Goal: Task Accomplishment & Management: Manage account settings

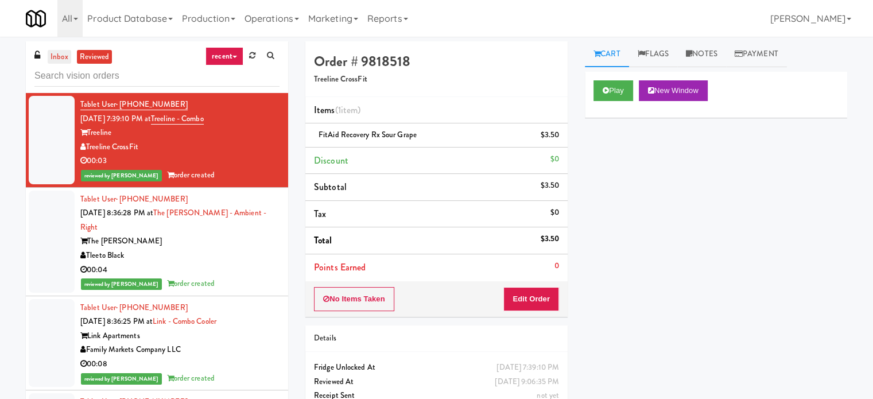
click at [60, 56] on link "inbox" at bounding box center [60, 57] width 24 height 14
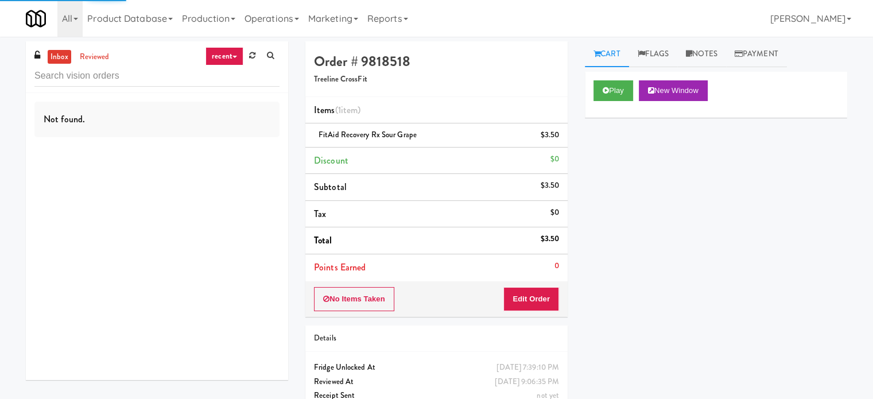
click at [234, 55] on link "recent" at bounding box center [224, 56] width 38 height 18
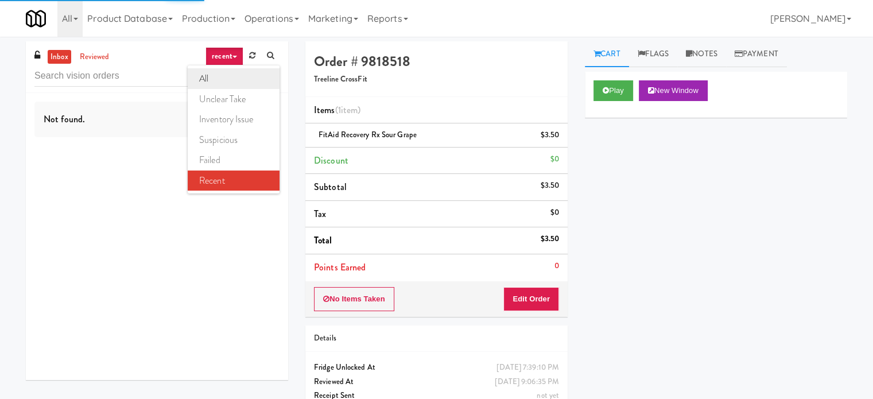
click at [220, 82] on link "all" at bounding box center [234, 78] width 92 height 21
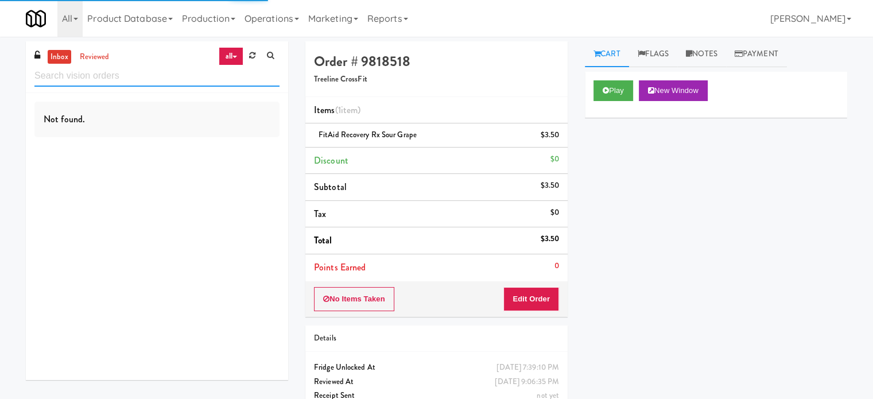
click at [121, 77] on input "text" at bounding box center [156, 75] width 245 height 21
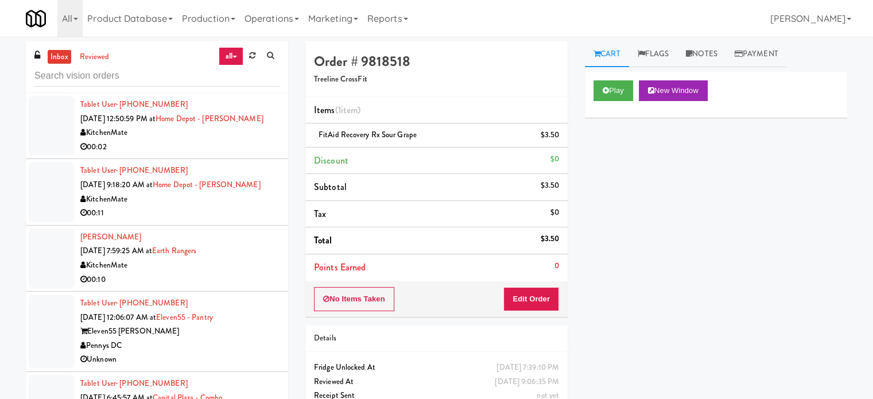
click at [145, 87] on div "inbox reviewed all all unclear take inventory issue suspicious failed recent" at bounding box center [157, 67] width 262 height 52
click at [143, 76] on input "text" at bounding box center [156, 75] width 245 height 21
paste input "Eleven55 - Pantry"
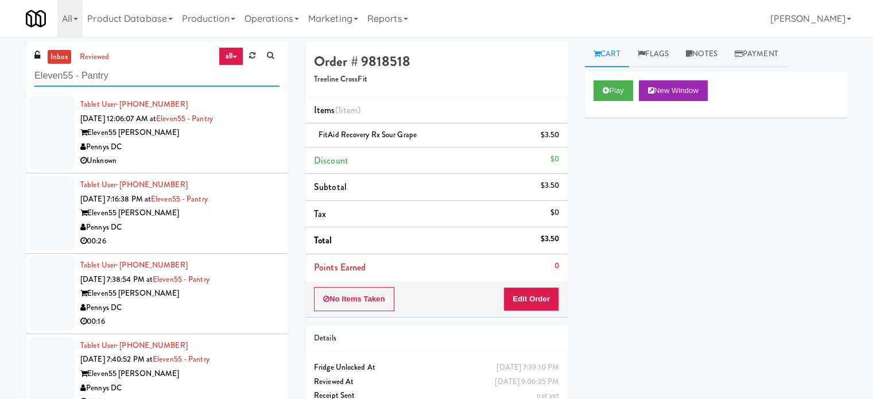
type input "Eleven55 - Pantry"
click at [235, 158] on div "Unknown" at bounding box center [179, 161] width 199 height 14
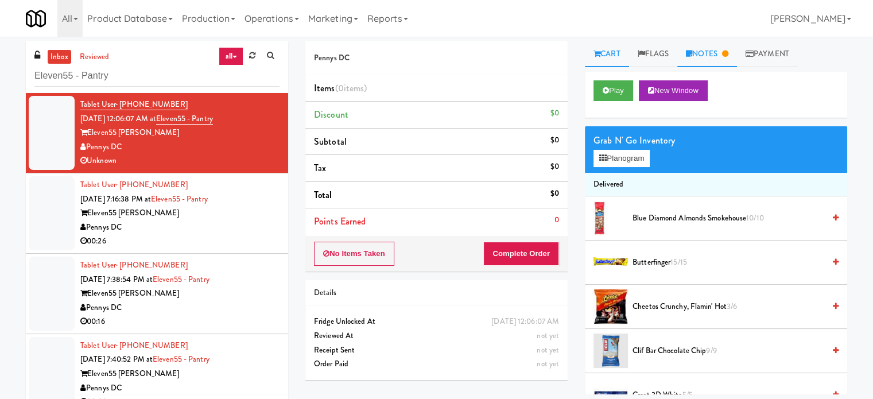
click at [727, 48] on link "Notes" at bounding box center [707, 54] width 60 height 26
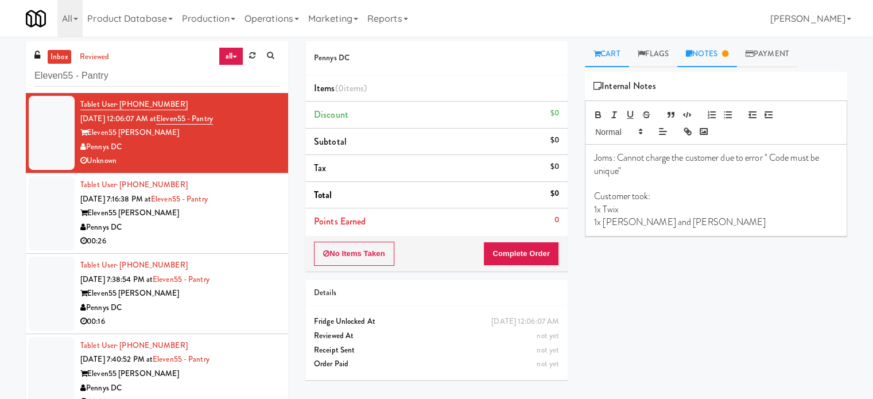
click at [609, 54] on link "Cart" at bounding box center [607, 54] width 44 height 26
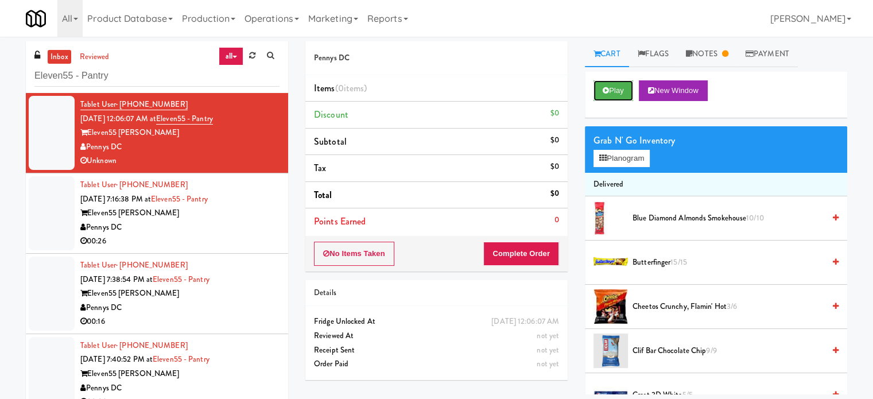
drag, startPoint x: 607, startPoint y: 96, endPoint x: 607, endPoint y: 111, distance: 15.5
click at [608, 96] on button "Play" at bounding box center [613, 90] width 40 height 21
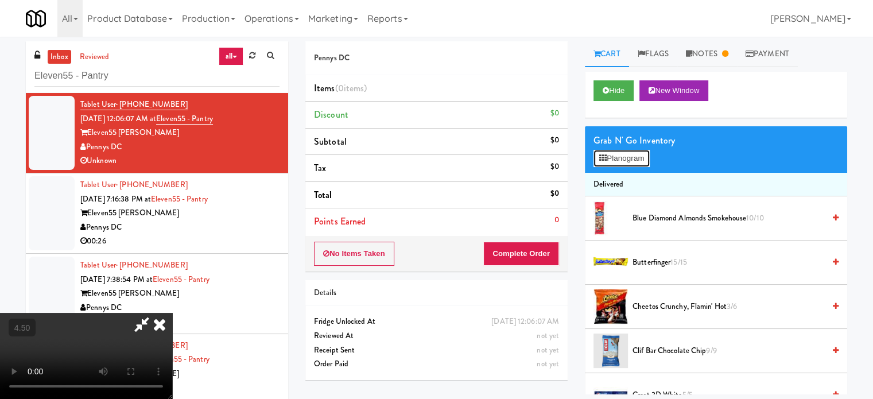
click at [626, 160] on button "Planogram" at bounding box center [621, 158] width 56 height 17
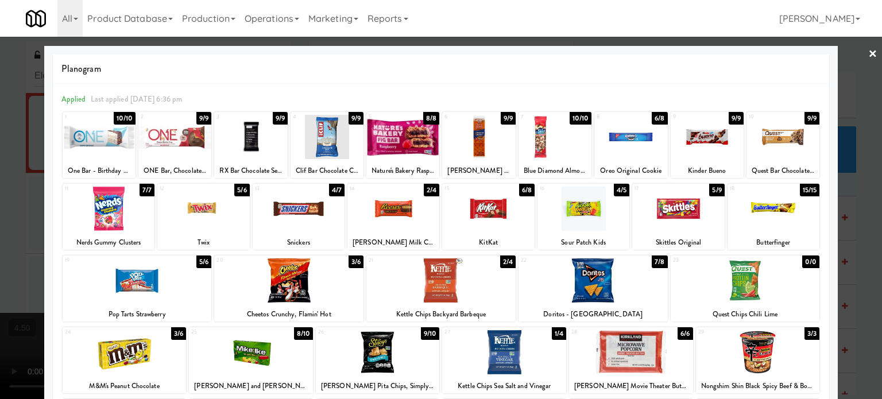
click at [0, 234] on div at bounding box center [441, 199] width 882 height 399
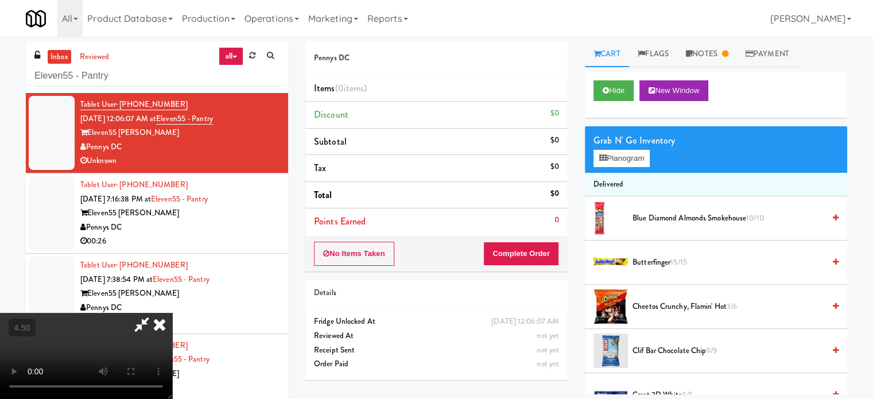
click at [172, 313] on video at bounding box center [86, 356] width 172 height 86
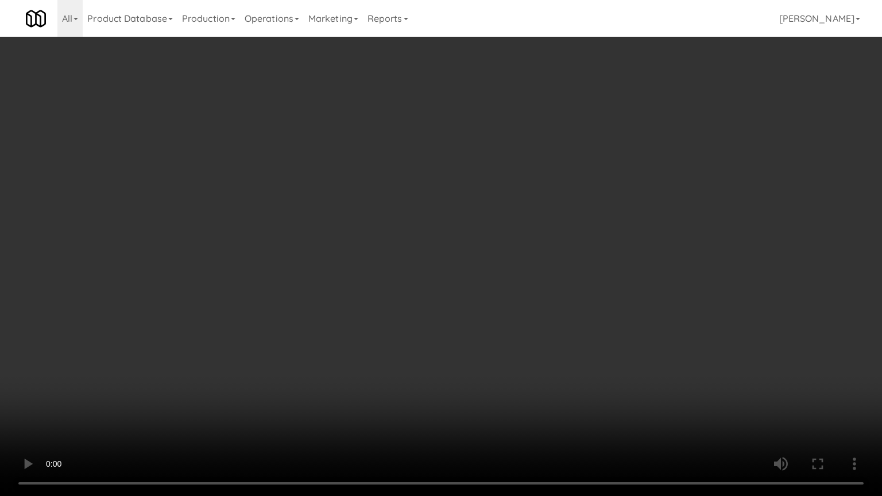
click at [332, 340] on video at bounding box center [441, 248] width 882 height 496
click at [480, 264] on video at bounding box center [441, 248] width 882 height 496
click at [482, 266] on video at bounding box center [441, 248] width 882 height 496
click at [538, 261] on video at bounding box center [441, 248] width 882 height 496
click at [524, 265] on video at bounding box center [441, 248] width 882 height 496
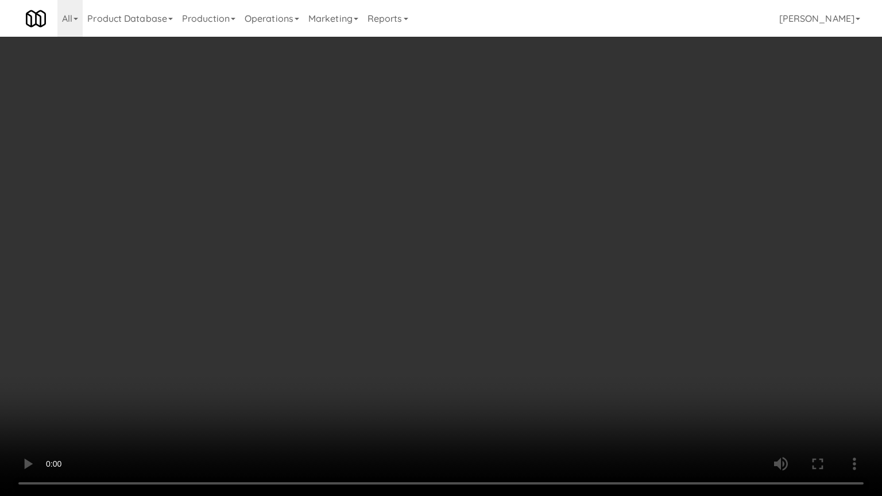
click at [522, 264] on video at bounding box center [441, 248] width 882 height 496
click at [523, 269] on video at bounding box center [441, 248] width 882 height 496
click at [600, 271] on video at bounding box center [441, 248] width 882 height 496
click at [506, 265] on video at bounding box center [441, 248] width 882 height 496
click at [503, 251] on video at bounding box center [441, 248] width 882 height 496
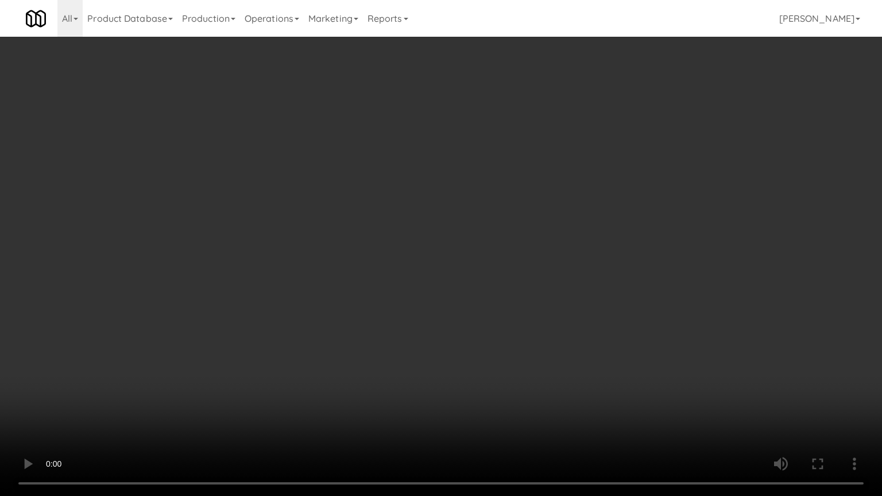
click at [503, 250] on video at bounding box center [441, 248] width 882 height 496
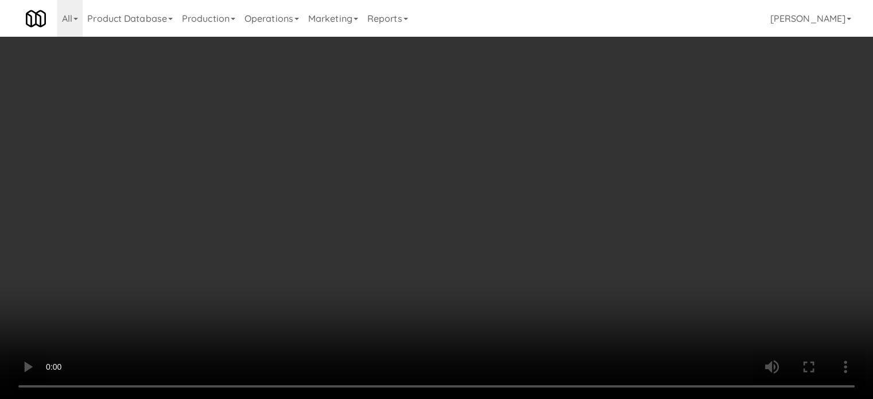
click at [712, 54] on link "Notes" at bounding box center [707, 54] width 60 height 26
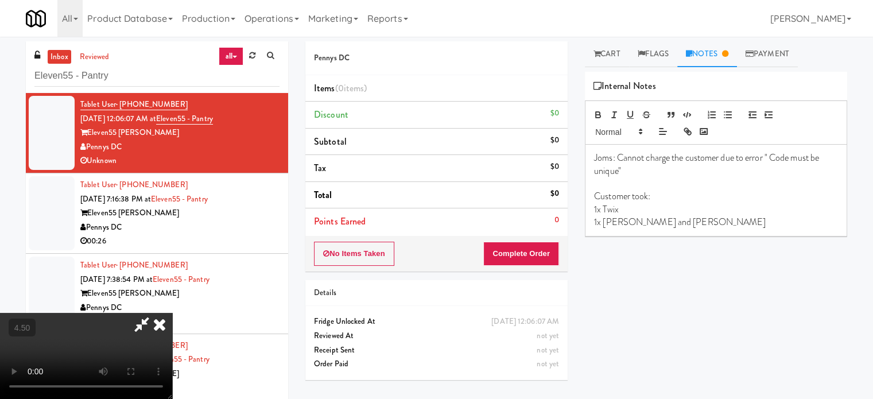
drag, startPoint x: 442, startPoint y: 195, endPoint x: 452, endPoint y: 192, distance: 10.0
click at [172, 313] on video at bounding box center [86, 356] width 172 height 86
drag, startPoint x: 507, startPoint y: 48, endPoint x: 517, endPoint y: 57, distance: 13.4
click at [172, 313] on icon at bounding box center [159, 324] width 25 height 23
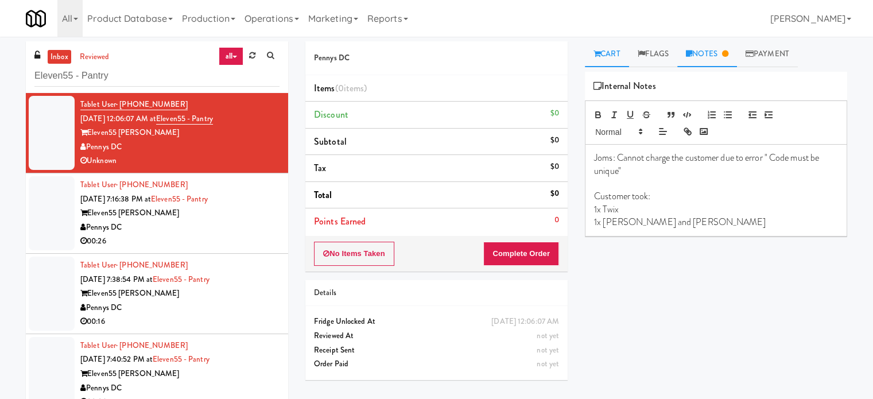
click at [607, 51] on link "Cart" at bounding box center [607, 54] width 44 height 26
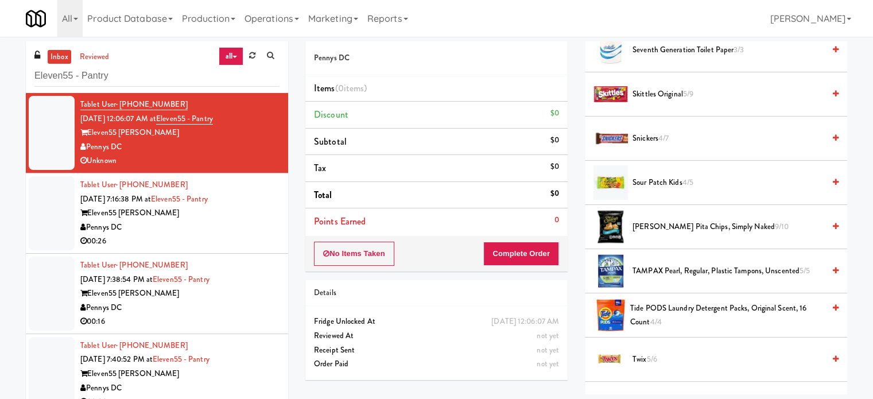
scroll to position [1432, 0]
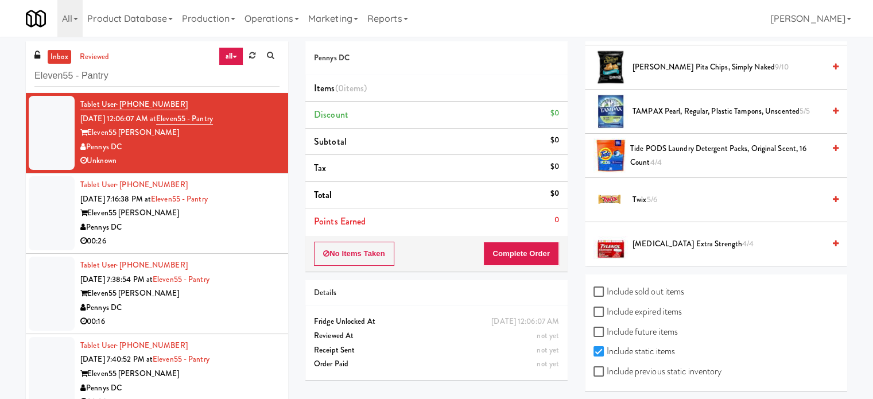
drag, startPoint x: 654, startPoint y: 190, endPoint x: 661, endPoint y: 192, distance: 6.7
click at [657, 194] on span "5/6" at bounding box center [651, 199] width 10 height 11
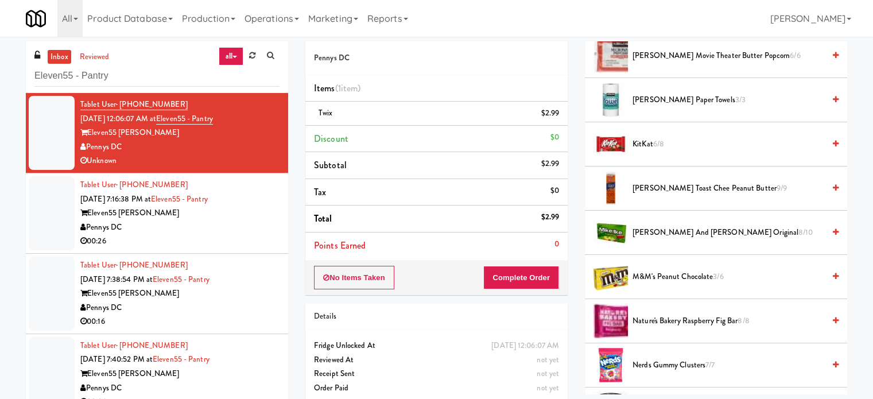
scroll to position [574, 0]
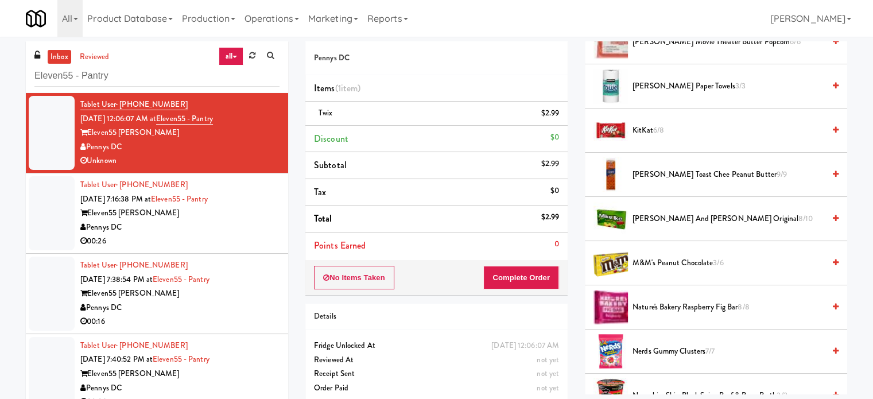
click at [798, 213] on span "8/10" at bounding box center [805, 218] width 14 height 11
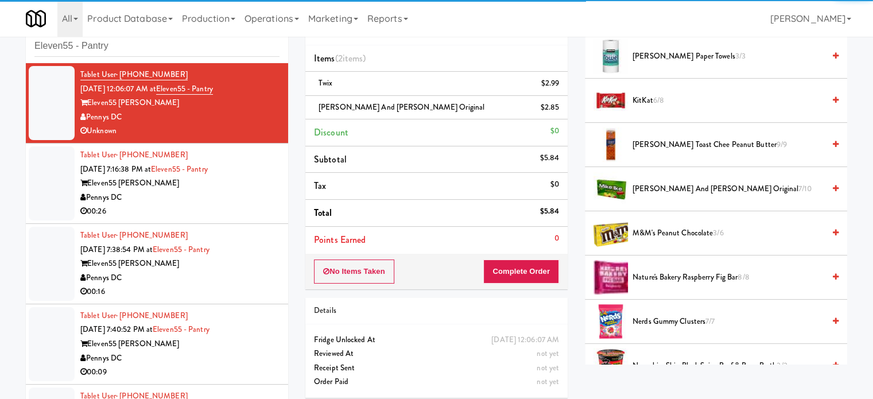
scroll to position [46, 0]
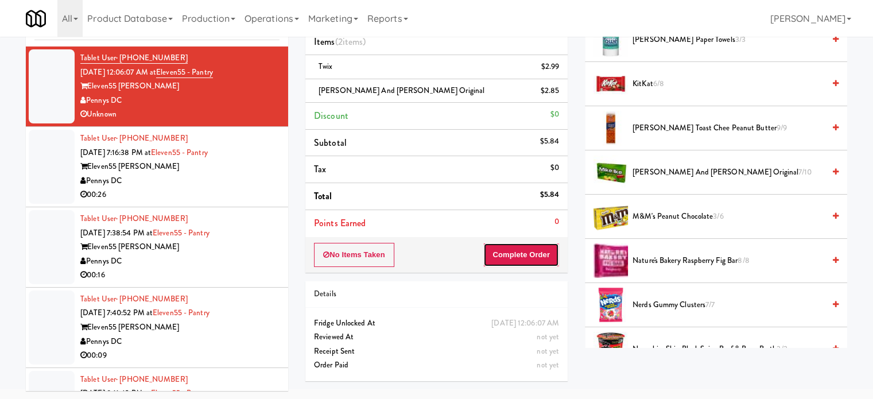
click at [530, 254] on button "Complete Order" at bounding box center [521, 255] width 76 height 24
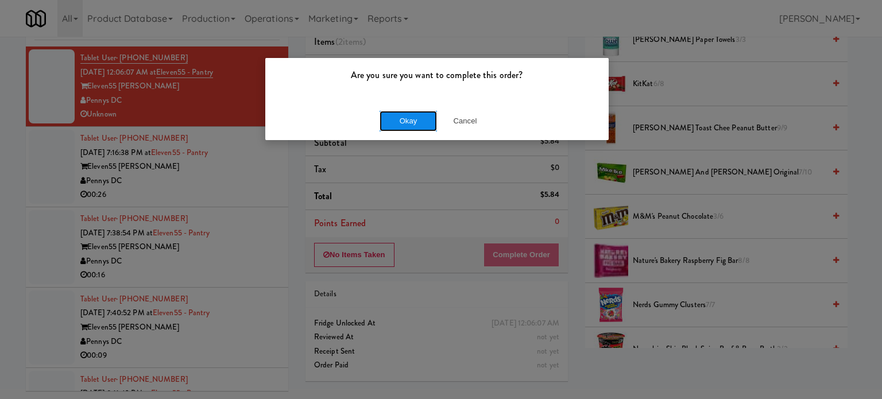
click at [413, 129] on button "Okay" at bounding box center [407, 121] width 57 height 21
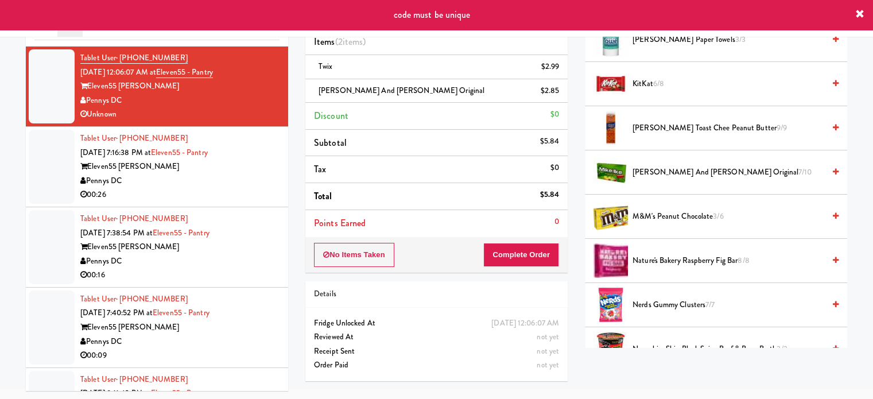
drag, startPoint x: 188, startPoint y: 191, endPoint x: 221, endPoint y: 176, distance: 36.5
click at [188, 191] on div "00:26" at bounding box center [179, 195] width 199 height 14
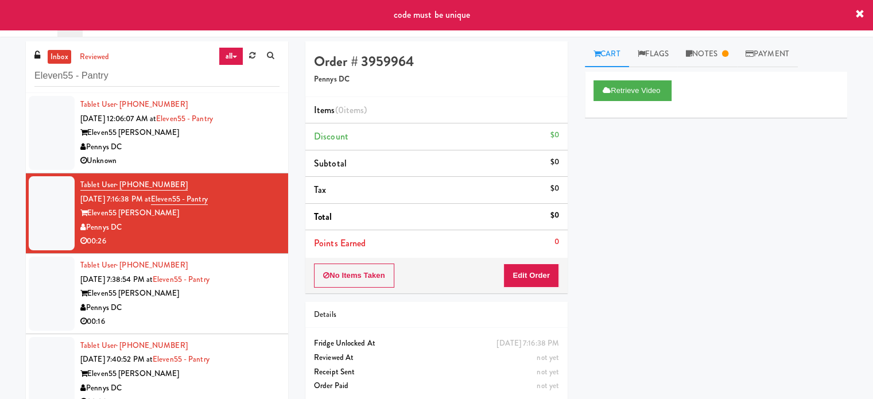
click at [207, 305] on div "Pennys DC" at bounding box center [179, 308] width 199 height 14
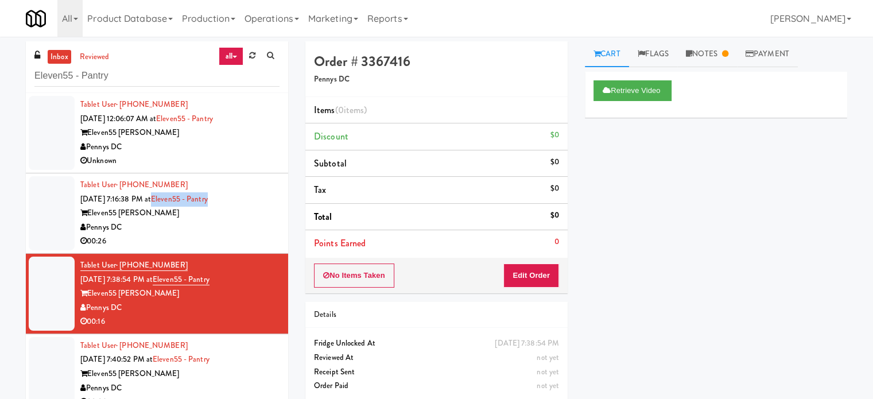
drag, startPoint x: 235, startPoint y: 200, endPoint x: 170, endPoint y: 205, distance: 65.7
click at [170, 205] on div "Tablet User · (901) 268-1744 [DATE] 7:16:38 PM at Eleven55 - Pantry Eleven55 [P…" at bounding box center [179, 213] width 199 height 71
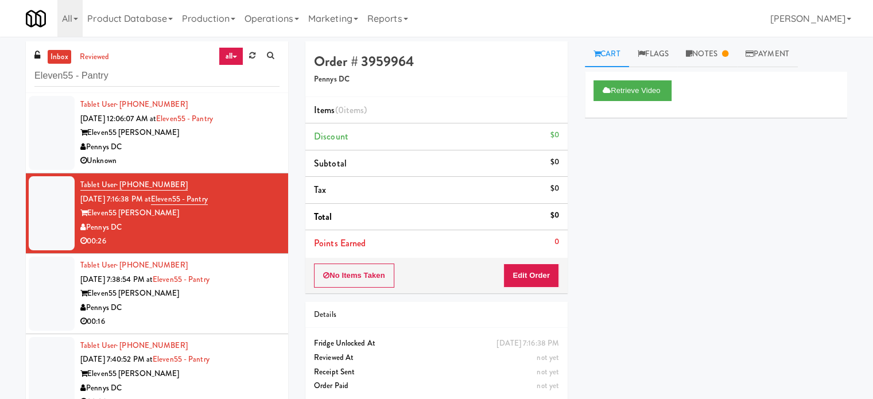
click at [249, 312] on div "Pennys DC" at bounding box center [179, 308] width 199 height 14
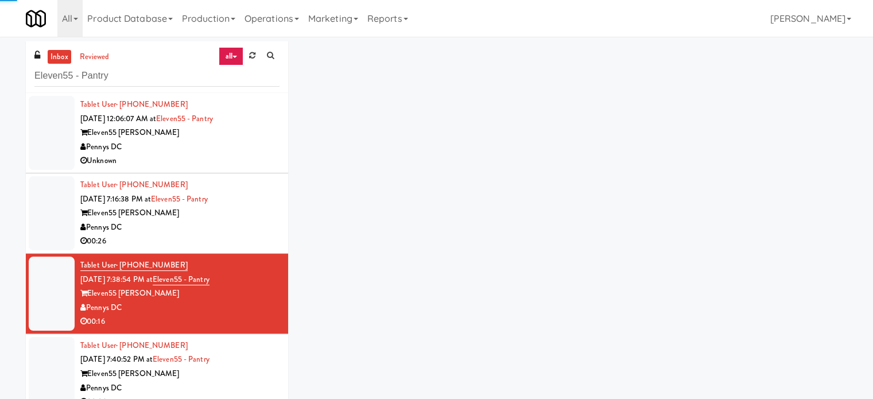
click at [263, 231] on div "Pennys DC" at bounding box center [179, 227] width 199 height 14
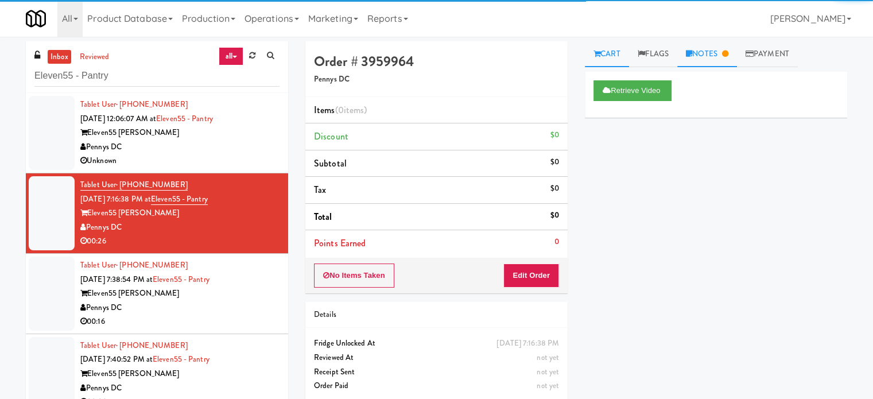
drag, startPoint x: 726, startPoint y: 54, endPoint x: 731, endPoint y: 119, distance: 65.0
click at [726, 56] on icon at bounding box center [725, 53] width 6 height 7
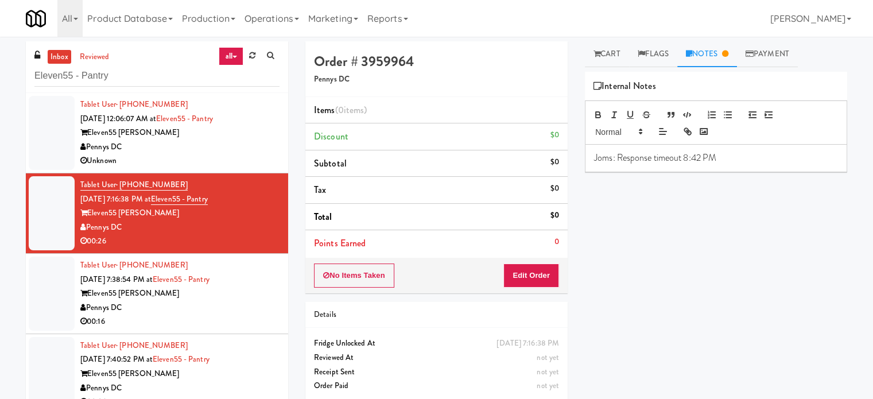
click at [729, 154] on p "Joms: Response timeout 8:42 PM" at bounding box center [716, 158] width 244 height 13
click at [677, 181] on span "Already restarted services in [GEOGRAPHIC_DATA], check back later" at bounding box center [714, 190] width 241 height 26
copy p "Jenet: Already restarted services in [GEOGRAPHIC_DATA], check back later"
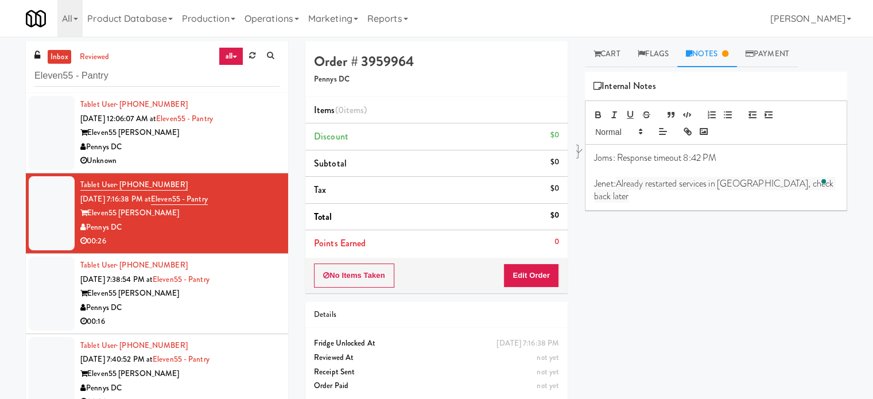
drag, startPoint x: 258, startPoint y: 317, endPoint x: 540, endPoint y: 181, distance: 312.9
click at [259, 317] on div "00:16" at bounding box center [179, 321] width 199 height 14
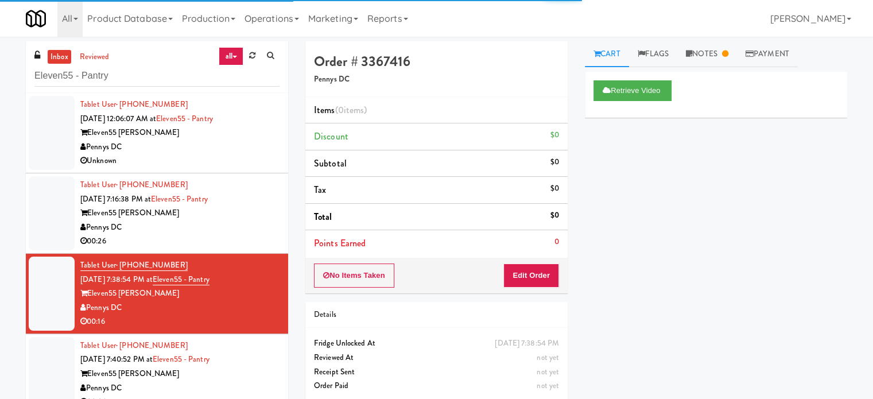
drag, startPoint x: 723, startPoint y: 53, endPoint x: 710, endPoint y: 102, distance: 49.7
click at [721, 53] on link "Notes" at bounding box center [707, 54] width 60 height 26
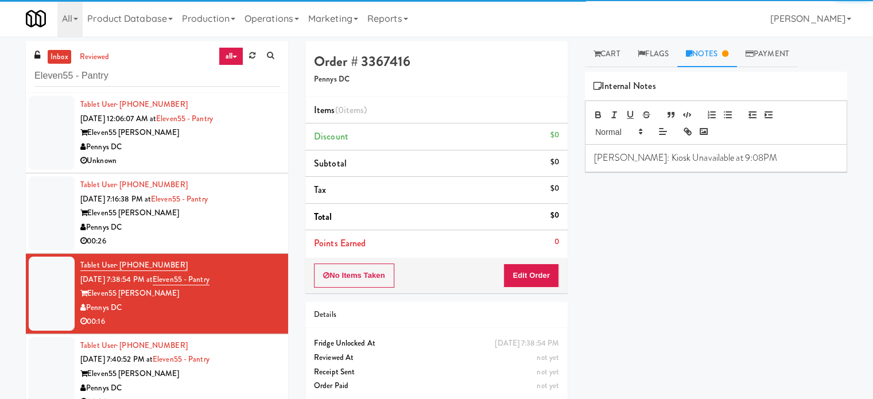
click at [730, 161] on p "[PERSON_NAME]: Kiosk Unavailable at 9:08PM" at bounding box center [716, 158] width 244 height 13
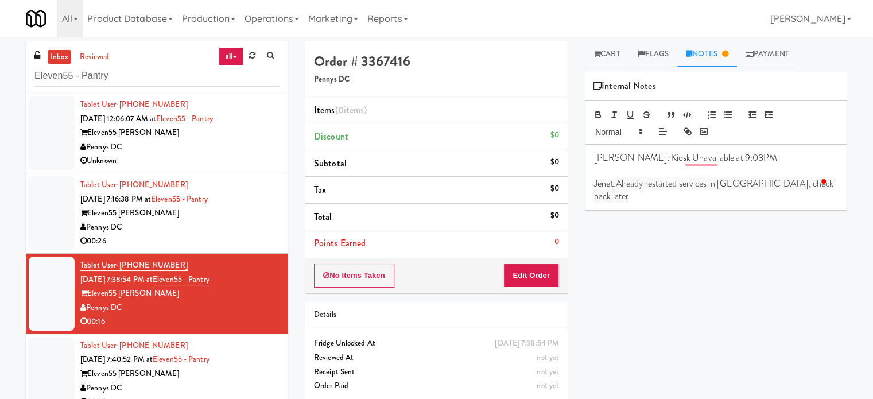
click at [247, 159] on div "Unknown" at bounding box center [179, 161] width 199 height 14
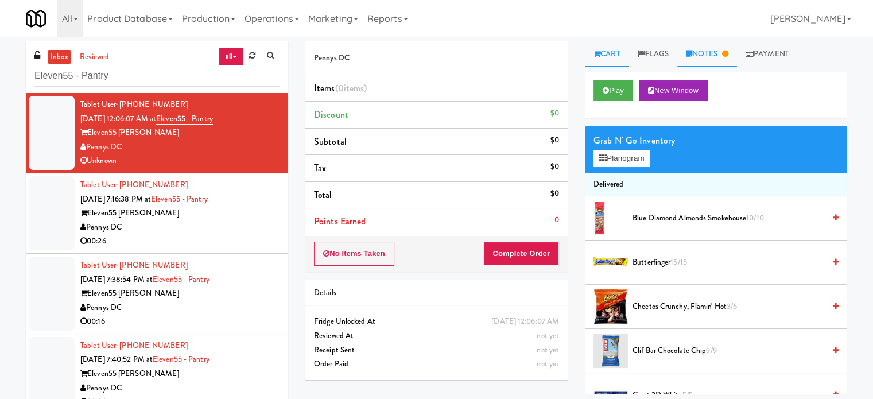
click at [707, 48] on link "Notes" at bounding box center [707, 54] width 60 height 26
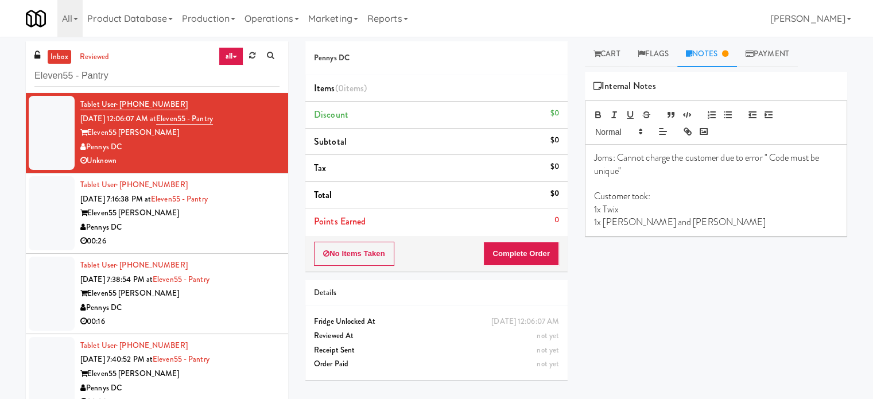
click at [228, 290] on div "Eleven55 [PERSON_NAME]" at bounding box center [179, 293] width 199 height 14
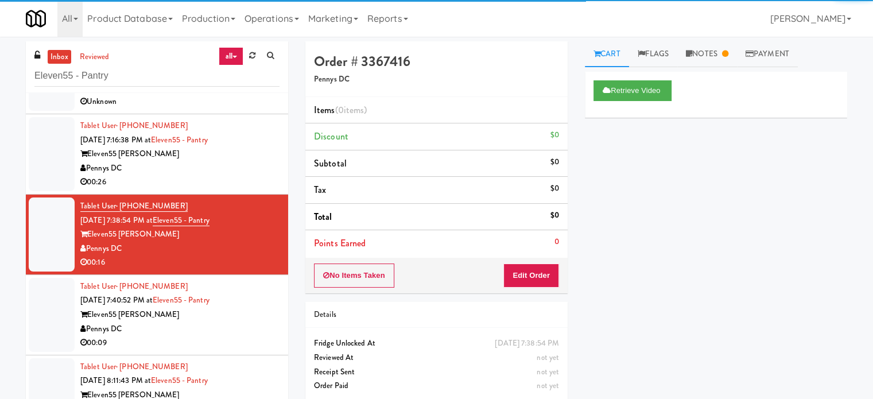
scroll to position [108, 0]
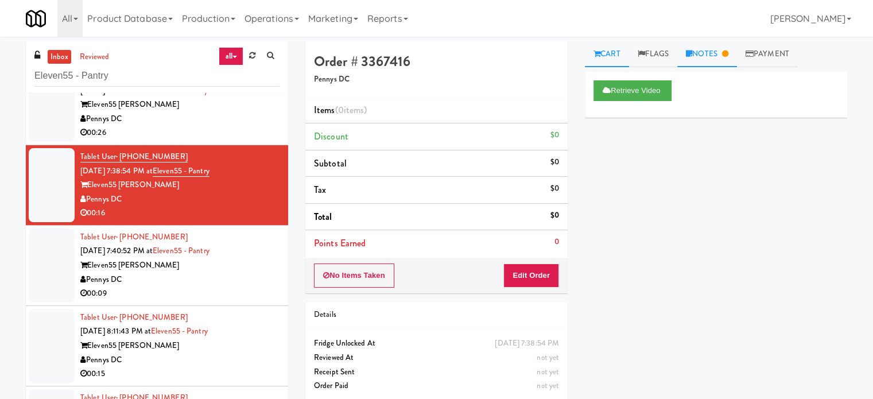
drag, startPoint x: 715, startPoint y: 52, endPoint x: 721, endPoint y: 58, distance: 8.5
click at [715, 53] on link "Notes" at bounding box center [707, 54] width 60 height 26
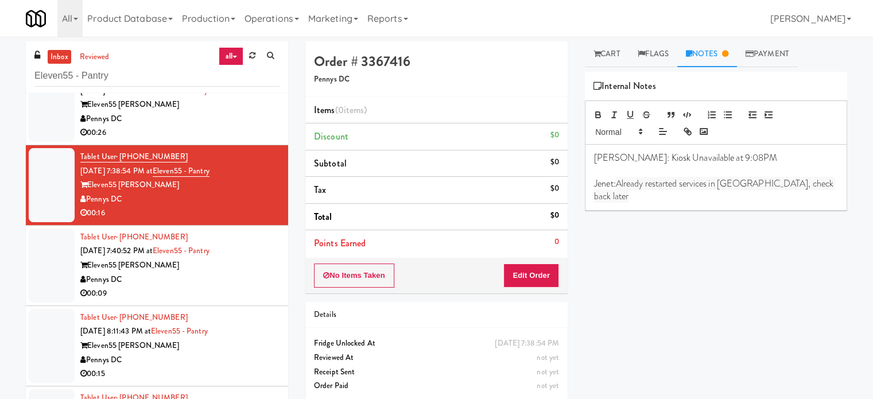
click at [232, 284] on div "Pennys DC" at bounding box center [179, 280] width 199 height 14
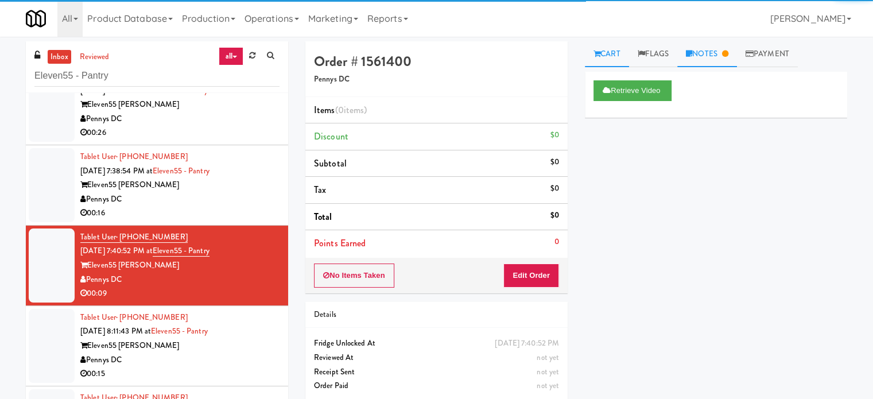
click at [722, 55] on link "Notes" at bounding box center [707, 54] width 60 height 26
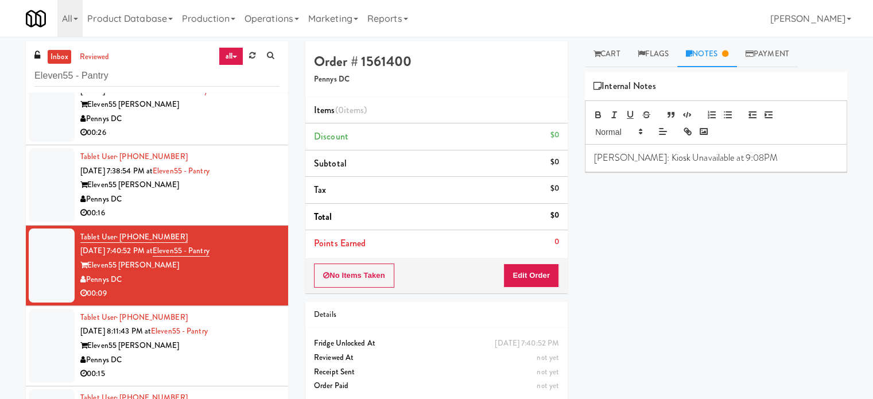
click at [728, 154] on p "[PERSON_NAME]: Kiosk Unavailable at 9:08PM" at bounding box center [716, 158] width 244 height 13
drag, startPoint x: 257, startPoint y: 362, endPoint x: 529, endPoint y: 254, distance: 292.1
click at [257, 362] on div "Pennys DC" at bounding box center [179, 360] width 199 height 14
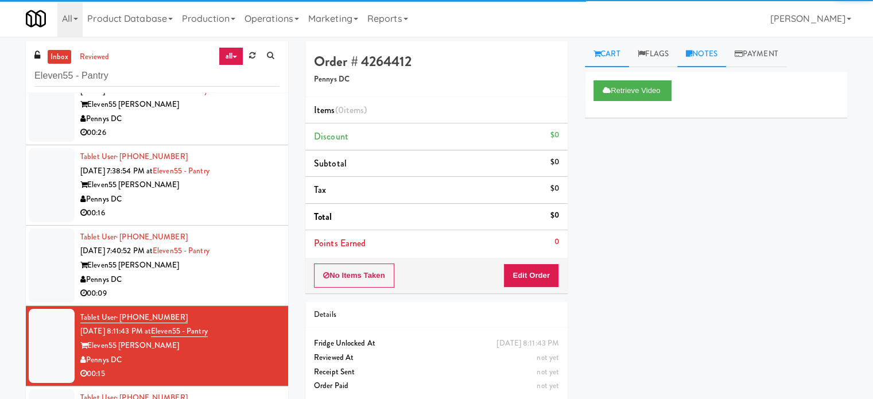
click at [716, 55] on link "Notes" at bounding box center [701, 54] width 49 height 26
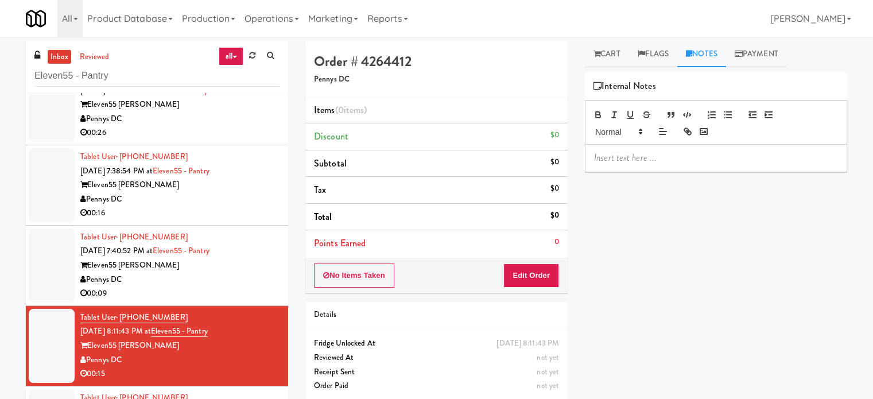
click at [645, 157] on p at bounding box center [716, 158] width 244 height 13
click at [607, 52] on link "Cart" at bounding box center [607, 54] width 44 height 26
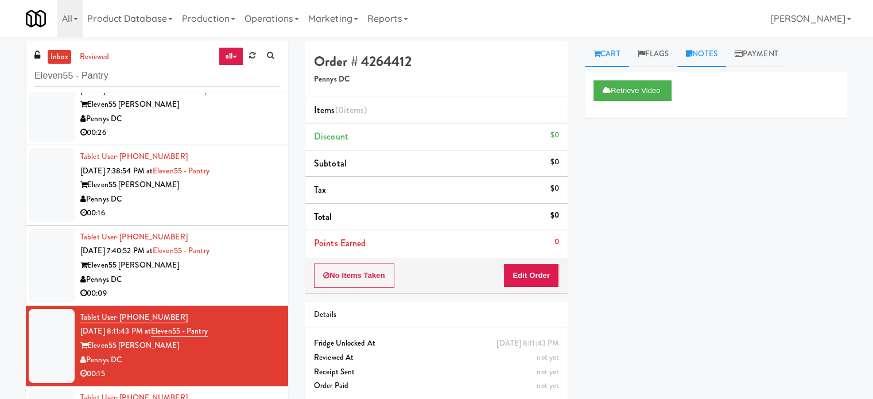
click at [697, 57] on link "Notes" at bounding box center [701, 54] width 49 height 26
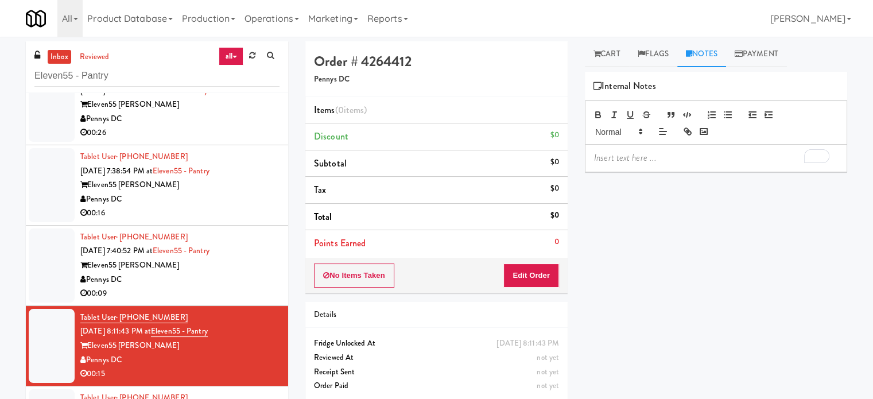
click at [634, 162] on p "To enrich screen reader interactions, please activate Accessibility in Grammarl…" at bounding box center [716, 158] width 244 height 13
click at [632, 158] on span "Already restarted services in [GEOGRAPHIC_DATA], check back later" at bounding box center [714, 164] width 241 height 26
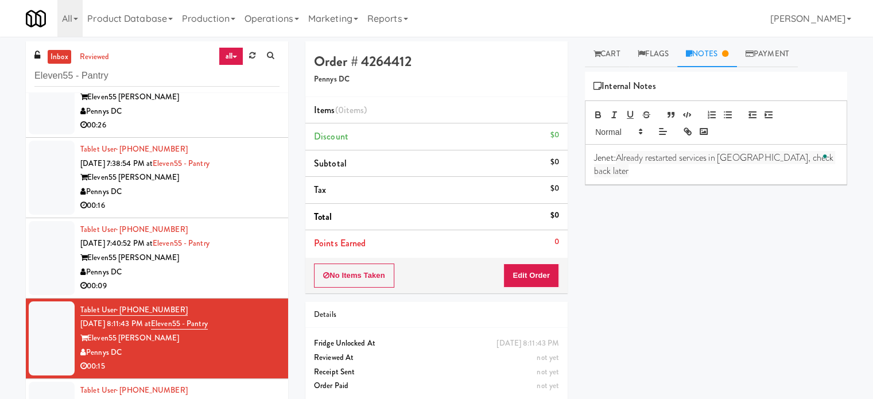
click at [616, 157] on p "Jenet: Already restarted services in [GEOGRAPHIC_DATA], check back later" at bounding box center [716, 165] width 244 height 26
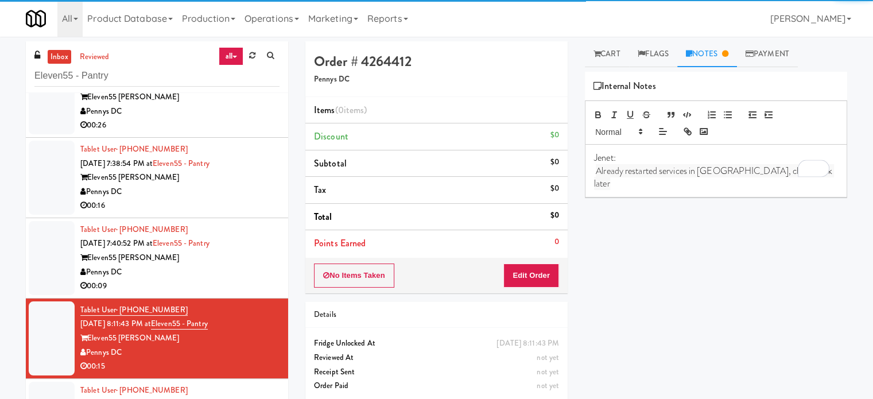
click at [232, 270] on div "Pennys DC" at bounding box center [179, 272] width 199 height 14
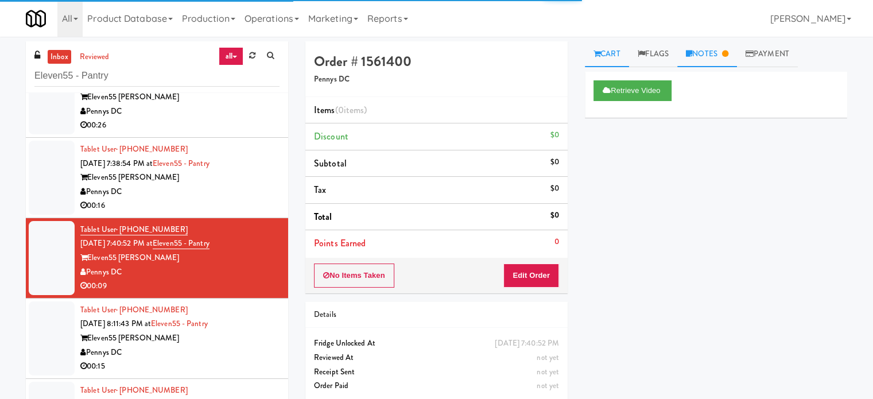
click at [712, 50] on link "Notes" at bounding box center [707, 54] width 60 height 26
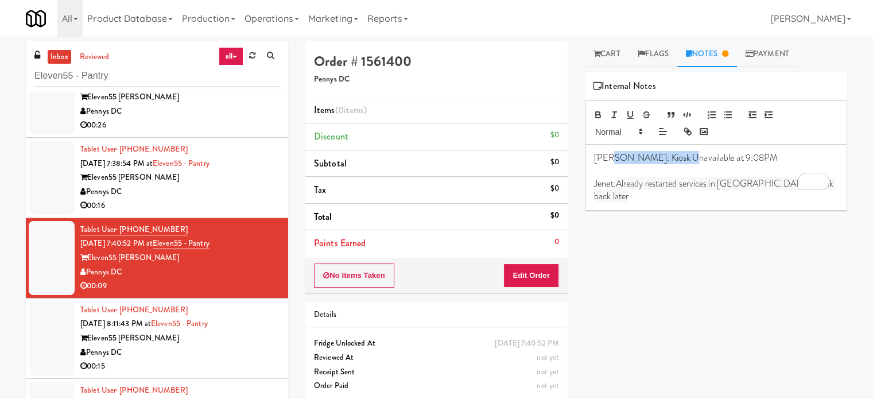
drag, startPoint x: 674, startPoint y: 156, endPoint x: 608, endPoint y: 158, distance: 66.0
click at [608, 158] on p "[PERSON_NAME]: Kiosk Unavailable at 9:08PM" at bounding box center [716, 158] width 244 height 13
copy p "Kiosk Unavailable"
drag, startPoint x: 247, startPoint y: 332, endPoint x: 289, endPoint y: 309, distance: 48.3
click at [248, 332] on div "Eleven55 [PERSON_NAME]" at bounding box center [179, 338] width 199 height 14
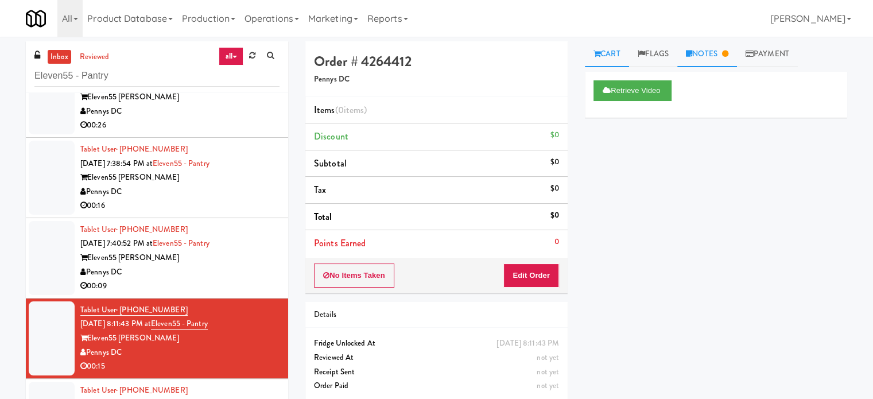
click at [709, 55] on link "Notes" at bounding box center [707, 54] width 60 height 26
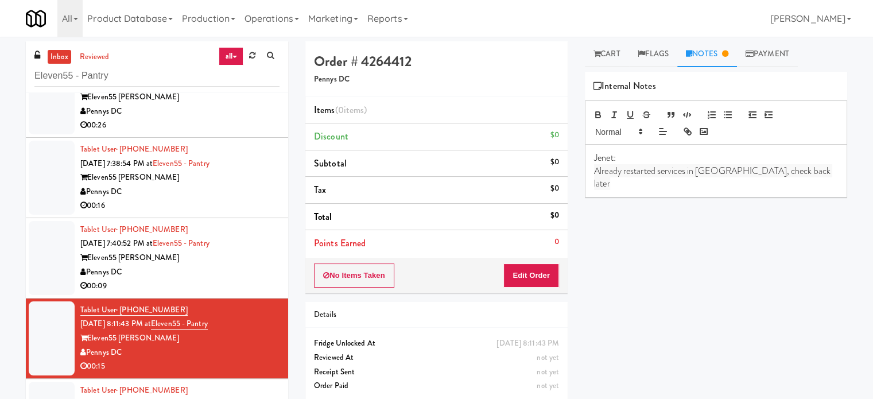
click at [624, 158] on p "Jenet:" at bounding box center [716, 158] width 244 height 13
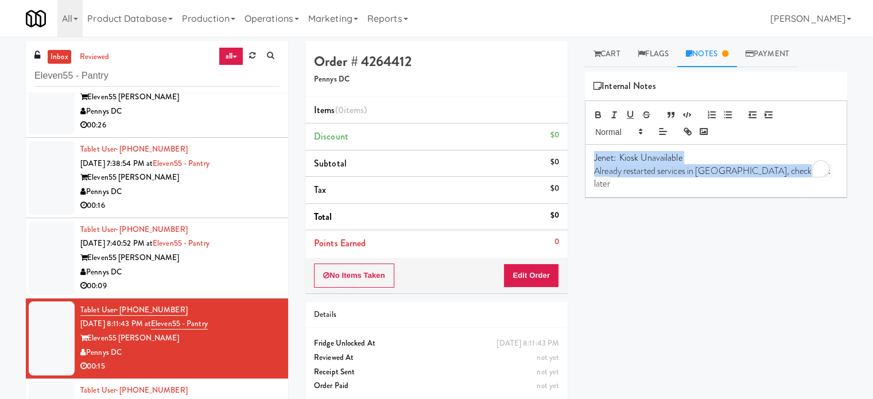
drag, startPoint x: 590, startPoint y: 156, endPoint x: 787, endPoint y: 169, distance: 197.3
click at [787, 169] on div "Jenet: Kiosk Unavailable Already restarted services in [GEOGRAPHIC_DATA], check…" at bounding box center [715, 171] width 261 height 52
copy div "Jenet: Kiosk Unavailable Already restarted services in [GEOGRAPHIC_DATA], check…"
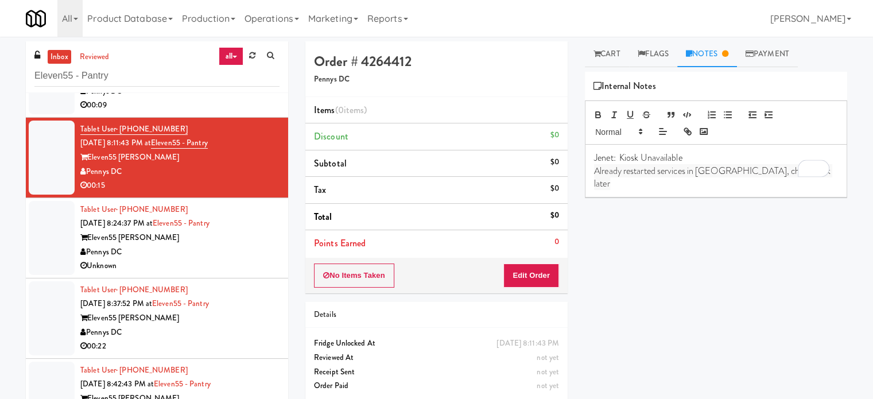
drag, startPoint x: 248, startPoint y: 246, endPoint x: 609, endPoint y: 62, distance: 405.0
click at [250, 245] on div "Pennys DC" at bounding box center [179, 252] width 199 height 14
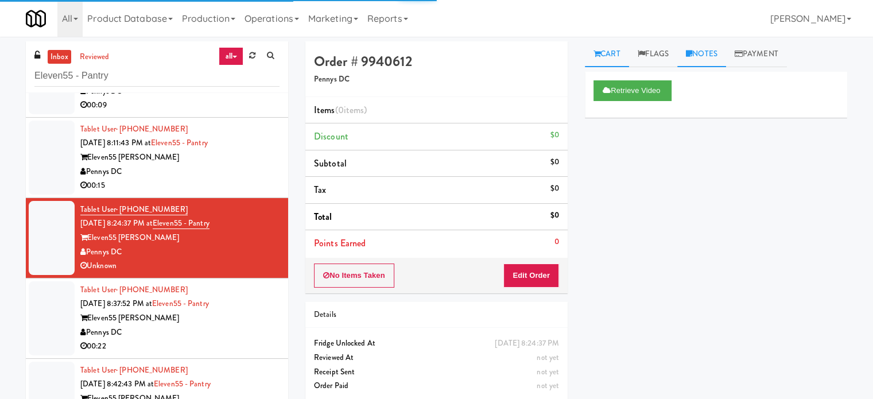
click at [716, 60] on link "Notes" at bounding box center [701, 54] width 49 height 26
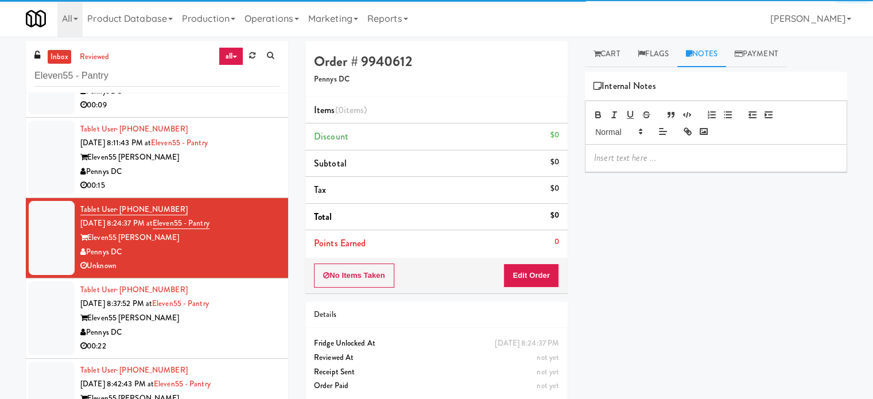
click at [665, 158] on p at bounding box center [716, 158] width 244 height 13
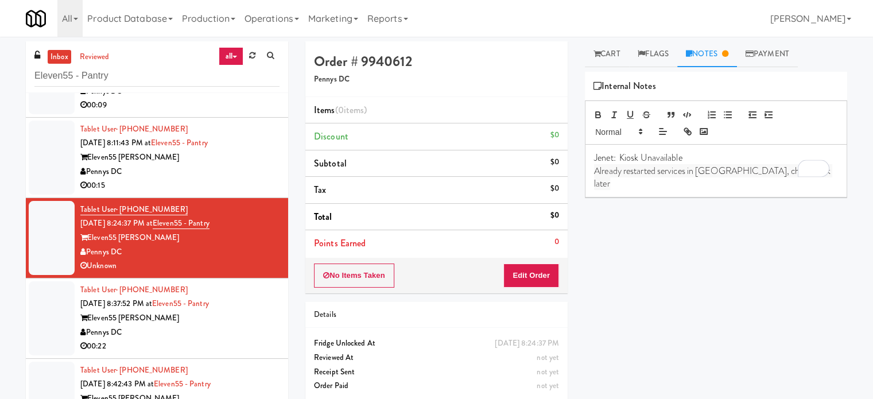
drag, startPoint x: 241, startPoint y: 337, endPoint x: 362, endPoint y: 259, distance: 144.4
click at [247, 333] on div "Pennys DC" at bounding box center [179, 332] width 199 height 14
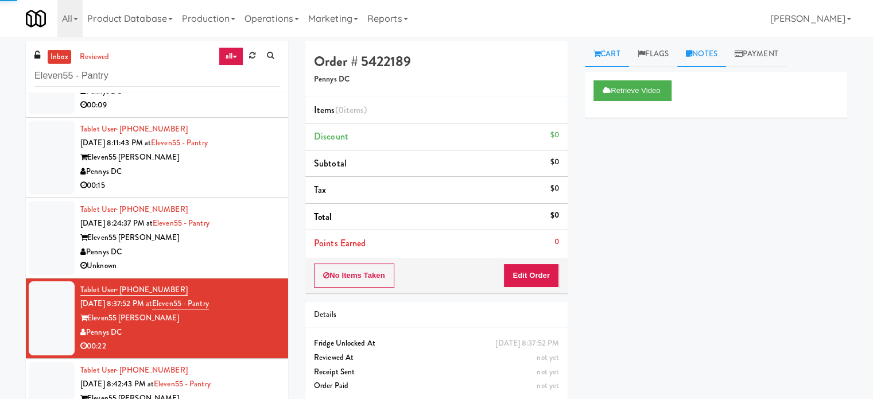
click at [717, 55] on link "Notes" at bounding box center [701, 54] width 49 height 26
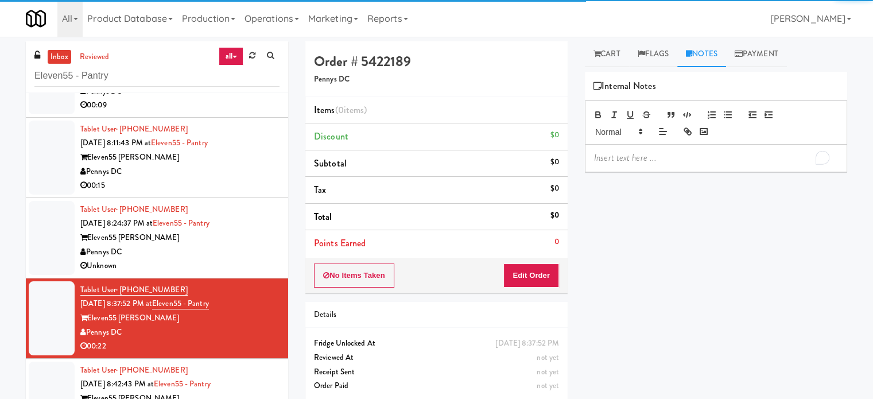
click at [678, 153] on p "To enrich screen reader interactions, please activate Accessibility in Grammarl…" at bounding box center [716, 158] width 244 height 13
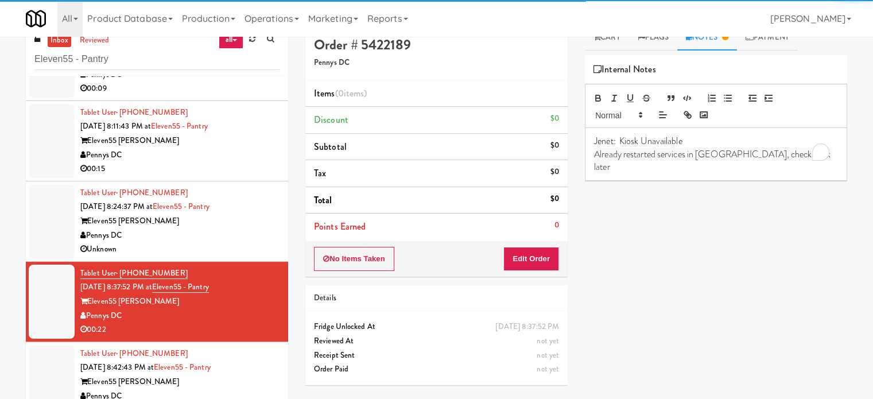
scroll to position [46, 0]
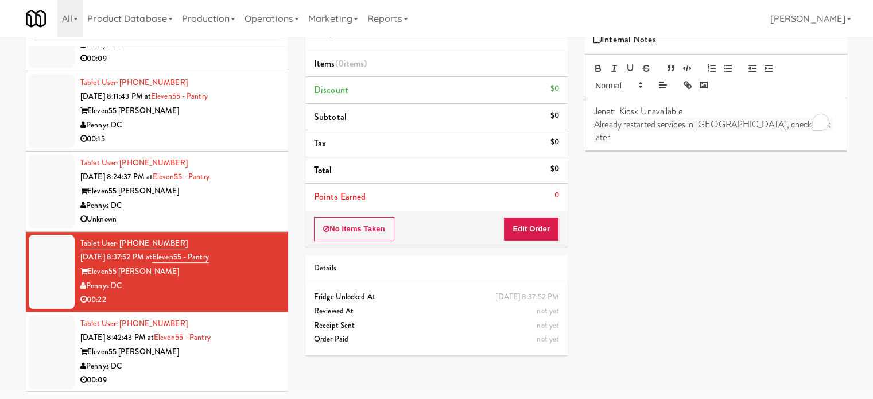
click at [273, 376] on li "Tablet User · (978) 609-1636 [DATE] 8:42:43 PM at Eleven55 - Pantry Eleven55 [P…" at bounding box center [157, 352] width 262 height 80
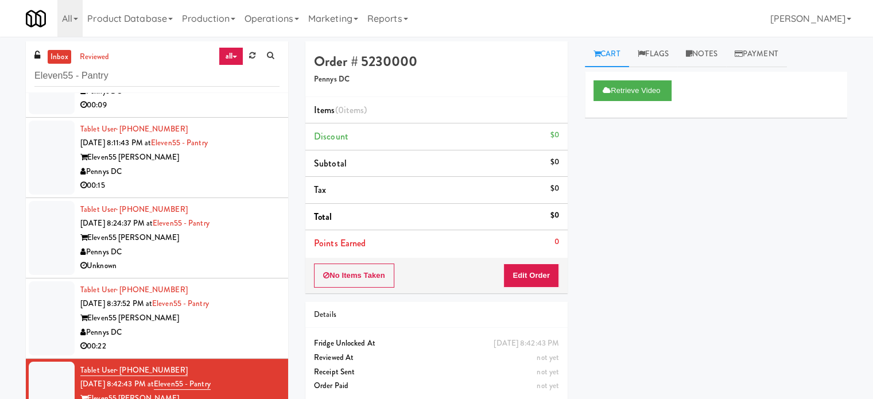
drag, startPoint x: 705, startPoint y: 56, endPoint x: 680, endPoint y: 94, distance: 45.2
click at [705, 60] on link "Notes" at bounding box center [701, 54] width 49 height 26
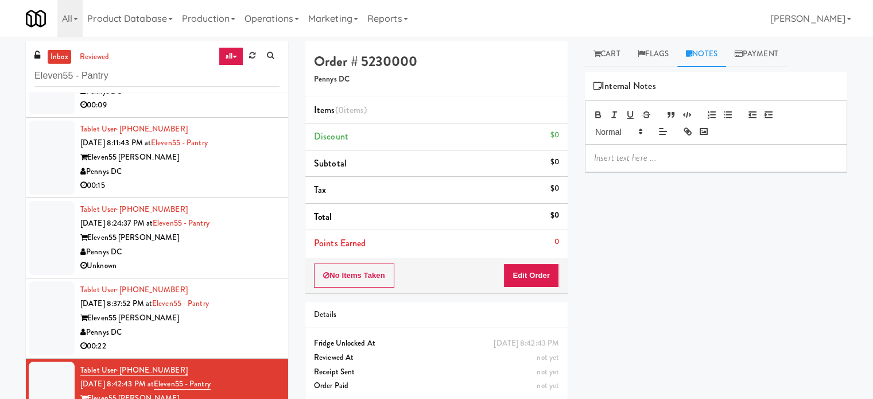
click at [647, 153] on p at bounding box center [716, 158] width 244 height 13
paste div
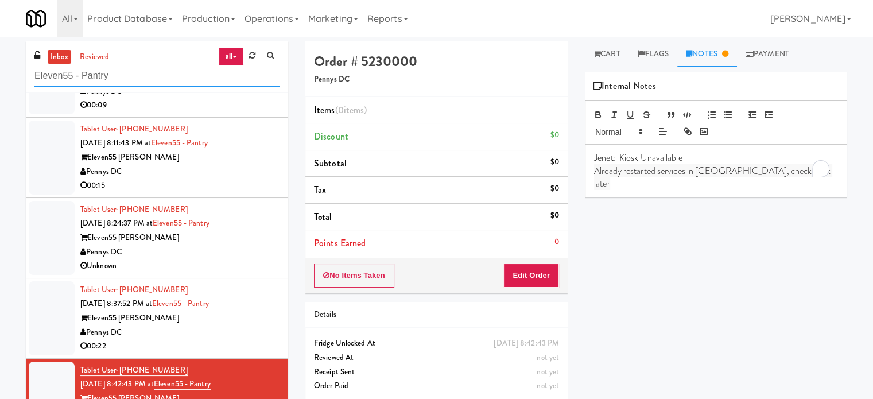
click at [156, 73] on input "Eleven55 - Pantry" at bounding box center [156, 75] width 245 height 21
paste input "234 Cooler"
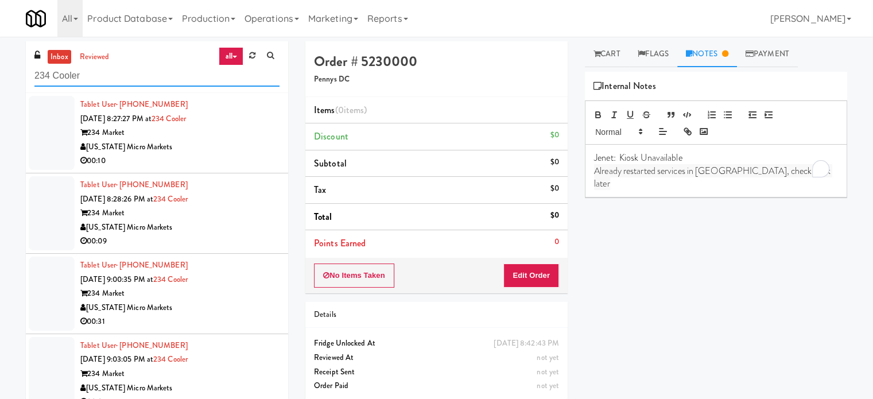
type input "234 Cooler"
drag, startPoint x: 271, startPoint y: 143, endPoint x: 301, endPoint y: 133, distance: 31.8
click at [271, 143] on li "Tablet User · (224) 856-7324 [DATE] 8:27:27 PM at 234 Cooler 234 Market [US_STA…" at bounding box center [157, 133] width 262 height 80
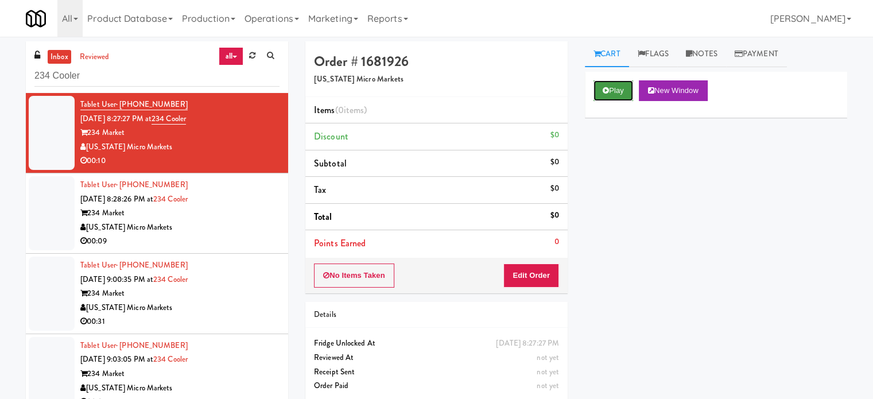
click at [611, 88] on button "Play" at bounding box center [613, 90] width 40 height 21
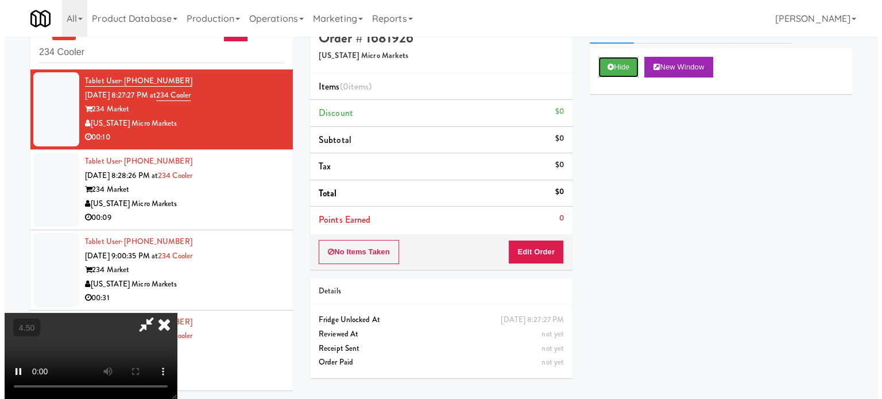
scroll to position [37, 0]
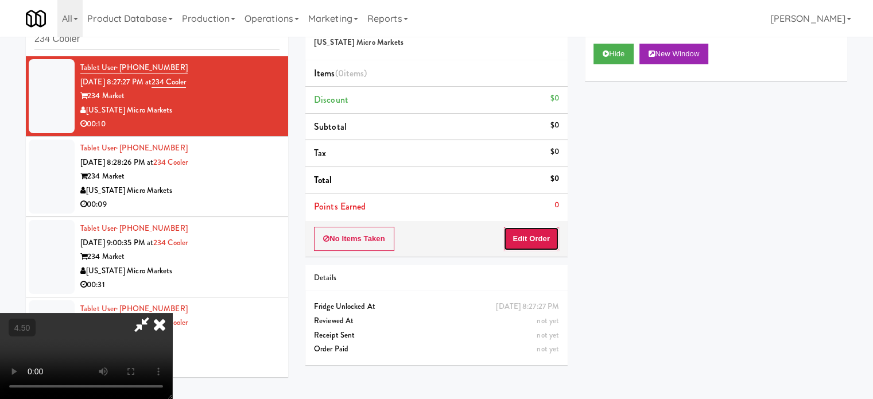
click at [545, 229] on button "Edit Order" at bounding box center [531, 239] width 56 height 24
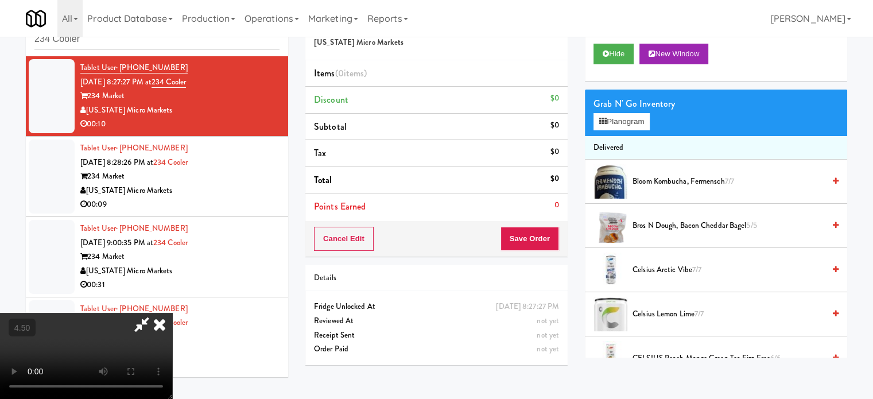
click at [172, 313] on video at bounding box center [86, 356] width 172 height 86
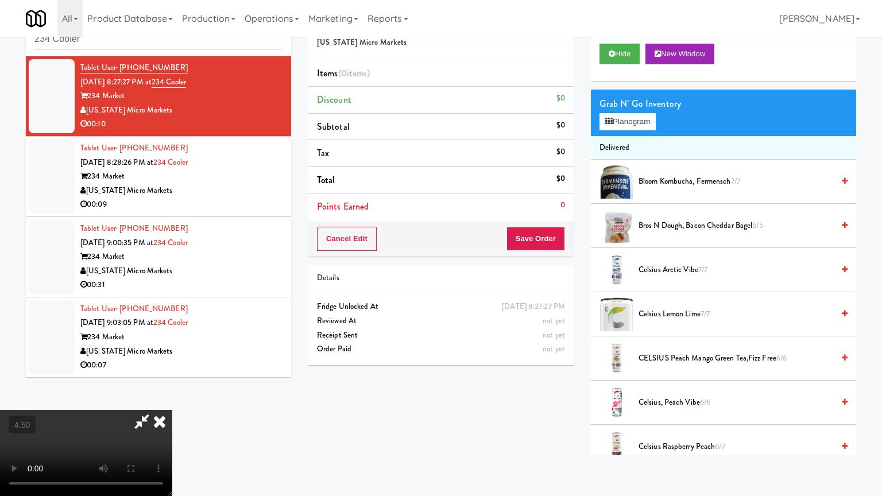
click at [172, 398] on video at bounding box center [86, 453] width 172 height 86
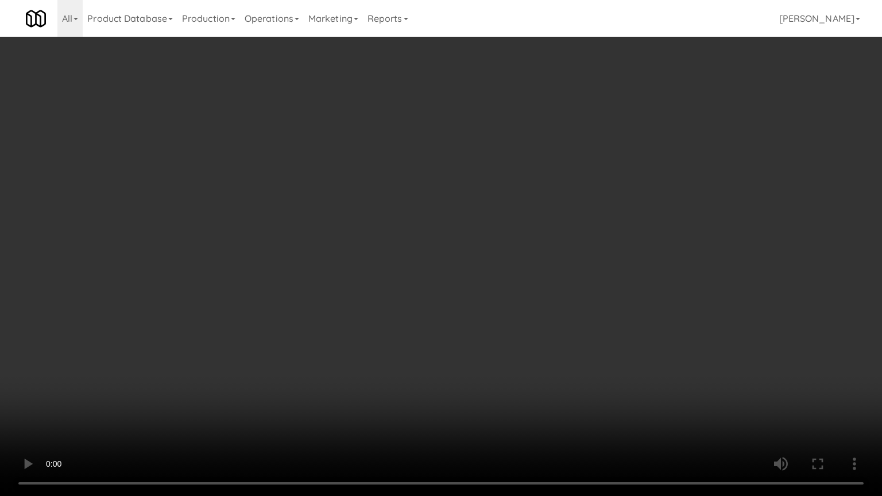
click at [425, 271] on video at bounding box center [441, 248] width 882 height 496
click at [425, 285] on video at bounding box center [441, 248] width 882 height 496
click at [397, 286] on video at bounding box center [441, 248] width 882 height 496
click at [428, 308] on video at bounding box center [441, 248] width 882 height 496
drag, startPoint x: 421, startPoint y: 310, endPoint x: 429, endPoint y: 300, distance: 12.7
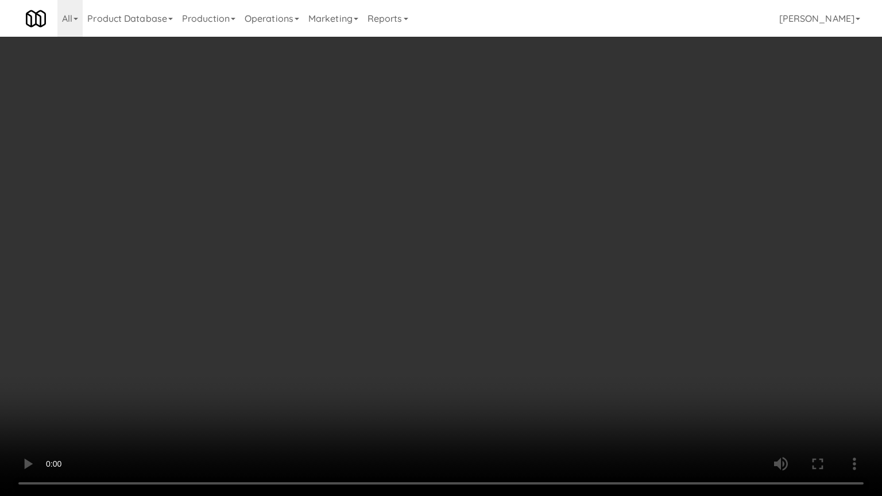
click at [424, 306] on video at bounding box center [441, 248] width 882 height 496
click at [459, 275] on video at bounding box center [441, 248] width 882 height 496
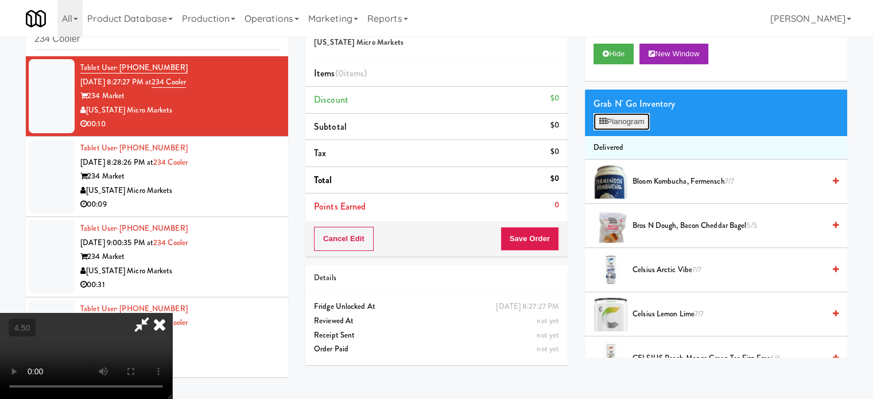
click at [650, 119] on button "Planogram" at bounding box center [621, 121] width 56 height 17
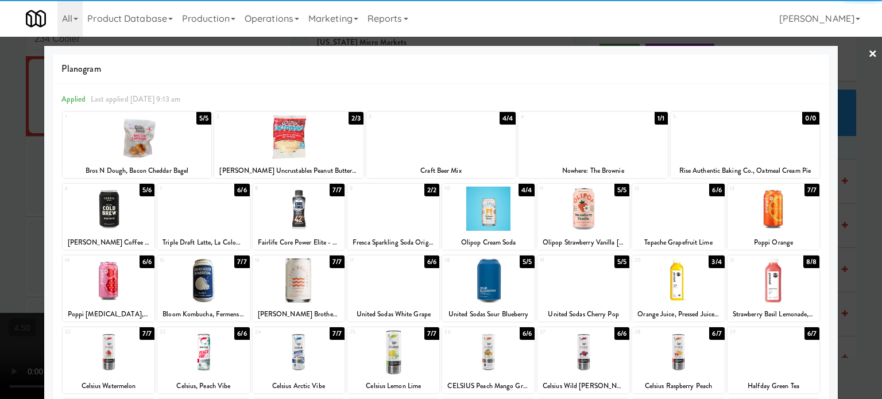
scroll to position [164, 0]
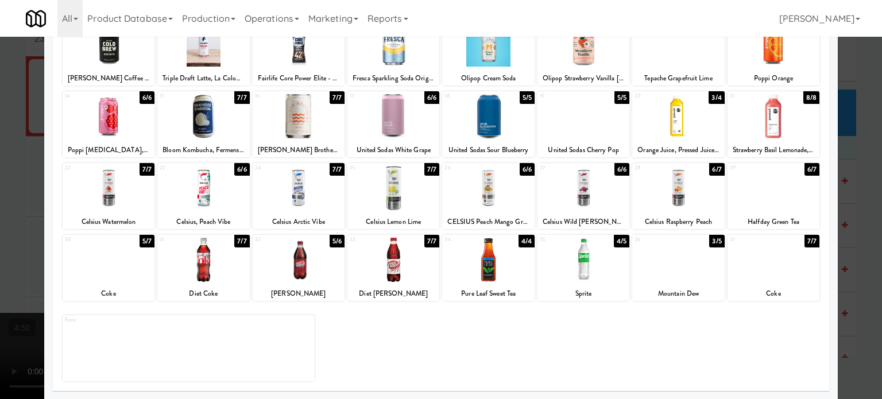
click at [808, 240] on div "7/7" at bounding box center [811, 241] width 15 height 13
click at [836, 254] on div at bounding box center [441, 199] width 882 height 399
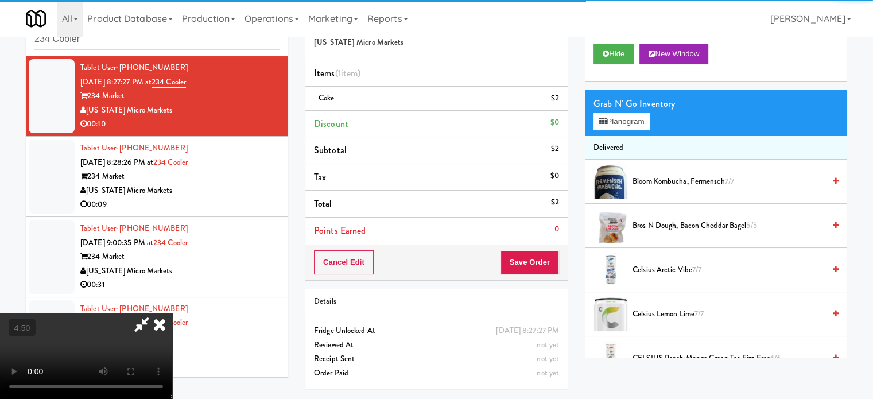
click at [172, 313] on video at bounding box center [86, 356] width 172 height 86
drag, startPoint x: 385, startPoint y: 158, endPoint x: 386, endPoint y: 134, distance: 23.5
click at [172, 313] on video at bounding box center [86, 356] width 172 height 86
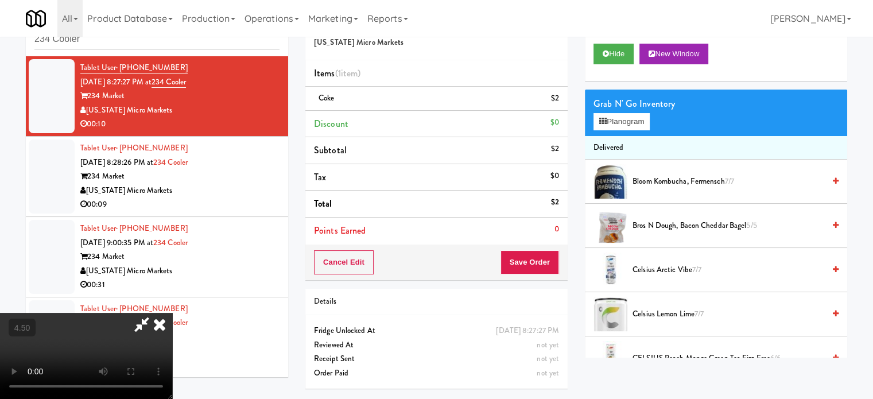
click at [172, 313] on video at bounding box center [86, 356] width 172 height 86
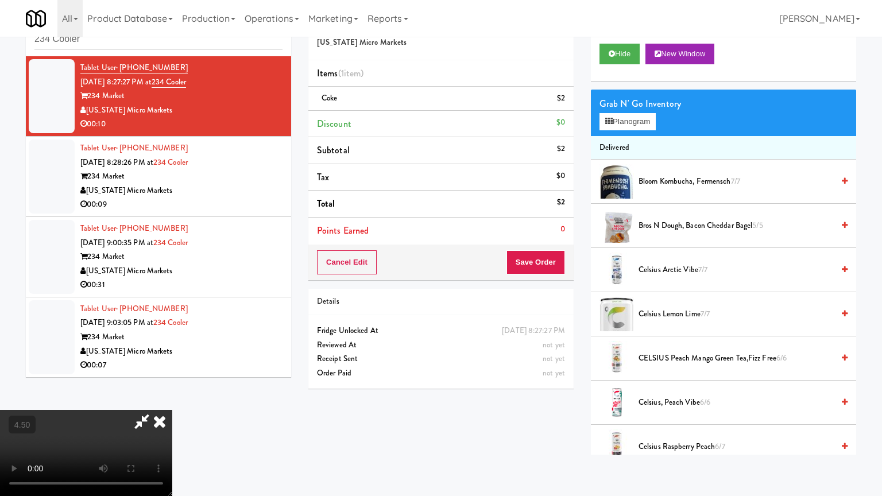
click at [172, 398] on video at bounding box center [86, 453] width 172 height 86
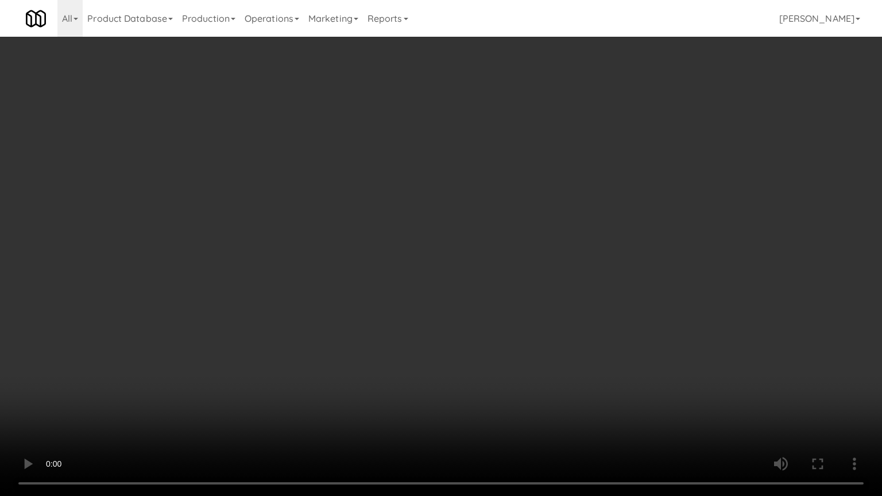
click at [413, 233] on video at bounding box center [441, 248] width 882 height 496
drag, startPoint x: 413, startPoint y: 232, endPoint x: 527, endPoint y: 142, distance: 144.7
click at [414, 231] on video at bounding box center [441, 248] width 882 height 496
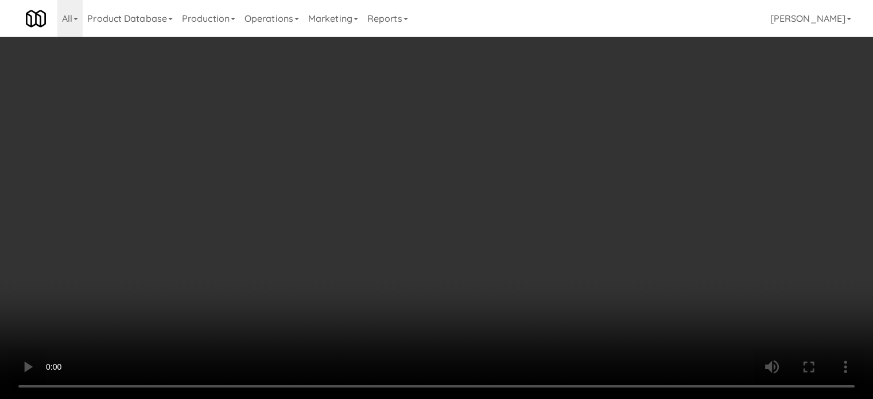
drag, startPoint x: 327, startPoint y: 263, endPoint x: 310, endPoint y: 284, distance: 26.5
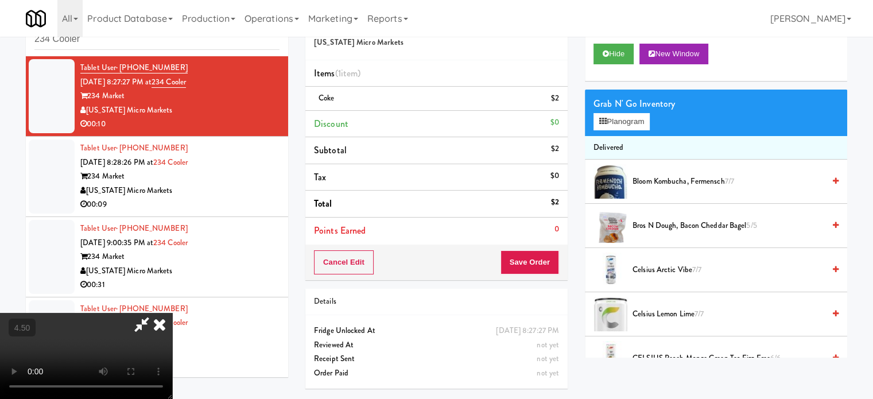
click at [172, 313] on video at bounding box center [86, 356] width 172 height 86
drag, startPoint x: 247, startPoint y: 323, endPoint x: 247, endPoint y: 309, distance: 13.2
click at [172, 320] on video at bounding box center [86, 356] width 172 height 86
click at [172, 313] on video at bounding box center [86, 356] width 172 height 86
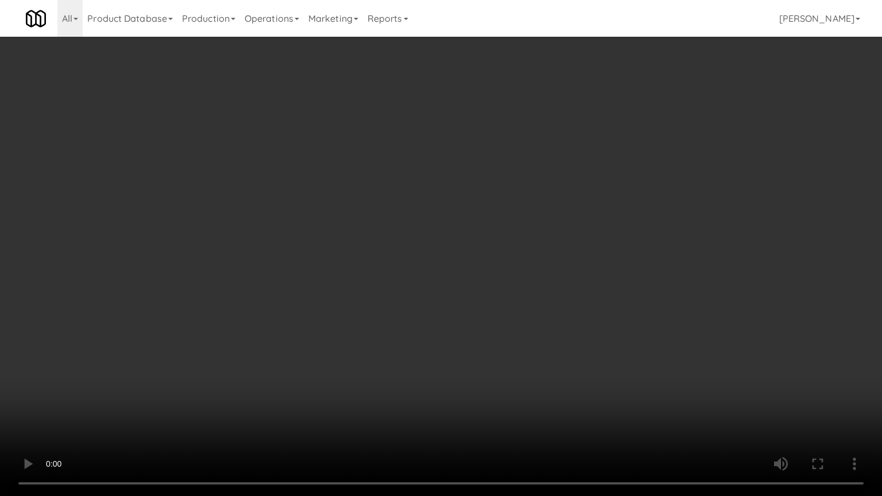
click at [207, 351] on video at bounding box center [441, 248] width 882 height 496
click at [358, 221] on video at bounding box center [441, 248] width 882 height 496
click at [421, 200] on video at bounding box center [441, 248] width 882 height 496
drag, startPoint x: 421, startPoint y: 200, endPoint x: 418, endPoint y: 195, distance: 5.9
click at [421, 200] on video at bounding box center [441, 248] width 882 height 496
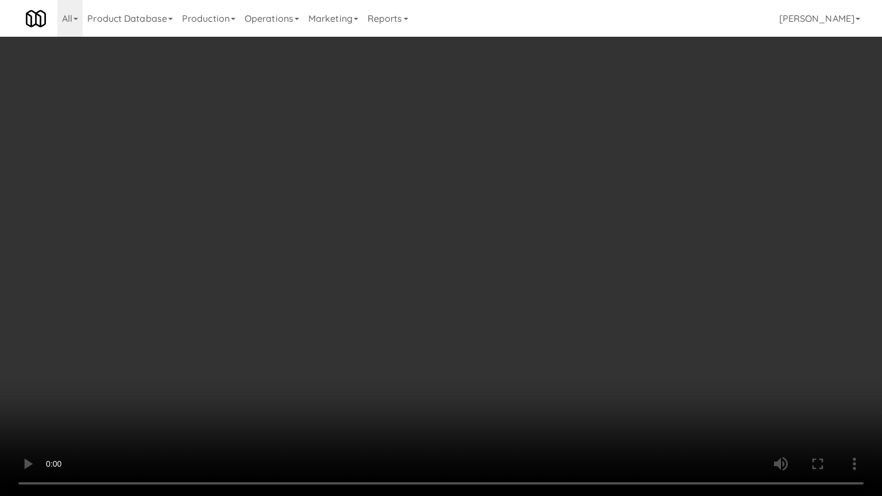
click at [417, 193] on video at bounding box center [441, 248] width 882 height 496
click at [455, 212] on video at bounding box center [441, 248] width 882 height 496
drag, startPoint x: 455, startPoint y: 214, endPoint x: 478, endPoint y: 211, distance: 23.7
click at [468, 213] on video at bounding box center [441, 248] width 882 height 496
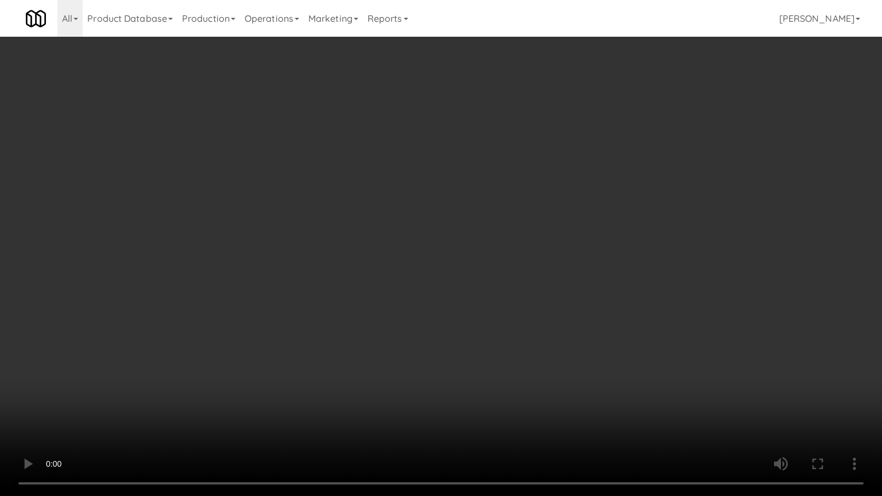
drag, startPoint x: 478, startPoint y: 211, endPoint x: 530, endPoint y: 88, distance: 133.2
click at [486, 207] on video at bounding box center [441, 248] width 882 height 496
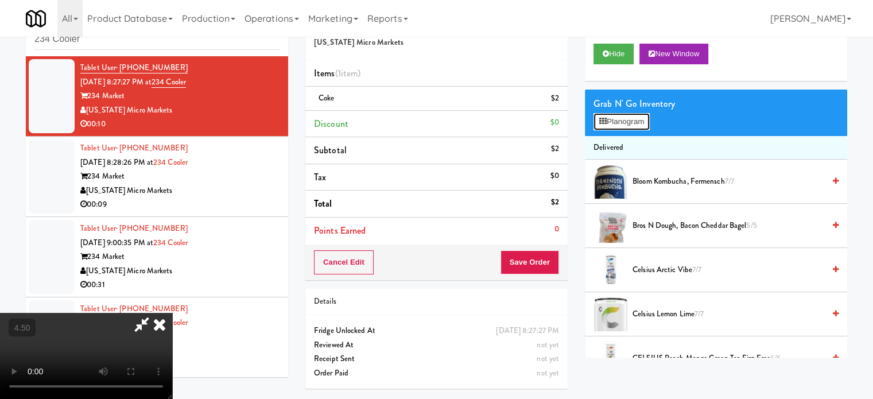
click at [640, 114] on button "Planogram" at bounding box center [621, 121] width 56 height 17
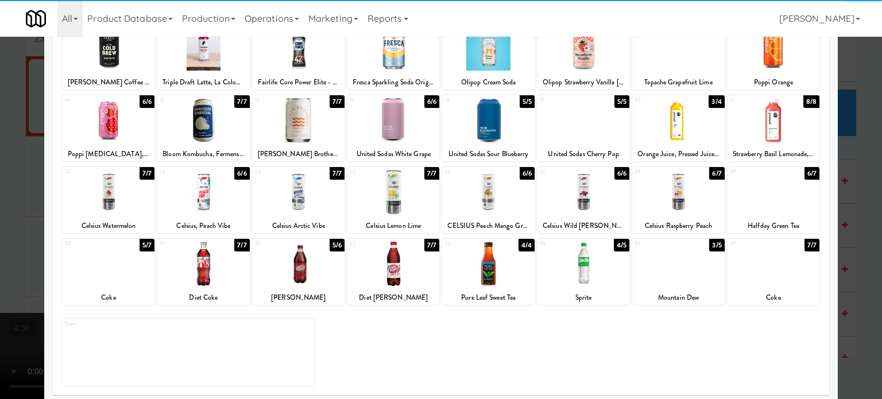
scroll to position [164, 0]
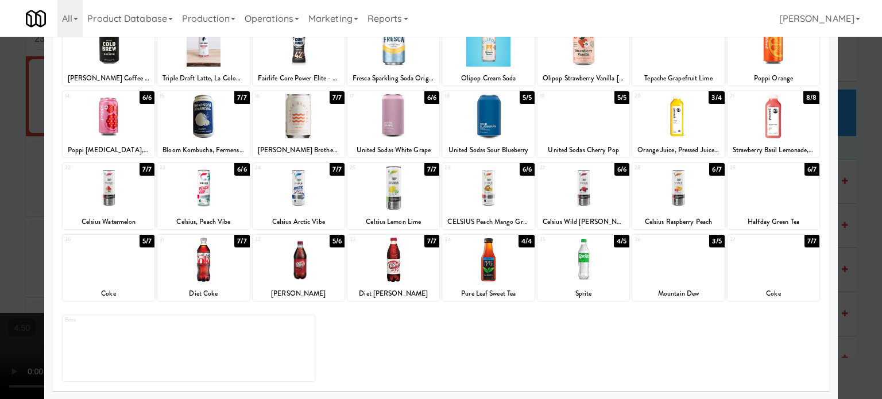
click at [619, 172] on div "6/6" at bounding box center [621, 169] width 15 height 13
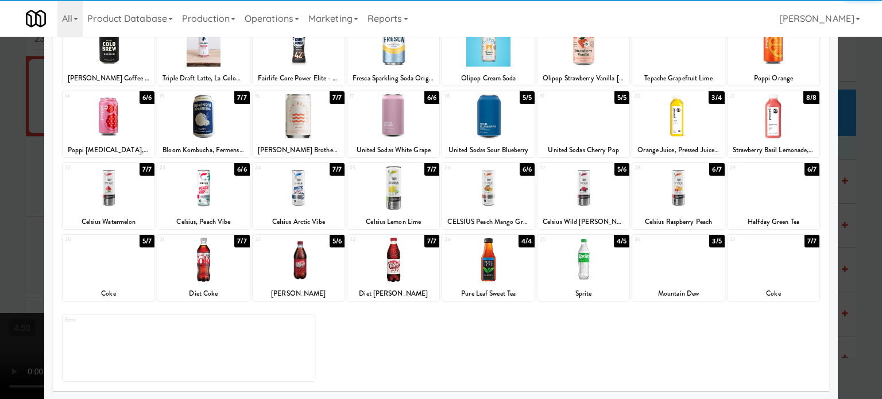
click at [855, 243] on div at bounding box center [441, 199] width 882 height 399
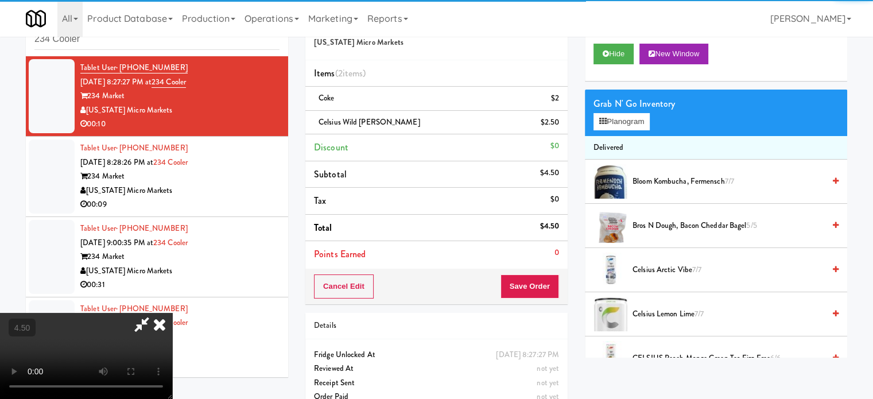
click at [140, 313] on video at bounding box center [86, 356] width 172 height 86
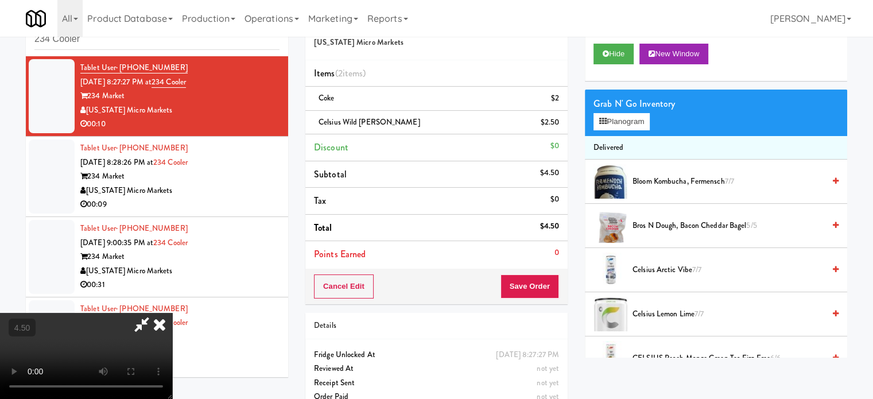
click at [145, 313] on video at bounding box center [86, 356] width 172 height 86
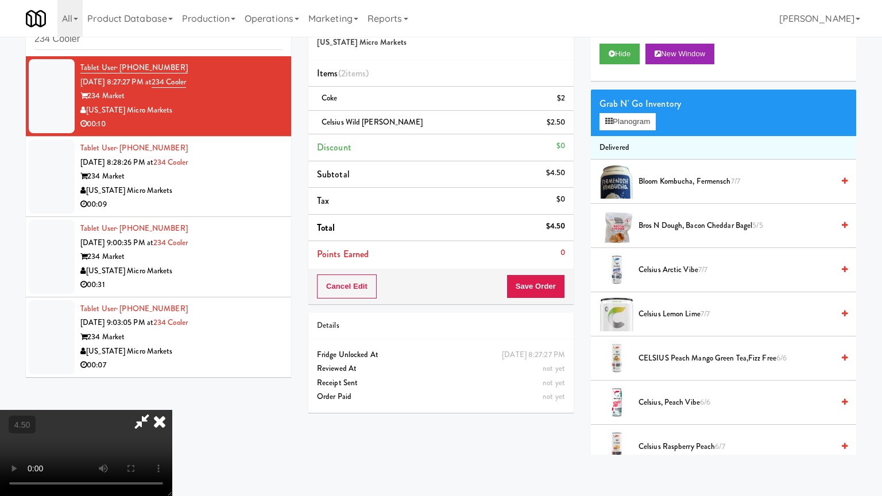
click at [172, 398] on video at bounding box center [86, 453] width 172 height 86
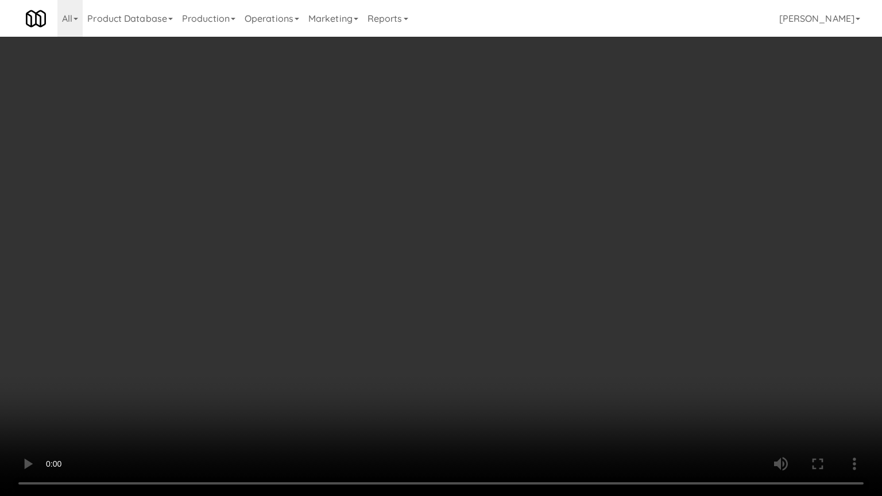
click at [354, 261] on video at bounding box center [441, 248] width 882 height 496
drag, startPoint x: 344, startPoint y: 255, endPoint x: 364, endPoint y: 265, distance: 22.3
click at [344, 255] on video at bounding box center [441, 248] width 882 height 496
drag, startPoint x: 366, startPoint y: 269, endPoint x: 363, endPoint y: 262, distance: 7.5
click at [366, 269] on video at bounding box center [441, 248] width 882 height 496
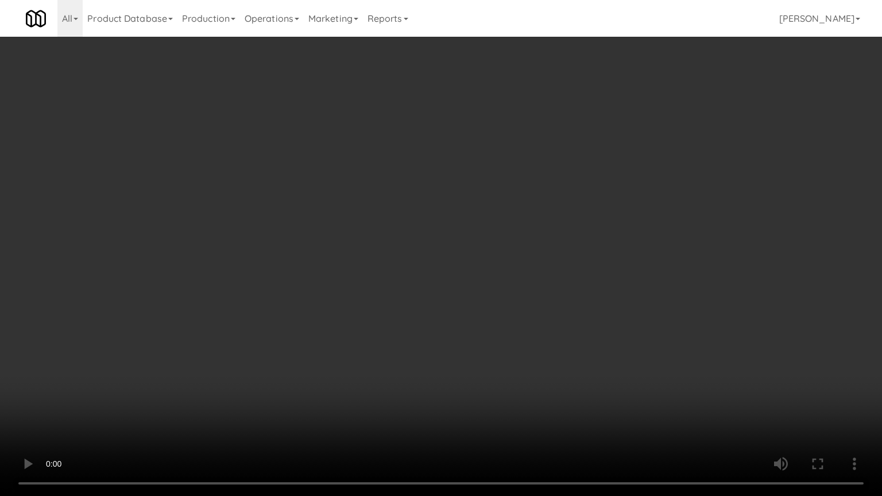
drag, startPoint x: 363, startPoint y: 259, endPoint x: 367, endPoint y: 253, distance: 7.8
click at [365, 255] on video at bounding box center [441, 248] width 882 height 496
drag, startPoint x: 368, startPoint y: 251, endPoint x: 508, endPoint y: 146, distance: 175.0
click at [372, 246] on video at bounding box center [441, 248] width 882 height 496
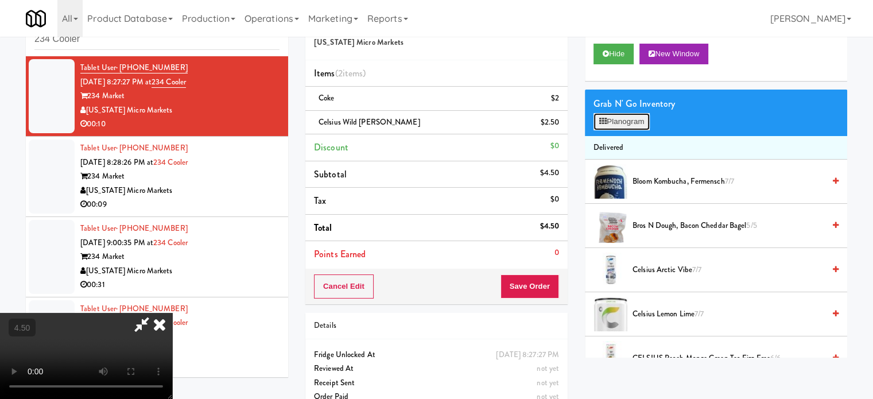
drag, startPoint x: 620, startPoint y: 123, endPoint x: 650, endPoint y: 127, distance: 30.1
click at [620, 123] on button "Planogram" at bounding box center [621, 121] width 56 height 17
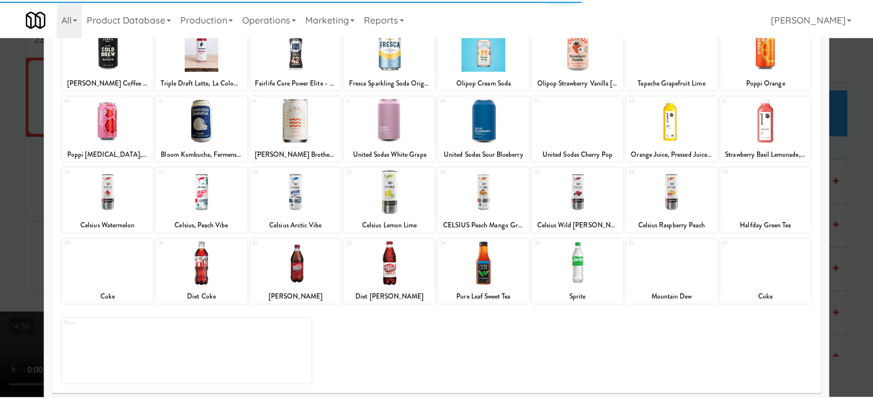
scroll to position [164, 0]
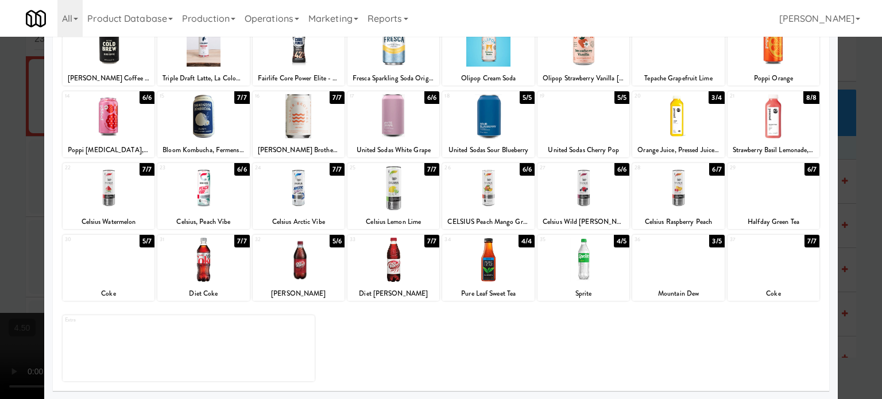
click at [804, 240] on div "7/7" at bounding box center [811, 241] width 15 height 13
click at [839, 244] on div at bounding box center [441, 199] width 882 height 399
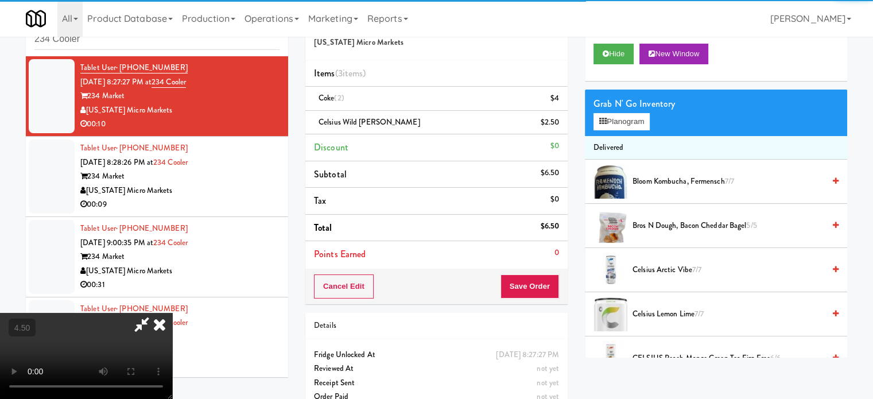
click at [172, 313] on video at bounding box center [86, 356] width 172 height 86
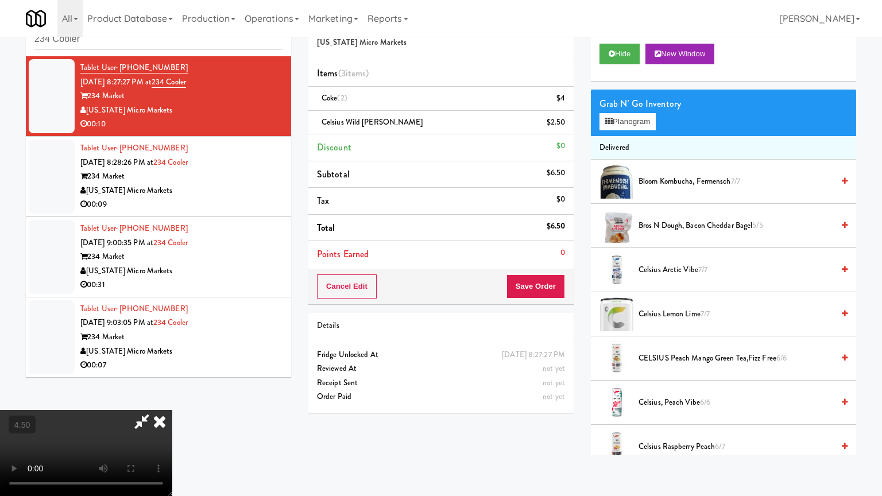
drag, startPoint x: 417, startPoint y: 231, endPoint x: 521, endPoint y: 170, distance: 120.4
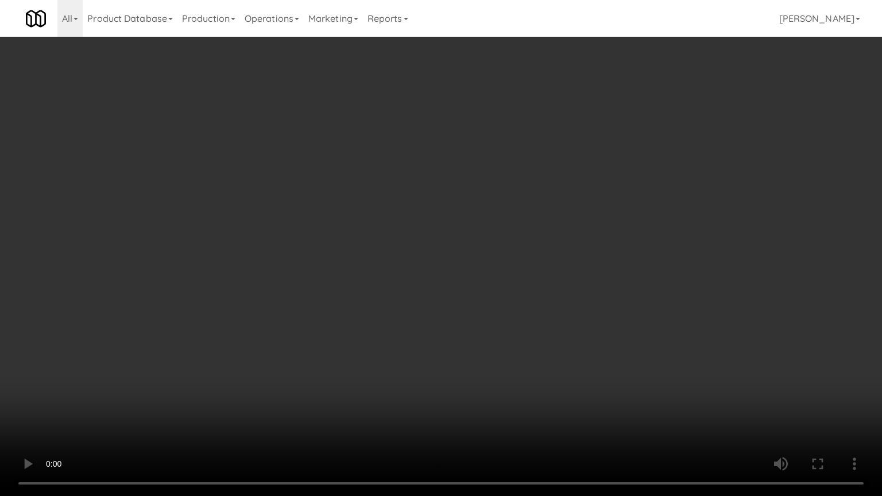
click at [417, 230] on video at bounding box center [441, 248] width 882 height 496
click at [503, 179] on video at bounding box center [441, 248] width 882 height 496
click at [510, 173] on video at bounding box center [441, 248] width 882 height 496
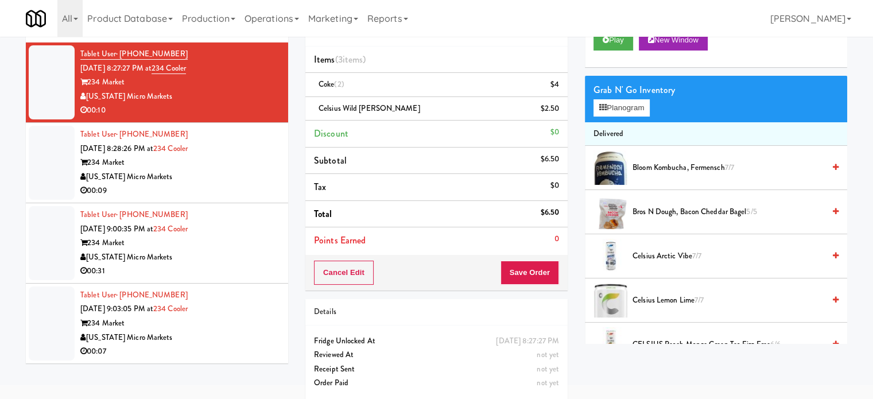
scroll to position [57, 0]
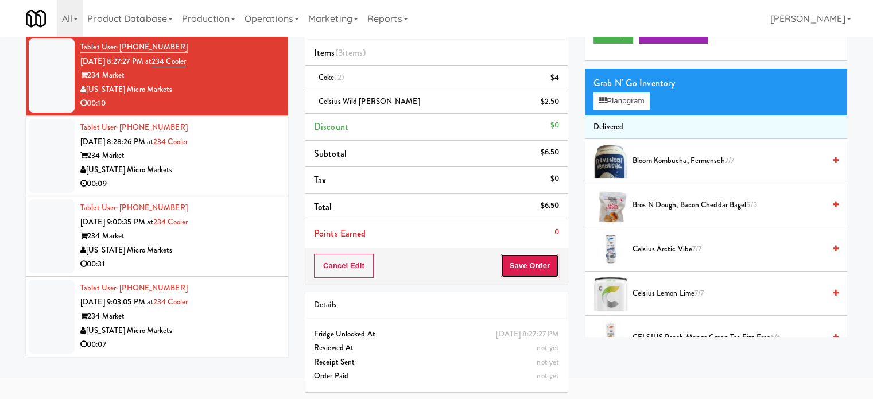
drag, startPoint x: 530, startPoint y: 264, endPoint x: 489, endPoint y: 222, distance: 58.8
click at [531, 263] on button "Save Order" at bounding box center [529, 266] width 59 height 24
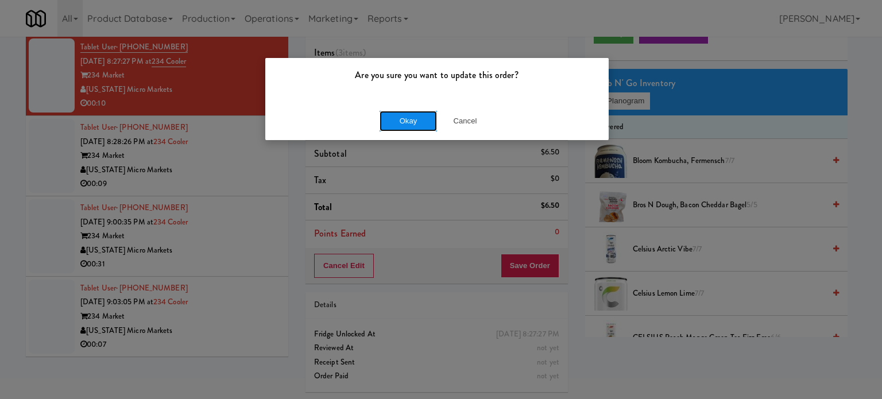
click at [388, 115] on button "Okay" at bounding box center [407, 121] width 57 height 21
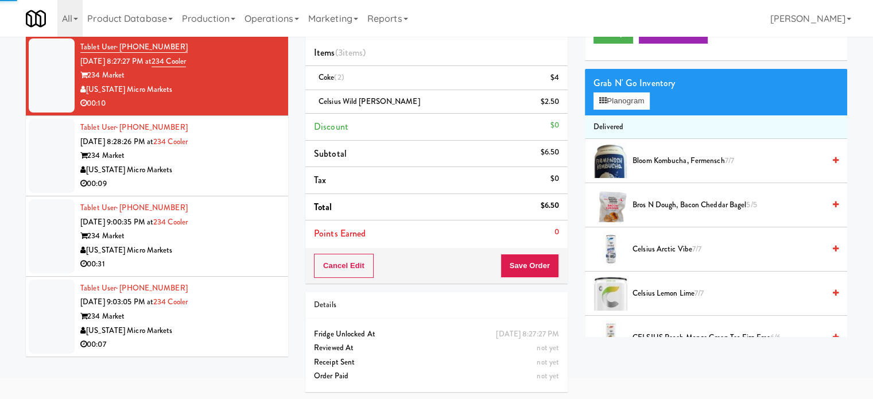
click at [268, 177] on div "00:09" at bounding box center [179, 184] width 199 height 14
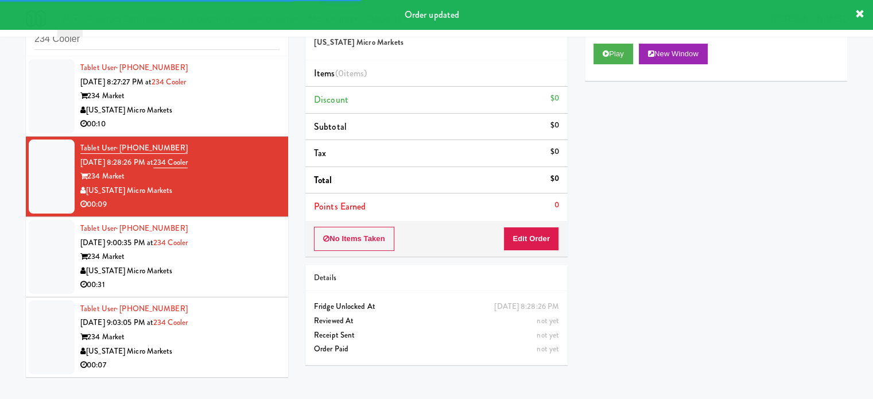
scroll to position [37, 0]
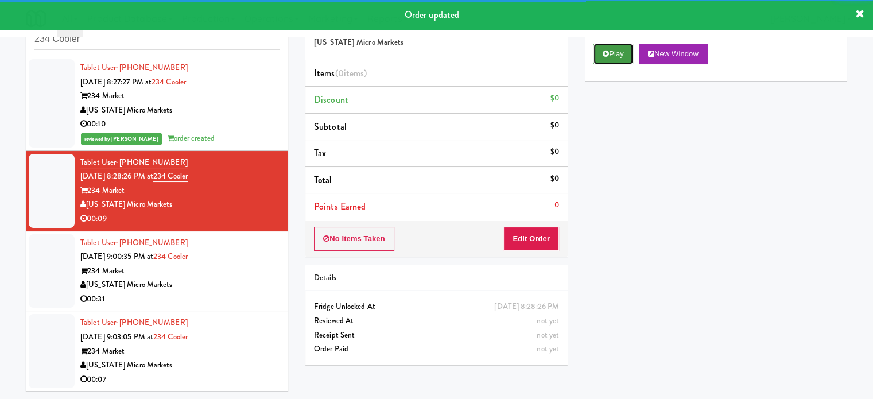
click at [613, 56] on button "Play" at bounding box center [613, 54] width 40 height 21
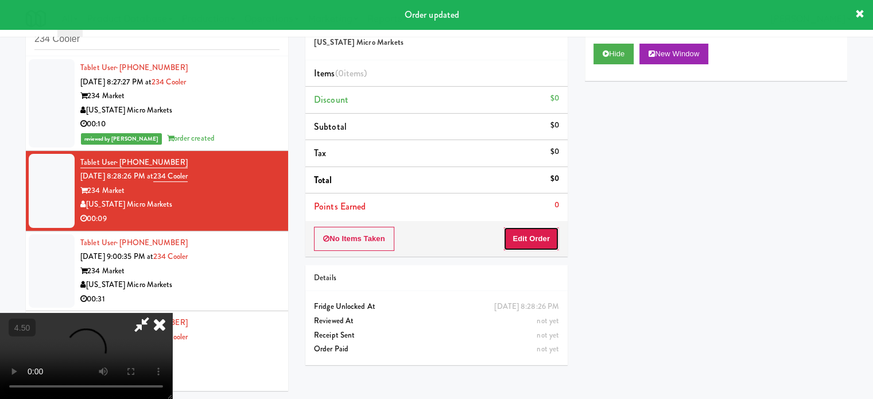
click at [528, 235] on button "Edit Order" at bounding box center [531, 239] width 56 height 24
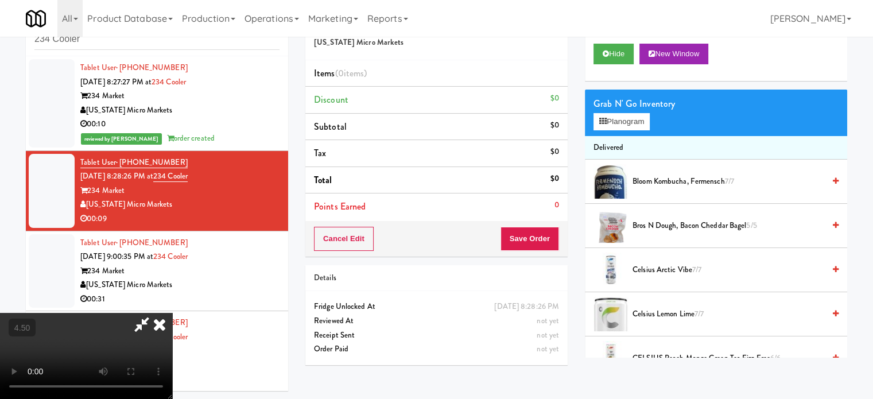
drag, startPoint x: 356, startPoint y: 265, endPoint x: 367, endPoint y: 263, distance: 10.4
click at [172, 313] on video at bounding box center [86, 356] width 172 height 86
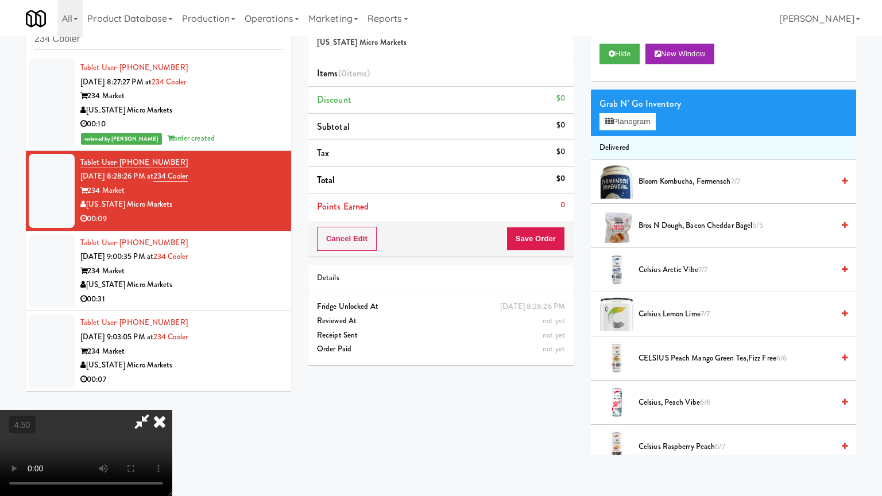
click at [172, 398] on video at bounding box center [86, 453] width 172 height 86
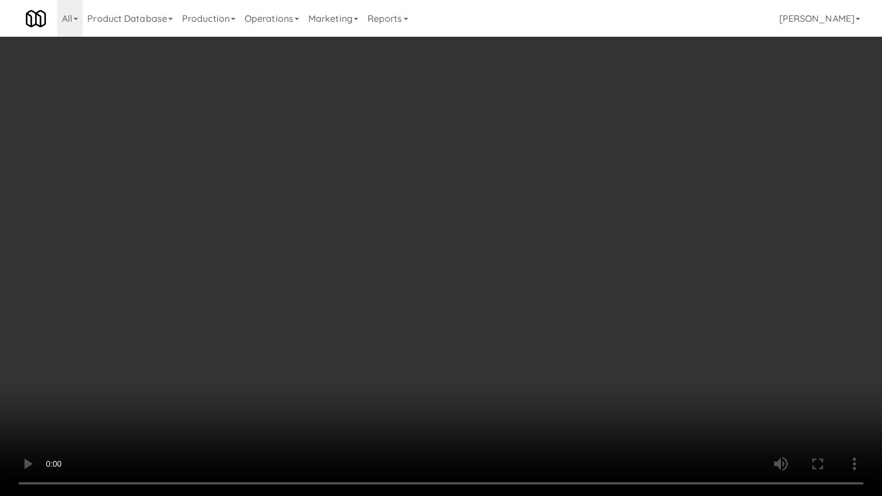
click at [434, 230] on video at bounding box center [441, 248] width 882 height 496
click at [436, 226] on video at bounding box center [441, 248] width 882 height 496
click at [432, 227] on video at bounding box center [441, 248] width 882 height 496
click at [428, 232] on video at bounding box center [441, 248] width 882 height 496
drag, startPoint x: 255, startPoint y: 356, endPoint x: 294, endPoint y: 323, distance: 50.9
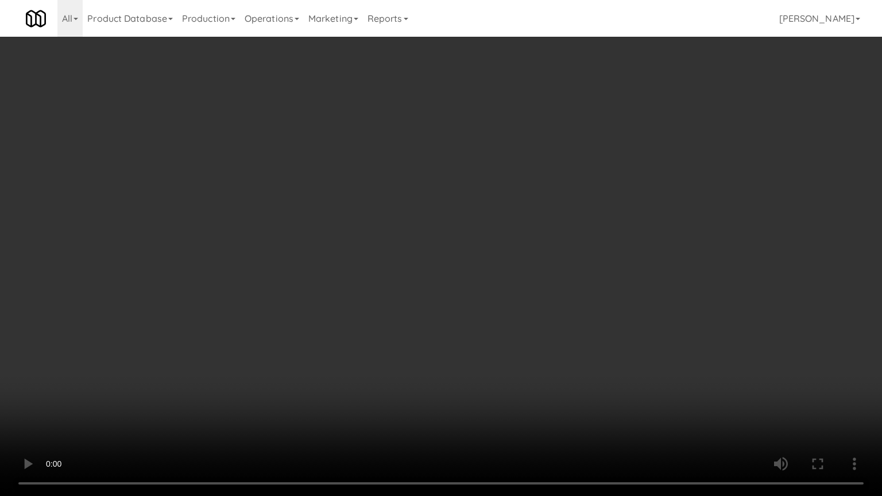
click at [256, 356] on video at bounding box center [441, 248] width 882 height 496
click at [298, 305] on video at bounding box center [441, 248] width 882 height 496
click at [298, 308] on video at bounding box center [441, 248] width 882 height 496
click at [300, 309] on video at bounding box center [441, 248] width 882 height 496
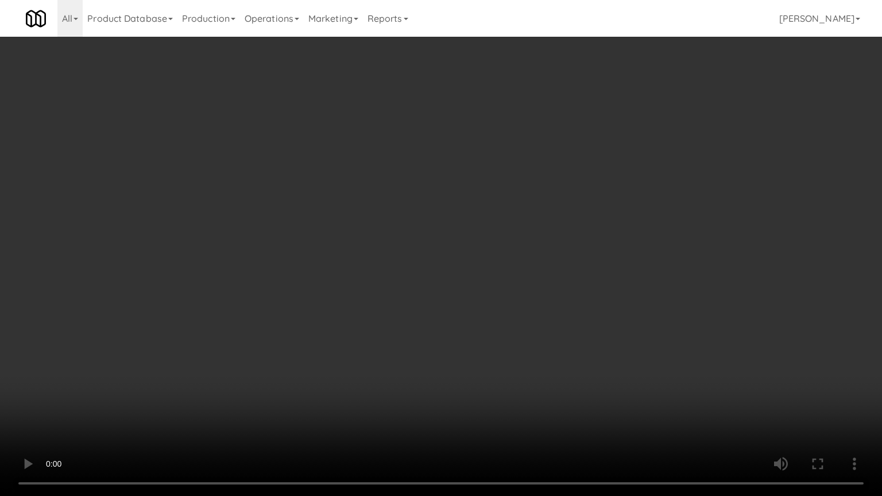
click at [303, 305] on video at bounding box center [441, 248] width 882 height 496
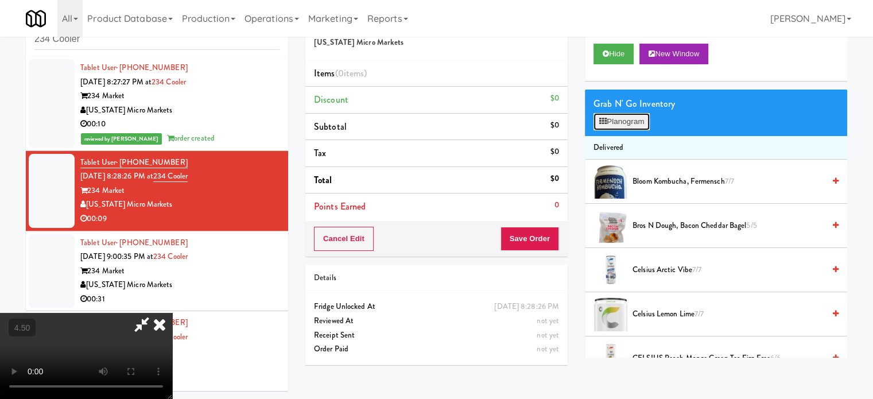
click at [613, 120] on button "Planogram" at bounding box center [621, 121] width 56 height 17
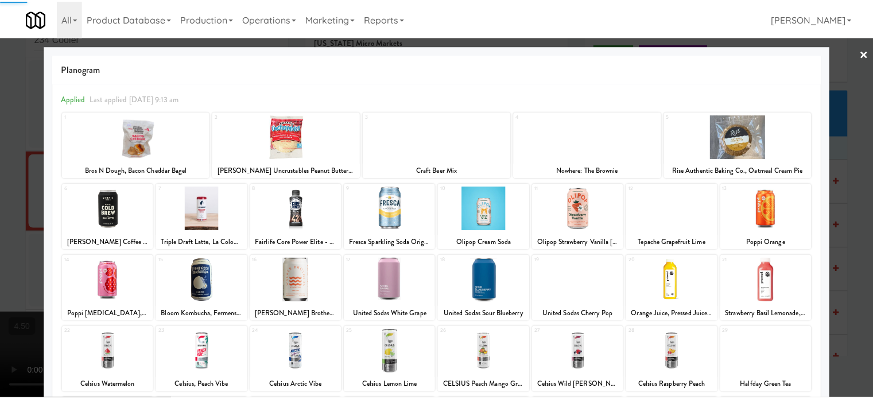
scroll to position [164, 0]
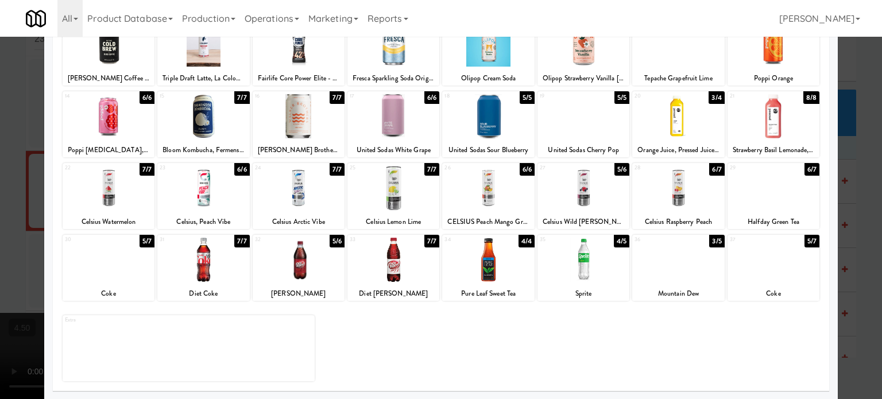
drag, startPoint x: 707, startPoint y: 240, endPoint x: 790, endPoint y: 225, distance: 84.6
click at [709, 240] on div "3/5" at bounding box center [716, 241] width 15 height 13
click at [859, 230] on div at bounding box center [441, 199] width 882 height 399
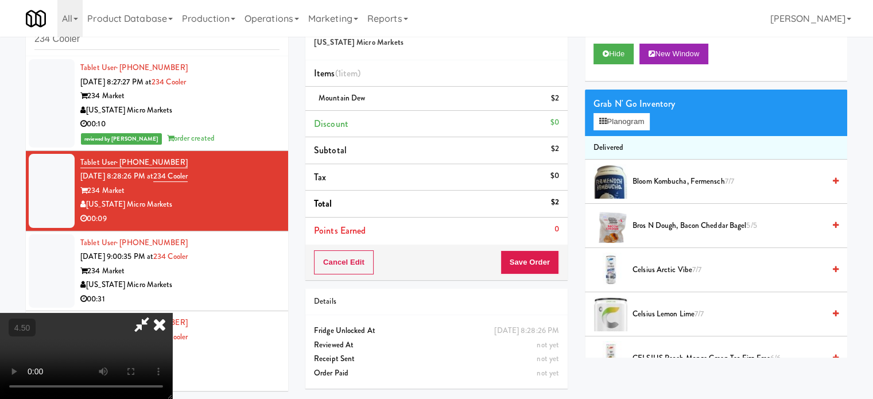
click at [172, 313] on video at bounding box center [86, 356] width 172 height 86
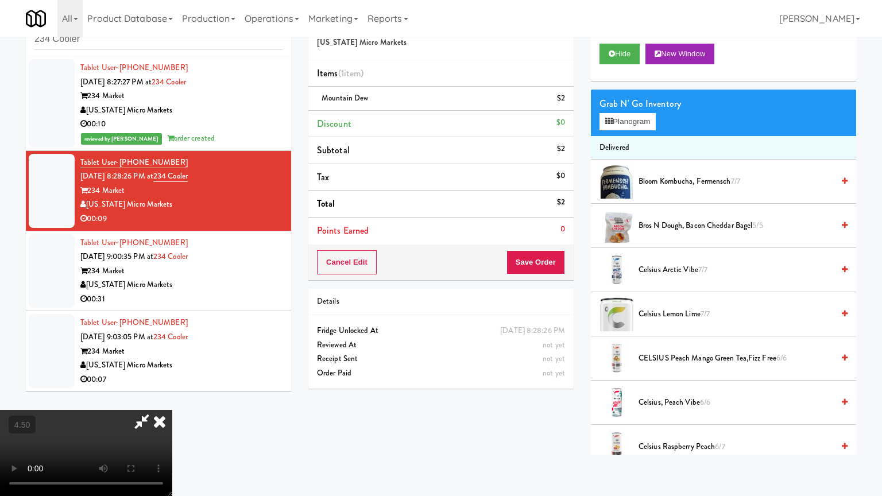
click at [172, 398] on video at bounding box center [86, 453] width 172 height 86
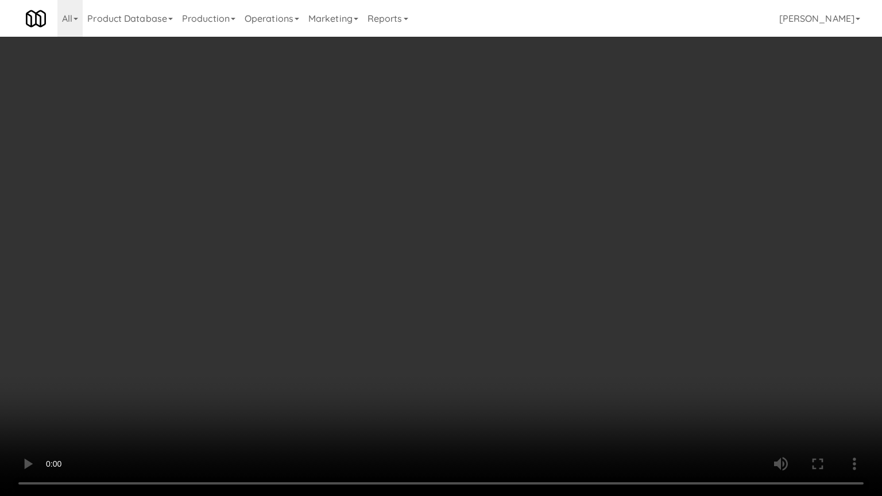
click at [348, 242] on video at bounding box center [441, 248] width 882 height 496
click at [391, 211] on video at bounding box center [441, 248] width 882 height 496
click at [406, 203] on video at bounding box center [441, 248] width 882 height 496
click at [404, 205] on video at bounding box center [441, 248] width 882 height 496
click at [453, 209] on video at bounding box center [441, 248] width 882 height 496
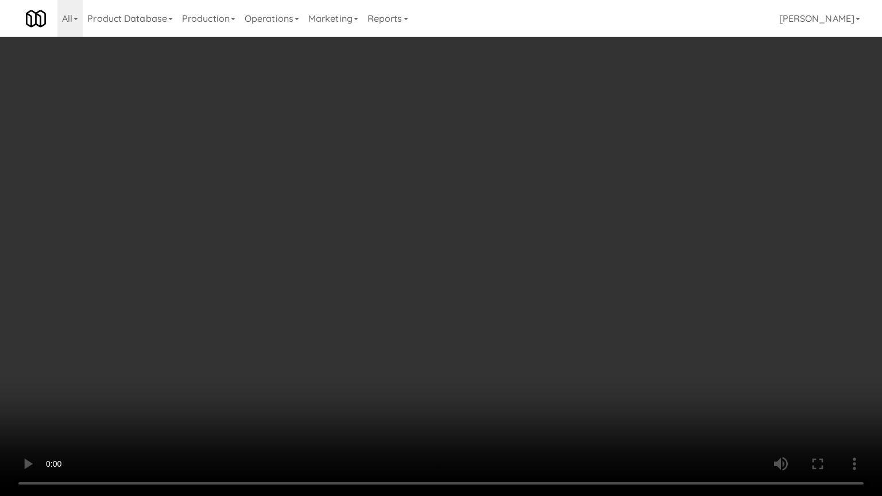
click at [427, 215] on video at bounding box center [441, 248] width 882 height 496
click at [436, 223] on video at bounding box center [441, 248] width 882 height 496
drag, startPoint x: 285, startPoint y: 364, endPoint x: 358, endPoint y: 339, distance: 77.1
click at [297, 359] on video at bounding box center [441, 248] width 882 height 496
click at [455, 288] on video at bounding box center [441, 248] width 882 height 496
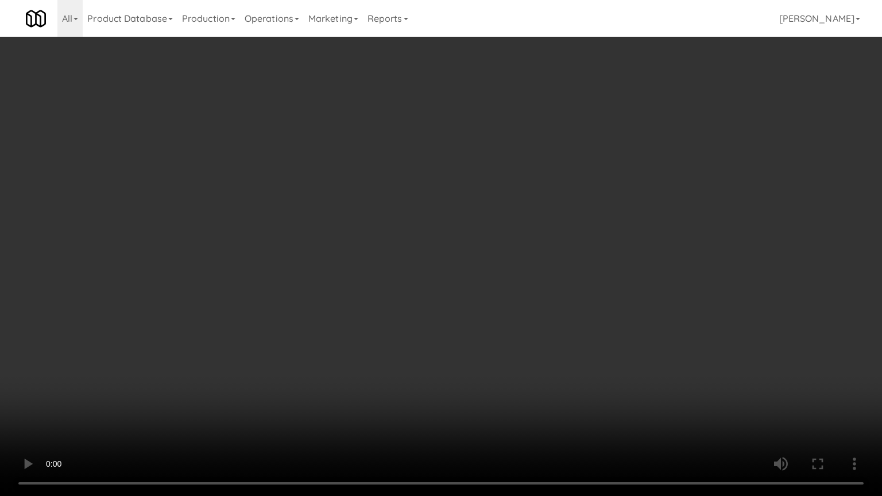
click at [442, 279] on video at bounding box center [441, 248] width 882 height 496
click at [423, 282] on video at bounding box center [441, 248] width 882 height 496
click at [417, 284] on video at bounding box center [441, 248] width 882 height 496
click at [484, 280] on video at bounding box center [441, 248] width 882 height 496
click at [379, 282] on video at bounding box center [441, 248] width 882 height 496
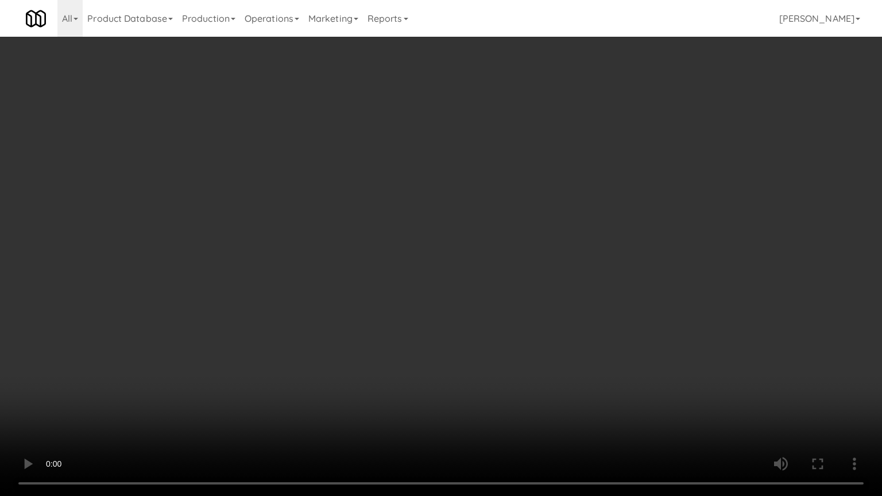
click at [394, 244] on video at bounding box center [441, 248] width 882 height 496
click at [390, 253] on video at bounding box center [441, 248] width 882 height 496
click at [441, 258] on video at bounding box center [441, 248] width 882 height 496
click at [412, 259] on video at bounding box center [441, 248] width 882 height 496
click at [505, 272] on video at bounding box center [441, 248] width 882 height 496
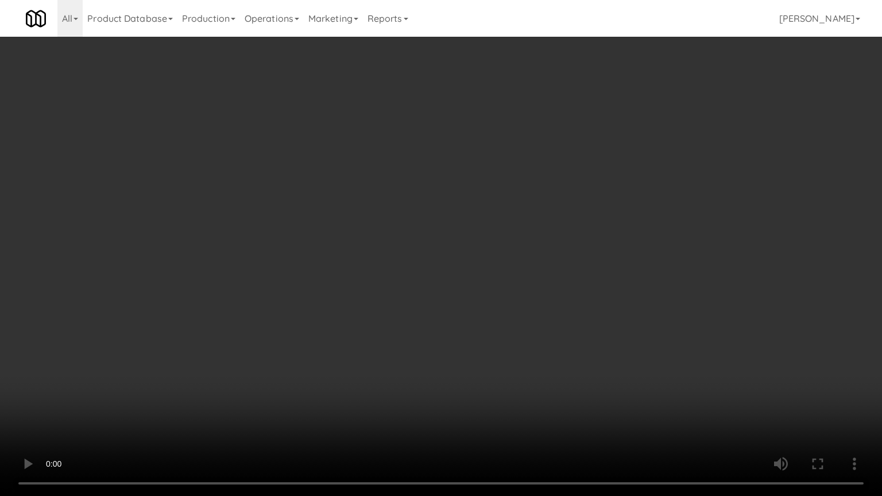
click at [427, 274] on video at bounding box center [441, 248] width 882 height 496
click at [388, 261] on video at bounding box center [441, 248] width 882 height 496
drag, startPoint x: 397, startPoint y: 255, endPoint x: 449, endPoint y: 134, distance: 131.6
click at [410, 244] on video at bounding box center [441, 248] width 882 height 496
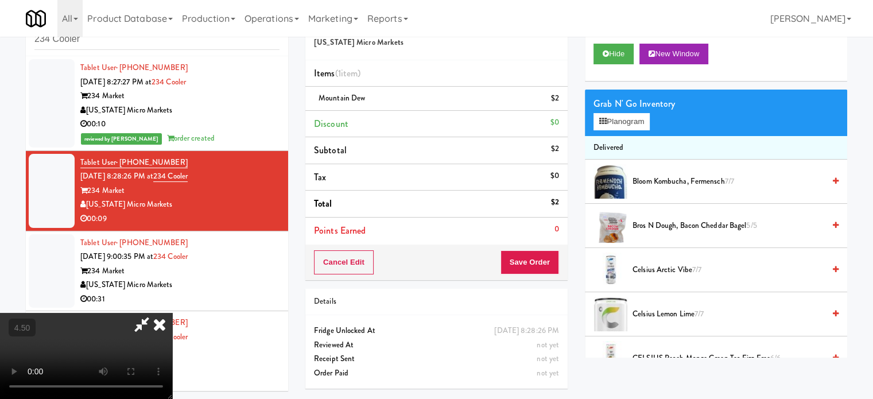
drag, startPoint x: 505, startPoint y: 45, endPoint x: 473, endPoint y: 194, distance: 152.1
click at [172, 313] on icon at bounding box center [159, 324] width 25 height 23
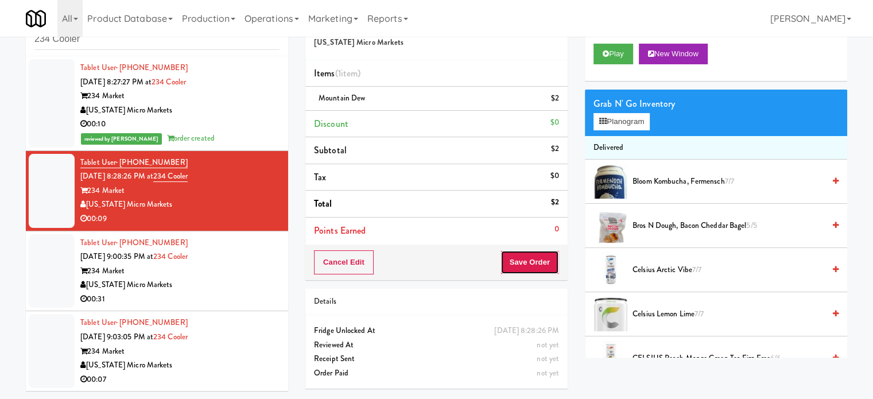
click at [528, 262] on button "Save Order" at bounding box center [529, 262] width 59 height 24
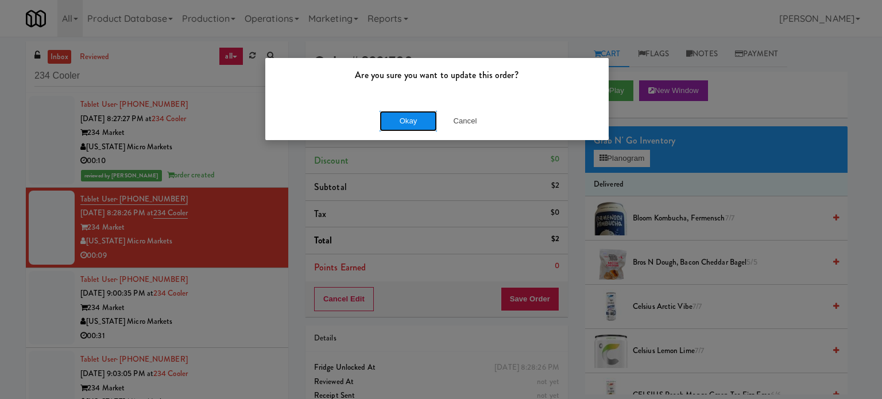
click at [417, 126] on button "Okay" at bounding box center [407, 121] width 57 height 21
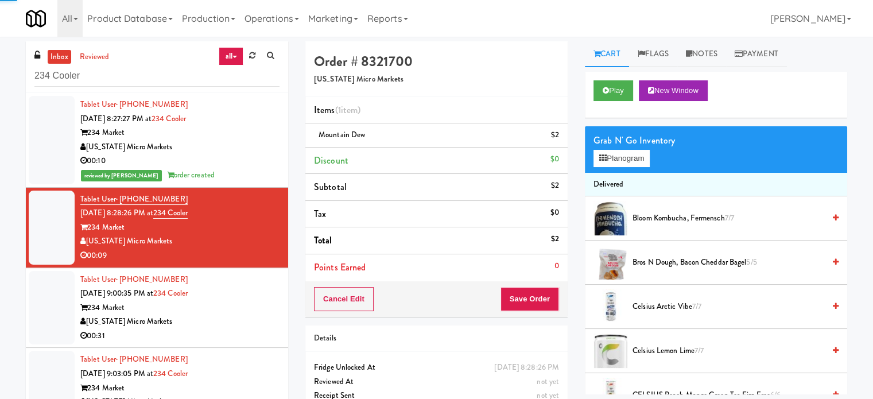
drag, startPoint x: 232, startPoint y: 321, endPoint x: 387, endPoint y: 207, distance: 192.0
click at [243, 312] on div "Tablet User · (231) 463-0451 [DATE] 9:00:35 PM at 234 Cooler 234 Market [US_STA…" at bounding box center [179, 308] width 199 height 71
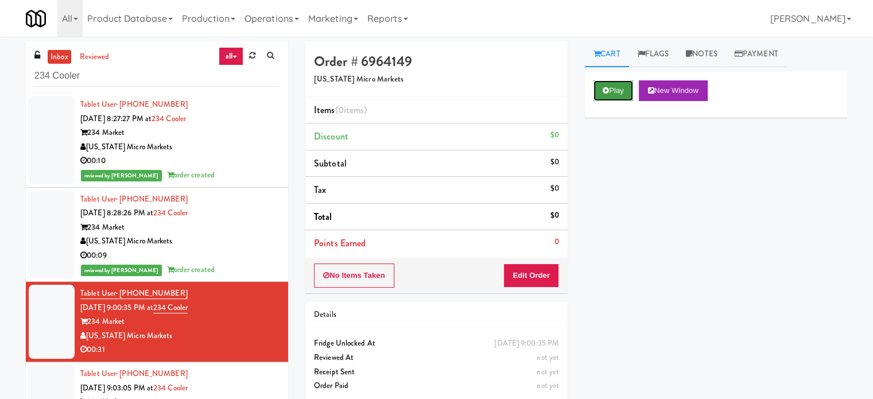
click at [608, 87] on icon at bounding box center [606, 90] width 6 height 7
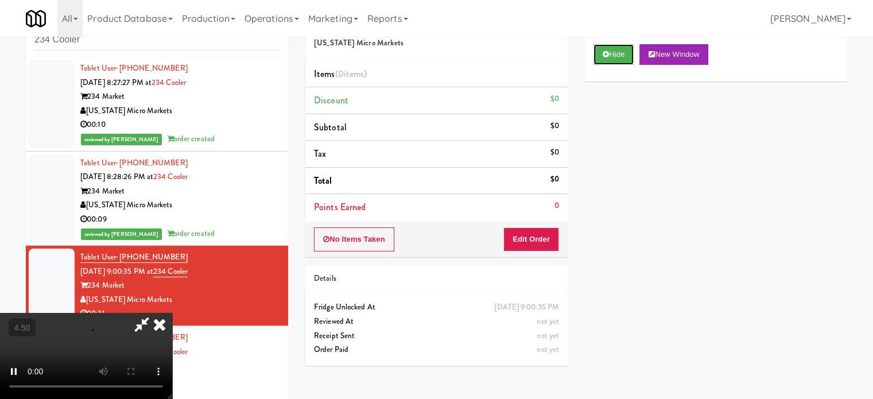
scroll to position [46, 0]
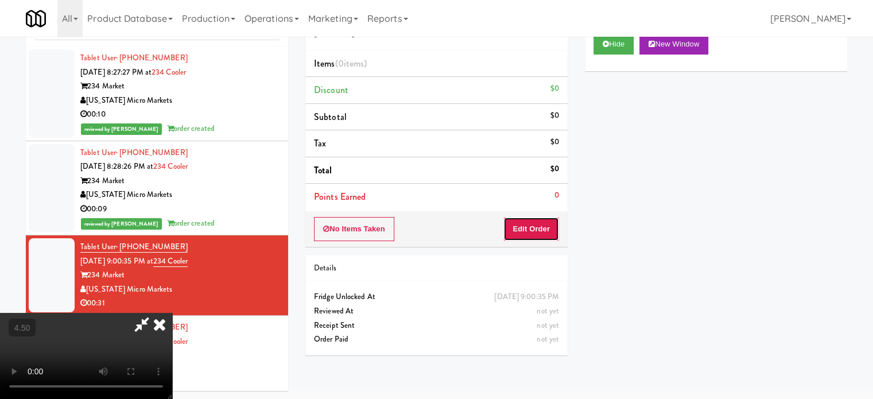
click at [535, 226] on button "Edit Order" at bounding box center [531, 229] width 56 height 24
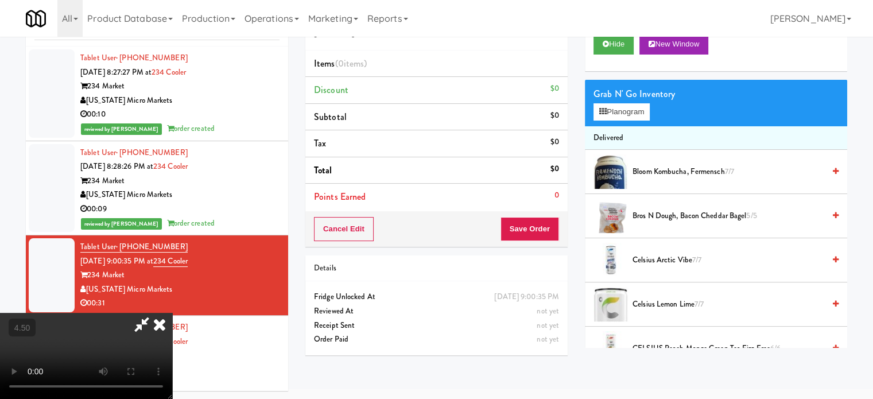
click at [172, 313] on video at bounding box center [86, 356] width 172 height 86
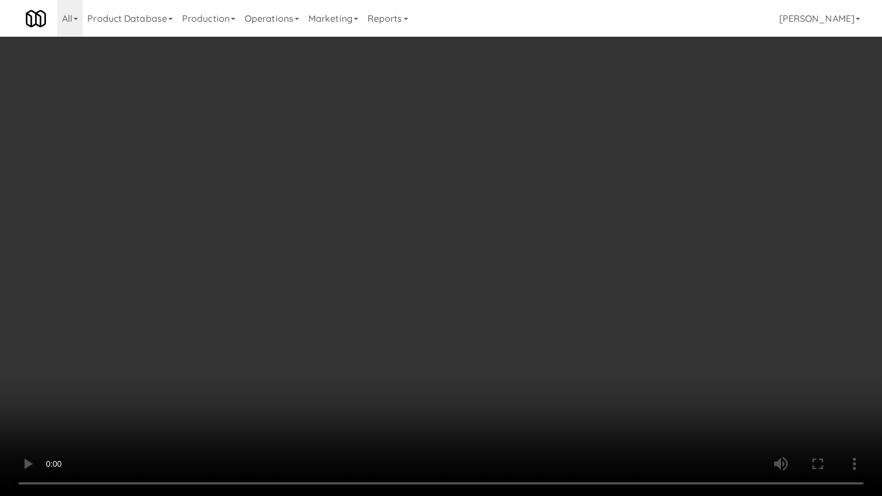
click at [278, 254] on video at bounding box center [441, 248] width 882 height 496
drag, startPoint x: 306, startPoint y: 226, endPoint x: 390, endPoint y: 197, distance: 89.3
click at [306, 226] on video at bounding box center [441, 248] width 882 height 496
click at [385, 204] on video at bounding box center [441, 248] width 882 height 496
click at [196, 377] on video at bounding box center [441, 248] width 882 height 496
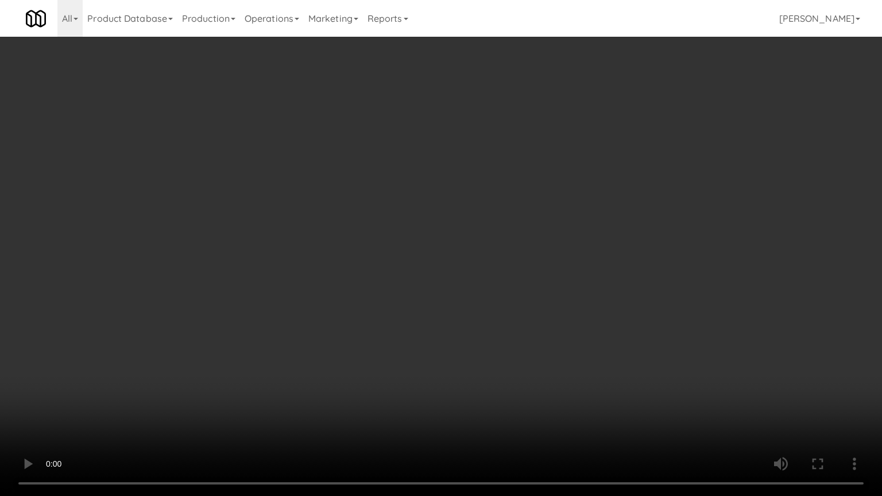
click at [323, 298] on video at bounding box center [441, 248] width 882 height 496
click at [414, 305] on video at bounding box center [441, 248] width 882 height 496
click at [463, 301] on video at bounding box center [441, 248] width 882 height 496
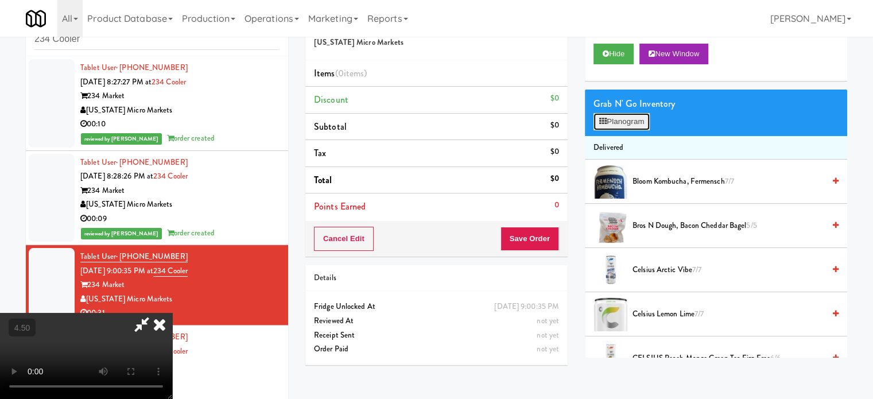
click at [640, 125] on button "Planogram" at bounding box center [621, 121] width 56 height 17
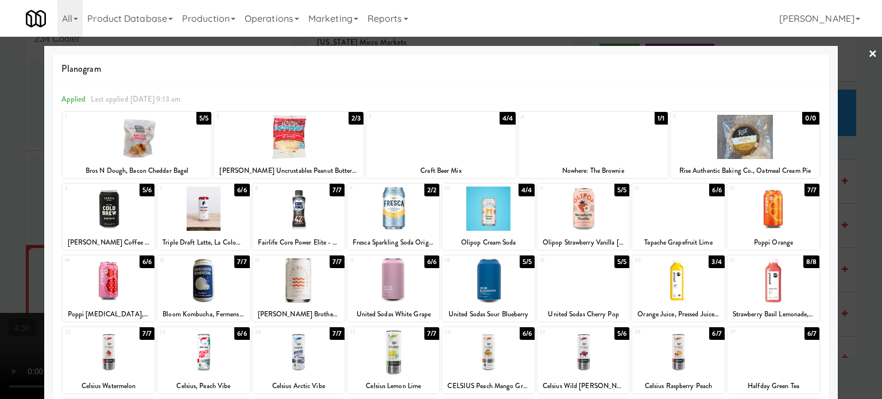
click at [654, 118] on div "1/1" at bounding box center [660, 118] width 13 height 13
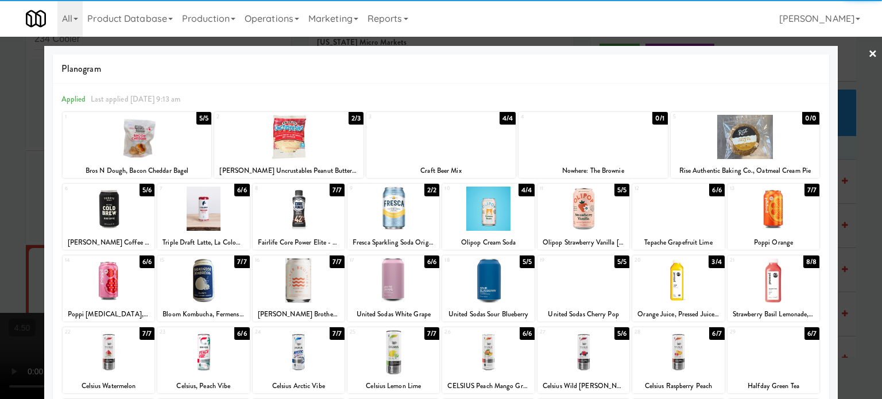
click at [845, 157] on div at bounding box center [441, 199] width 882 height 399
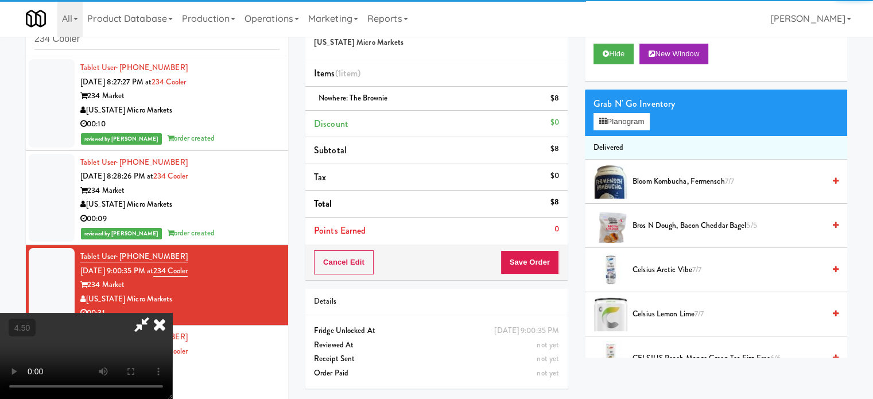
click at [172, 313] on video at bounding box center [86, 356] width 172 height 86
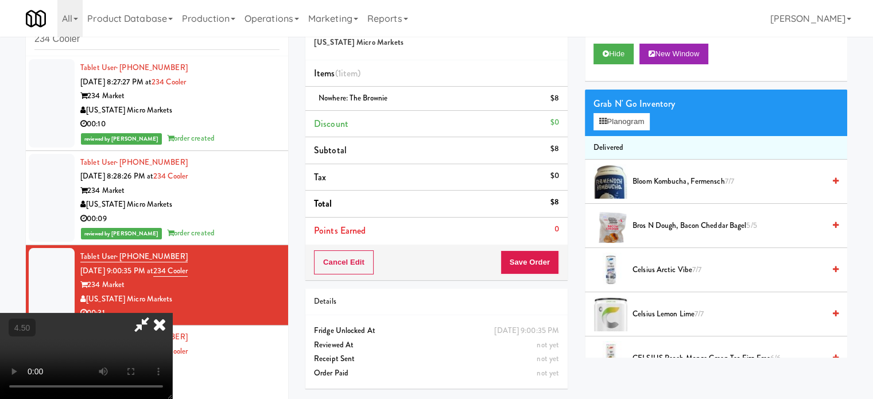
drag, startPoint x: 273, startPoint y: 224, endPoint x: 271, endPoint y: 306, distance: 81.5
click at [172, 313] on video at bounding box center [86, 356] width 172 height 86
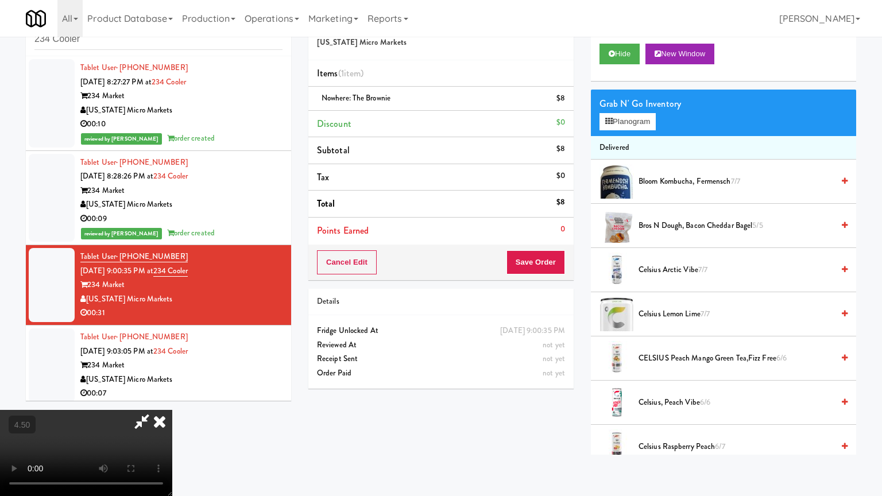
drag, startPoint x: 177, startPoint y: 305, endPoint x: 343, endPoint y: 217, distance: 187.9
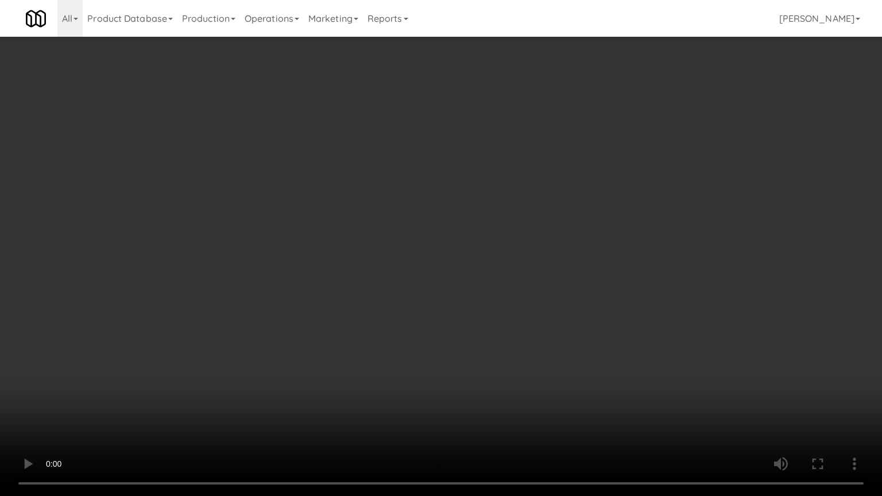
click at [182, 306] on video at bounding box center [441, 248] width 882 height 496
click at [453, 248] on video at bounding box center [441, 248] width 882 height 496
click at [454, 247] on video at bounding box center [441, 248] width 882 height 496
click at [472, 218] on video at bounding box center [441, 248] width 882 height 496
click at [477, 216] on video at bounding box center [441, 248] width 882 height 496
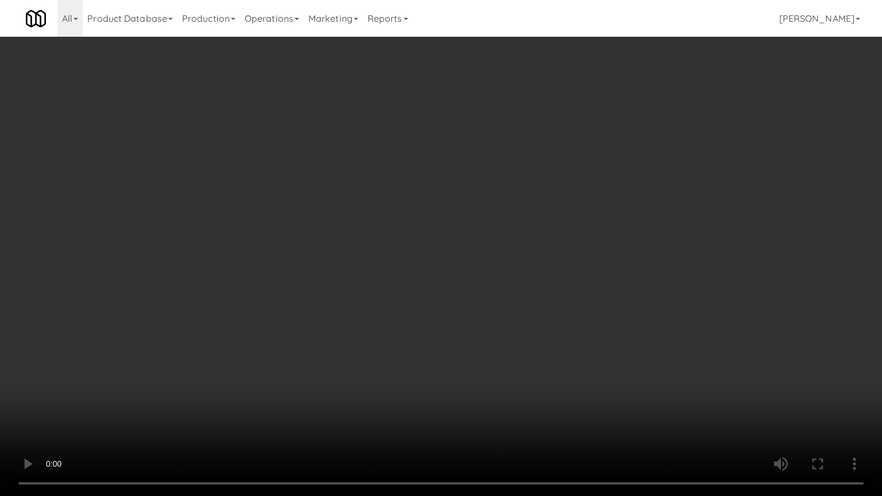
click at [483, 216] on video at bounding box center [441, 248] width 882 height 496
click at [397, 236] on video at bounding box center [441, 248] width 882 height 496
click at [441, 203] on video at bounding box center [441, 248] width 882 height 496
click at [574, 202] on video at bounding box center [441, 248] width 882 height 496
click at [520, 208] on video at bounding box center [441, 248] width 882 height 496
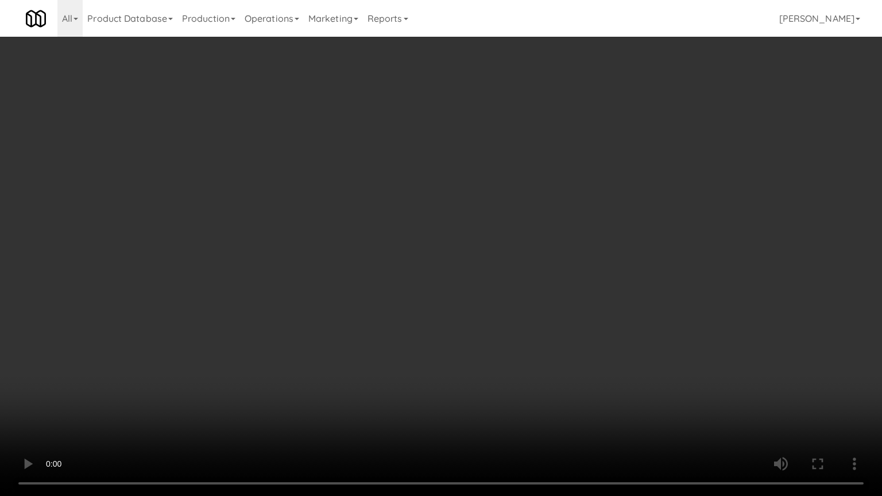
click at [573, 212] on video at bounding box center [441, 248] width 882 height 496
drag, startPoint x: 578, startPoint y: 142, endPoint x: 613, endPoint y: 137, distance: 35.4
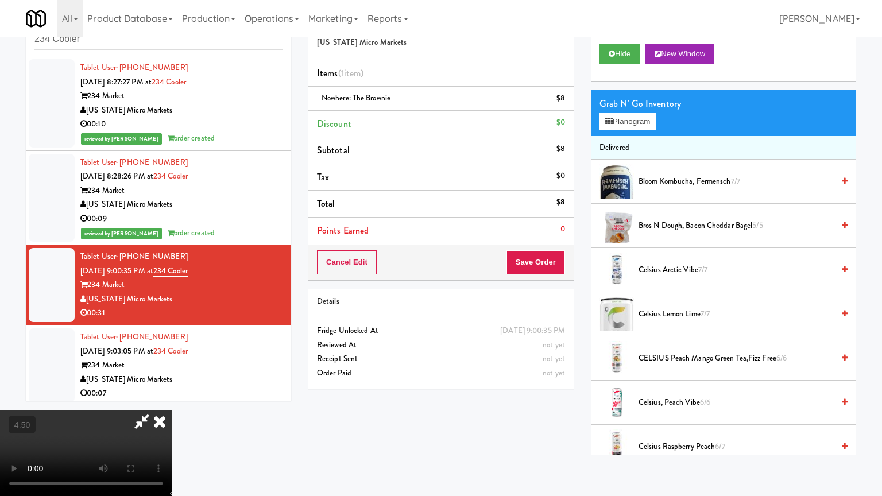
click at [586, 139] on div "Cart Flags Notes Payment Hide New Window Grab N' Go Inventory Planogram Deliver…" at bounding box center [723, 230] width 282 height 450
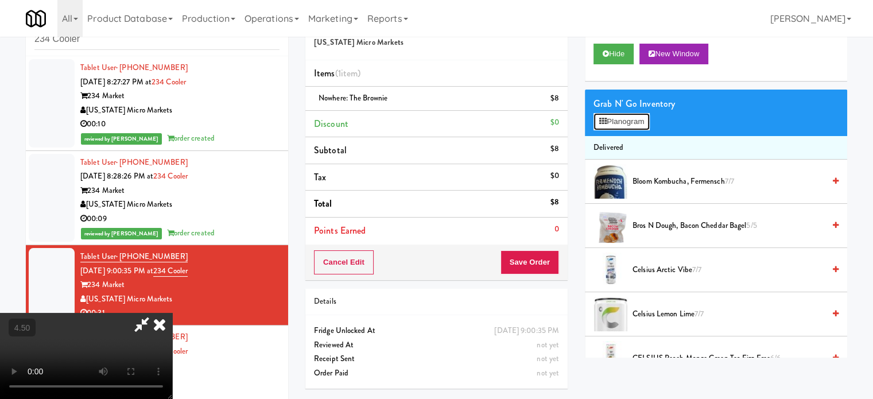
drag, startPoint x: 604, startPoint y: 125, endPoint x: 617, endPoint y: 128, distance: 13.5
click at [604, 126] on button "Planogram" at bounding box center [621, 121] width 56 height 17
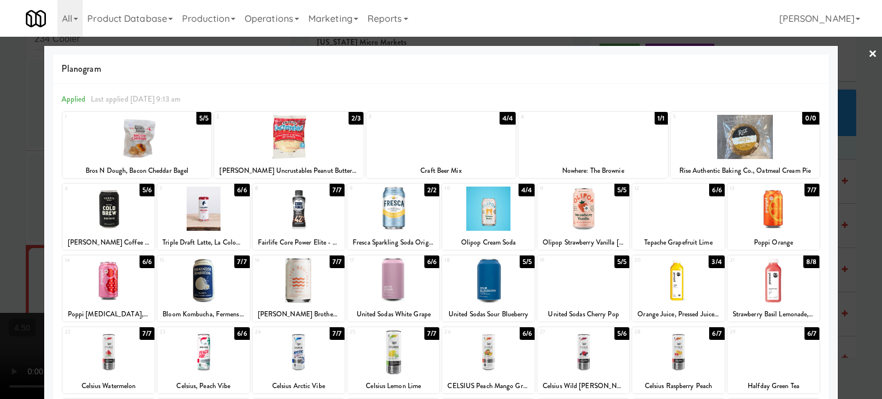
click at [615, 193] on div "5/5" at bounding box center [621, 190] width 15 height 13
click at [854, 175] on div at bounding box center [441, 199] width 882 height 399
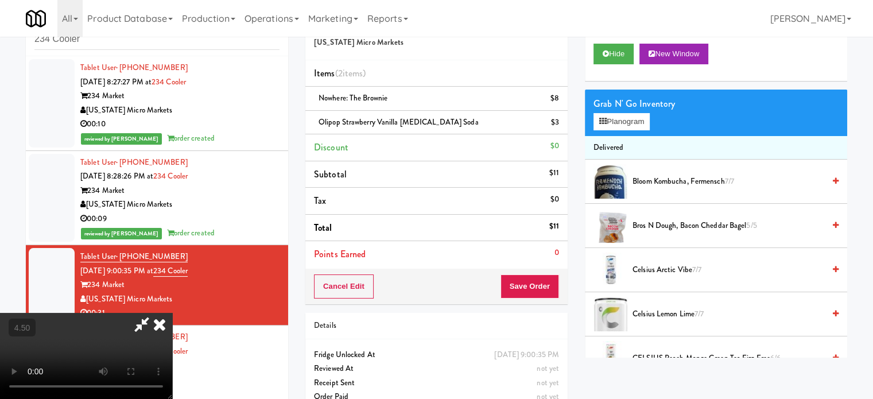
click at [172, 313] on video at bounding box center [86, 356] width 172 height 86
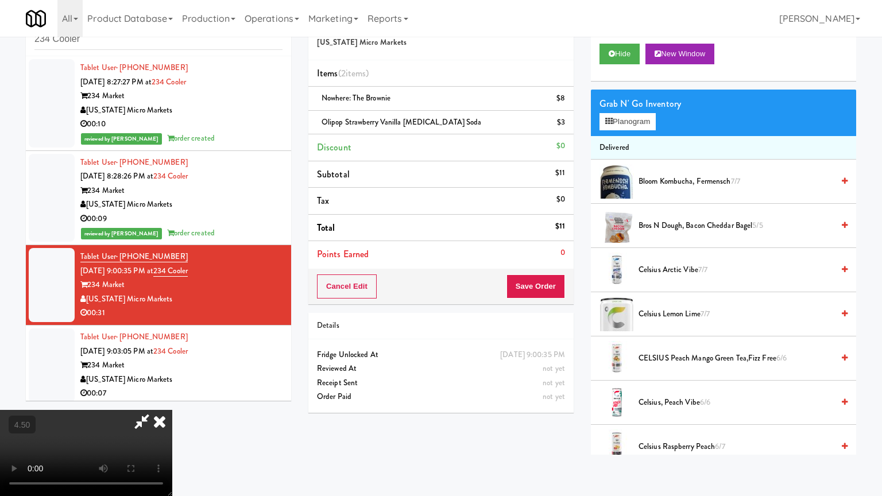
click at [172, 398] on video at bounding box center [86, 453] width 172 height 86
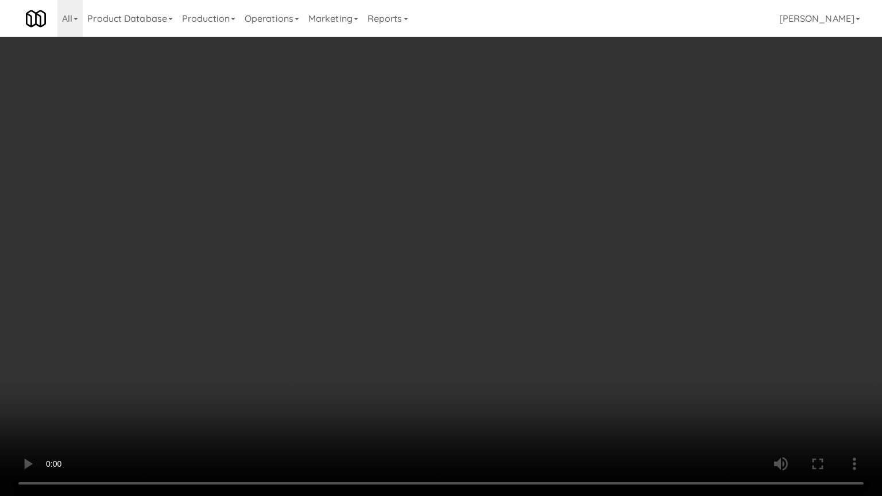
click at [468, 297] on video at bounding box center [441, 248] width 882 height 496
click at [470, 298] on video at bounding box center [441, 248] width 882 height 496
click at [479, 277] on video at bounding box center [441, 248] width 882 height 496
click at [479, 279] on video at bounding box center [441, 248] width 882 height 496
click at [492, 294] on video at bounding box center [441, 248] width 882 height 496
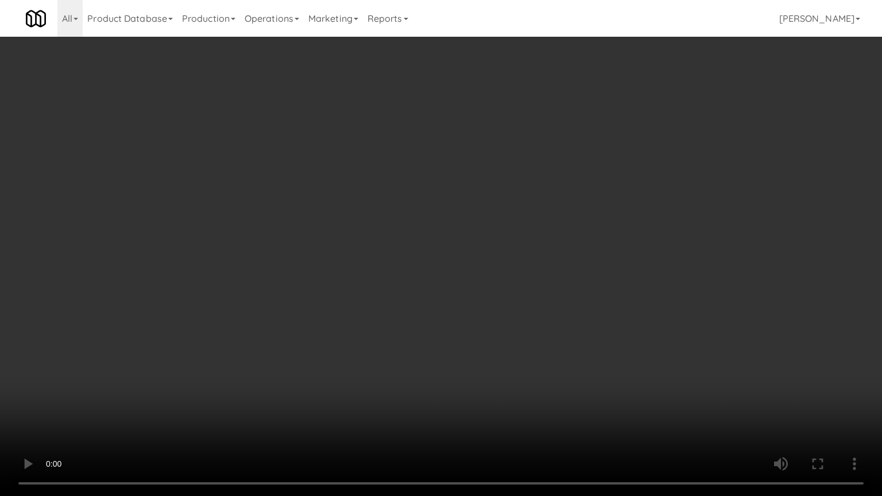
click at [496, 289] on video at bounding box center [441, 248] width 882 height 496
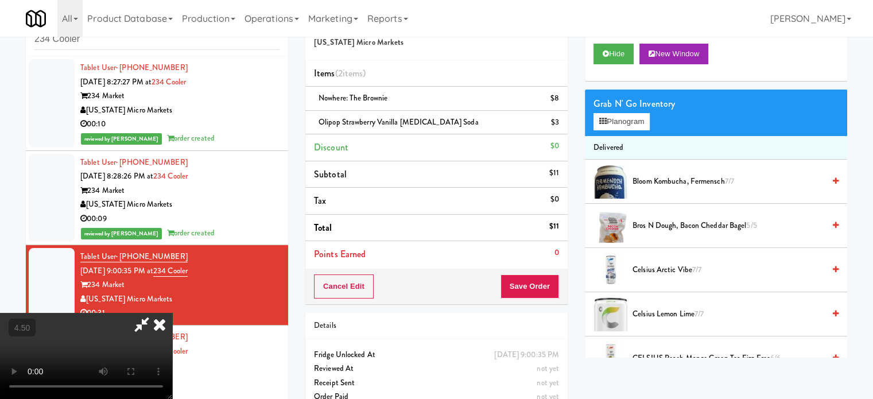
drag, startPoint x: 510, startPoint y: 48, endPoint x: 476, endPoint y: 146, distance: 103.3
click at [172, 313] on icon at bounding box center [159, 324] width 25 height 23
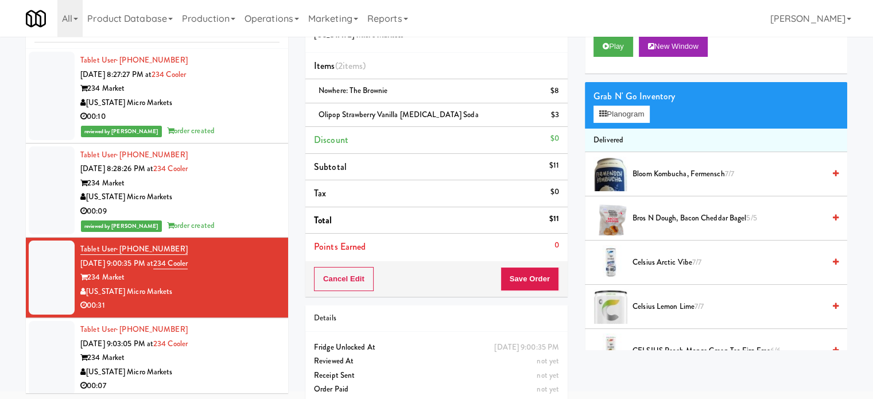
scroll to position [57, 0]
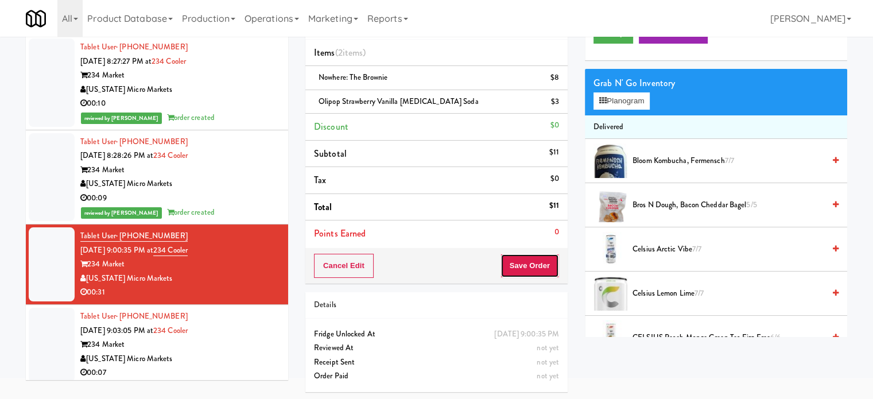
click at [535, 267] on button "Save Order" at bounding box center [529, 266] width 59 height 24
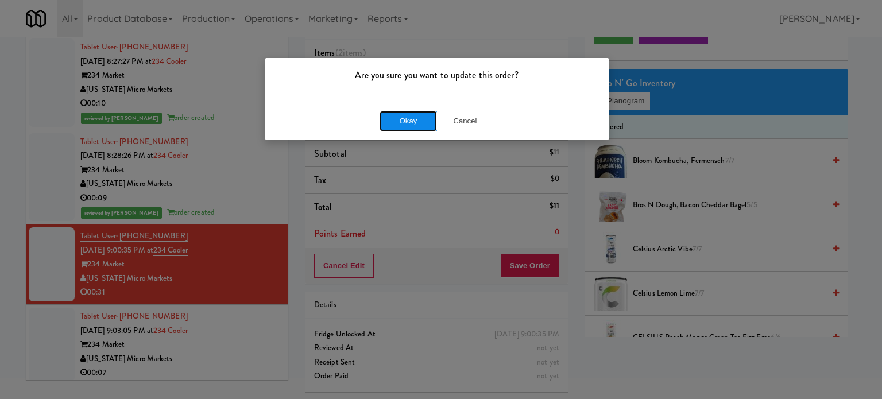
click at [409, 125] on button "Okay" at bounding box center [407, 121] width 57 height 21
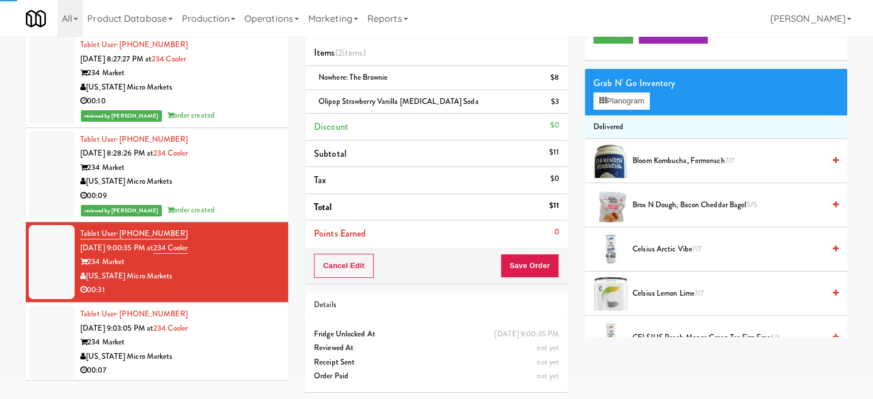
scroll to position [5, 0]
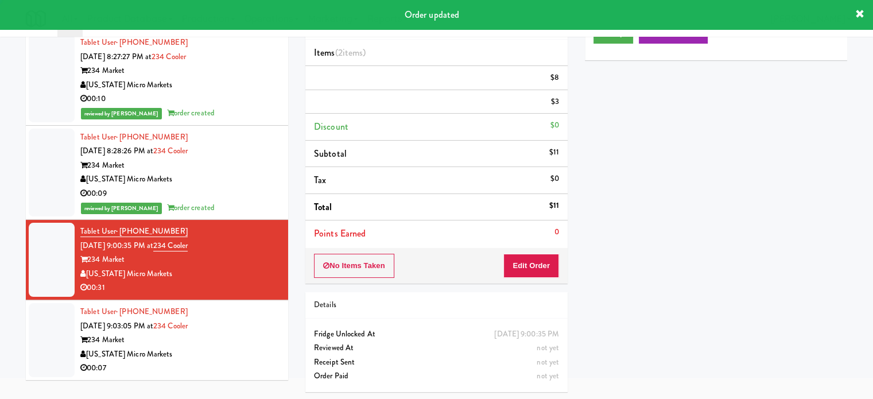
click at [236, 352] on div "[US_STATE] Micro Markets" at bounding box center [179, 354] width 199 height 14
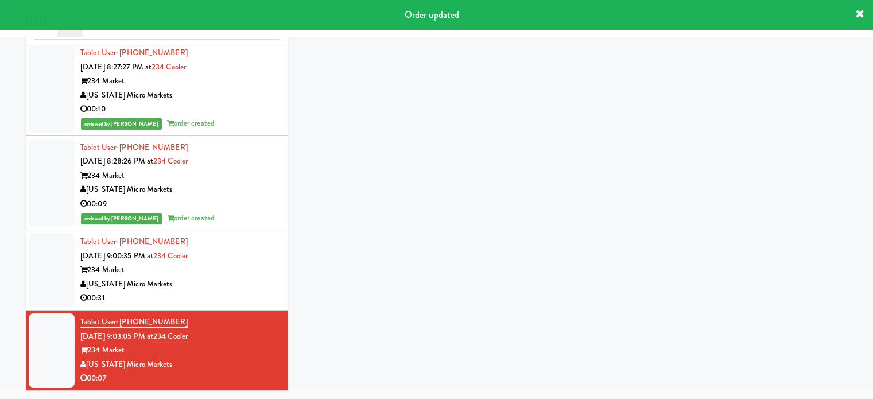
scroll to position [46, 0]
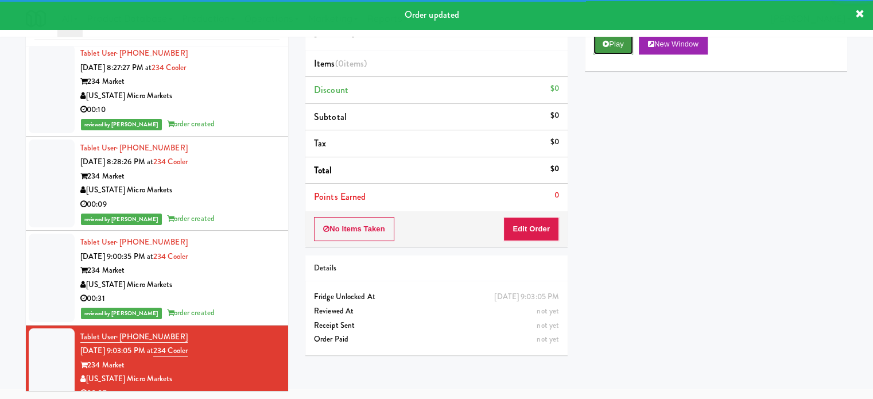
click at [627, 48] on button "Play" at bounding box center [613, 44] width 40 height 21
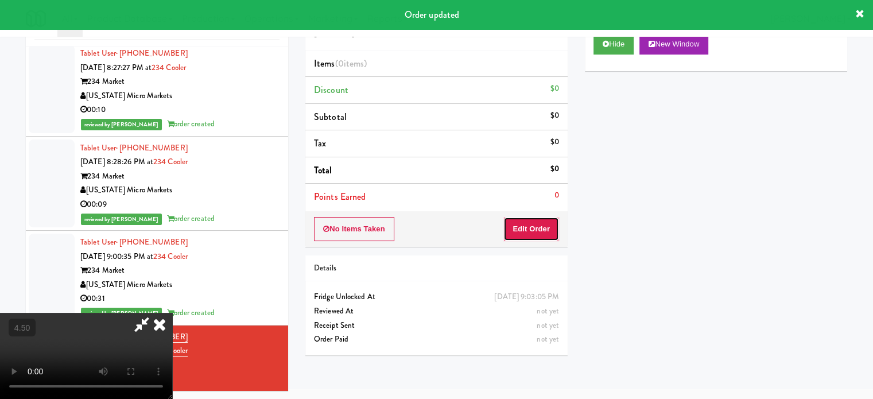
click at [542, 229] on button "Edit Order" at bounding box center [531, 229] width 56 height 24
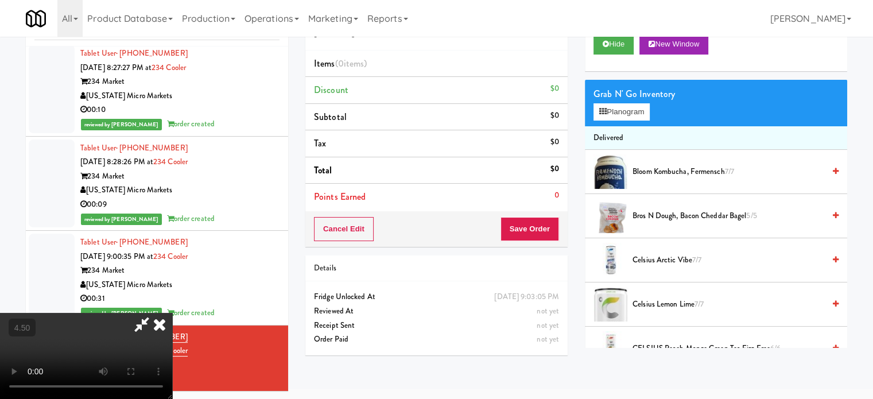
click at [172, 313] on video at bounding box center [86, 356] width 172 height 86
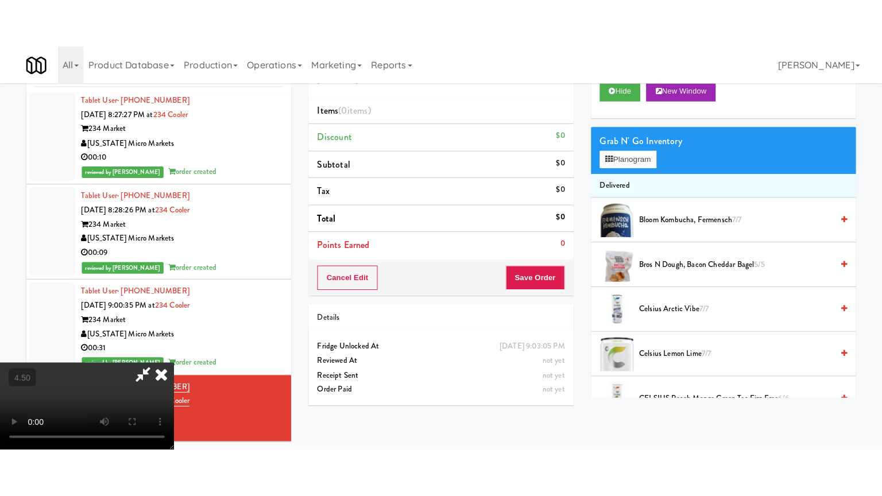
scroll to position [37, 0]
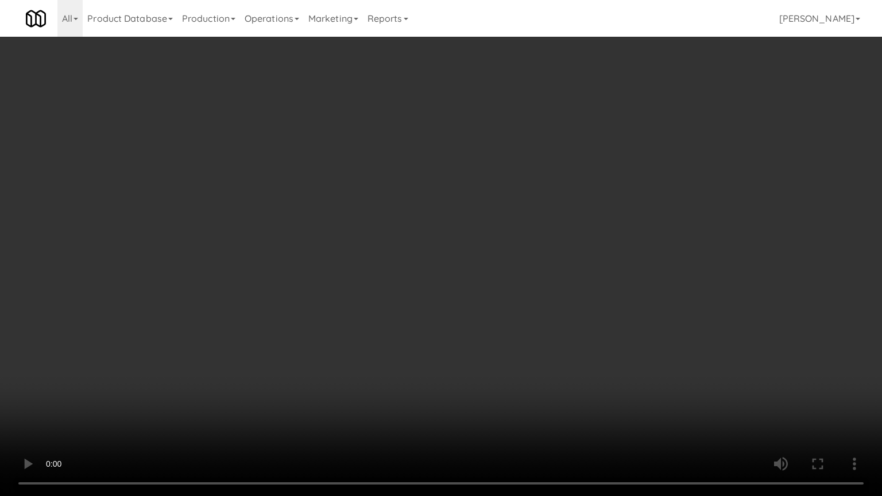
click at [401, 216] on video at bounding box center [441, 248] width 882 height 496
click at [419, 255] on video at bounding box center [441, 248] width 882 height 496
click at [425, 257] on video at bounding box center [441, 248] width 882 height 496
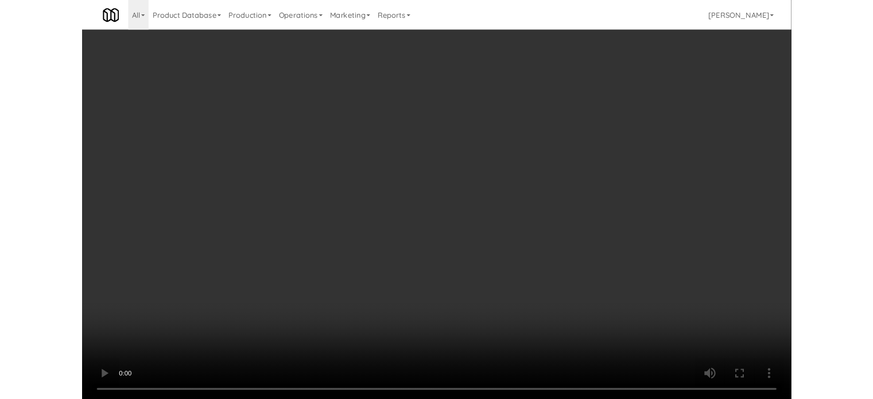
scroll to position [46, 0]
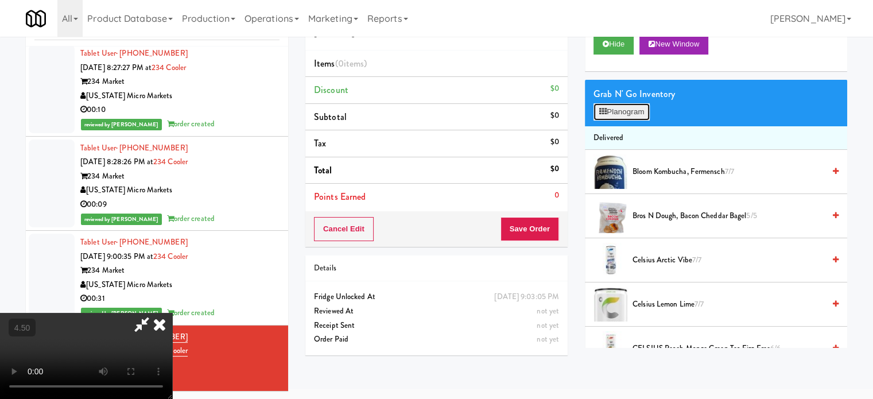
click at [619, 106] on button "Planogram" at bounding box center [621, 111] width 56 height 17
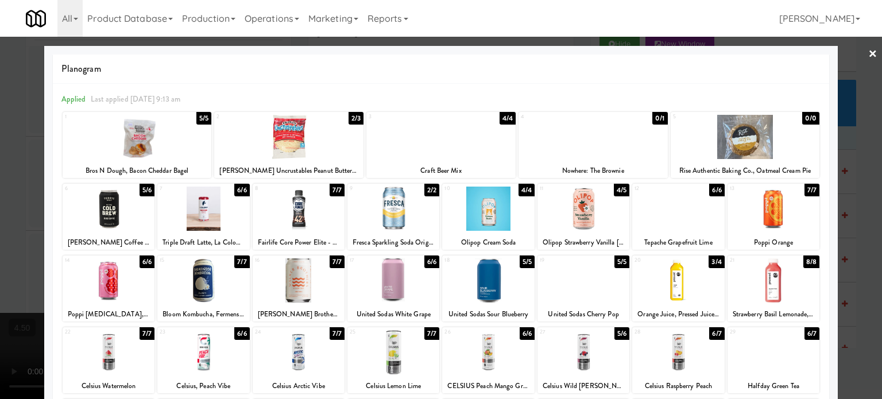
click at [523, 191] on div "4/4" at bounding box center [526, 190] width 16 height 13
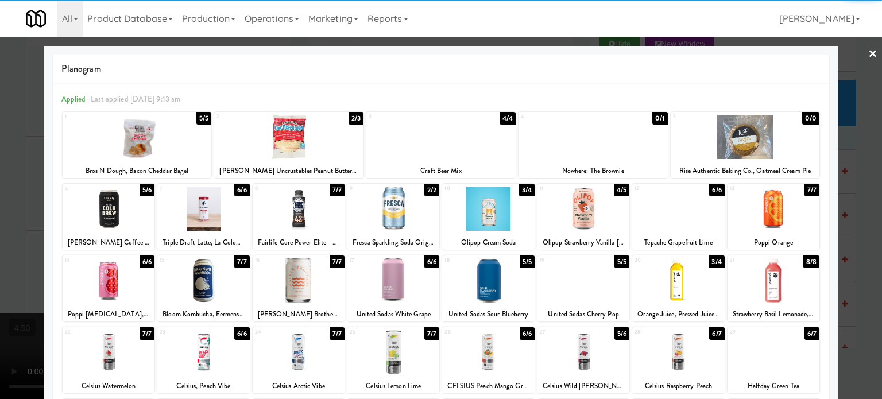
click at [856, 208] on div at bounding box center [441, 199] width 882 height 399
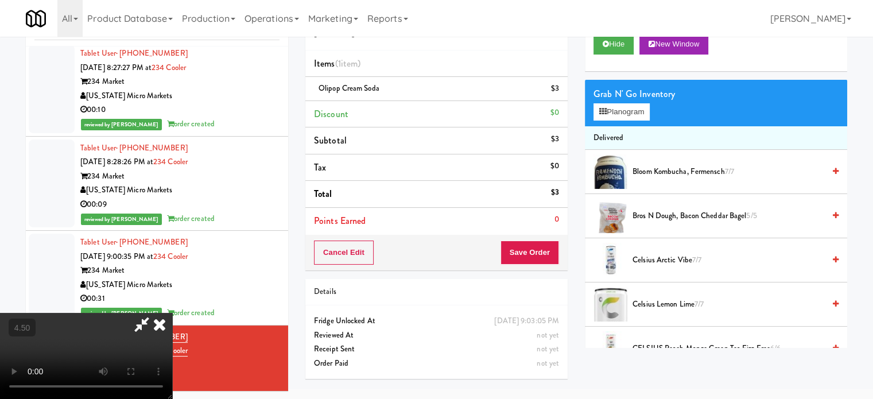
click at [79, 313] on video at bounding box center [86, 356] width 172 height 86
click at [83, 313] on video at bounding box center [86, 356] width 172 height 86
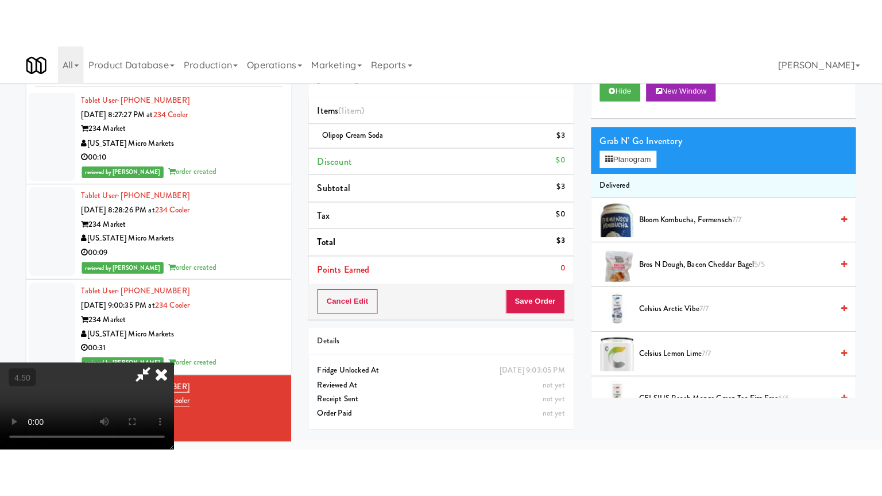
scroll to position [37, 0]
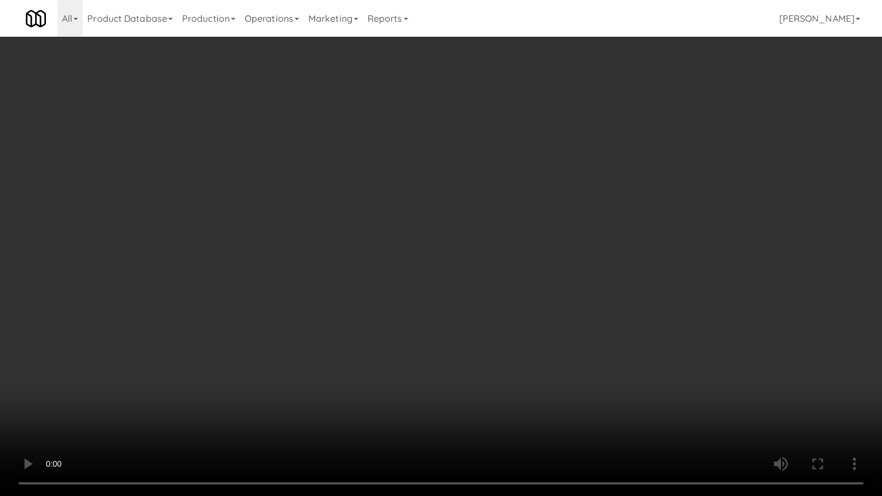
click at [191, 265] on video at bounding box center [441, 248] width 882 height 496
click at [374, 297] on video at bounding box center [441, 248] width 882 height 496
drag, startPoint x: 374, startPoint y: 297, endPoint x: 420, endPoint y: 164, distance: 141.4
click at [375, 297] on video at bounding box center [441, 248] width 882 height 496
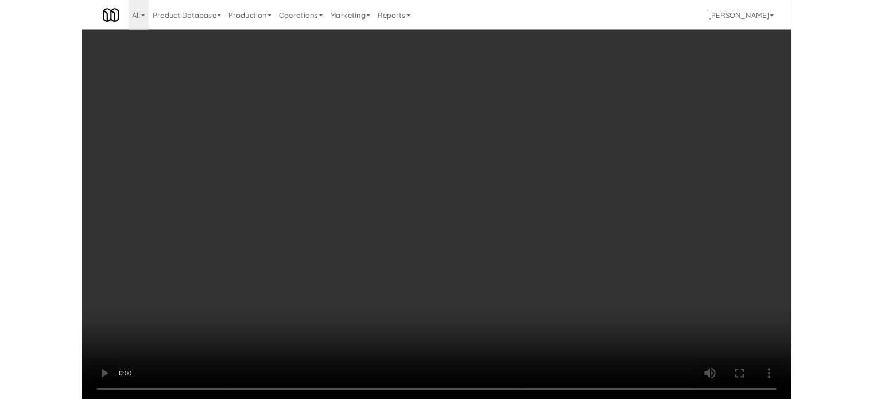
scroll to position [46, 0]
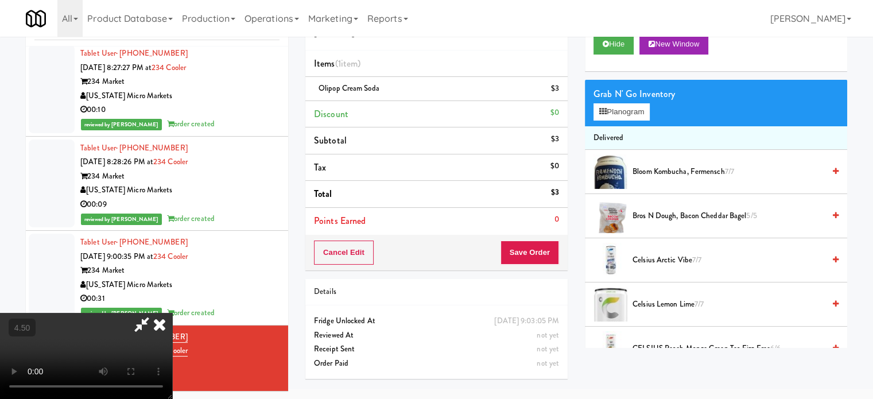
click at [172, 313] on icon at bounding box center [159, 324] width 25 height 23
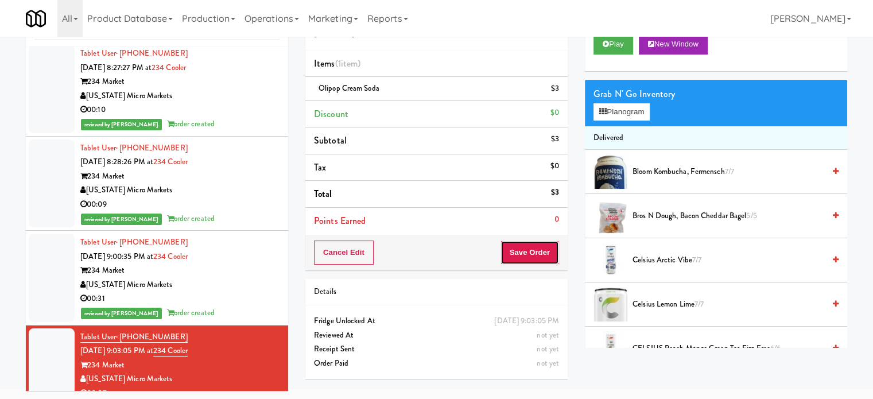
click at [539, 255] on button "Save Order" at bounding box center [529, 252] width 59 height 24
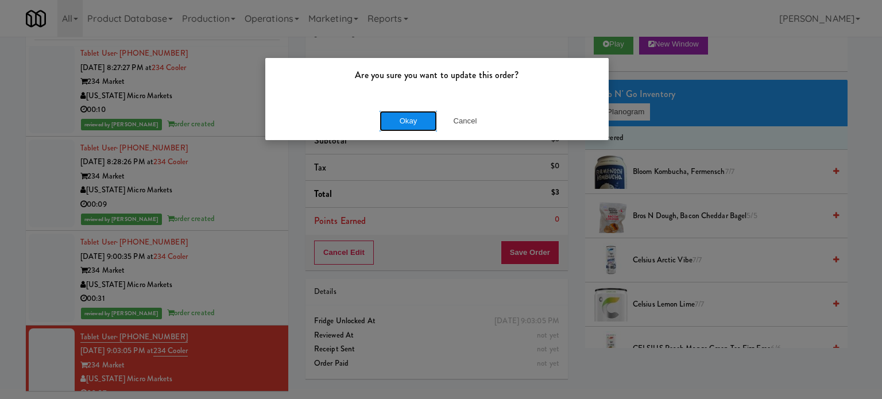
click at [395, 123] on button "Okay" at bounding box center [407, 121] width 57 height 21
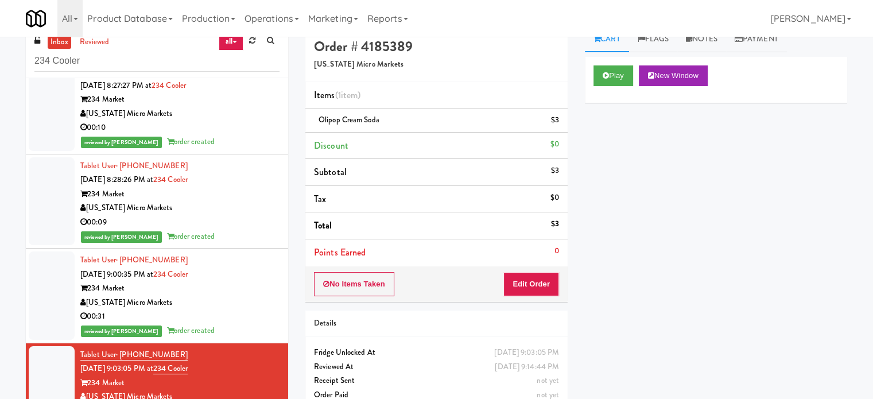
scroll to position [0, 0]
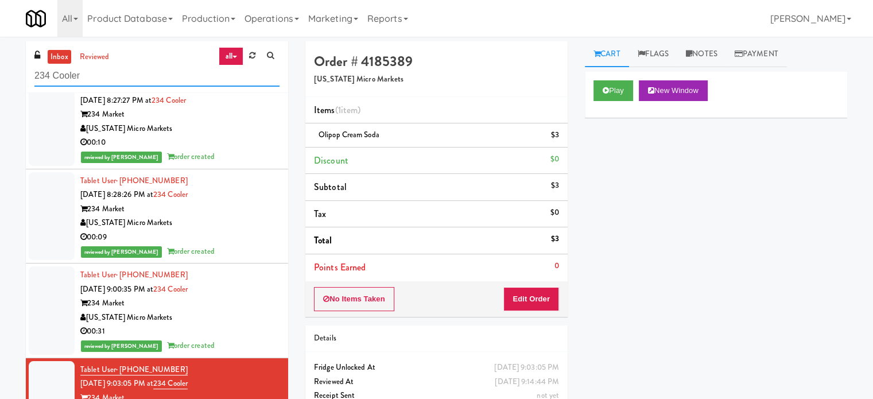
click at [152, 73] on input "234 Cooler" at bounding box center [156, 75] width 245 height 21
click at [151, 73] on input "234 Cooler" at bounding box center [156, 75] width 245 height 21
paste input "Phase II - Combo"
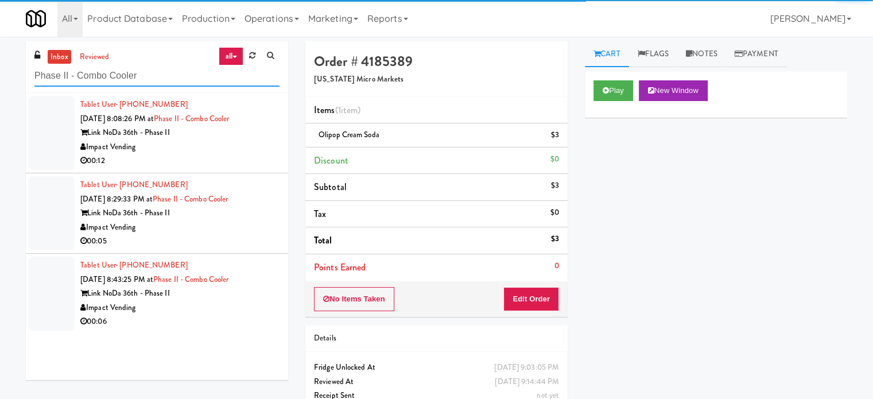
type input "Phase II - Combo Cooler"
click at [236, 155] on div "Tablet User · (513) 919-5181 [DATE] 8:08:26 PM at Phase II - Combo Cooler Link …" at bounding box center [179, 133] width 199 height 71
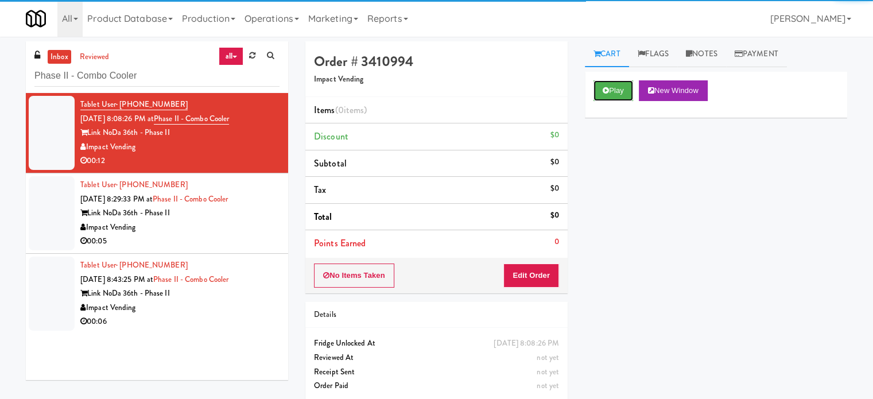
drag, startPoint x: 624, startPoint y: 94, endPoint x: 534, endPoint y: 163, distance: 113.4
click at [624, 94] on button "Play" at bounding box center [613, 90] width 40 height 21
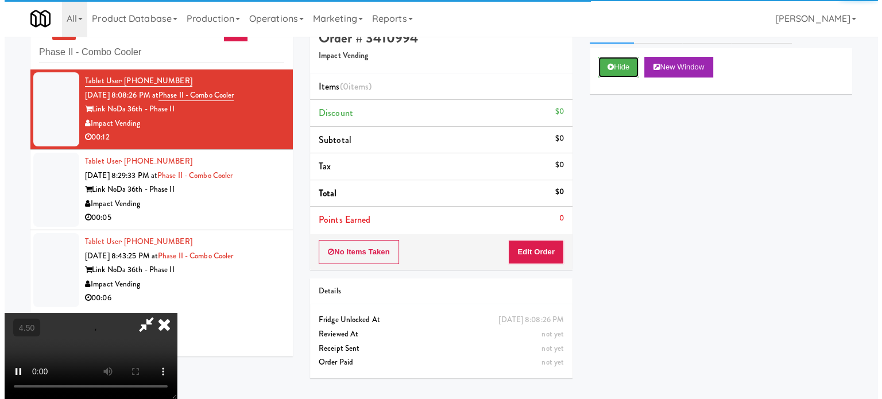
scroll to position [37, 0]
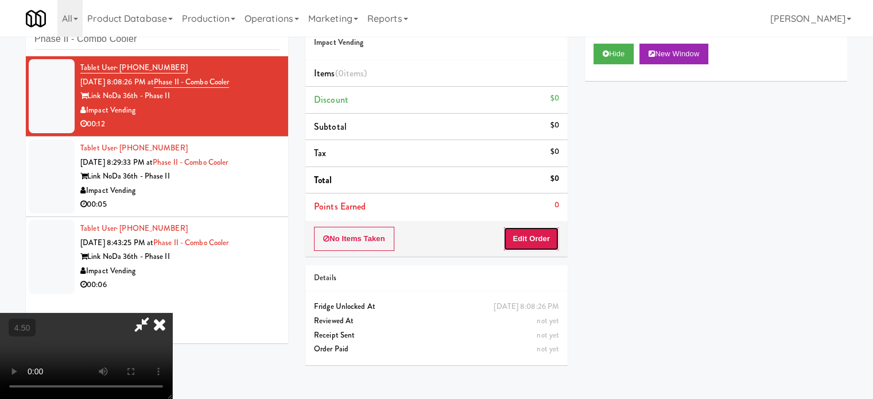
click at [529, 243] on button "Edit Order" at bounding box center [531, 239] width 56 height 24
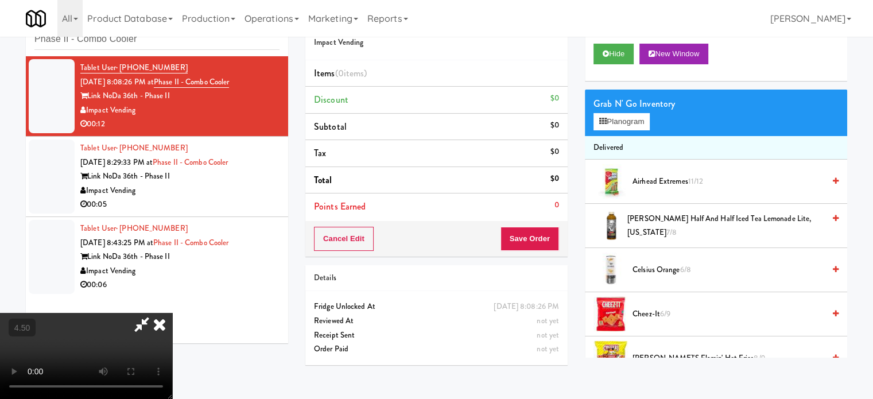
click at [172, 313] on video at bounding box center [86, 356] width 172 height 86
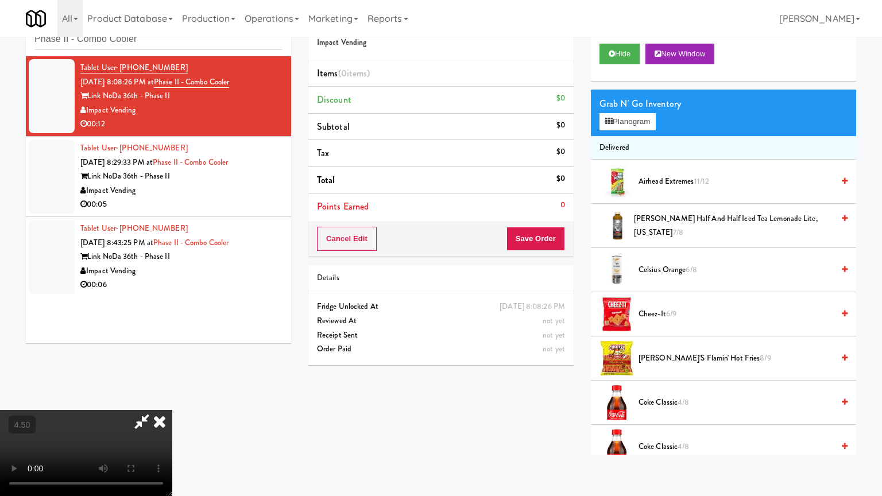
click at [172, 398] on video at bounding box center [86, 453] width 172 height 86
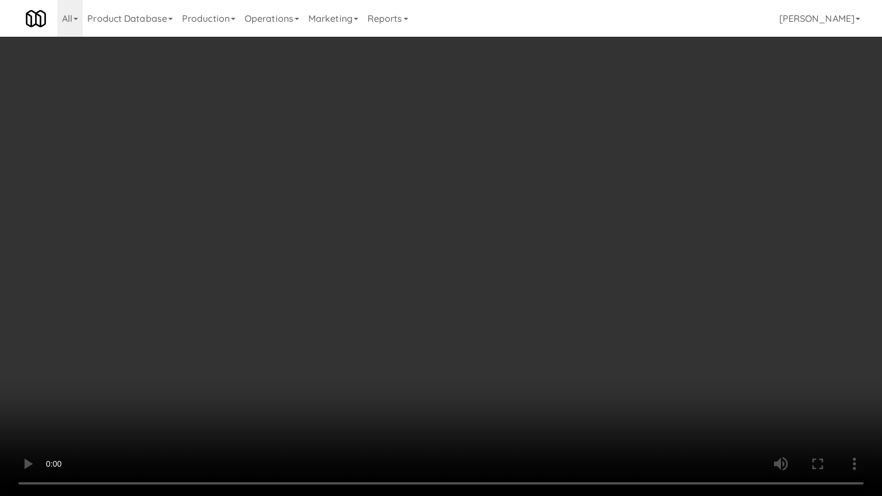
click at [227, 395] on video at bounding box center [441, 248] width 882 height 496
click at [425, 273] on video at bounding box center [441, 248] width 882 height 496
click at [461, 282] on video at bounding box center [441, 248] width 882 height 496
click at [475, 286] on video at bounding box center [441, 248] width 882 height 496
click at [395, 361] on video at bounding box center [441, 248] width 882 height 496
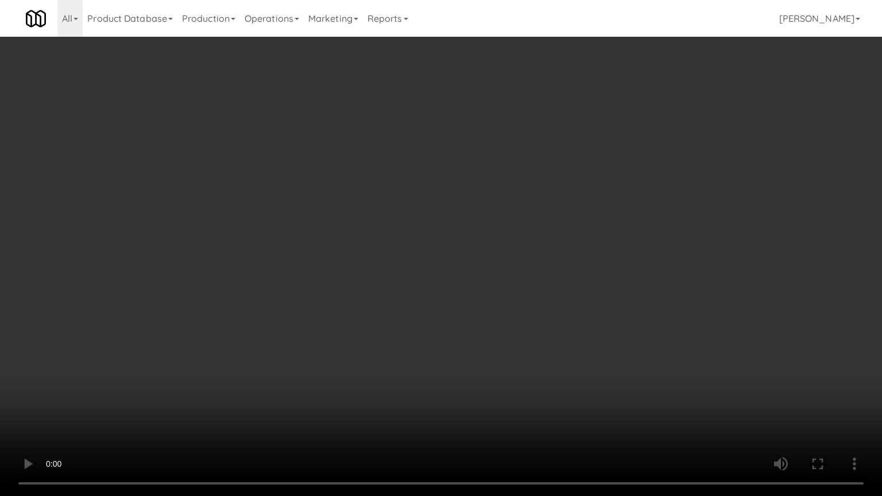
click at [429, 291] on video at bounding box center [441, 248] width 882 height 496
click at [431, 292] on video at bounding box center [441, 248] width 882 height 496
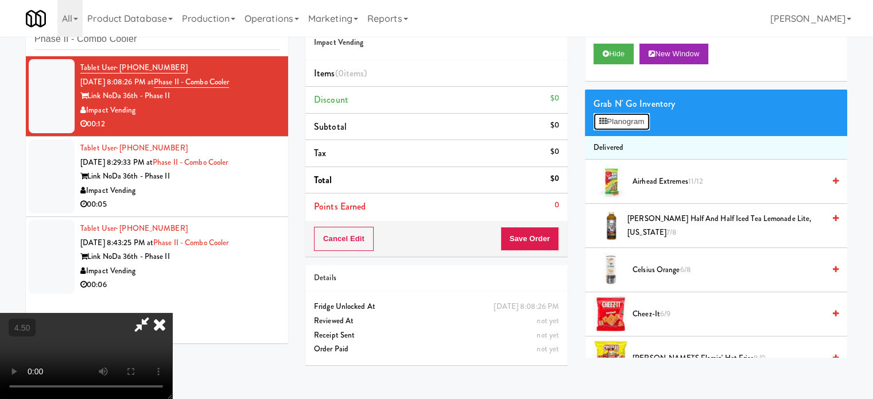
click at [618, 121] on button "Planogram" at bounding box center [621, 121] width 56 height 17
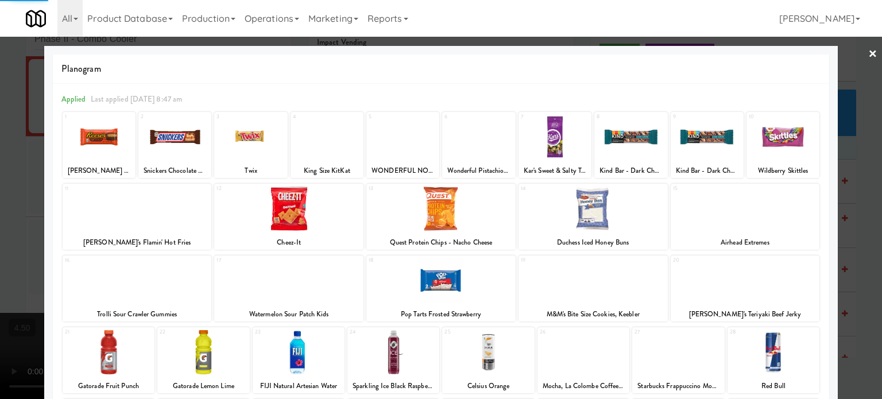
scroll to position [164, 0]
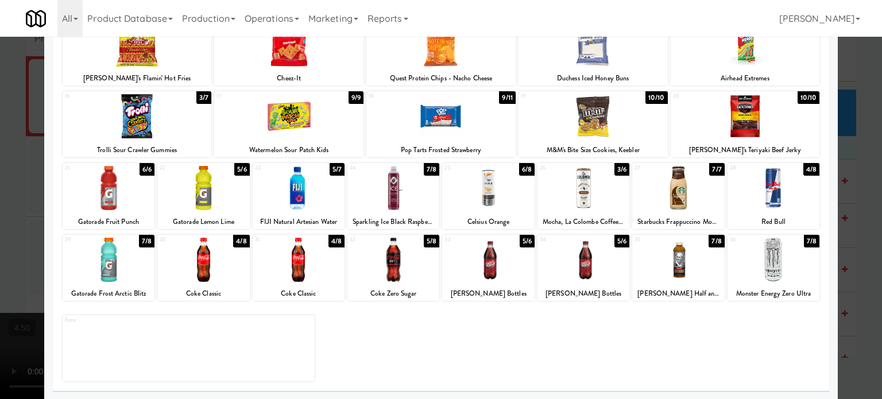
click at [146, 238] on div "7/8" at bounding box center [146, 241] width 15 height 13
click at [858, 255] on div at bounding box center [441, 199] width 882 height 399
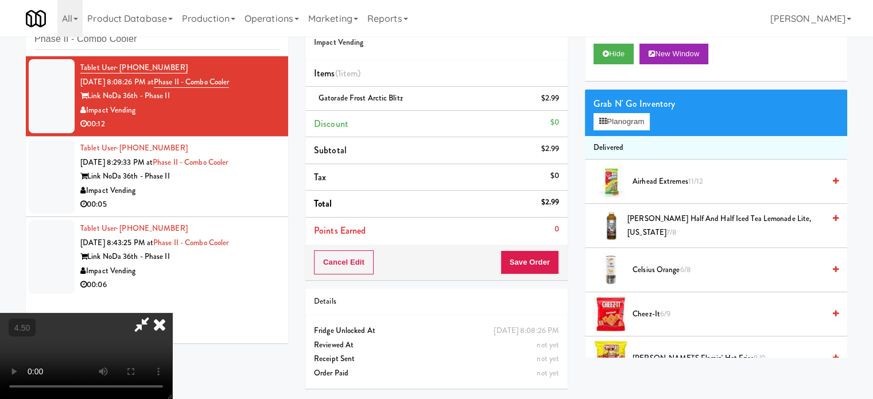
click at [172, 343] on video at bounding box center [86, 356] width 172 height 86
drag, startPoint x: 234, startPoint y: 339, endPoint x: 234, endPoint y: 385, distance: 45.9
click at [172, 330] on video at bounding box center [86, 356] width 172 height 86
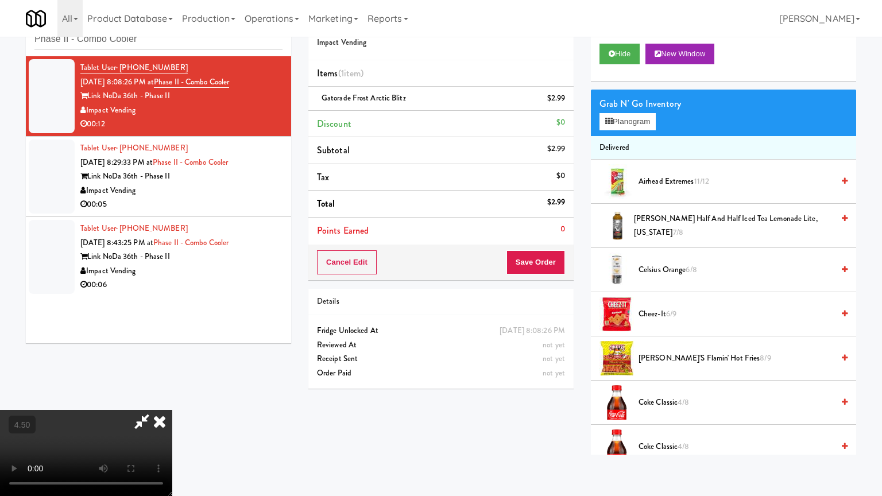
drag, startPoint x: 273, startPoint y: 291, endPoint x: 285, endPoint y: 285, distance: 13.6
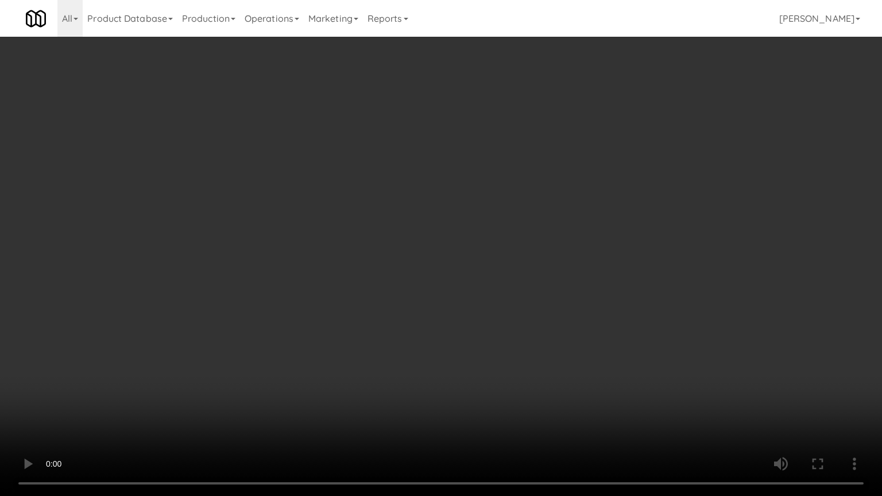
click at [273, 291] on video at bounding box center [441, 248] width 882 height 496
drag, startPoint x: 328, startPoint y: 274, endPoint x: 338, endPoint y: 277, distance: 10.2
click at [328, 275] on video at bounding box center [441, 248] width 882 height 496
click at [347, 282] on video at bounding box center [441, 248] width 882 height 496
click at [376, 296] on video at bounding box center [441, 248] width 882 height 496
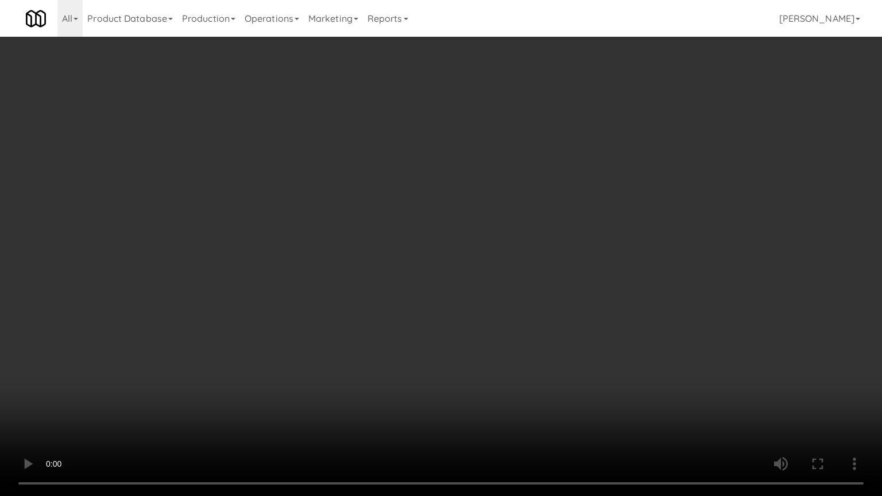
click at [437, 296] on video at bounding box center [441, 248] width 882 height 496
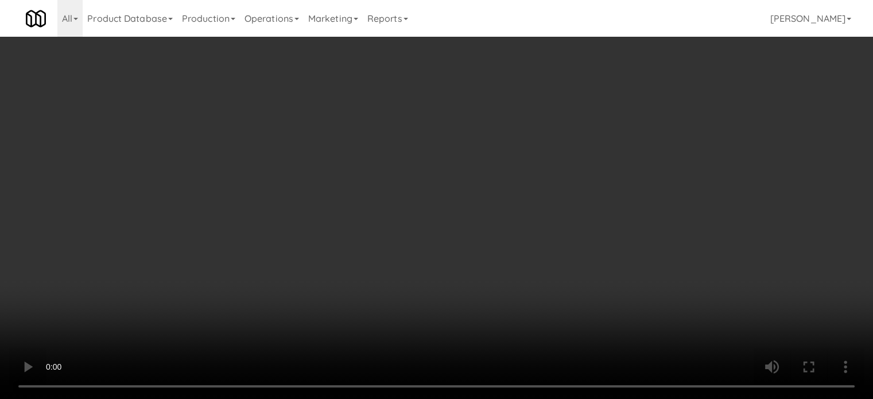
click at [437, 227] on video at bounding box center [436, 199] width 873 height 399
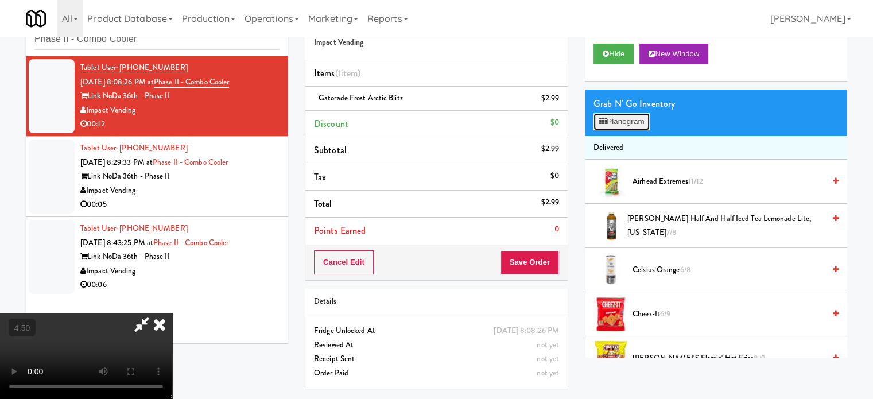
click at [646, 126] on button "Planogram" at bounding box center [621, 121] width 56 height 17
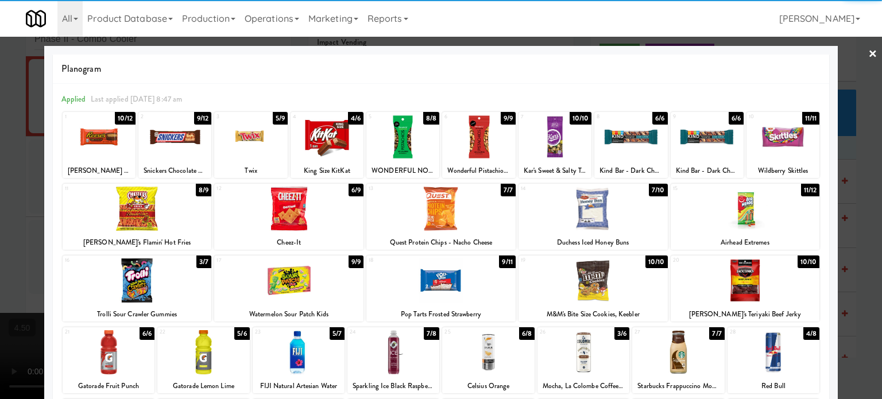
click at [197, 263] on div "3/7" at bounding box center [203, 261] width 15 height 13
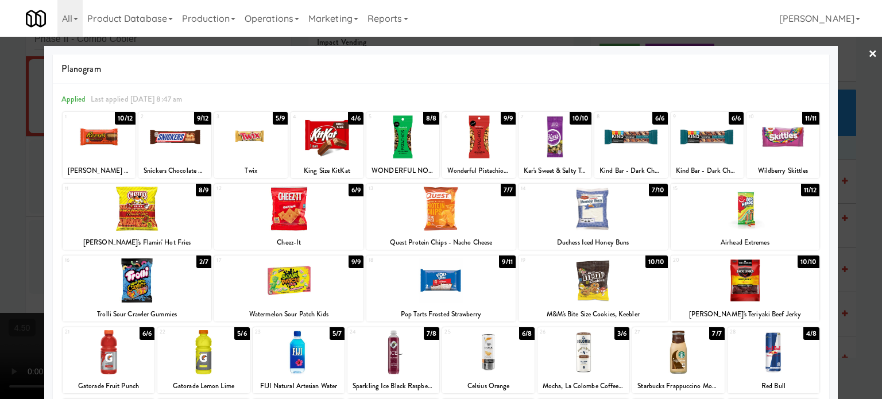
click at [857, 204] on div at bounding box center [441, 199] width 882 height 399
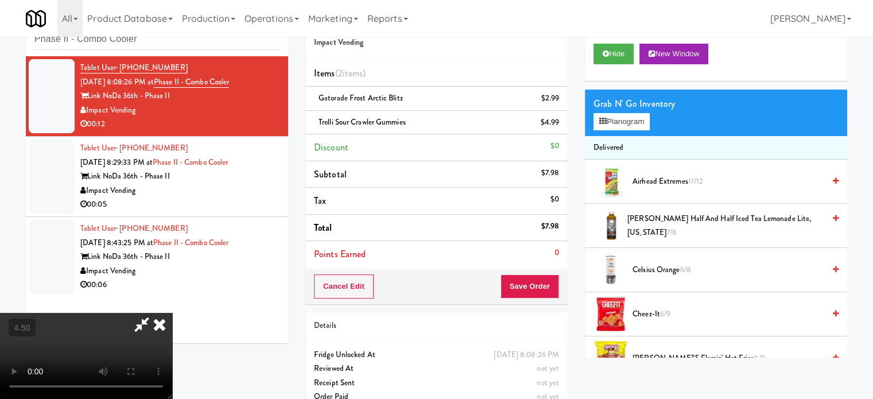
click at [172, 313] on video at bounding box center [86, 356] width 172 height 86
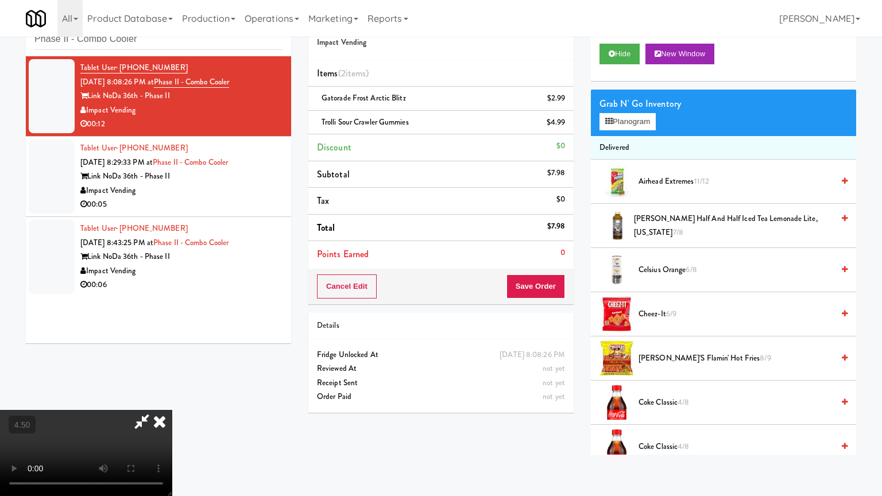
click at [172, 398] on video at bounding box center [86, 453] width 172 height 86
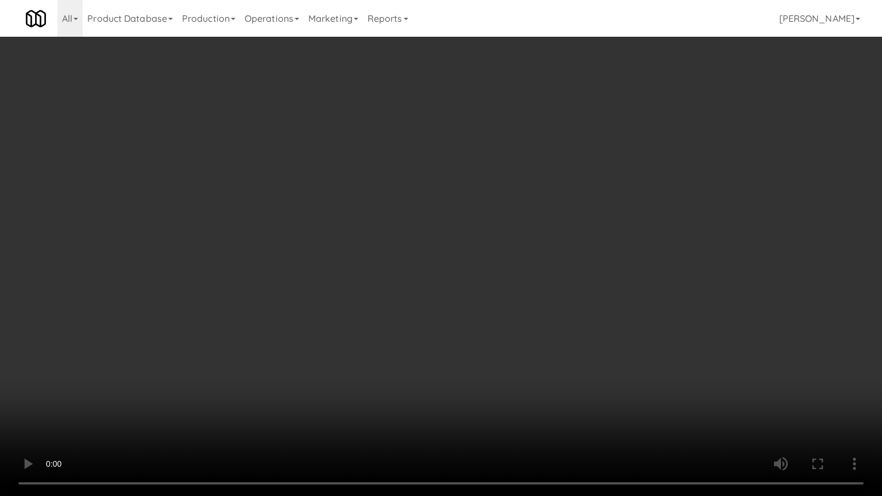
click at [359, 188] on video at bounding box center [441, 248] width 882 height 496
click at [372, 199] on video at bounding box center [441, 248] width 882 height 496
click at [378, 188] on video at bounding box center [441, 248] width 882 height 496
click at [388, 188] on video at bounding box center [441, 248] width 882 height 496
click at [410, 193] on video at bounding box center [441, 248] width 882 height 496
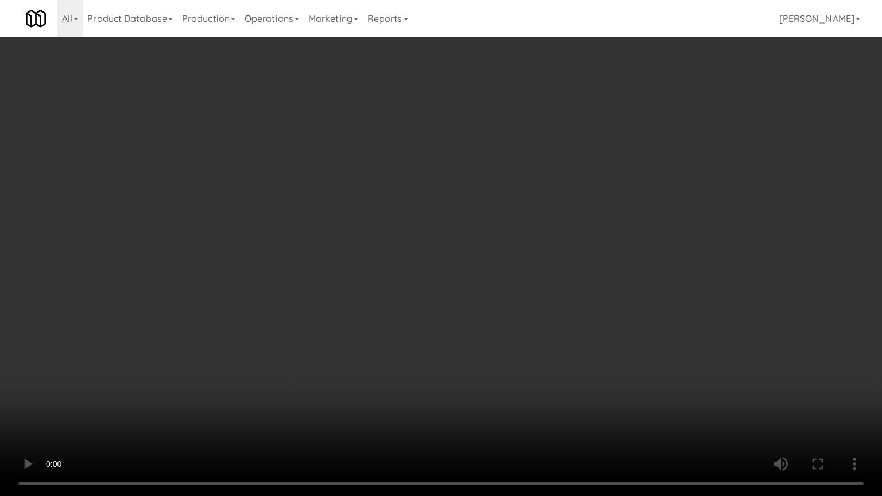
drag, startPoint x: 413, startPoint y: 195, endPoint x: 458, endPoint y: 197, distance: 44.9
click at [415, 195] on video at bounding box center [441, 248] width 882 height 496
click at [476, 204] on video at bounding box center [441, 248] width 882 height 496
click at [475, 205] on video at bounding box center [441, 248] width 882 height 496
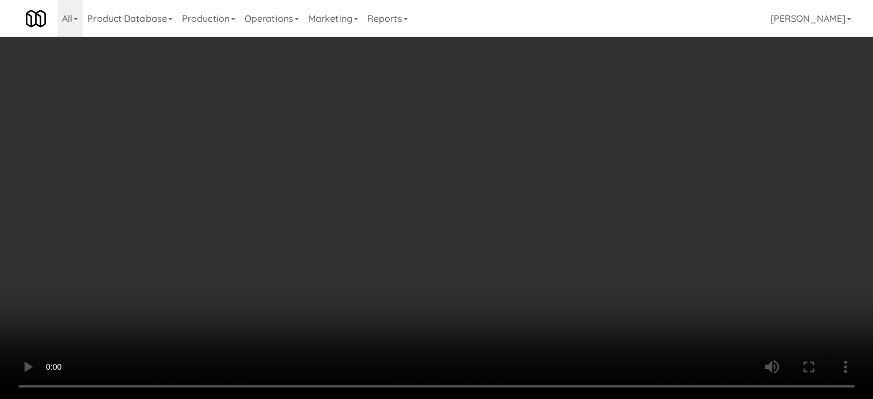
scroll to position [1234, 0]
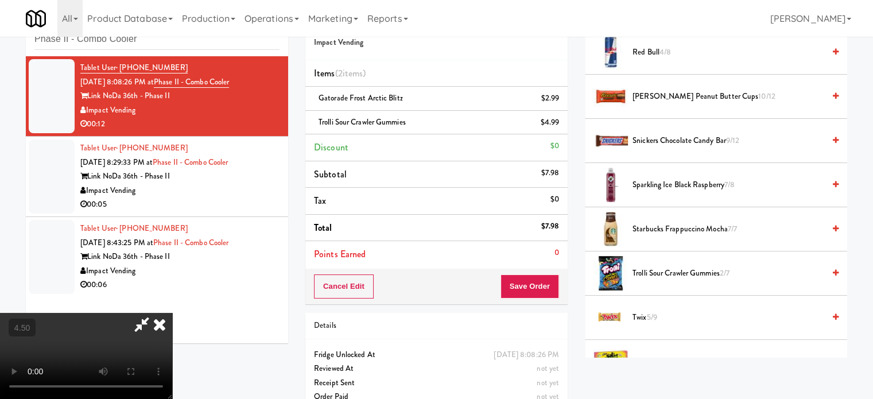
click at [650, 317] on span "5/9" at bounding box center [651, 317] width 10 height 11
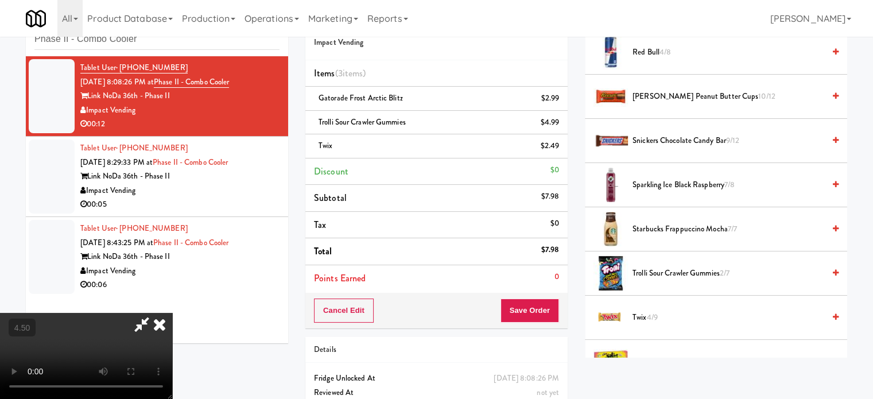
click at [172, 313] on video at bounding box center [86, 356] width 172 height 86
drag, startPoint x: 320, startPoint y: 271, endPoint x: 321, endPoint y: 332, distance: 61.4
click at [172, 313] on video at bounding box center [86, 356] width 172 height 86
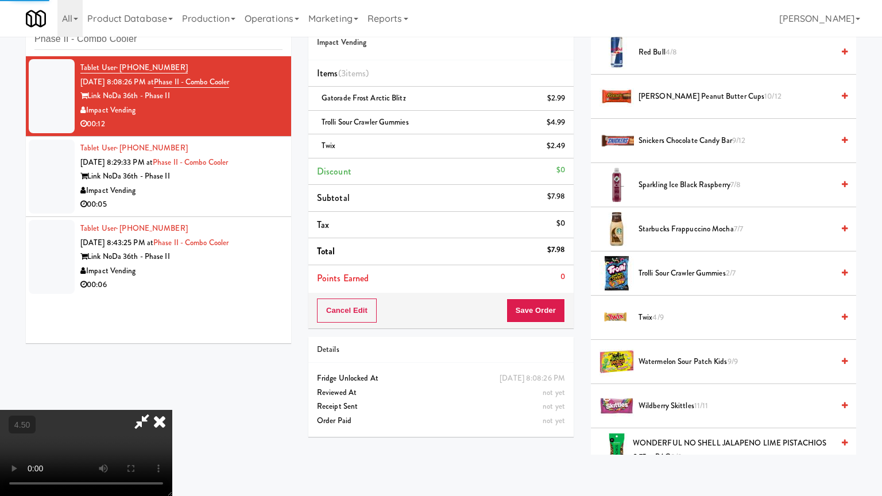
click at [172, 398] on video at bounding box center [86, 453] width 172 height 86
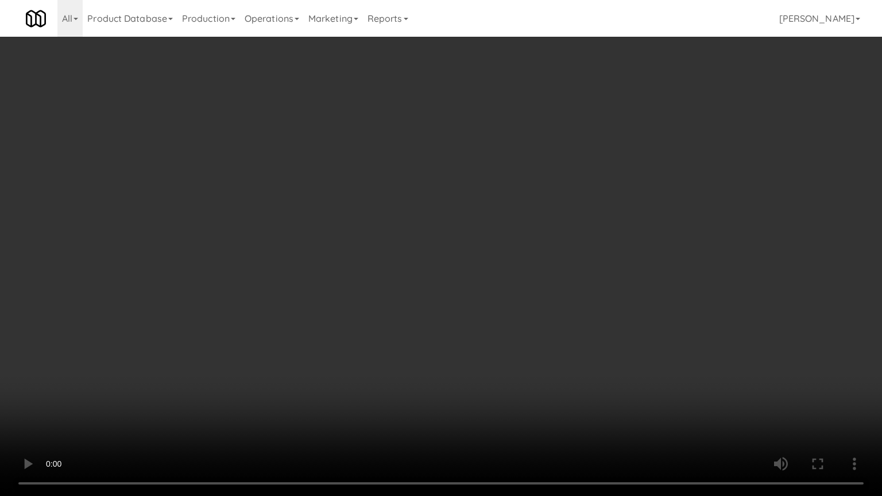
click at [505, 256] on video at bounding box center [441, 248] width 882 height 496
drag, startPoint x: 406, startPoint y: 239, endPoint x: 409, endPoint y: 245, distance: 7.2
click at [406, 240] on video at bounding box center [441, 248] width 882 height 496
drag, startPoint x: 457, startPoint y: 312, endPoint x: 465, endPoint y: 303, distance: 12.2
click at [457, 313] on video at bounding box center [441, 248] width 882 height 496
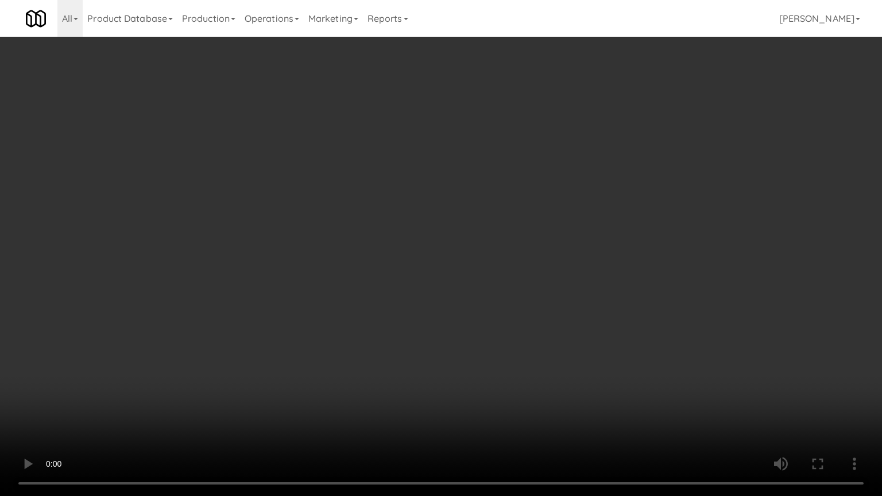
click at [537, 263] on video at bounding box center [441, 248] width 882 height 496
click at [407, 398] on video at bounding box center [441, 248] width 882 height 496
click at [406, 365] on video at bounding box center [441, 248] width 882 height 496
click at [414, 363] on video at bounding box center [441, 248] width 882 height 496
click at [495, 376] on video at bounding box center [441, 248] width 882 height 496
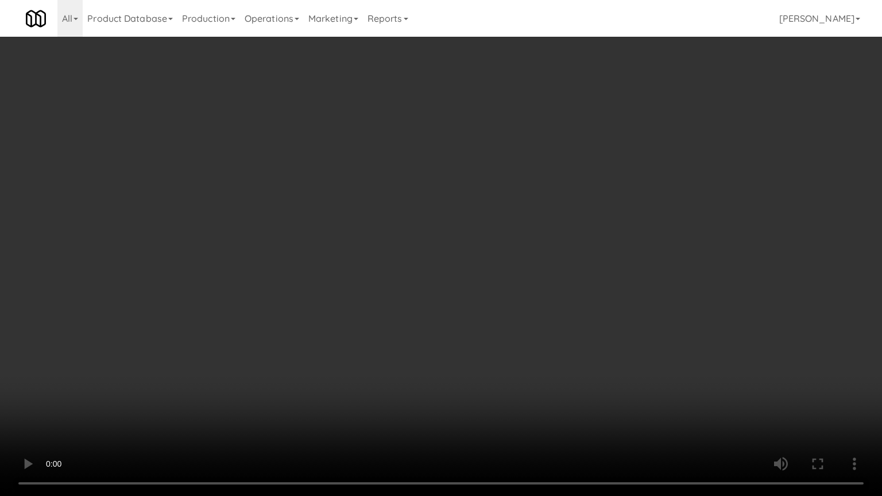
click at [445, 376] on video at bounding box center [441, 248] width 882 height 496
drag, startPoint x: 457, startPoint y: 374, endPoint x: 461, endPoint y: 381, distance: 8.3
click at [459, 379] on video at bounding box center [441, 248] width 882 height 496
click at [483, 379] on video at bounding box center [441, 248] width 882 height 496
click at [477, 337] on video at bounding box center [441, 248] width 882 height 496
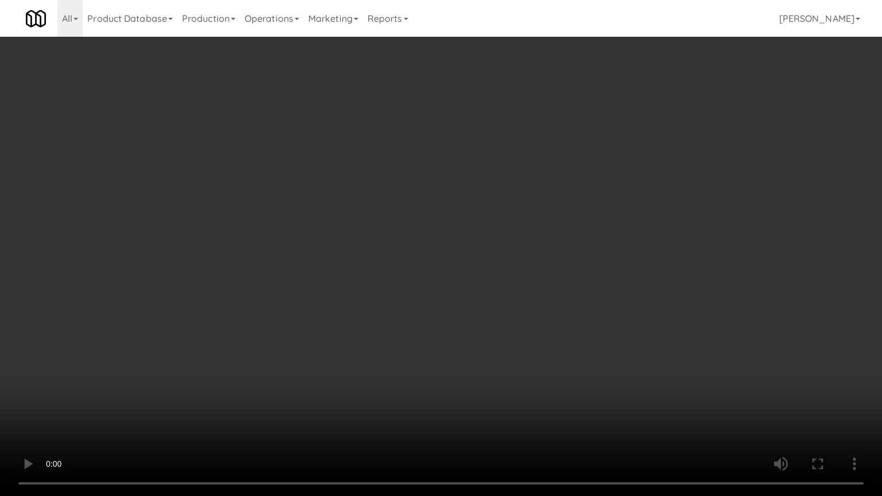
click at [500, 310] on video at bounding box center [441, 248] width 882 height 496
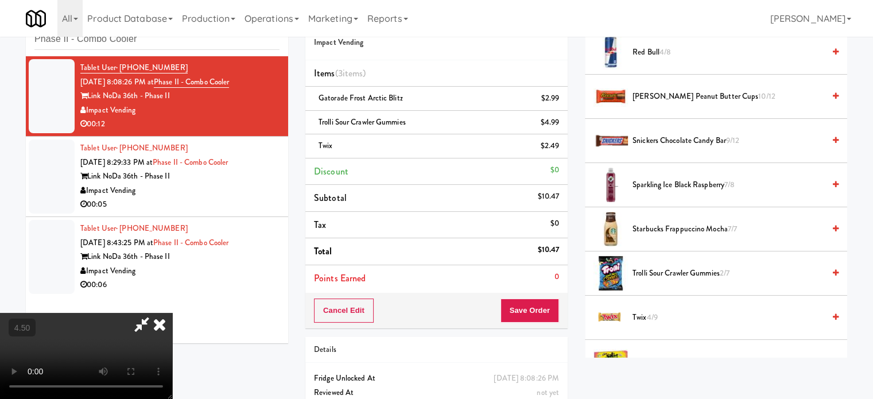
click at [172, 313] on icon at bounding box center [159, 324] width 25 height 23
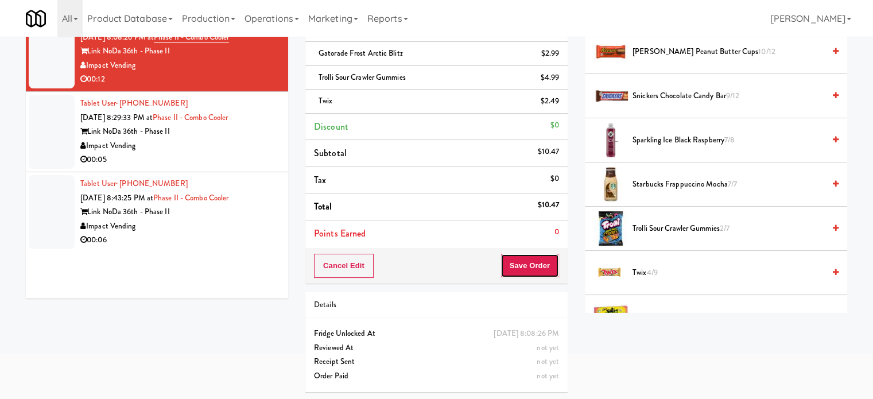
click at [525, 270] on button "Save Order" at bounding box center [529, 266] width 59 height 24
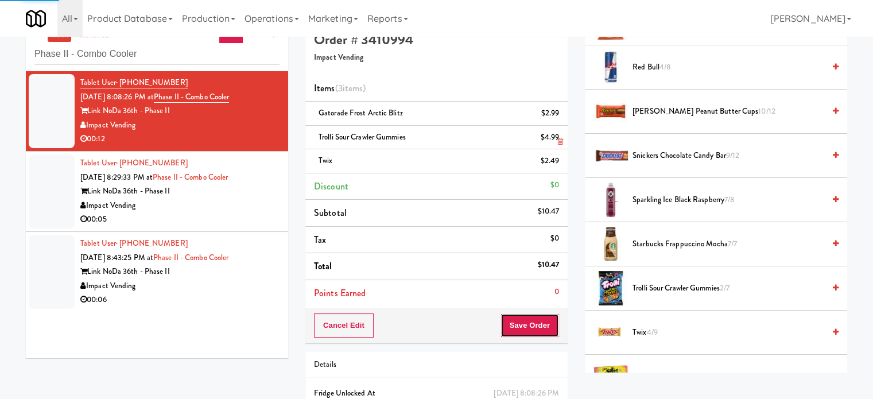
scroll to position [0, 0]
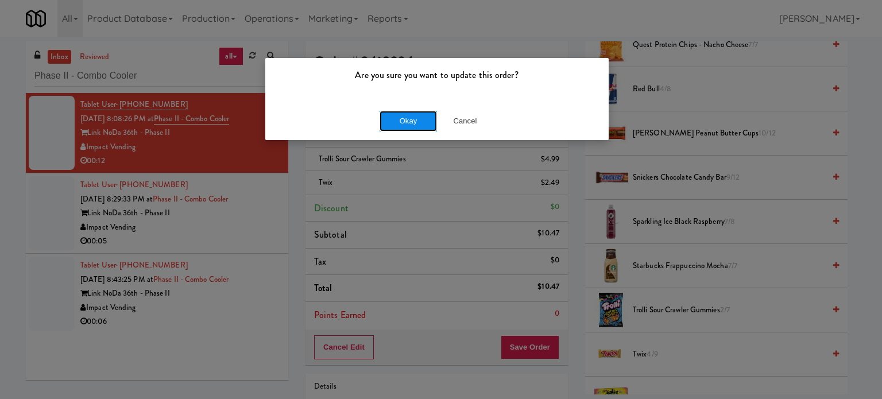
click at [396, 126] on button "Okay" at bounding box center [407, 121] width 57 height 21
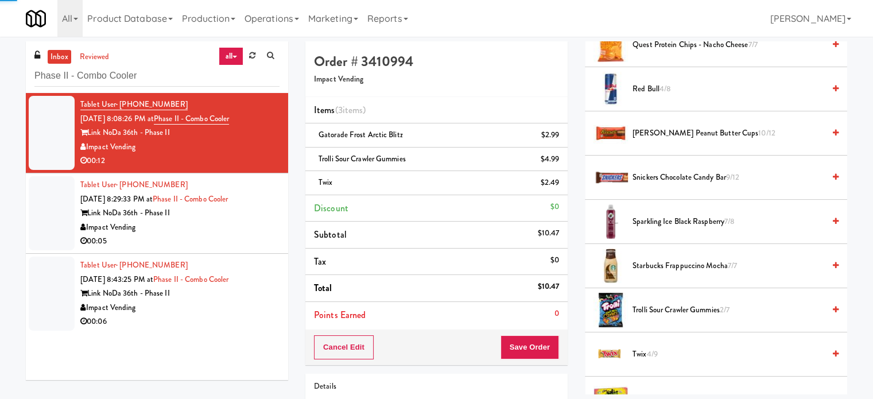
click at [235, 246] on div "00:05" at bounding box center [179, 241] width 199 height 14
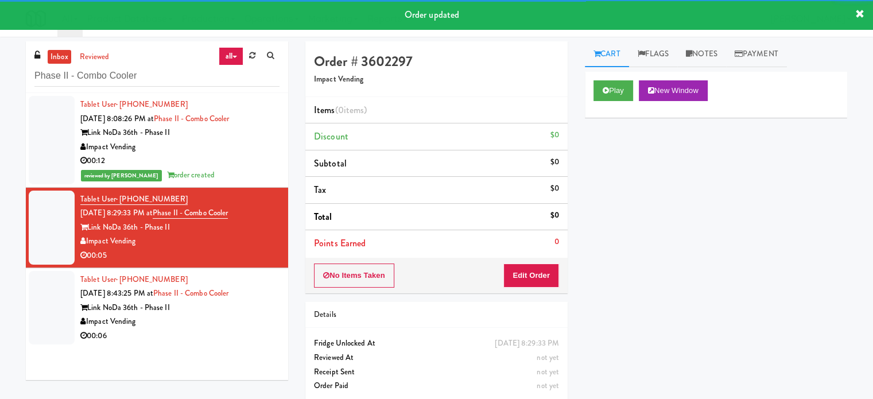
click at [646, 78] on div "Play New Window" at bounding box center [716, 95] width 262 height 46
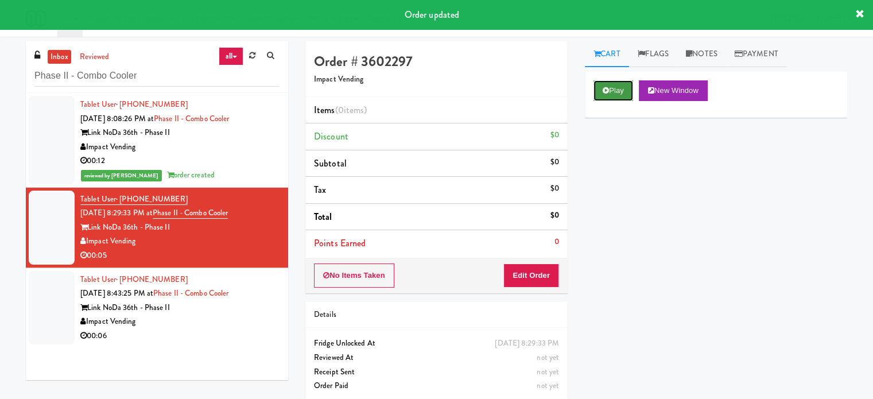
click at [616, 94] on button "Play" at bounding box center [613, 90] width 40 height 21
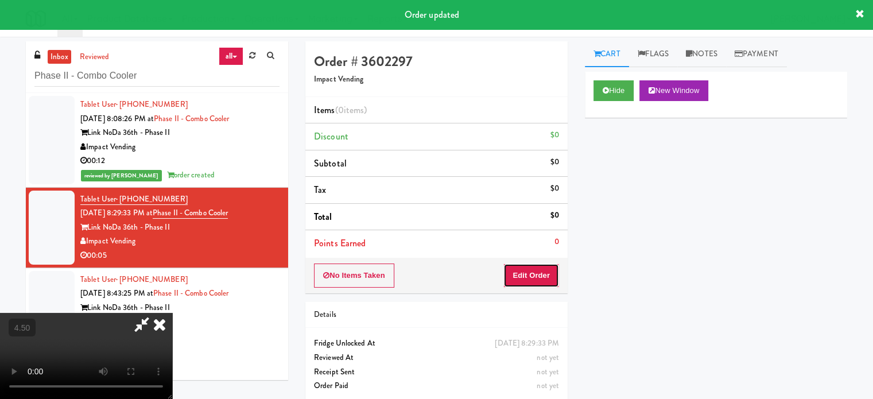
click at [533, 277] on button "Edit Order" at bounding box center [531, 275] width 56 height 24
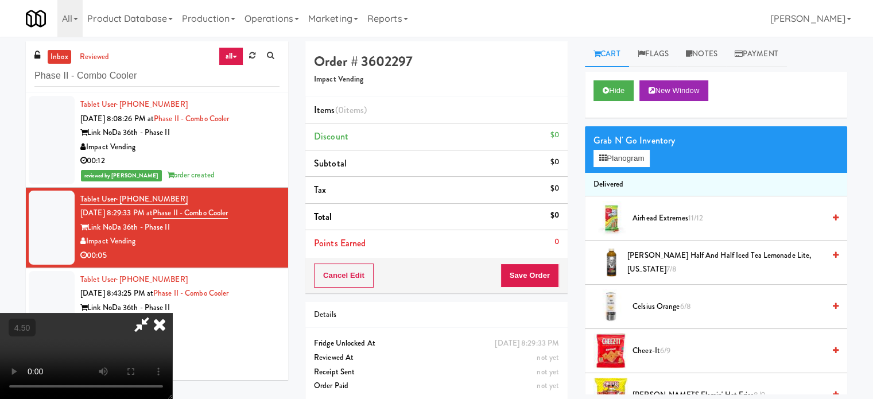
click at [172, 313] on video at bounding box center [86, 356] width 172 height 86
drag, startPoint x: 416, startPoint y: 234, endPoint x: 361, endPoint y: 189, distance: 70.6
click at [172, 313] on video at bounding box center [86, 356] width 172 height 86
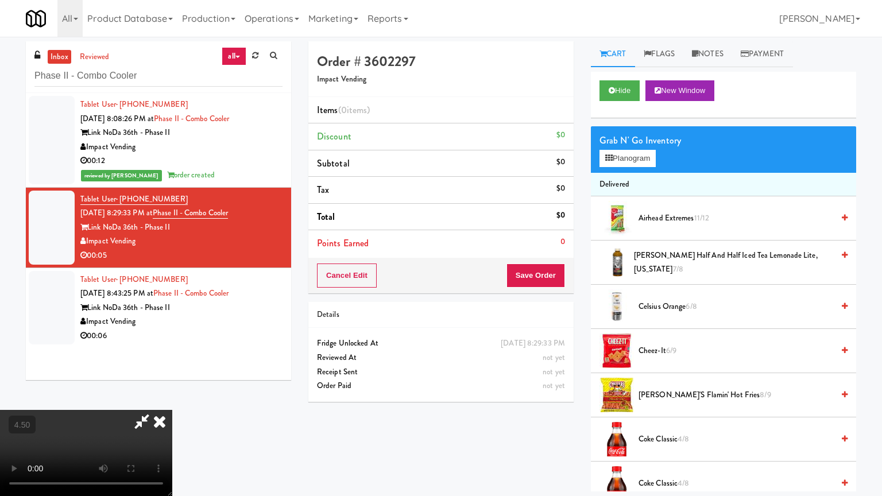
click at [172, 398] on video at bounding box center [86, 453] width 172 height 86
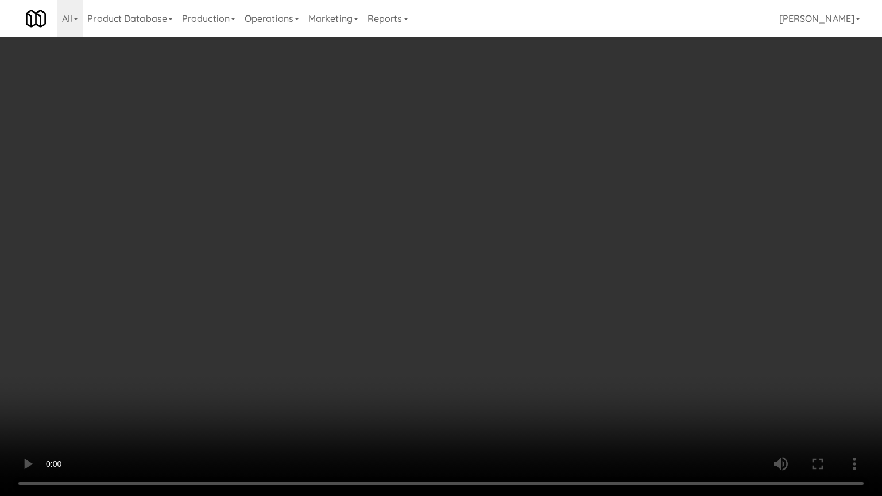
click at [416, 189] on video at bounding box center [441, 248] width 882 height 496
click at [457, 226] on video at bounding box center [441, 248] width 882 height 496
click at [451, 231] on video at bounding box center [441, 248] width 882 height 496
drag, startPoint x: 452, startPoint y: 230, endPoint x: 477, endPoint y: 138, distance: 95.2
click at [455, 226] on video at bounding box center [441, 248] width 882 height 496
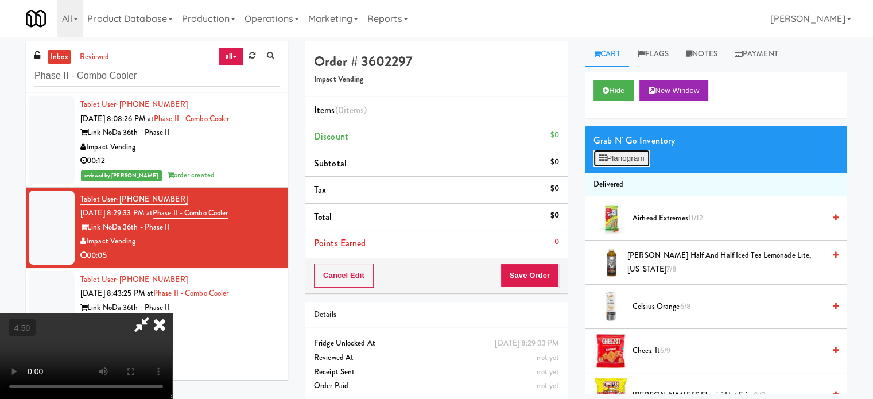
drag, startPoint x: 626, startPoint y: 154, endPoint x: 600, endPoint y: 155, distance: 26.4
click at [626, 156] on button "Planogram" at bounding box center [621, 158] width 56 height 17
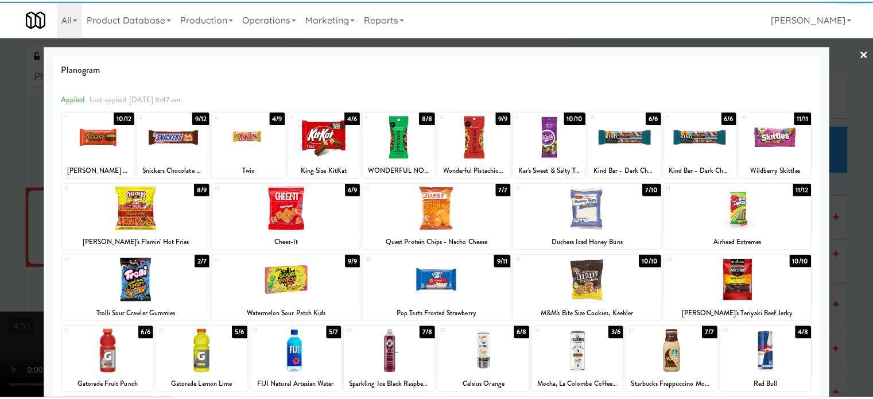
scroll to position [164, 0]
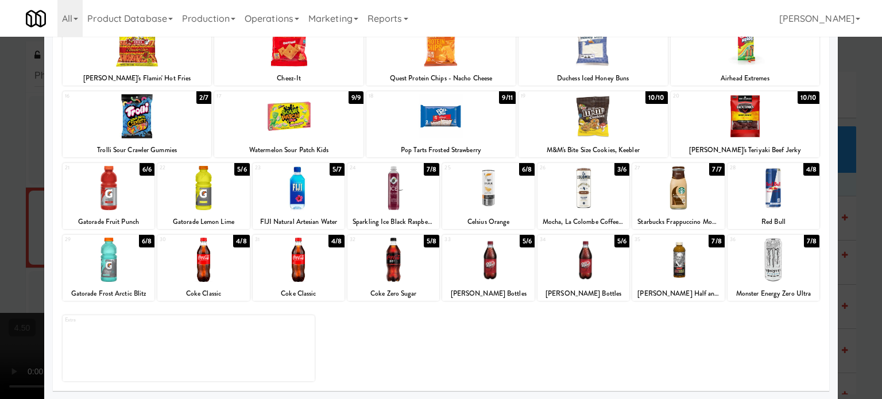
click at [526, 242] on div "5/6" at bounding box center [526, 241] width 15 height 13
drag, startPoint x: 851, startPoint y: 235, endPoint x: 848, endPoint y: 244, distance: 10.2
click at [856, 240] on div at bounding box center [441, 199] width 882 height 399
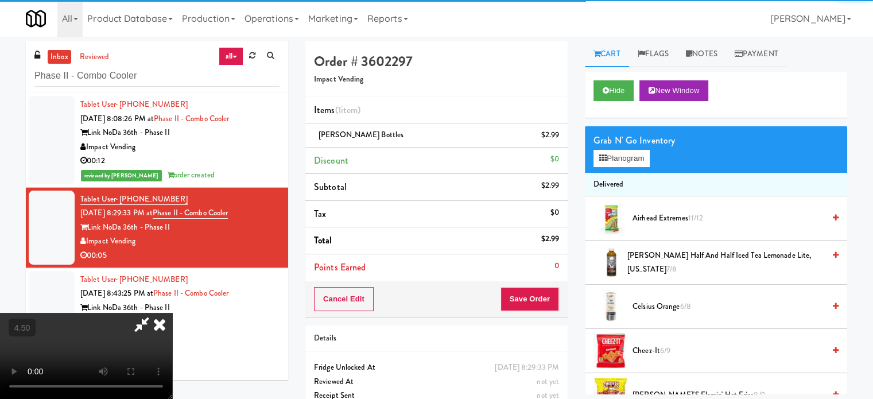
click at [172, 313] on video at bounding box center [86, 356] width 172 height 86
drag, startPoint x: 296, startPoint y: 272, endPoint x: 257, endPoint y: 429, distance: 162.2
click at [172, 313] on video at bounding box center [86, 356] width 172 height 86
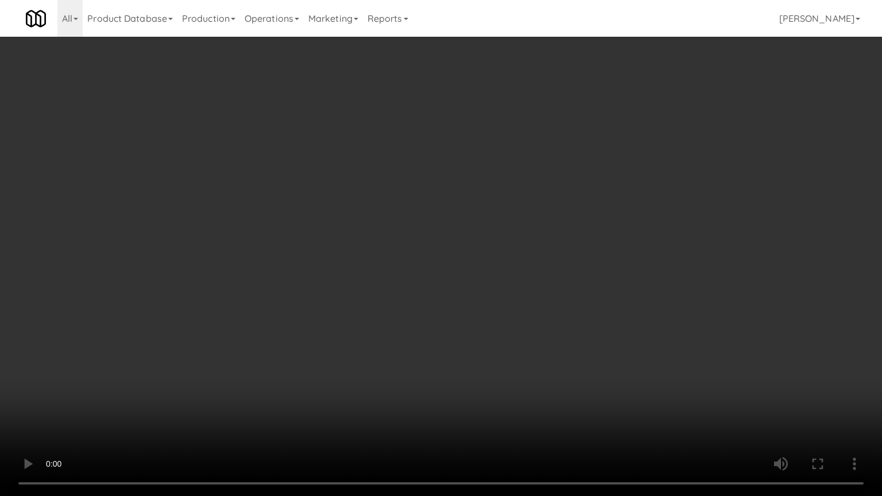
drag, startPoint x: 203, startPoint y: 376, endPoint x: 212, endPoint y: 358, distance: 20.8
click at [203, 375] on video at bounding box center [441, 248] width 882 height 496
click at [390, 246] on video at bounding box center [441, 248] width 882 height 496
click at [391, 238] on video at bounding box center [441, 248] width 882 height 496
click at [401, 227] on video at bounding box center [441, 248] width 882 height 496
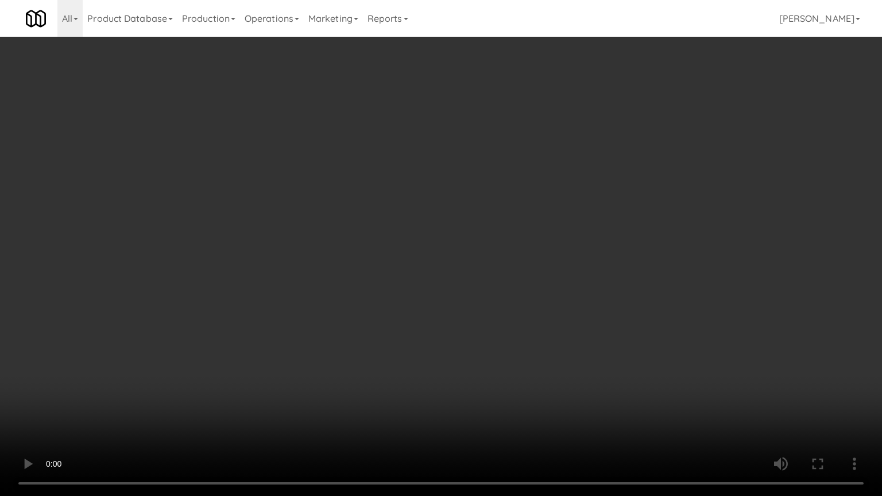
drag, startPoint x: 430, startPoint y: 228, endPoint x: 437, endPoint y: 220, distance: 11.0
click at [430, 228] on video at bounding box center [441, 248] width 882 height 496
drag, startPoint x: 473, startPoint y: 211, endPoint x: 477, endPoint y: 204, distance: 7.5
click at [475, 210] on video at bounding box center [441, 248] width 882 height 496
drag, startPoint x: 477, startPoint y: 204, endPoint x: 508, endPoint y: 72, distance: 136.3
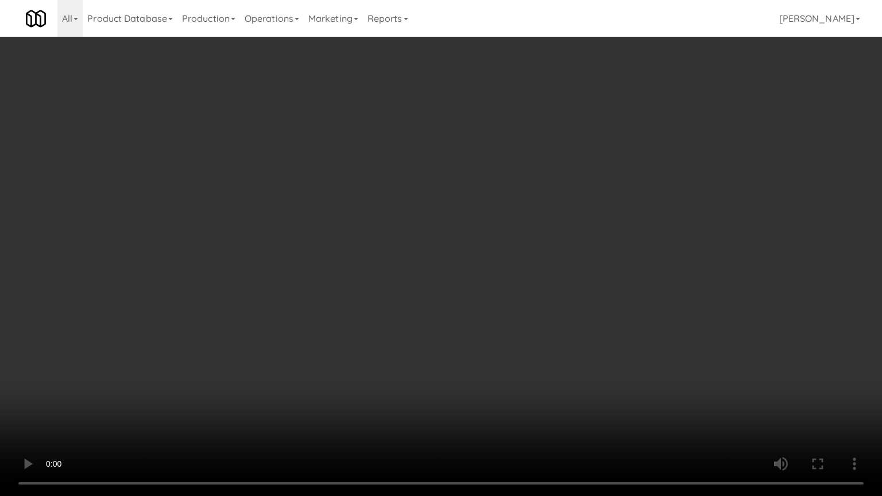
click at [477, 202] on video at bounding box center [441, 248] width 882 height 496
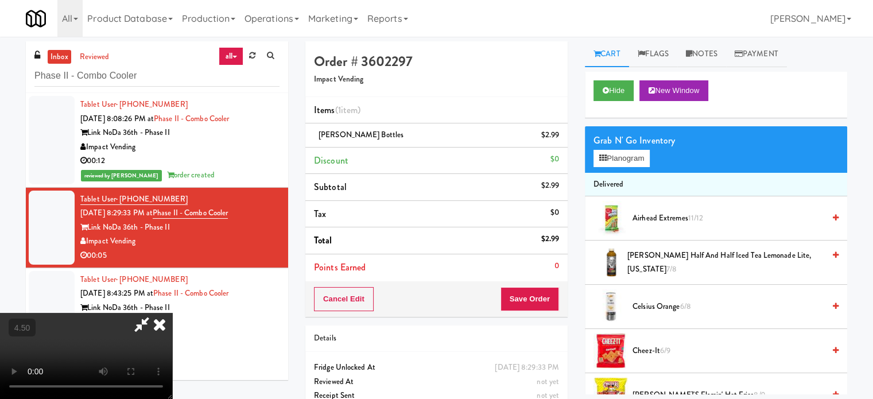
drag, startPoint x: 504, startPoint y: 52, endPoint x: 425, endPoint y: 235, distance: 199.7
click at [172, 313] on icon at bounding box center [159, 324] width 25 height 23
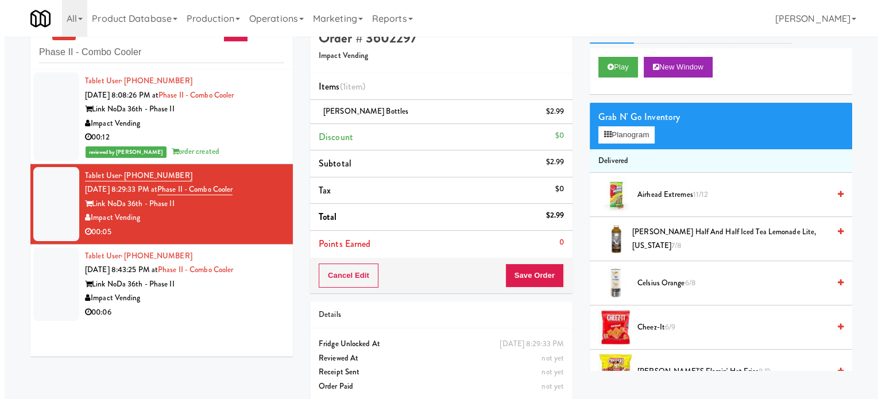
scroll to position [37, 0]
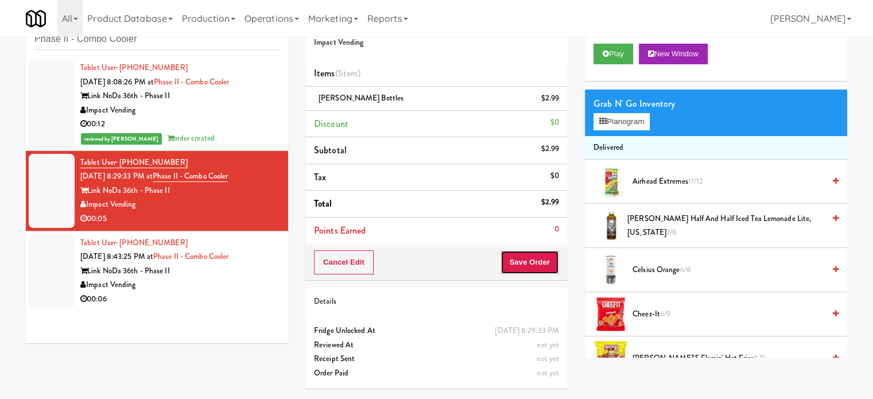
click at [528, 261] on button "Save Order" at bounding box center [529, 262] width 59 height 24
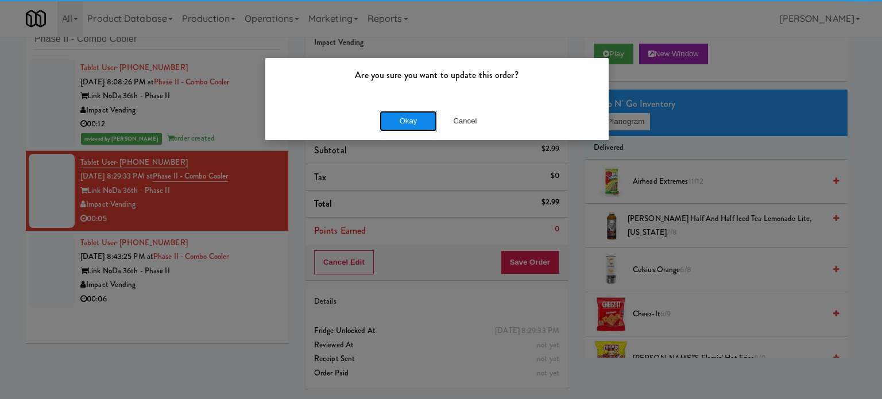
click at [420, 123] on button "Okay" at bounding box center [407, 121] width 57 height 21
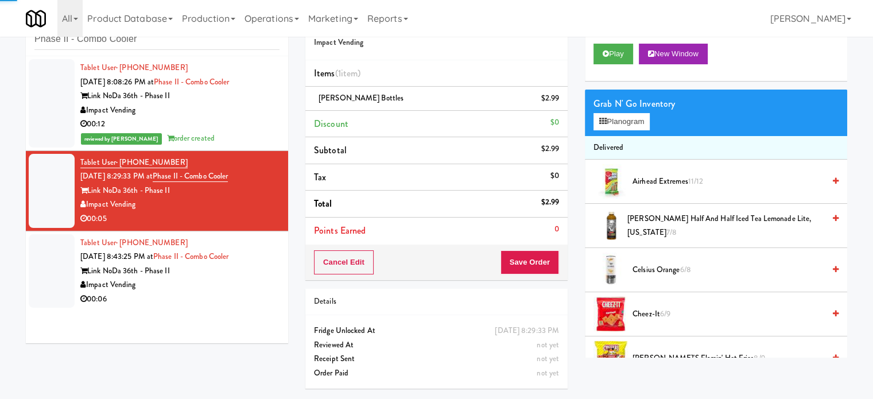
drag, startPoint x: 234, startPoint y: 295, endPoint x: 506, endPoint y: 119, distance: 323.8
click at [236, 294] on div "00:06" at bounding box center [179, 299] width 199 height 14
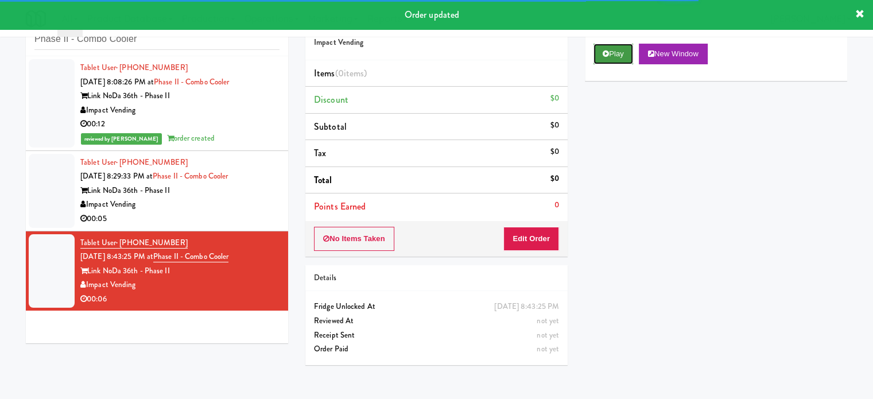
click at [621, 55] on button "Play" at bounding box center [613, 54] width 40 height 21
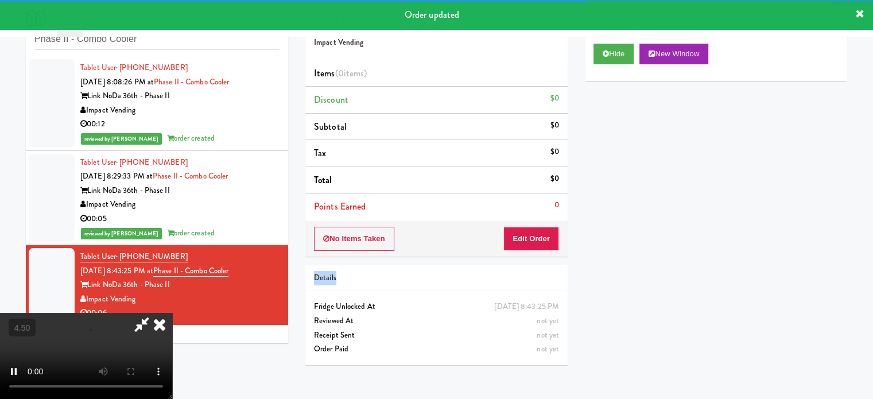
drag, startPoint x: 546, startPoint y: 257, endPoint x: 546, endPoint y: 247, distance: 9.2
click at [547, 250] on div "Order # 3649332 Impact Vending Items (0 items ) Discount $0 Subtotal $0 Tax $0 …" at bounding box center [436, 189] width 279 height 369
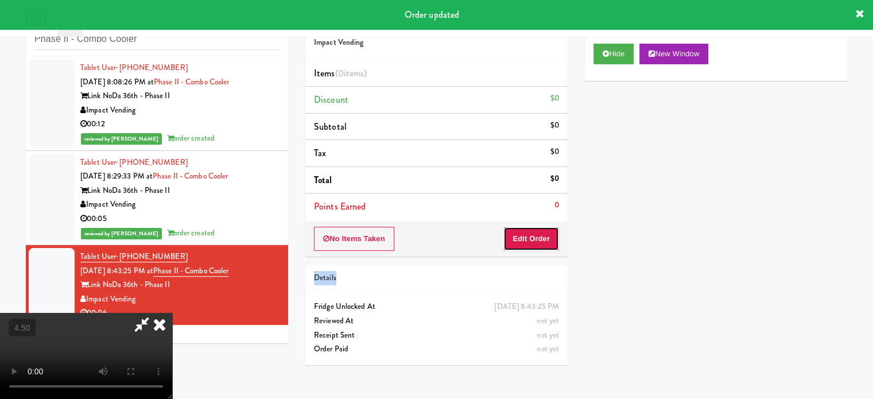
click at [545, 243] on button "Edit Order" at bounding box center [531, 239] width 56 height 24
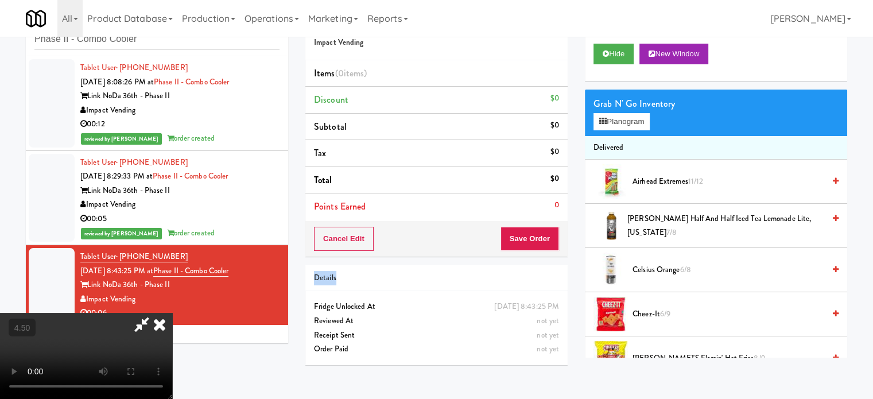
drag, startPoint x: 383, startPoint y: 238, endPoint x: 403, endPoint y: 146, distance: 93.9
click at [172, 313] on video at bounding box center [86, 356] width 172 height 86
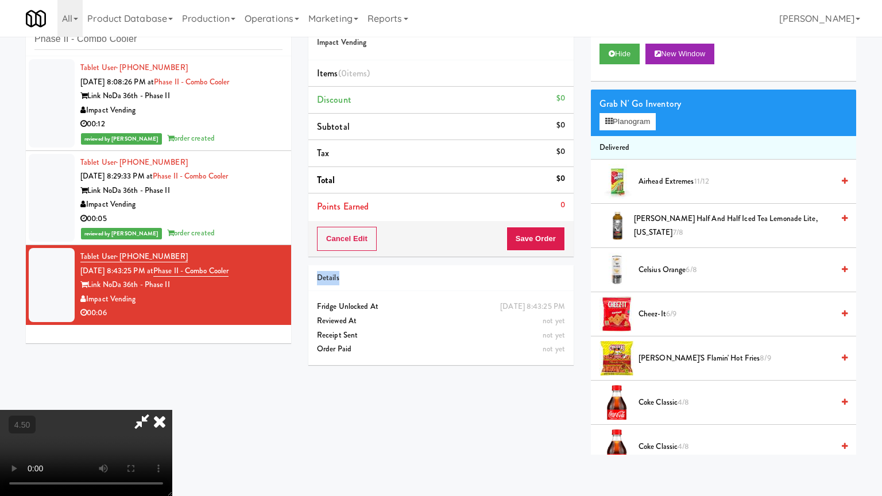
click at [172, 398] on video at bounding box center [86, 453] width 172 height 86
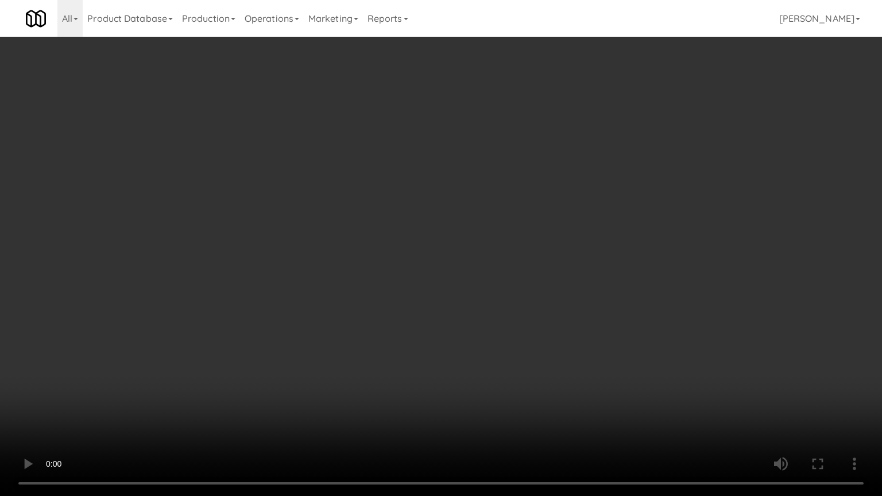
click at [411, 211] on video at bounding box center [441, 248] width 882 height 496
click at [317, 286] on video at bounding box center [441, 248] width 882 height 496
click at [333, 297] on video at bounding box center [441, 248] width 882 height 496
click at [348, 304] on video at bounding box center [441, 248] width 882 height 496
click at [403, 292] on video at bounding box center [441, 248] width 882 height 496
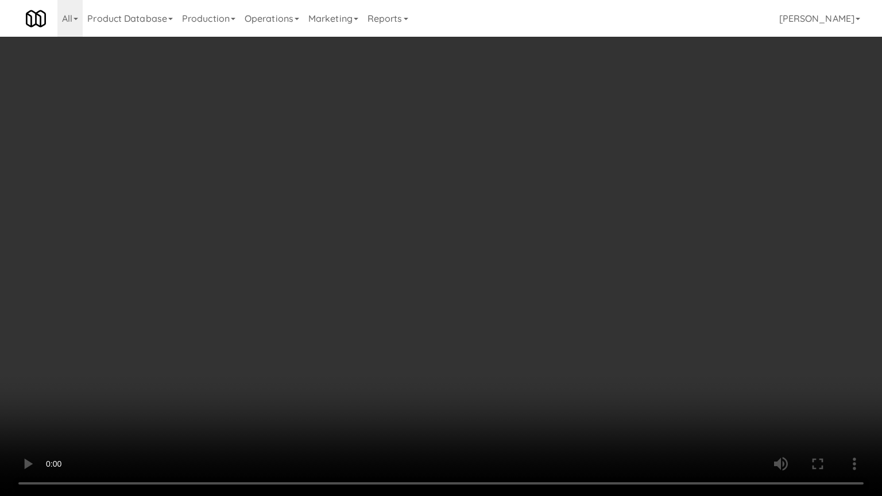
drag, startPoint x: 396, startPoint y: 287, endPoint x: 409, endPoint y: 283, distance: 13.2
click at [400, 288] on video at bounding box center [441, 248] width 882 height 496
drag, startPoint x: 409, startPoint y: 283, endPoint x: 551, endPoint y: 176, distance: 177.9
click at [421, 278] on video at bounding box center [441, 248] width 882 height 496
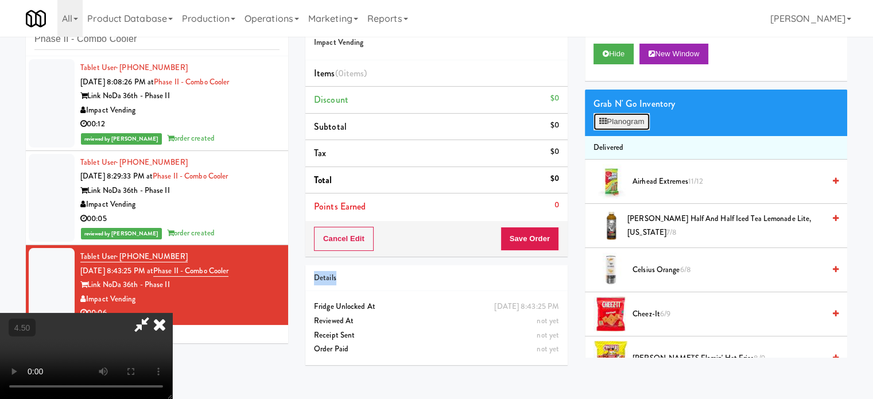
click at [620, 128] on button "Planogram" at bounding box center [621, 121] width 56 height 17
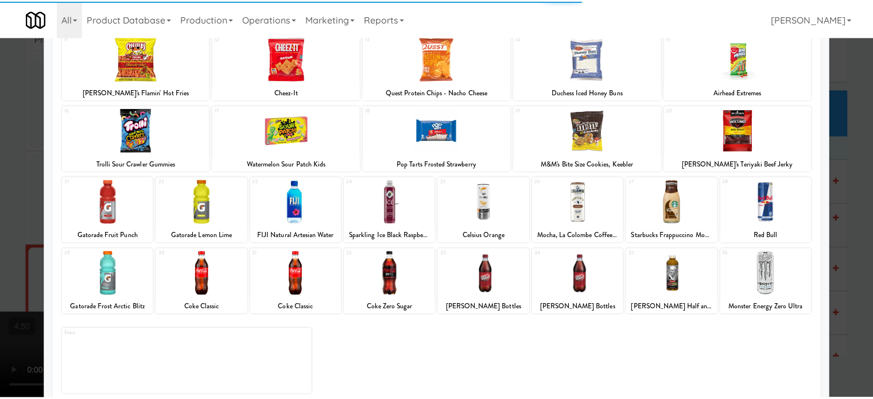
scroll to position [164, 0]
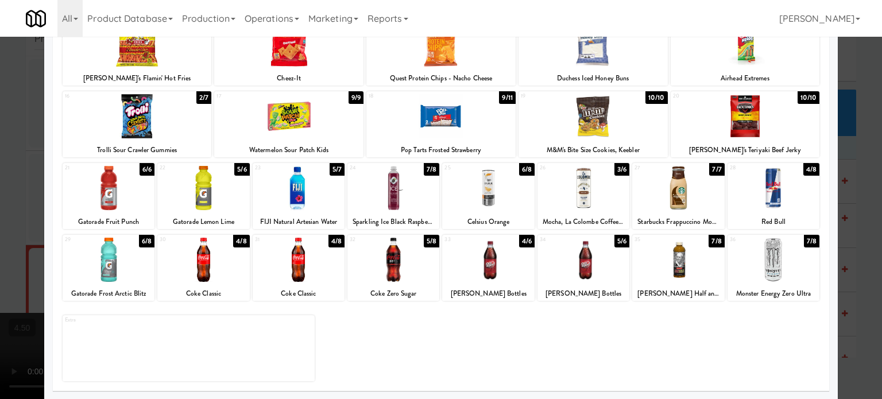
click at [430, 239] on div "5/8" at bounding box center [431, 241] width 15 height 13
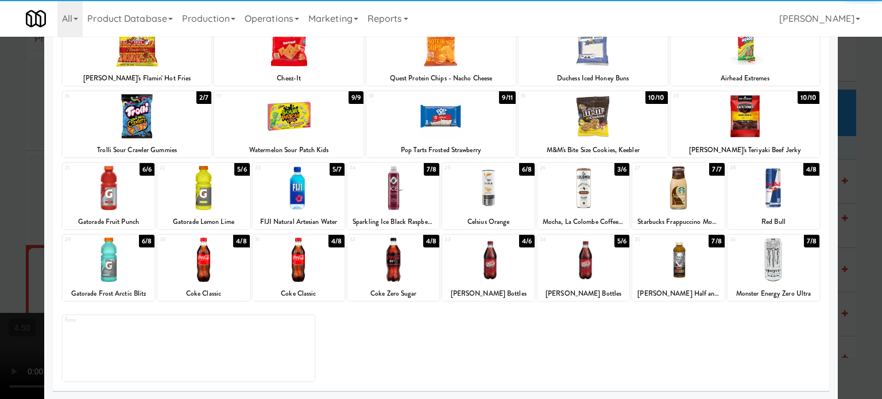
drag, startPoint x: 856, startPoint y: 231, endPoint x: 849, endPoint y: 229, distance: 7.1
click at [856, 232] on div at bounding box center [441, 199] width 882 height 399
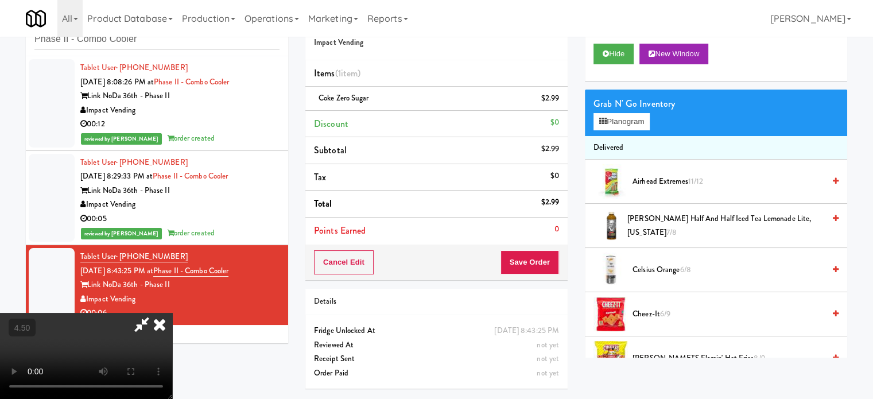
drag, startPoint x: 273, startPoint y: 188, endPoint x: 301, endPoint y: 178, distance: 29.8
click at [172, 313] on video at bounding box center [86, 356] width 172 height 86
drag, startPoint x: 301, startPoint y: 178, endPoint x: 350, endPoint y: 166, distance: 50.8
click at [172, 313] on video at bounding box center [86, 356] width 172 height 86
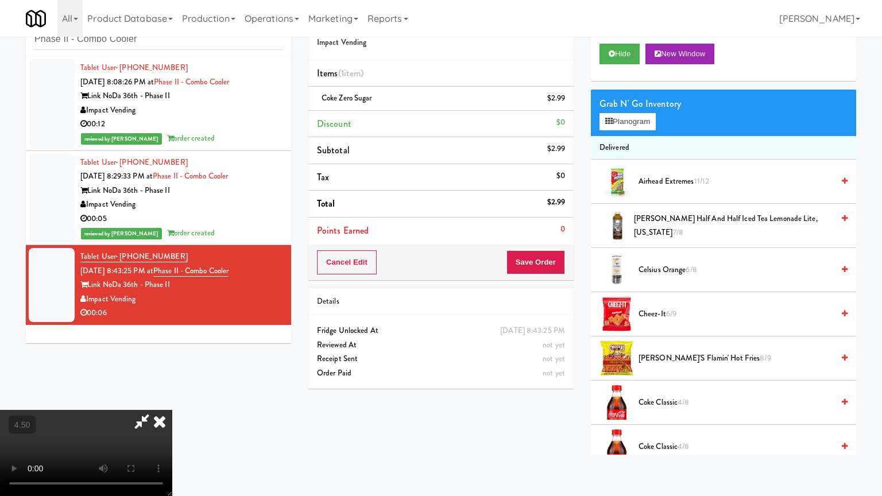
click at [172, 398] on video at bounding box center [86, 453] width 172 height 86
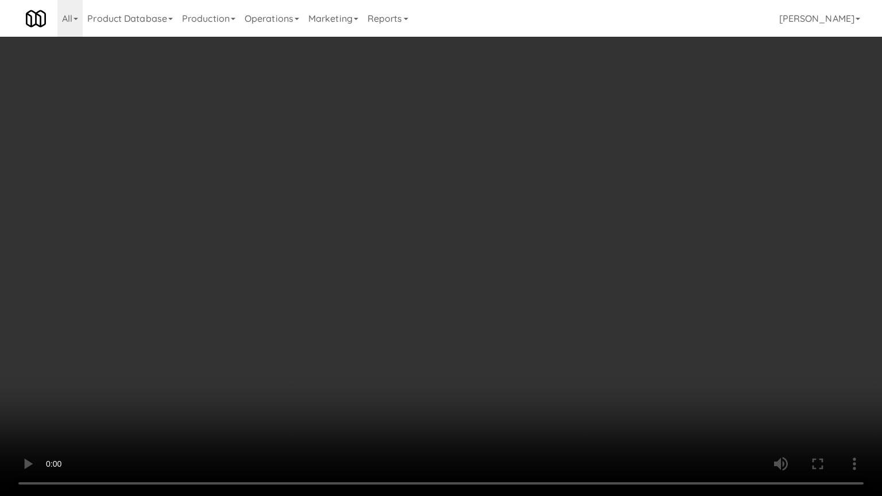
click at [379, 191] on video at bounding box center [441, 248] width 882 height 496
click at [388, 185] on video at bounding box center [441, 248] width 882 height 496
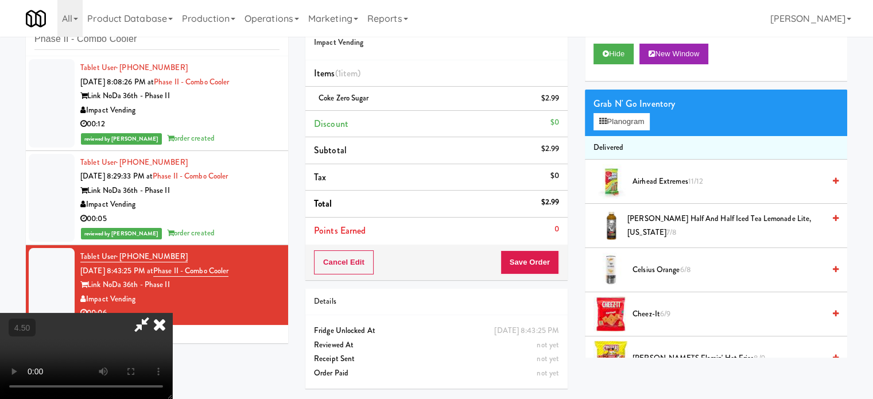
click at [172, 313] on icon at bounding box center [159, 324] width 25 height 23
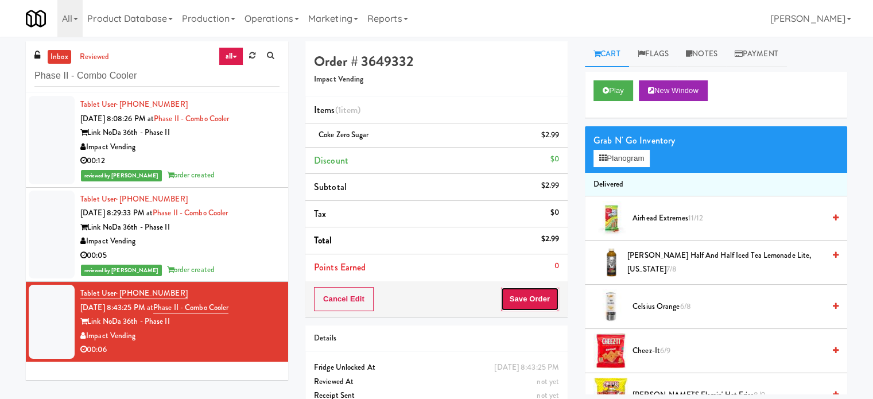
click at [522, 289] on button "Save Order" at bounding box center [529, 299] width 59 height 24
click at [526, 297] on button "Save Order" at bounding box center [529, 299] width 59 height 24
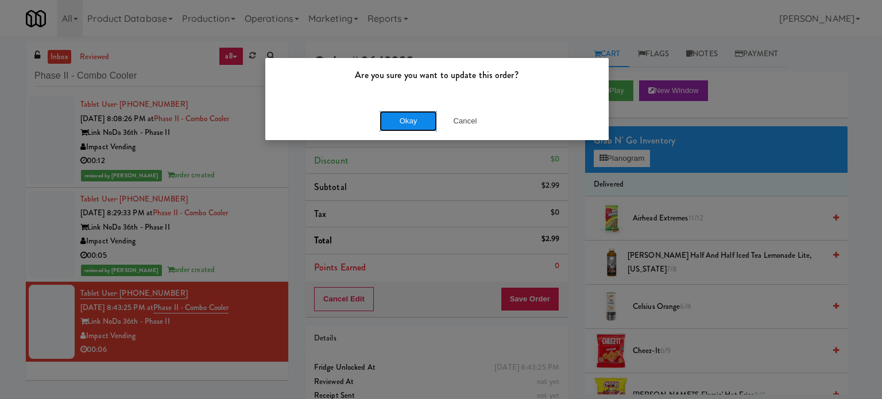
click at [409, 112] on button "Okay" at bounding box center [407, 121] width 57 height 21
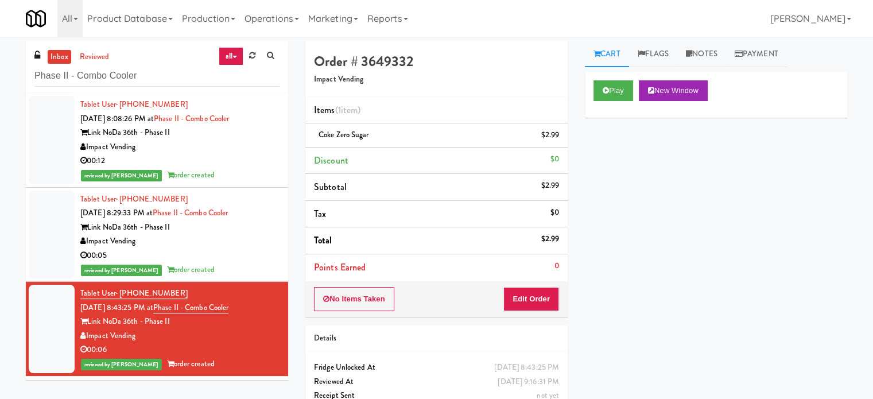
click at [166, 59] on div "inbox reviewed all all unclear take inventory issue suspicious failed recent Ph…" at bounding box center [157, 67] width 262 height 52
click at [165, 65] on input "Phase II - Combo Cooler" at bounding box center [156, 75] width 245 height 21
paste input "SC Lobby"
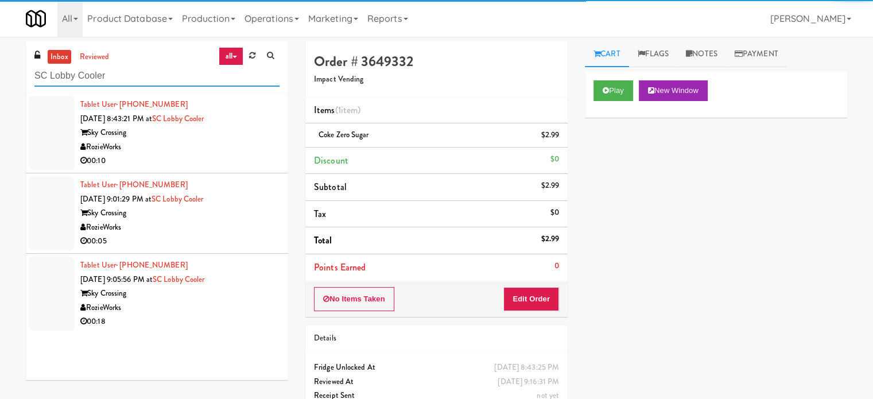
type input "SC Lobby Cooler"
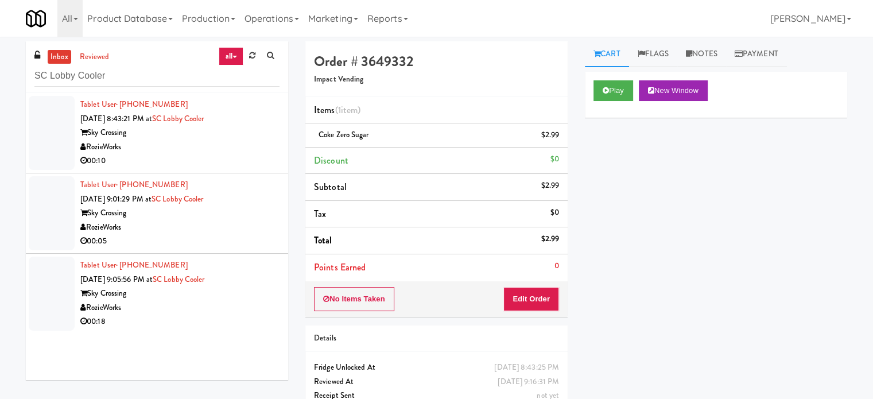
click at [207, 145] on div "RozieWorks" at bounding box center [179, 147] width 199 height 14
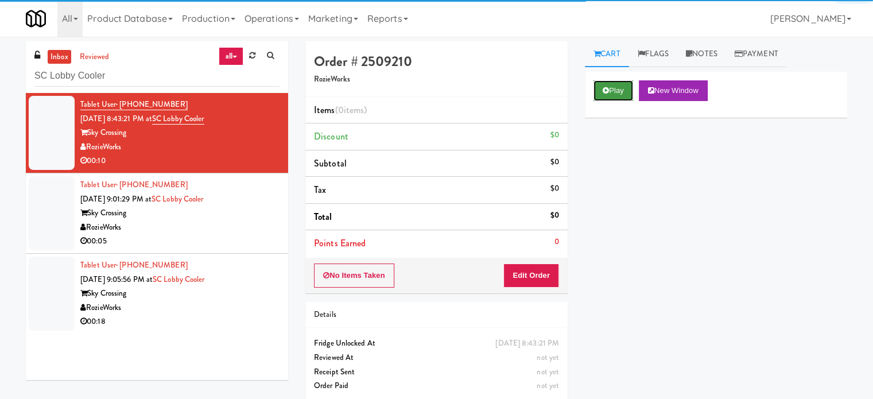
click at [616, 93] on button "Play" at bounding box center [613, 90] width 40 height 21
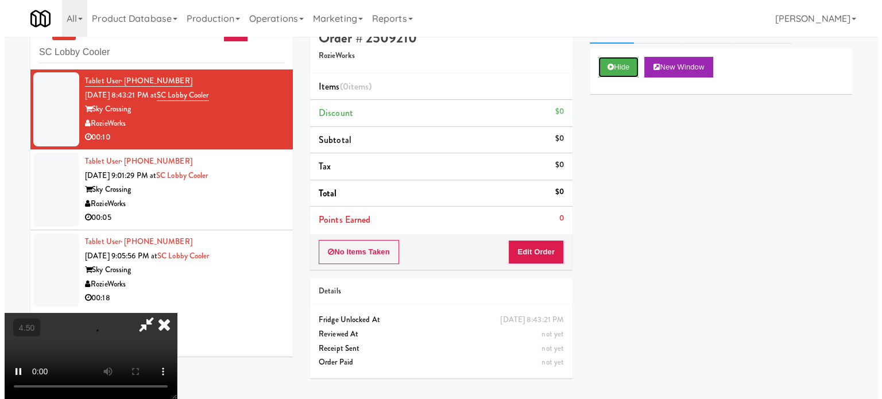
scroll to position [37, 0]
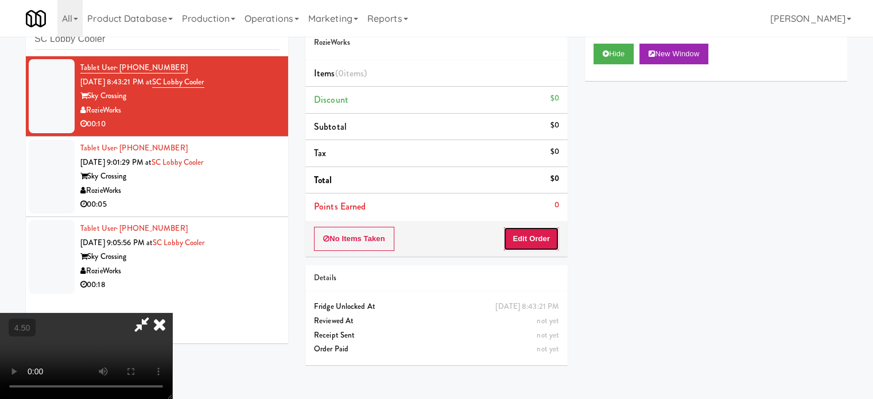
click at [517, 232] on button "Edit Order" at bounding box center [531, 239] width 56 height 24
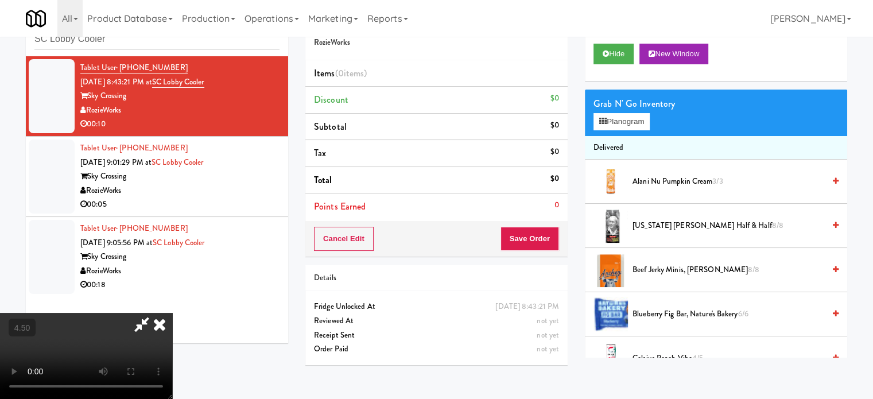
click at [172, 313] on video at bounding box center [86, 356] width 172 height 86
drag, startPoint x: 367, startPoint y: 236, endPoint x: 410, endPoint y: 191, distance: 62.9
click at [172, 313] on video at bounding box center [86, 356] width 172 height 86
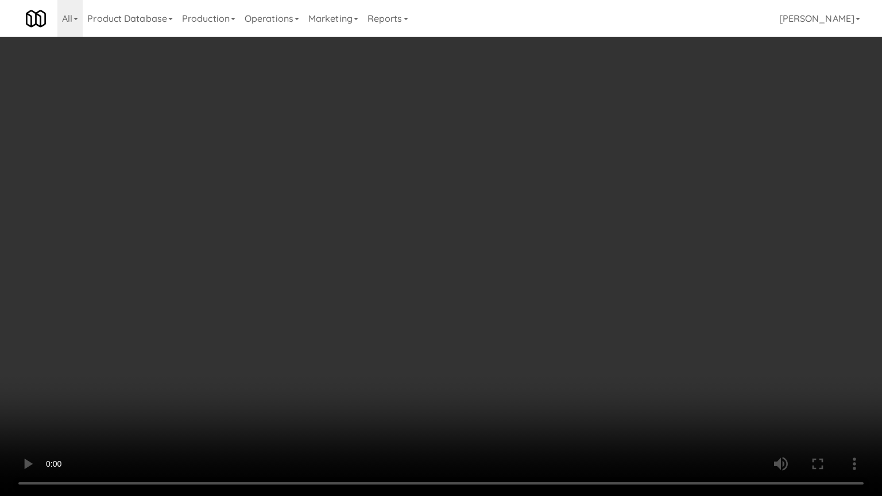
click at [475, 239] on video at bounding box center [441, 248] width 882 height 496
drag, startPoint x: 231, startPoint y: 319, endPoint x: 271, endPoint y: 259, distance: 71.6
click at [232, 318] on video at bounding box center [441, 248] width 882 height 496
click at [386, 312] on video at bounding box center [441, 248] width 882 height 496
click at [386, 314] on video at bounding box center [441, 248] width 882 height 496
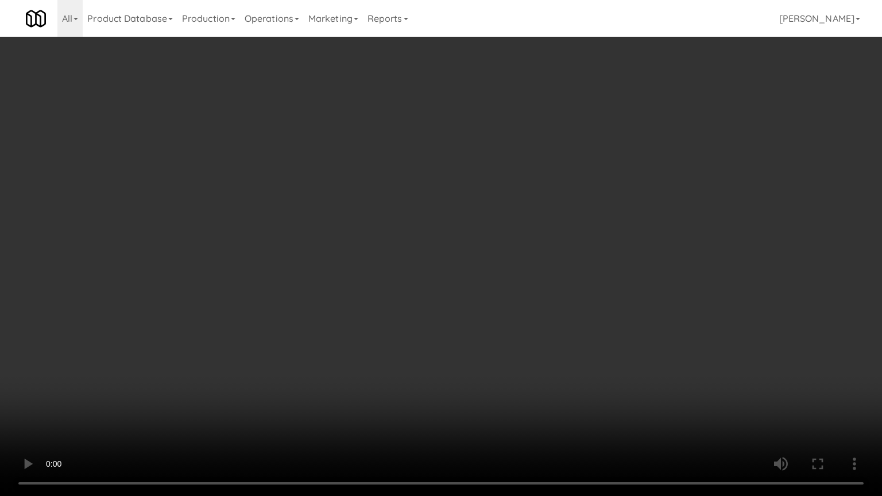
click at [392, 305] on video at bounding box center [441, 248] width 882 height 496
click at [261, 348] on video at bounding box center [441, 248] width 882 height 496
click at [341, 287] on video at bounding box center [441, 248] width 882 height 496
click at [342, 287] on video at bounding box center [441, 248] width 882 height 496
click at [354, 288] on video at bounding box center [441, 248] width 882 height 496
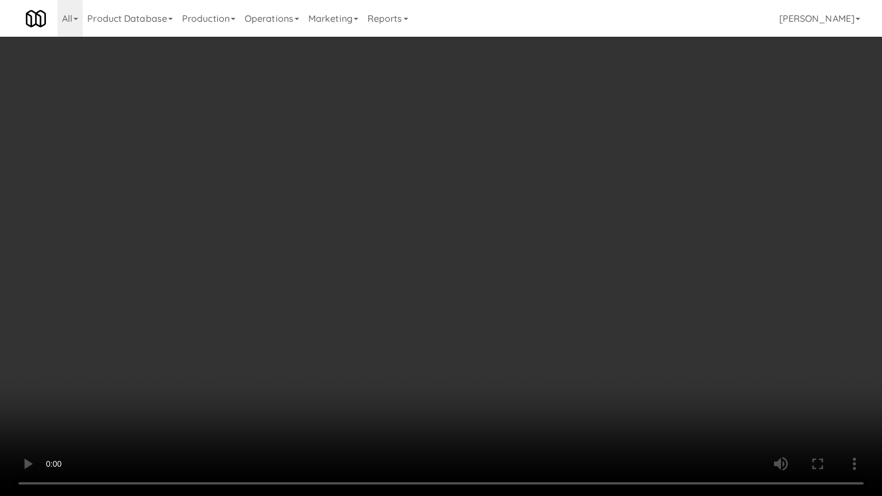
click at [354, 287] on video at bounding box center [441, 248] width 882 height 496
click at [355, 282] on video at bounding box center [441, 248] width 882 height 496
click at [355, 293] on video at bounding box center [441, 248] width 882 height 496
click at [388, 297] on video at bounding box center [441, 248] width 882 height 496
click at [387, 301] on video at bounding box center [441, 248] width 882 height 496
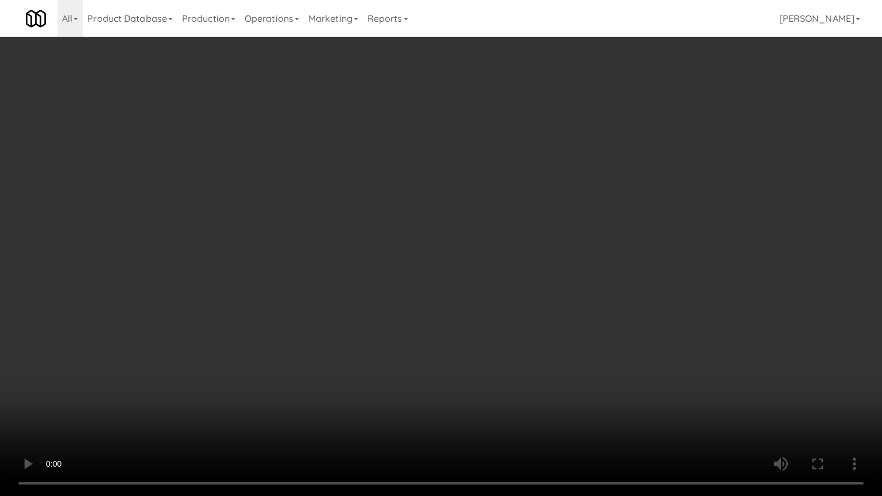
click at [387, 299] on video at bounding box center [441, 248] width 882 height 496
click at [384, 297] on video at bounding box center [441, 248] width 882 height 496
click at [384, 296] on video at bounding box center [441, 248] width 882 height 496
click at [572, 398] on video at bounding box center [441, 248] width 882 height 496
click at [372, 329] on video at bounding box center [441, 248] width 882 height 496
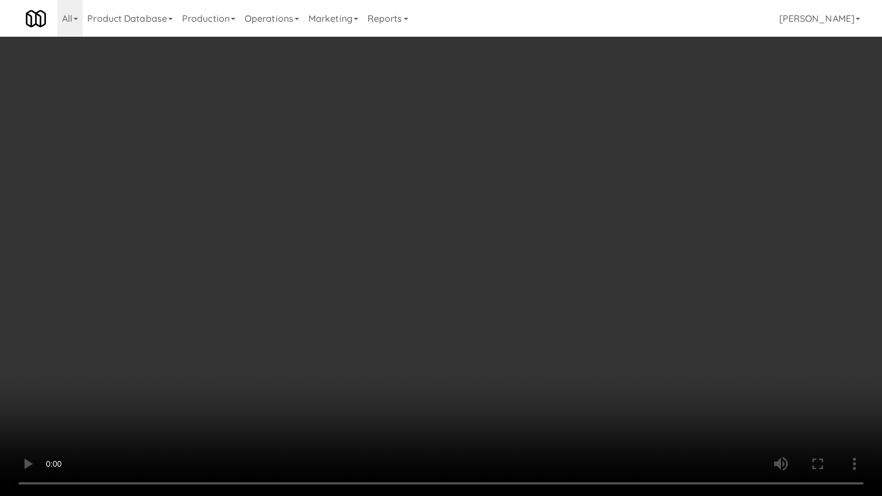
drag, startPoint x: 573, startPoint y: 413, endPoint x: 557, endPoint y: 383, distance: 33.6
click at [573, 398] on video at bounding box center [441, 248] width 882 height 496
click at [522, 355] on video at bounding box center [441, 248] width 882 height 496
click at [521, 355] on video at bounding box center [441, 248] width 882 height 496
click at [527, 360] on video at bounding box center [441, 248] width 882 height 496
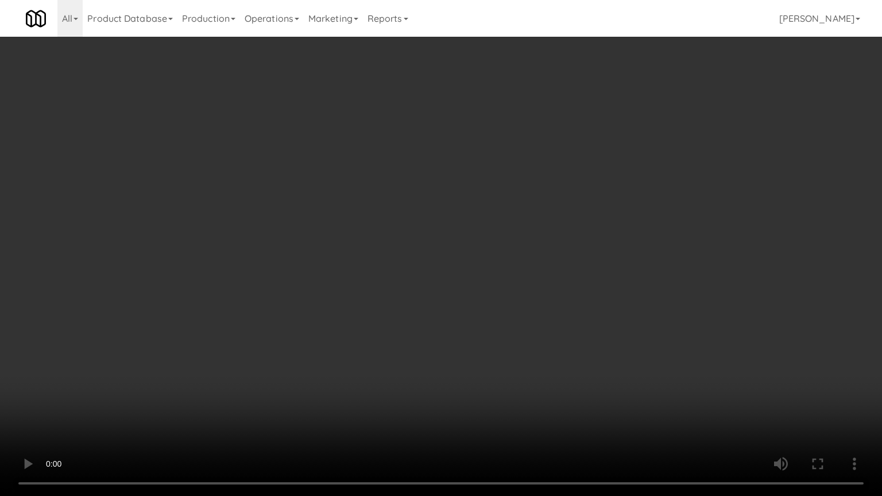
click at [526, 356] on video at bounding box center [441, 248] width 882 height 496
click at [561, 358] on video at bounding box center [441, 248] width 882 height 496
click at [540, 344] on video at bounding box center [441, 248] width 882 height 496
click at [561, 345] on video at bounding box center [441, 248] width 882 height 496
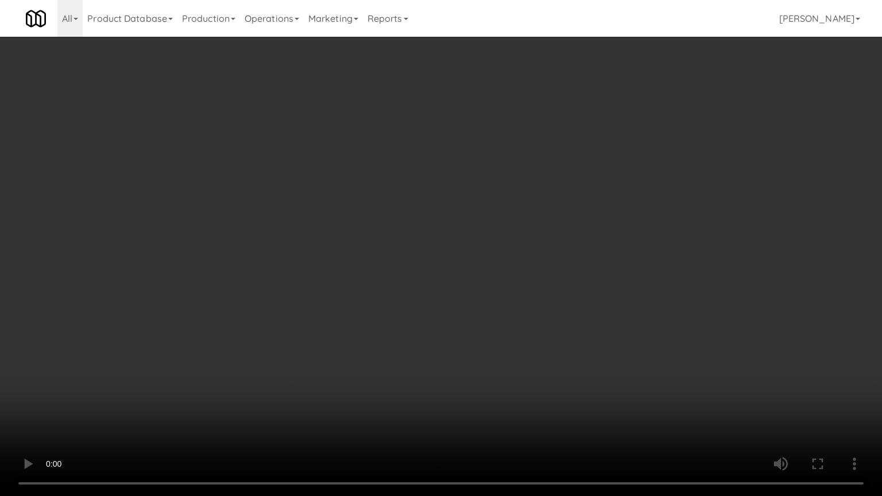
click at [569, 332] on video at bounding box center [441, 248] width 882 height 496
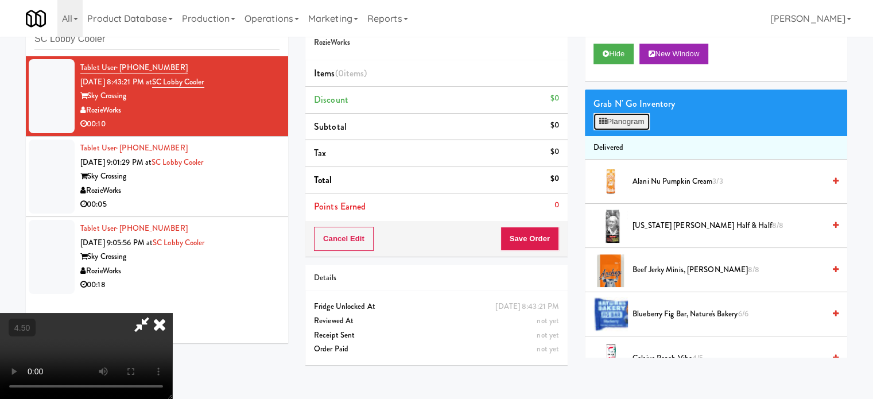
click at [624, 119] on button "Planogram" at bounding box center [621, 121] width 56 height 17
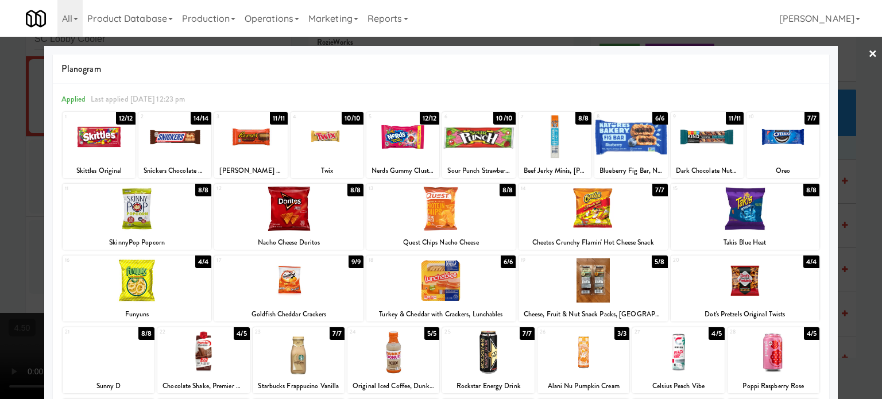
click at [804, 117] on div "7/7" at bounding box center [811, 118] width 15 height 13
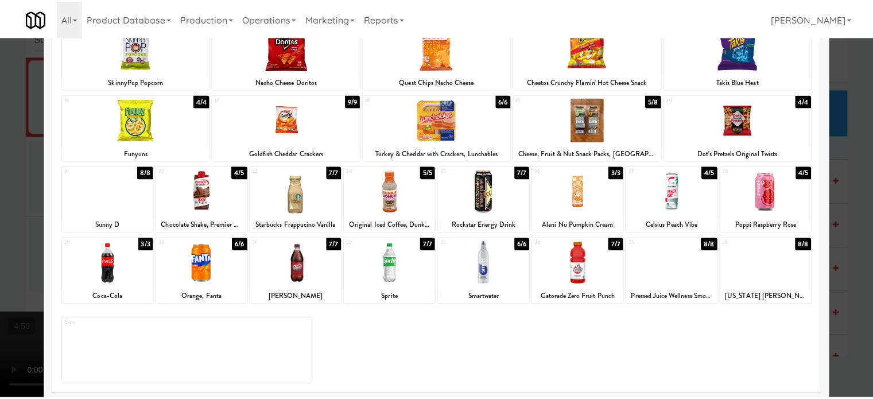
scroll to position [164, 0]
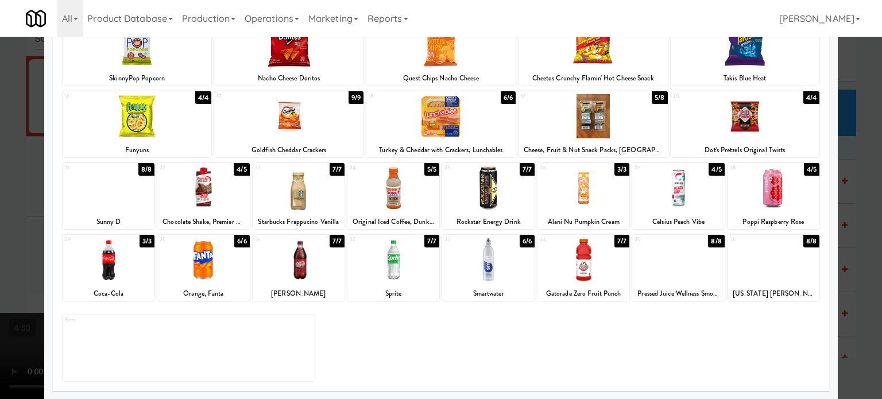
click at [146, 167] on div "8/8" at bounding box center [146, 169] width 16 height 13
click at [859, 215] on div at bounding box center [441, 199] width 882 height 399
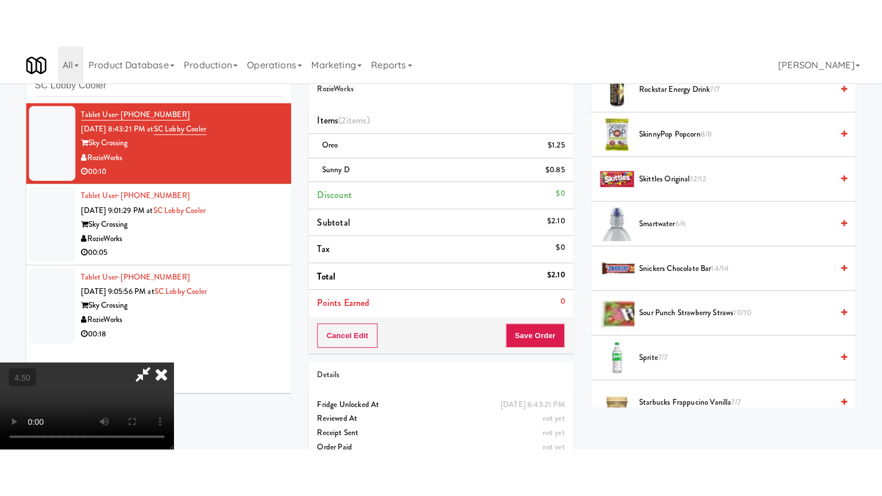
scroll to position [1521, 0]
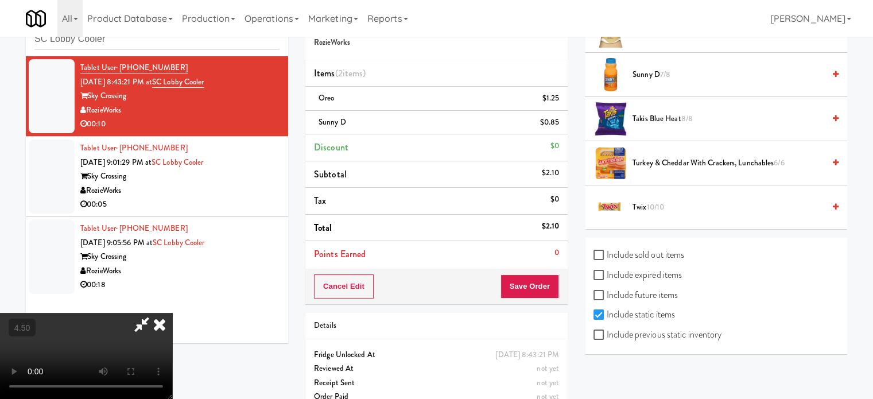
click at [172, 313] on video at bounding box center [86, 356] width 172 height 86
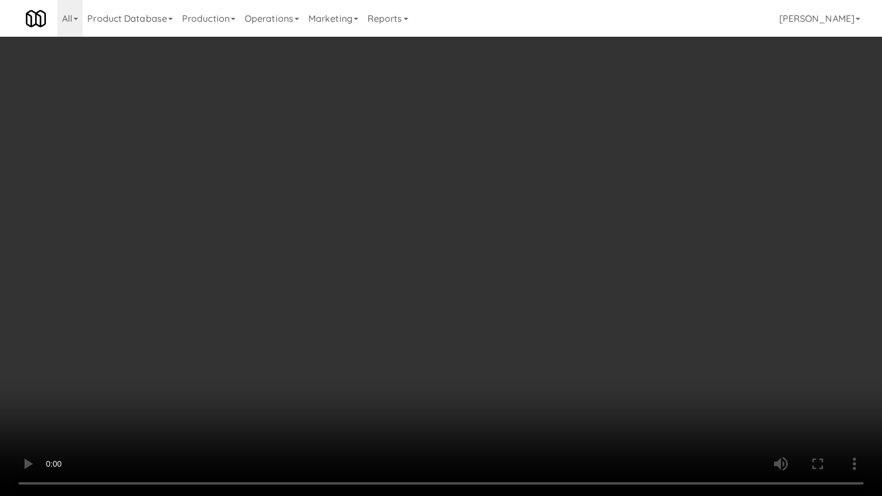
drag, startPoint x: 402, startPoint y: 199, endPoint x: 409, endPoint y: 197, distance: 7.1
click at [409, 197] on video at bounding box center [441, 248] width 882 height 496
click at [506, 266] on video at bounding box center [441, 248] width 882 height 496
click at [512, 255] on video at bounding box center [441, 248] width 882 height 496
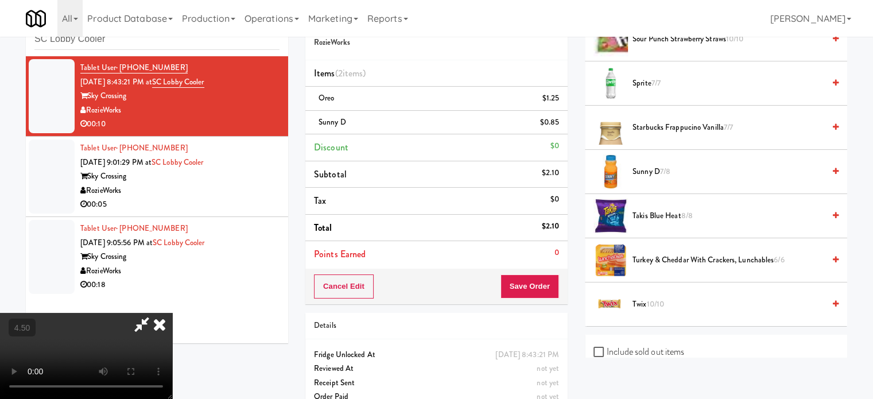
click at [172, 313] on icon at bounding box center [159, 324] width 25 height 23
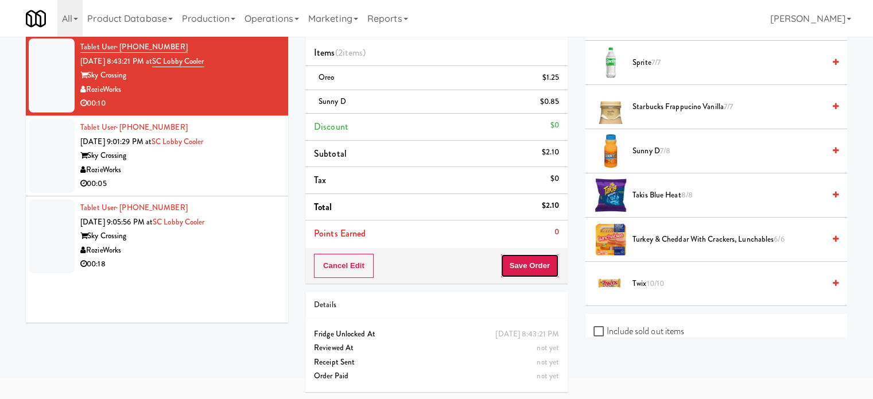
click at [536, 260] on button "Save Order" at bounding box center [529, 266] width 59 height 24
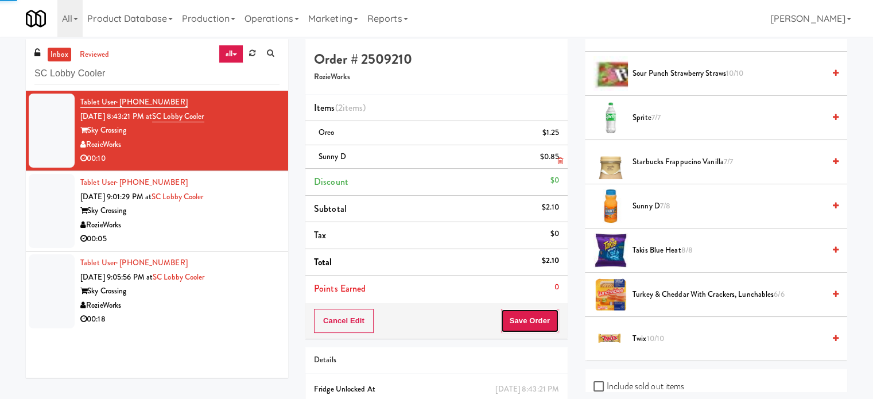
scroll to position [0, 0]
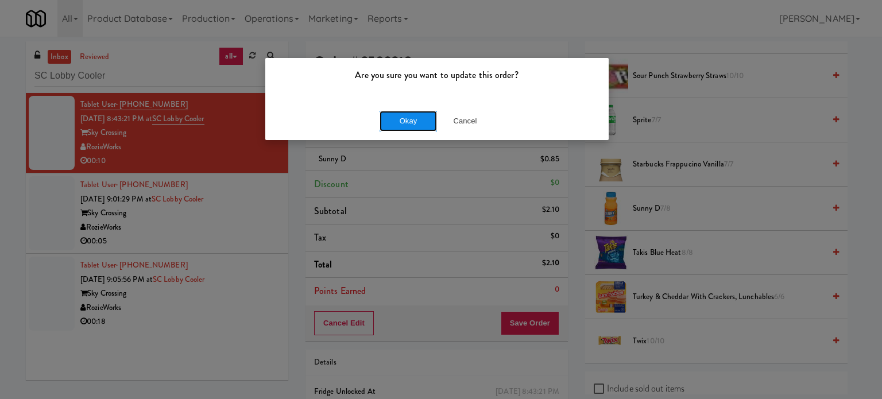
click at [397, 115] on button "Okay" at bounding box center [407, 121] width 57 height 21
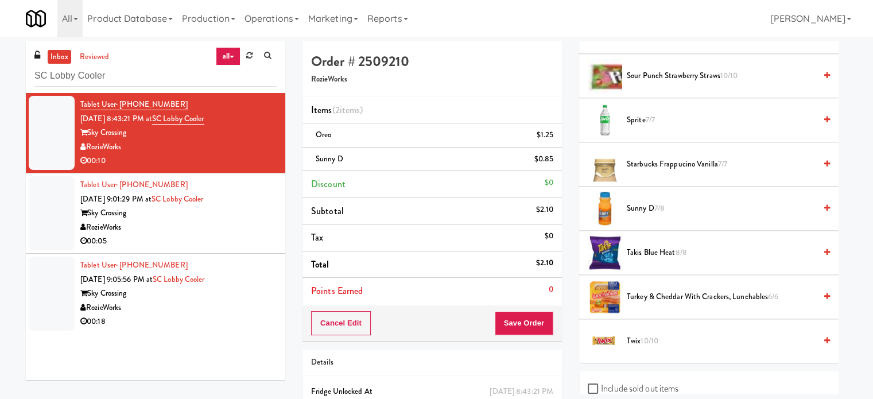
drag, startPoint x: 205, startPoint y: 240, endPoint x: 250, endPoint y: 212, distance: 53.1
click at [205, 240] on div "00:05" at bounding box center [178, 241] width 196 height 14
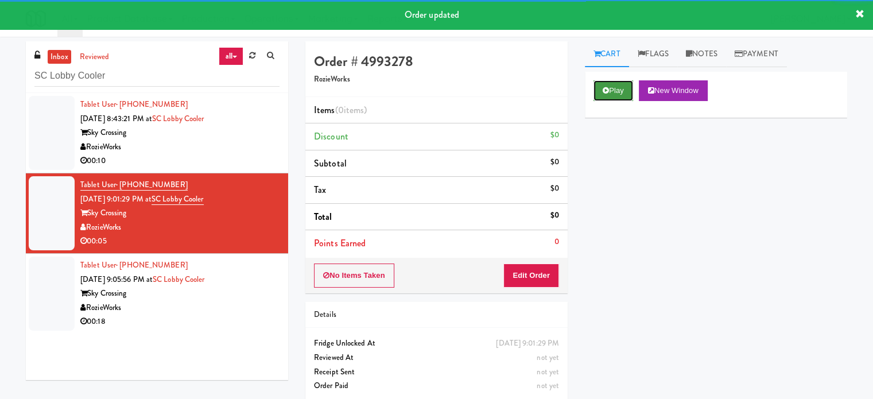
click at [622, 99] on button "Play" at bounding box center [613, 90] width 40 height 21
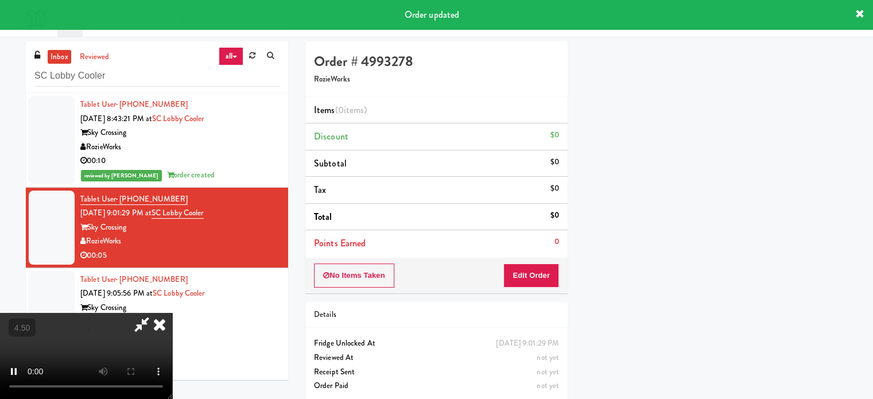
scroll to position [107, 0]
click at [549, 272] on button "Edit Order" at bounding box center [531, 275] width 56 height 24
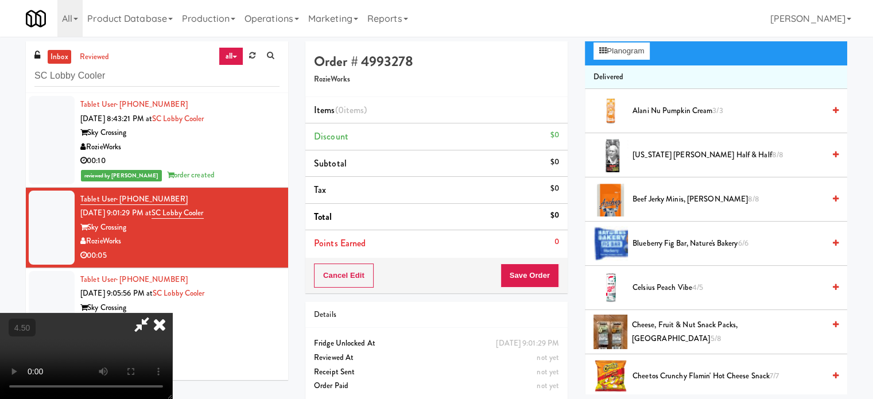
click at [172, 313] on video at bounding box center [86, 356] width 172 height 86
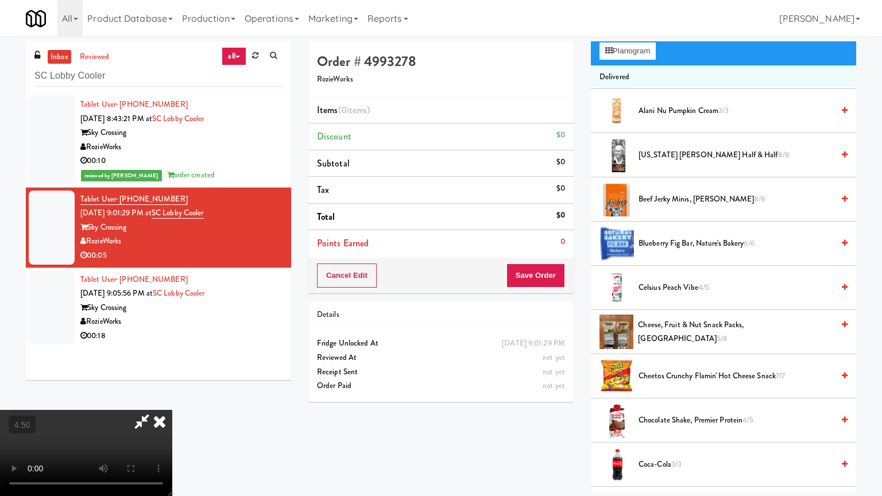
click at [172, 398] on video at bounding box center [86, 453] width 172 height 86
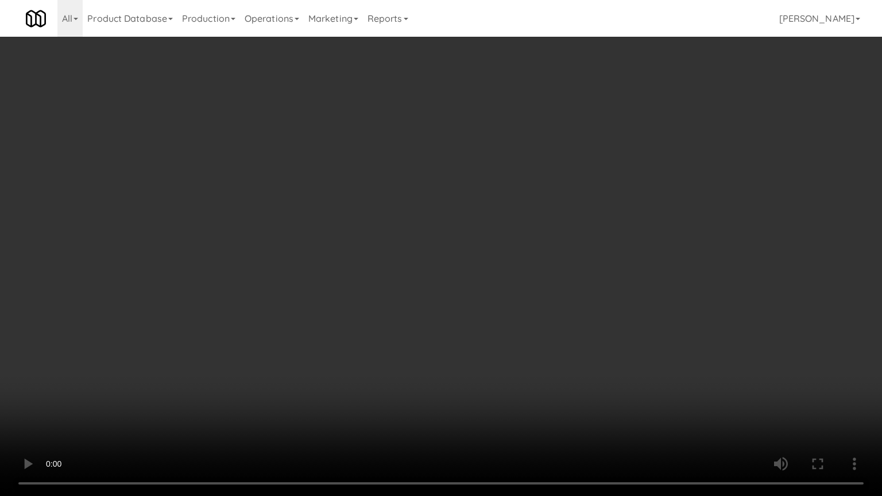
click at [430, 269] on video at bounding box center [441, 248] width 882 height 496
click at [475, 280] on video at bounding box center [441, 248] width 882 height 496
click at [468, 280] on video at bounding box center [441, 248] width 882 height 496
click at [547, 296] on video at bounding box center [441, 248] width 882 height 496
click at [519, 301] on video at bounding box center [441, 248] width 882 height 496
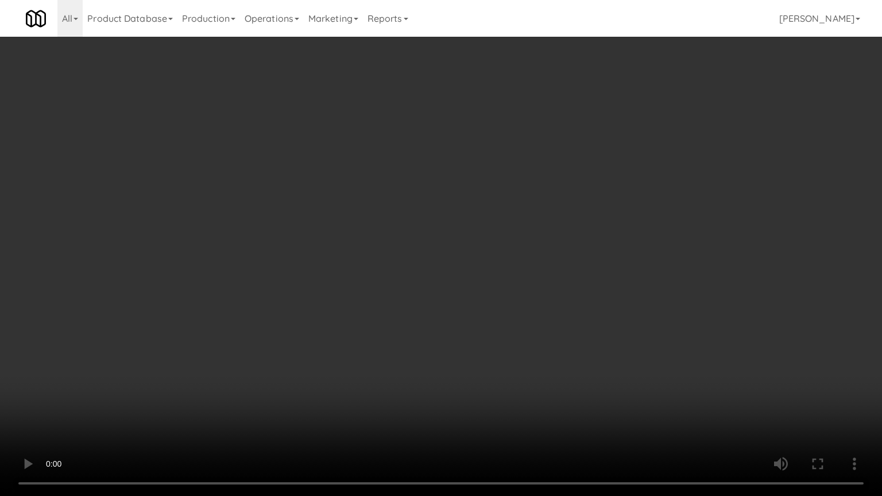
click at [536, 297] on video at bounding box center [441, 248] width 882 height 496
click at [504, 298] on video at bounding box center [441, 248] width 882 height 496
click at [618, 303] on video at bounding box center [441, 248] width 882 height 496
click at [593, 292] on video at bounding box center [441, 248] width 882 height 496
click at [595, 285] on video at bounding box center [441, 248] width 882 height 496
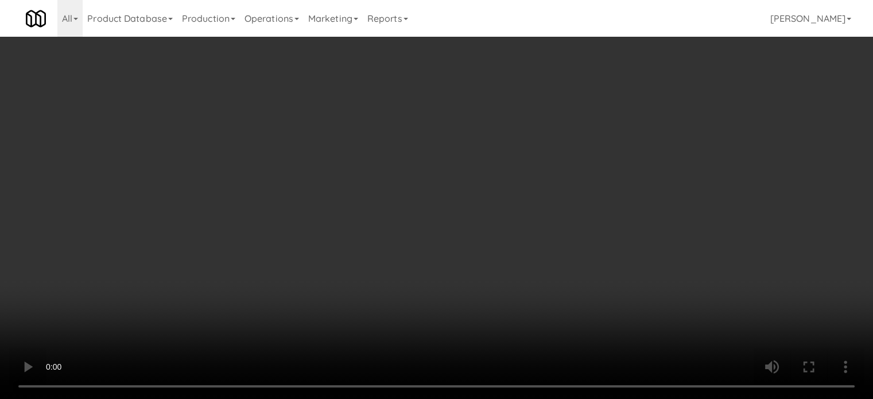
scroll to position [0, 0]
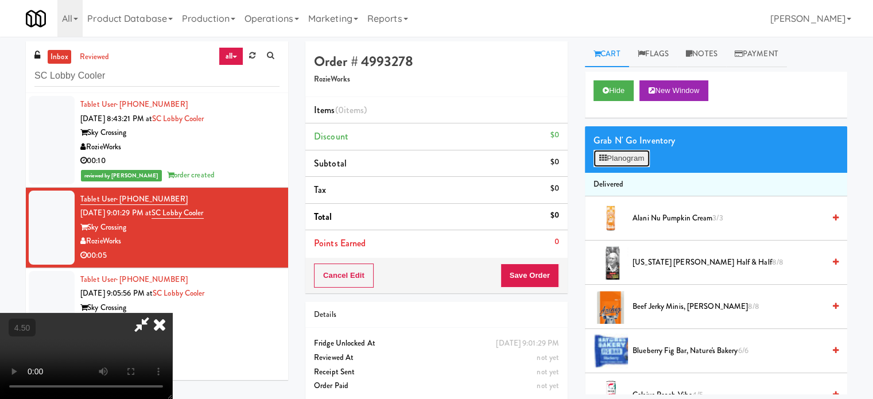
click at [644, 160] on button "Planogram" at bounding box center [621, 158] width 56 height 17
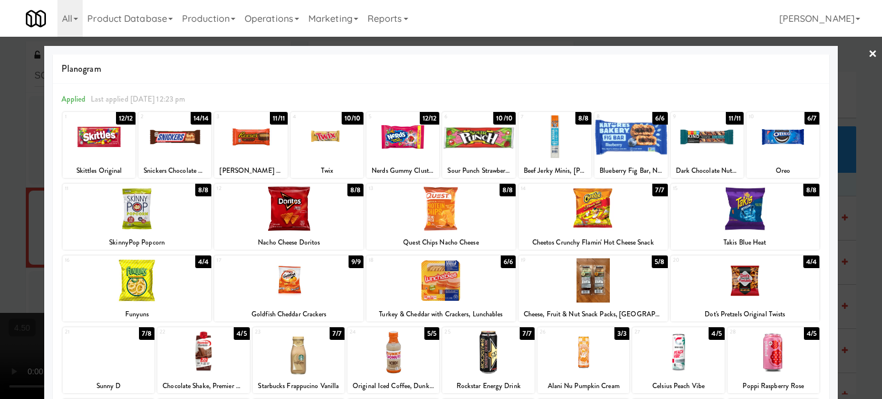
click at [654, 119] on div "6/6" at bounding box center [659, 118] width 15 height 13
click at [839, 189] on div at bounding box center [441, 199] width 882 height 399
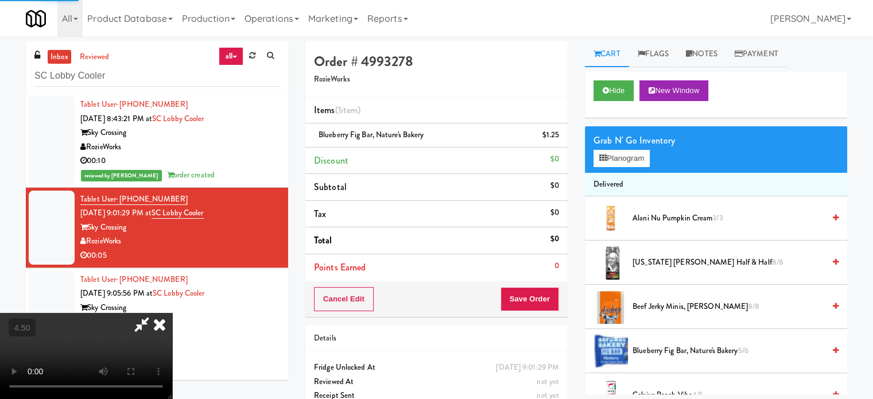
click at [172, 359] on video at bounding box center [86, 356] width 172 height 86
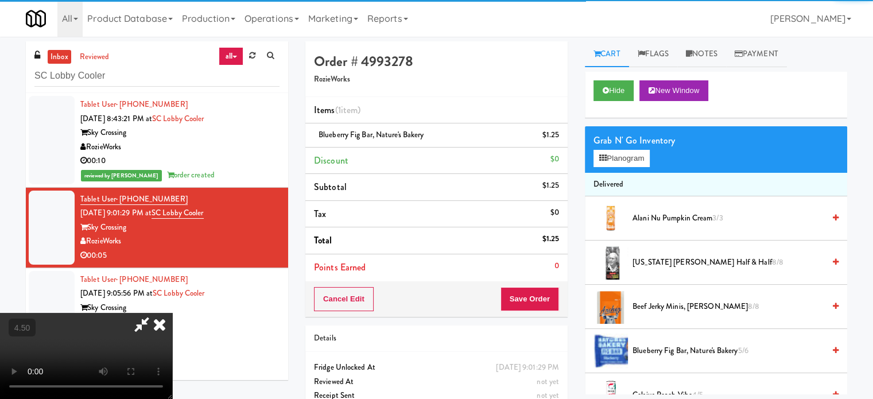
click at [172, 344] on video at bounding box center [86, 356] width 172 height 86
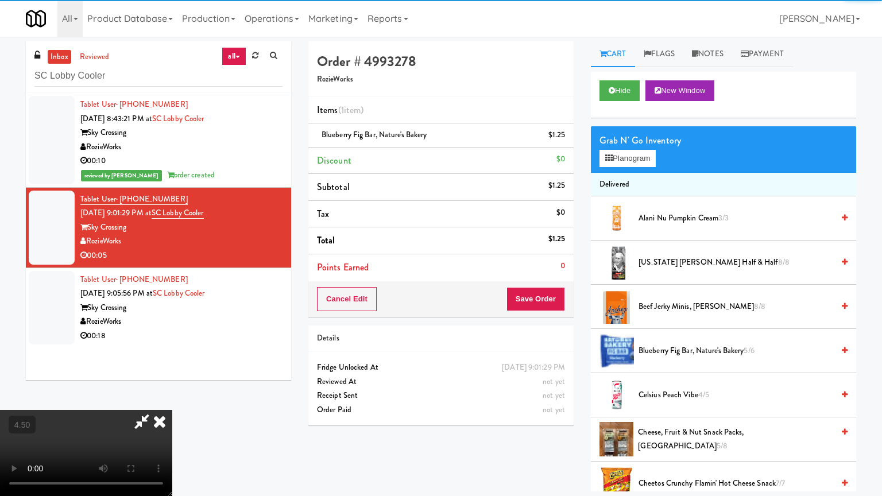
drag, startPoint x: 273, startPoint y: 331, endPoint x: 337, endPoint y: 252, distance: 101.6
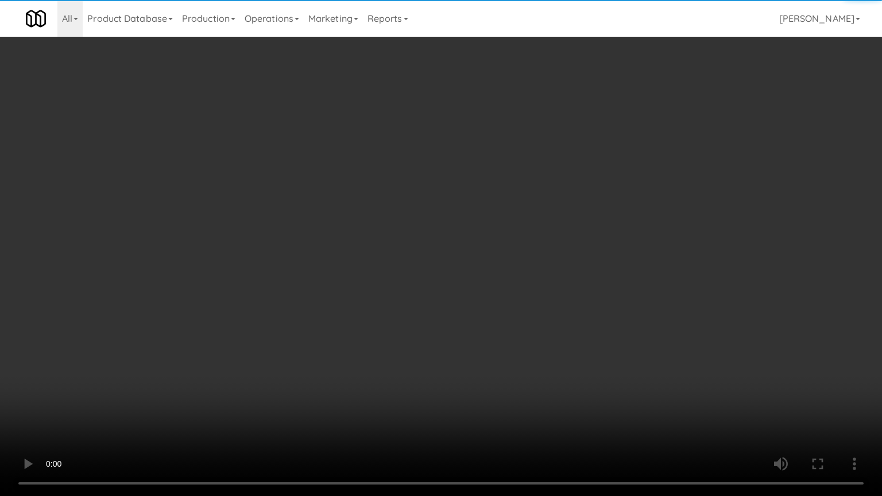
click at [275, 326] on video at bounding box center [441, 248] width 882 height 496
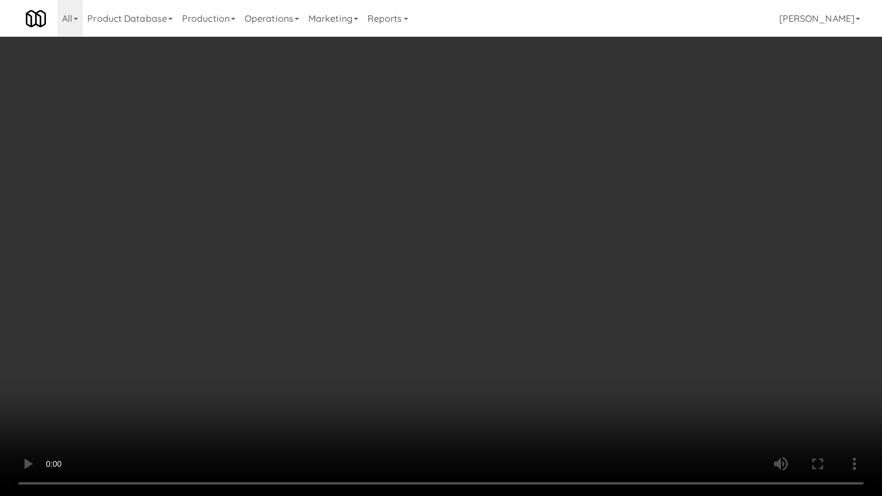
click at [375, 247] on video at bounding box center [441, 248] width 882 height 496
drag, startPoint x: 376, startPoint y: 247, endPoint x: 411, endPoint y: 119, distance: 133.1
click at [377, 244] on video at bounding box center [441, 248] width 882 height 496
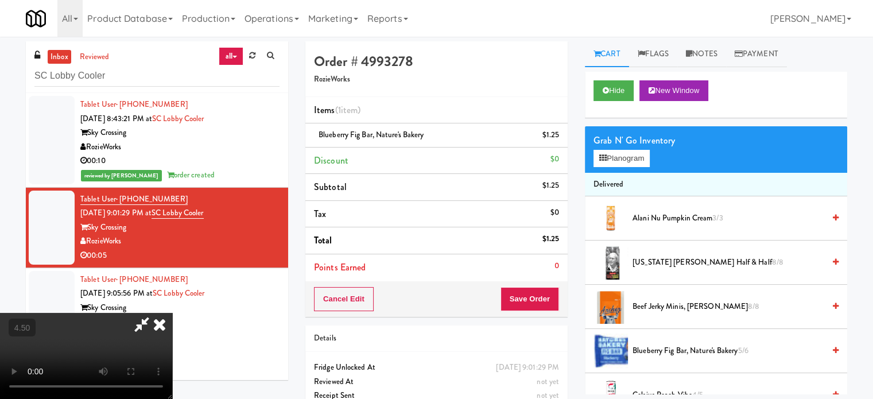
click at [172, 313] on icon at bounding box center [159, 324] width 25 height 23
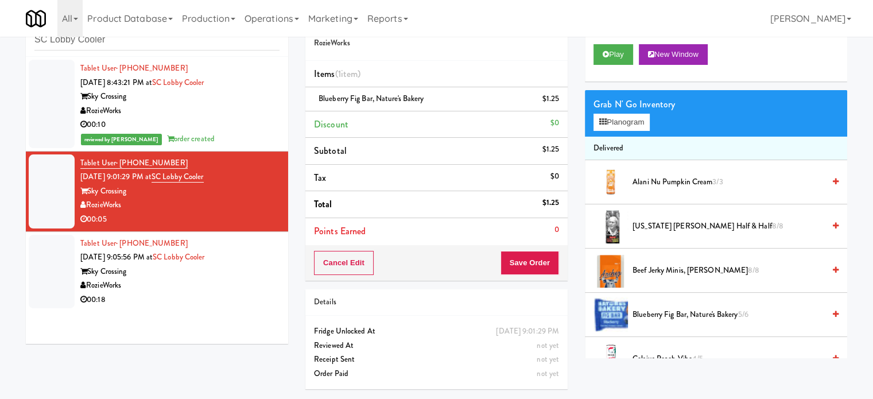
scroll to position [37, 0]
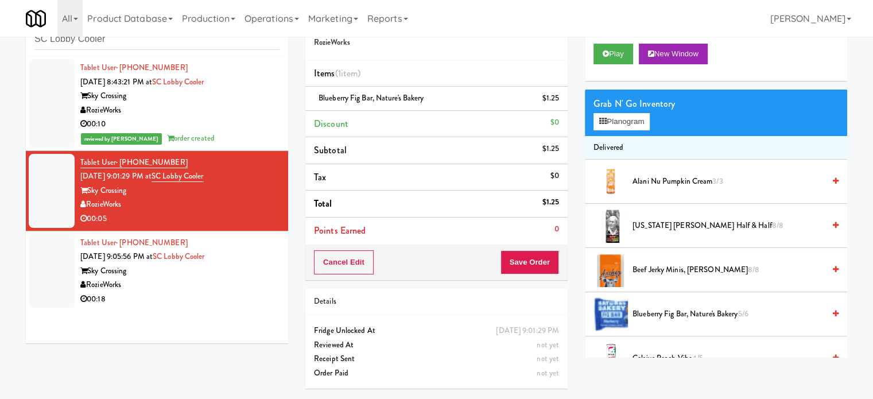
click at [549, 275] on div "Cancel Edit Save Order" at bounding box center [436, 262] width 262 height 36
click at [518, 266] on button "Save Order" at bounding box center [529, 262] width 59 height 24
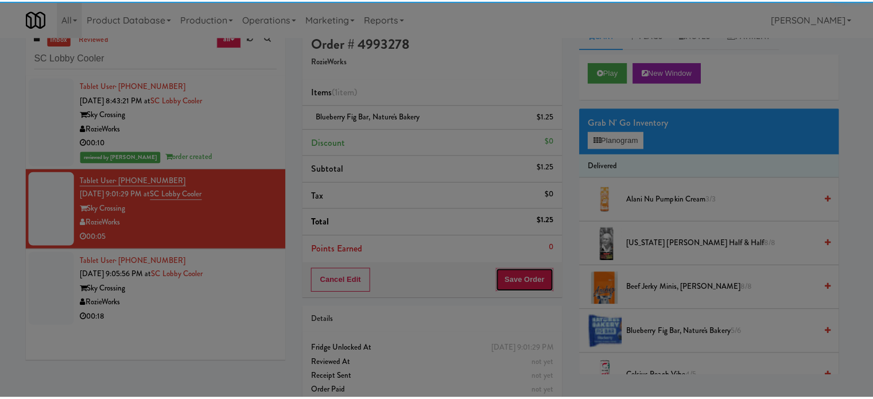
scroll to position [0, 0]
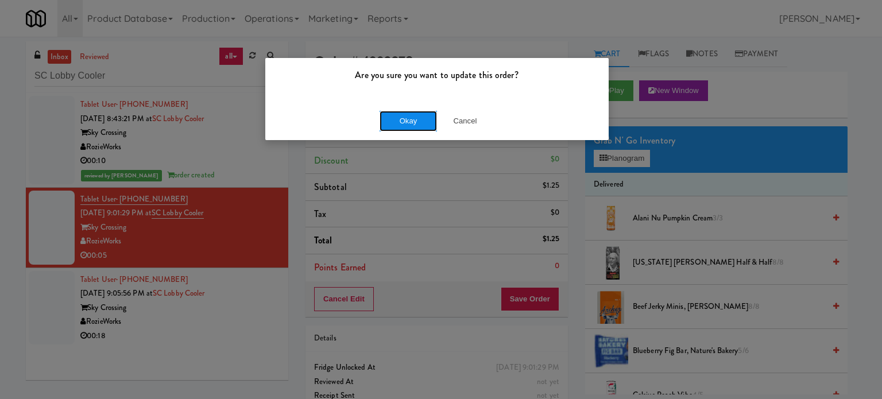
click at [411, 120] on button "Okay" at bounding box center [407, 121] width 57 height 21
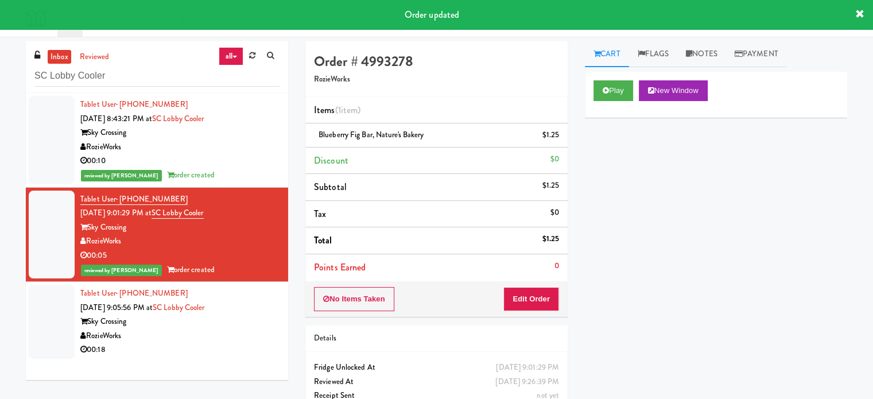
drag, startPoint x: 253, startPoint y: 337, endPoint x: 325, endPoint y: 261, distance: 105.1
click at [253, 338] on div "RozieWorks" at bounding box center [179, 336] width 199 height 14
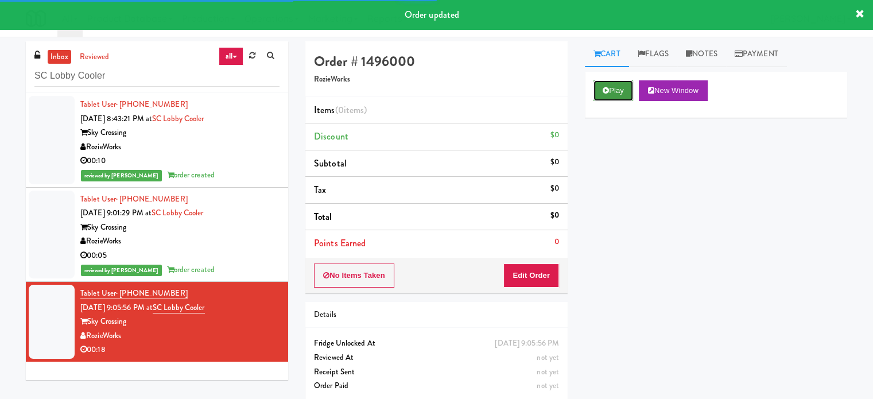
click at [621, 93] on button "Play" at bounding box center [613, 90] width 40 height 21
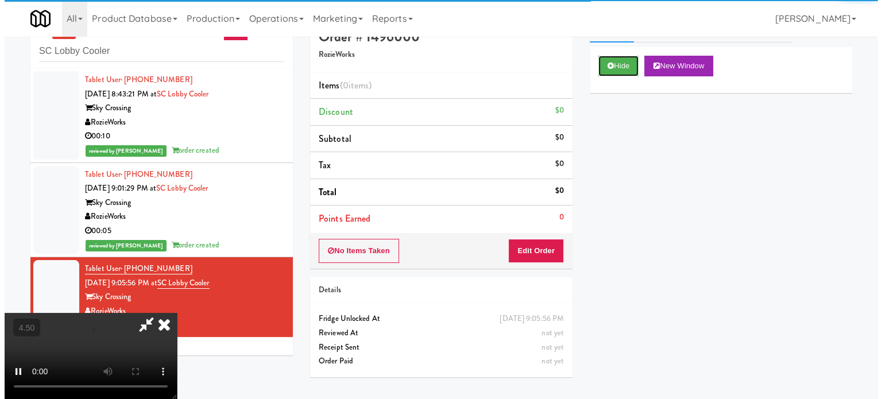
scroll to position [37, 0]
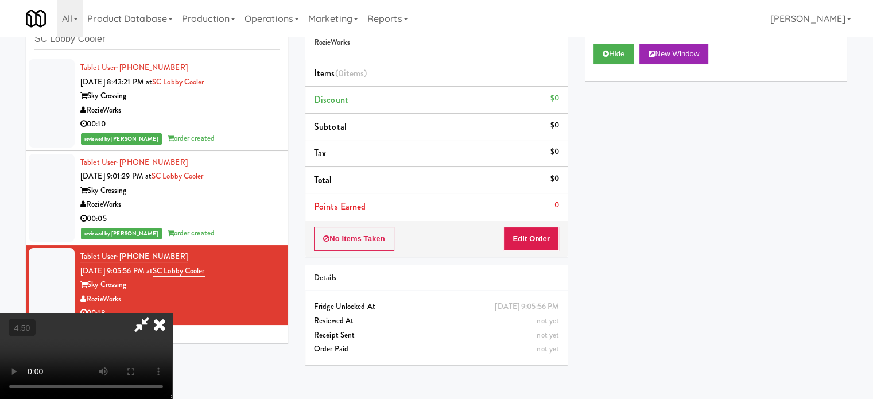
click at [172, 313] on video at bounding box center [86, 356] width 172 height 86
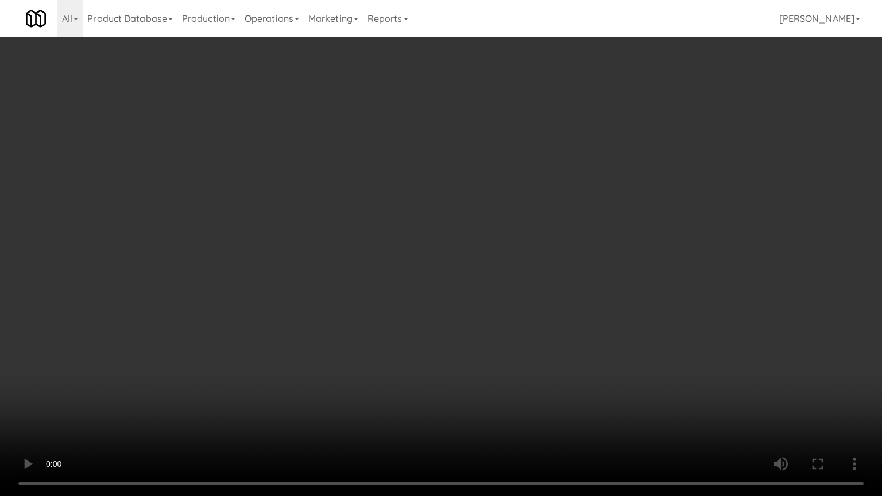
click at [352, 324] on video at bounding box center [441, 248] width 882 height 496
click at [356, 304] on video at bounding box center [441, 248] width 882 height 496
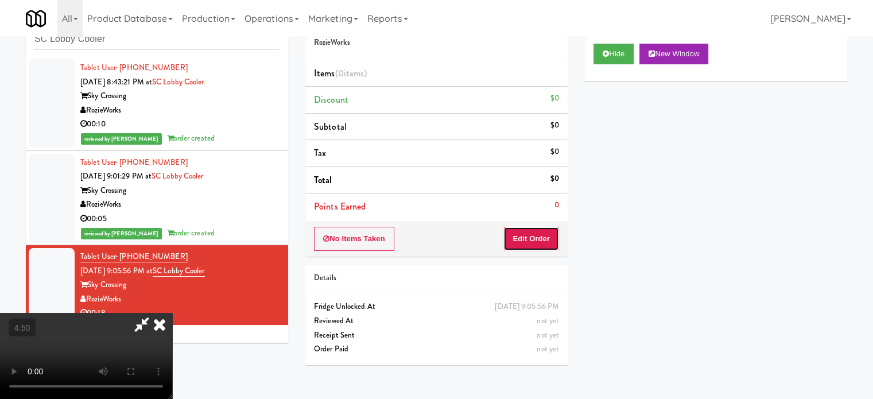
click at [551, 238] on button "Edit Order" at bounding box center [531, 239] width 56 height 24
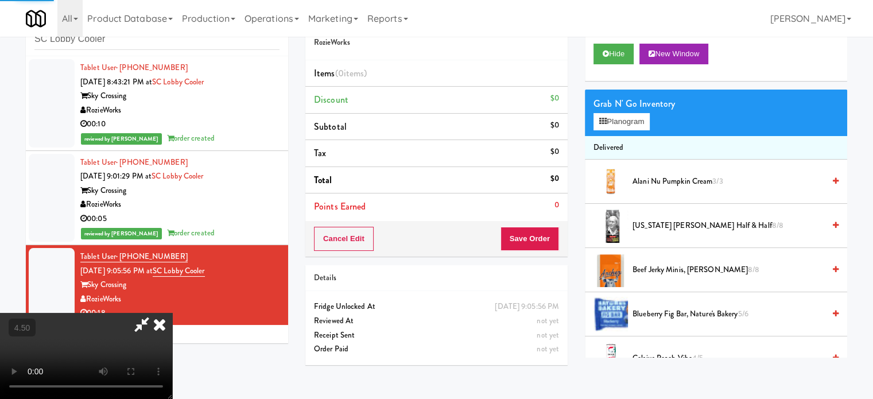
click at [172, 313] on video at bounding box center [86, 356] width 172 height 86
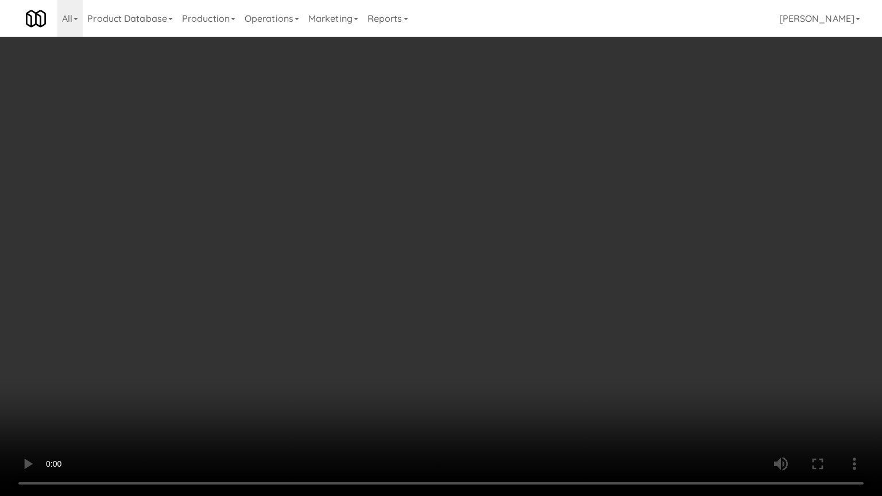
click at [361, 300] on video at bounding box center [441, 248] width 882 height 496
click at [388, 300] on video at bounding box center [441, 248] width 882 height 496
click at [400, 304] on video at bounding box center [441, 248] width 882 height 496
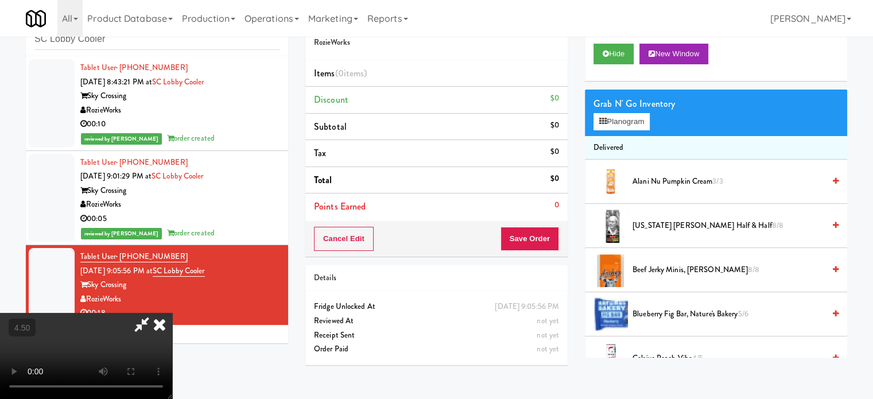
click at [172, 313] on video at bounding box center [86, 356] width 172 height 86
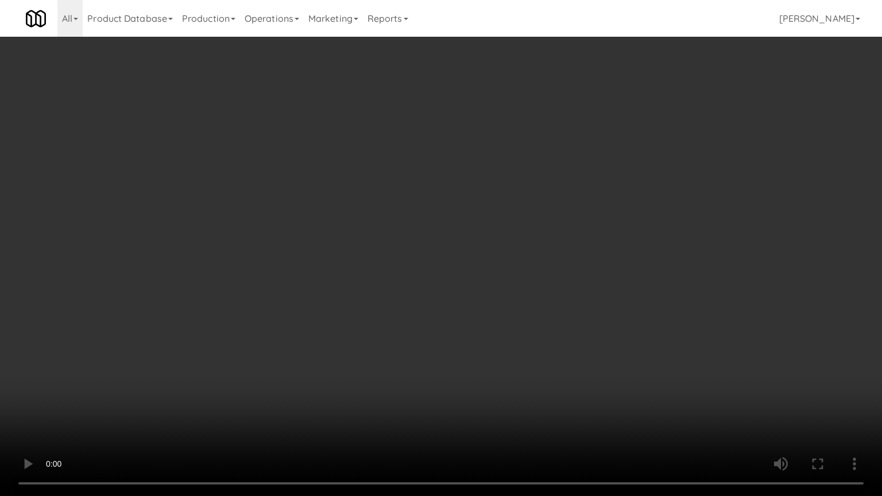
drag, startPoint x: 239, startPoint y: 287, endPoint x: 287, endPoint y: 263, distance: 53.4
click at [240, 286] on video at bounding box center [441, 248] width 882 height 496
click at [385, 253] on video at bounding box center [441, 248] width 882 height 496
click at [412, 227] on video at bounding box center [441, 248] width 882 height 496
click at [413, 227] on video at bounding box center [441, 248] width 882 height 496
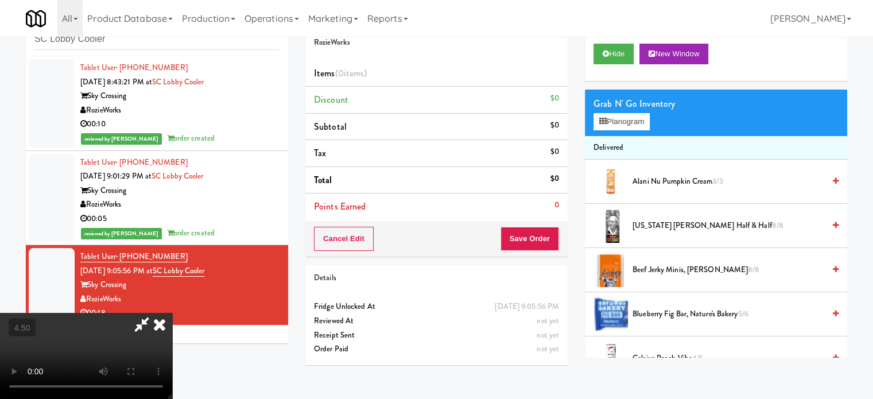
click at [172, 313] on video at bounding box center [86, 356] width 172 height 86
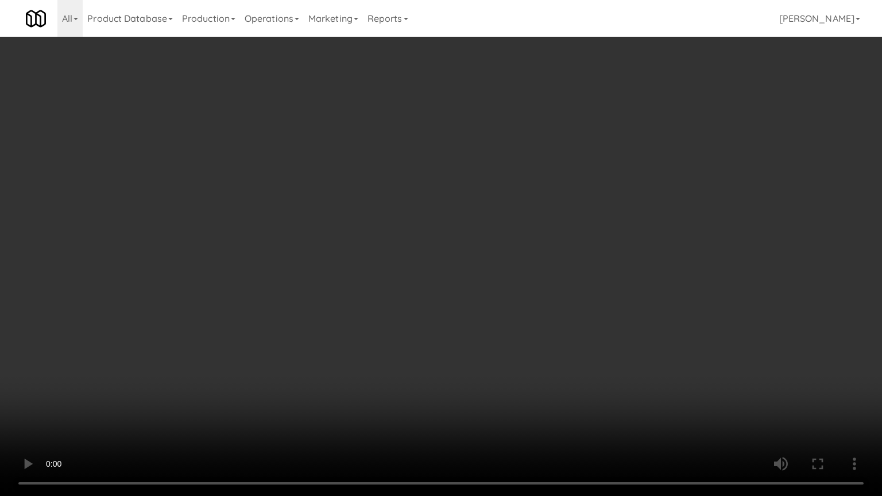
click at [373, 311] on video at bounding box center [441, 248] width 882 height 496
click at [418, 255] on video at bounding box center [441, 248] width 882 height 496
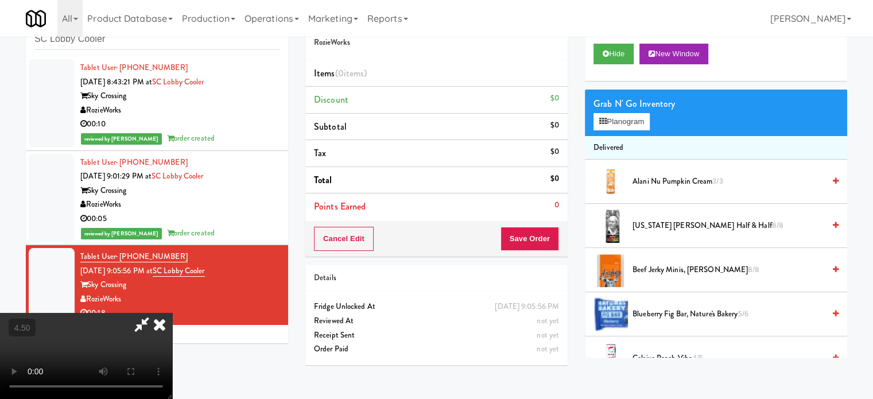
click at [172, 313] on video at bounding box center [86, 356] width 172 height 86
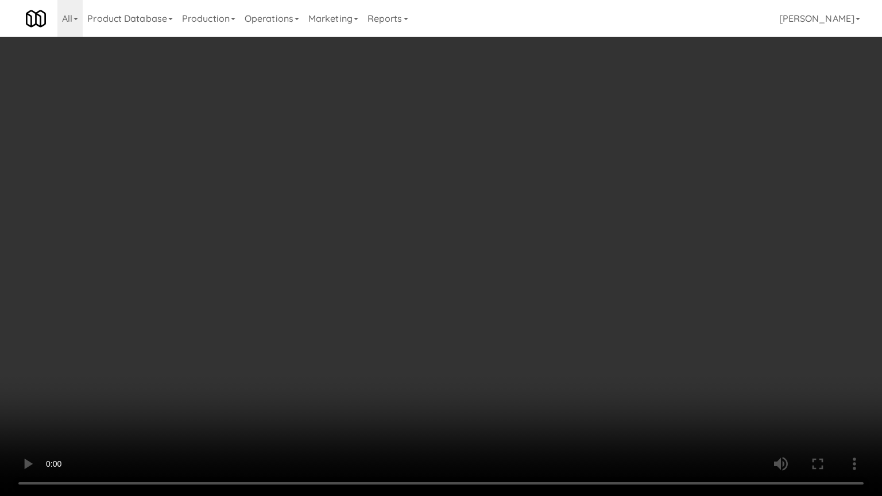
drag, startPoint x: 187, startPoint y: 303, endPoint x: 202, endPoint y: 292, distance: 18.8
click at [188, 301] on video at bounding box center [441, 248] width 882 height 496
click at [480, 188] on video at bounding box center [441, 248] width 882 height 496
click at [398, 253] on video at bounding box center [441, 248] width 882 height 496
click at [404, 243] on video at bounding box center [441, 248] width 882 height 496
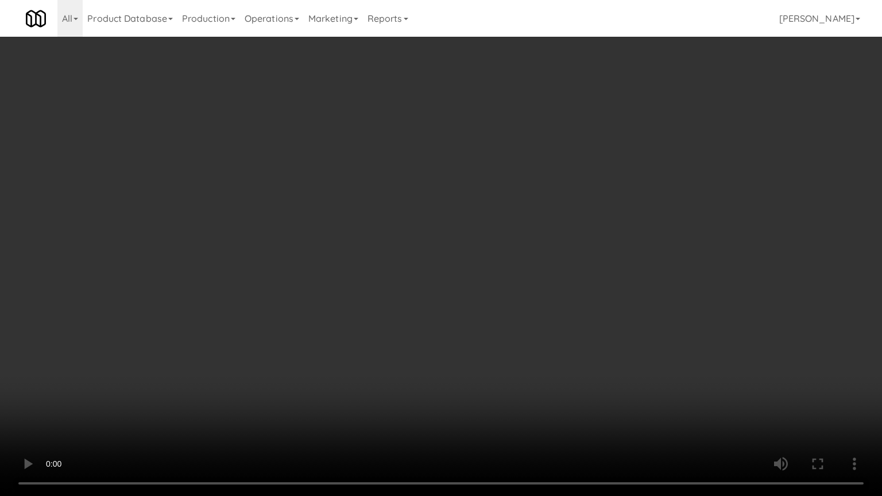
click at [394, 232] on video at bounding box center [441, 248] width 882 height 496
click at [420, 242] on video at bounding box center [441, 248] width 882 height 496
click at [417, 243] on video at bounding box center [441, 248] width 882 height 496
click at [421, 241] on video at bounding box center [441, 248] width 882 height 496
click at [434, 253] on video at bounding box center [441, 248] width 882 height 496
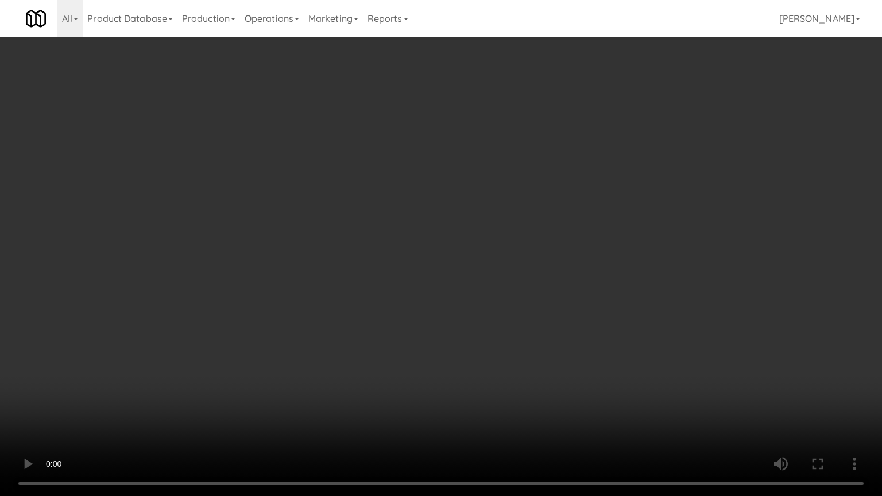
click at [434, 253] on video at bounding box center [441, 248] width 882 height 496
click at [447, 250] on video at bounding box center [441, 248] width 882 height 496
click at [448, 250] on video at bounding box center [441, 248] width 882 height 496
click at [478, 253] on video at bounding box center [441, 248] width 882 height 496
click at [448, 257] on video at bounding box center [441, 248] width 882 height 496
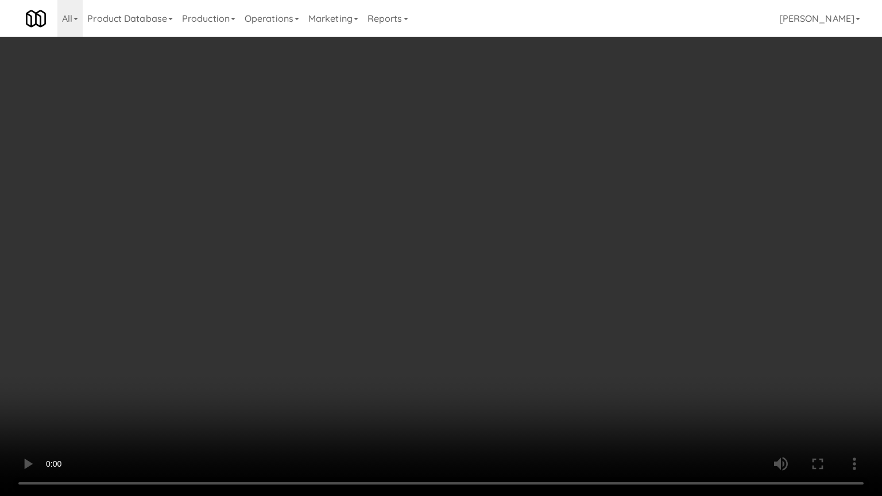
click at [539, 278] on video at bounding box center [441, 248] width 882 height 496
click at [483, 271] on video at bounding box center [441, 248] width 882 height 496
click at [484, 270] on video at bounding box center [441, 248] width 882 height 496
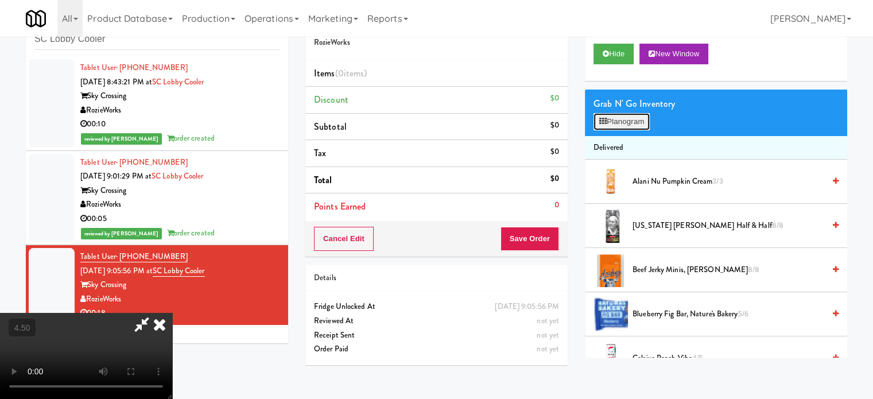
click at [627, 123] on button "Planogram" at bounding box center [621, 121] width 56 height 17
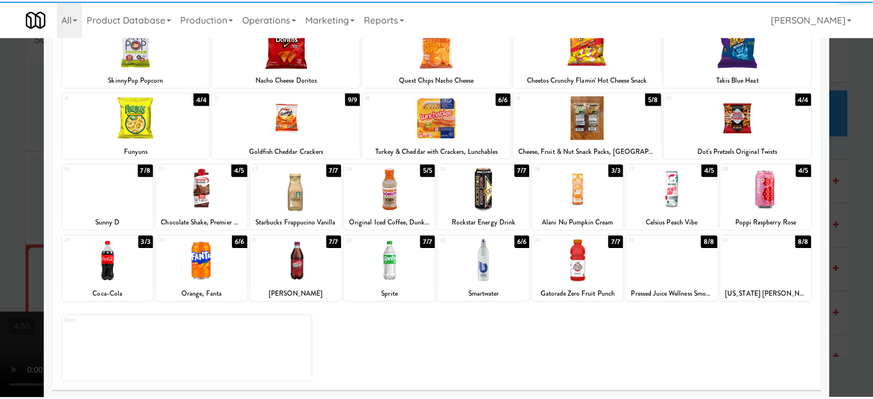
scroll to position [164, 0]
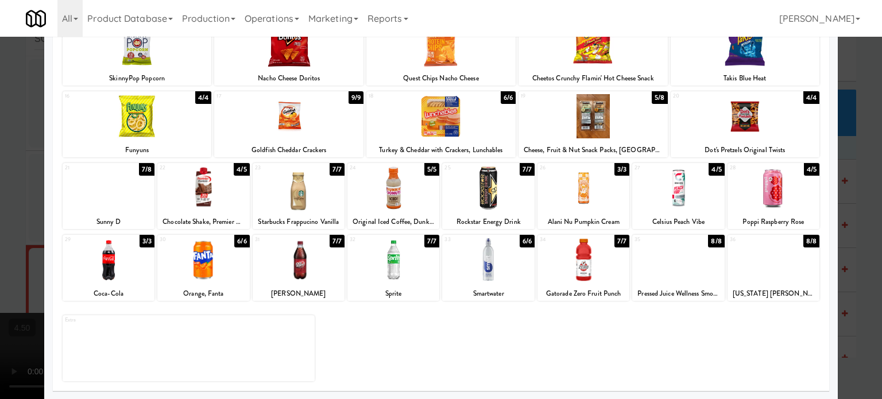
click at [8, 246] on div at bounding box center [441, 199] width 882 height 399
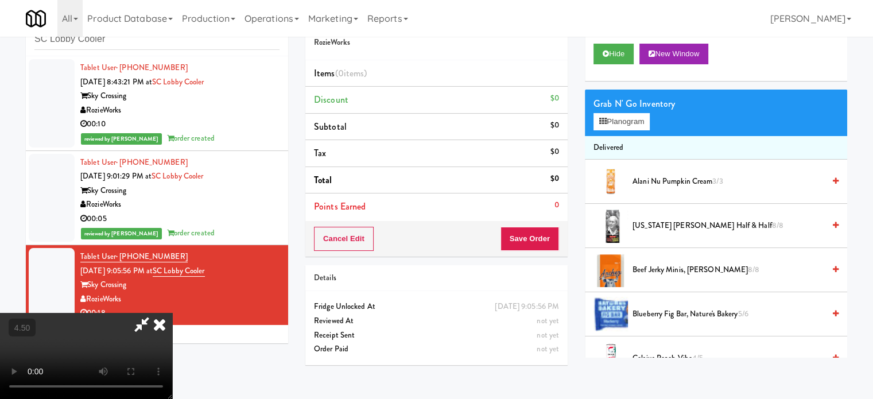
drag, startPoint x: 99, startPoint y: 271, endPoint x: 103, endPoint y: 266, distance: 6.9
click at [99, 313] on video at bounding box center [86, 356] width 172 height 86
drag, startPoint x: 103, startPoint y: 266, endPoint x: 113, endPoint y: 347, distance: 82.1
click at [104, 313] on video at bounding box center [86, 356] width 172 height 86
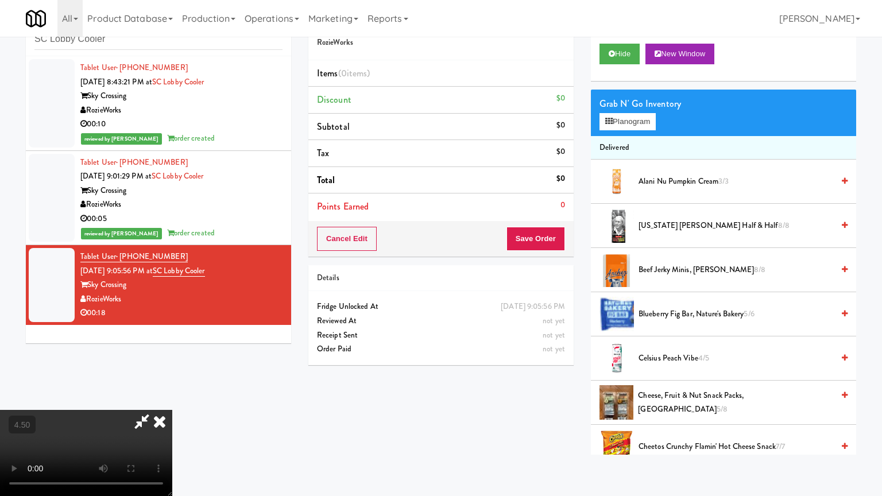
drag, startPoint x: 140, startPoint y: 378, endPoint x: 213, endPoint y: 335, distance: 84.9
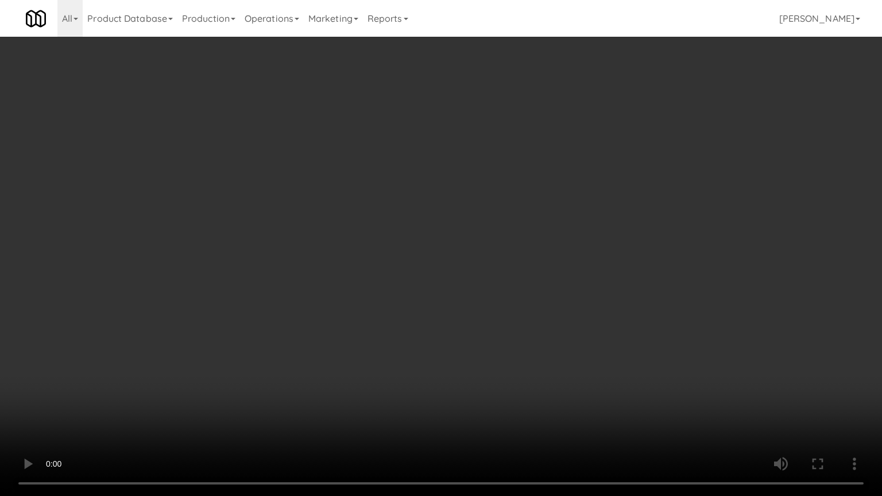
click at [145, 375] on video at bounding box center [441, 248] width 882 height 496
click at [402, 313] on video at bounding box center [441, 248] width 882 height 496
click at [409, 310] on video at bounding box center [441, 248] width 882 height 496
click at [409, 320] on video at bounding box center [441, 248] width 882 height 496
click at [435, 333] on video at bounding box center [441, 248] width 882 height 496
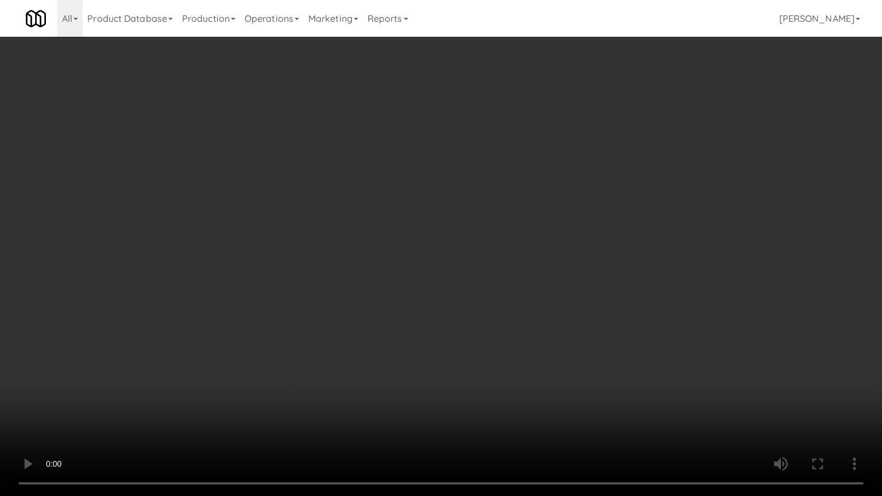
click at [437, 341] on video at bounding box center [441, 248] width 882 height 496
click at [441, 339] on video at bounding box center [441, 248] width 882 height 496
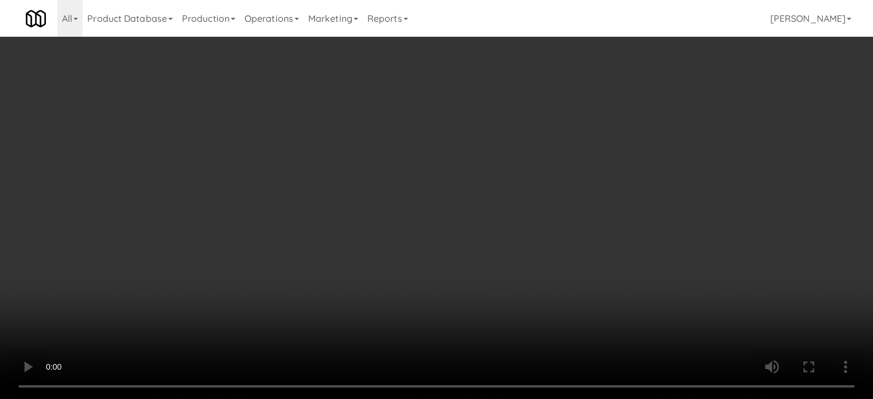
click at [318, 250] on video at bounding box center [436, 199] width 873 height 399
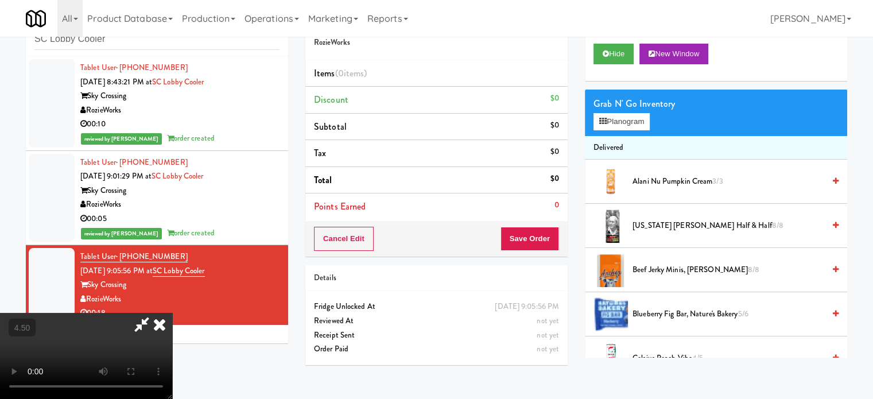
click at [172, 313] on video at bounding box center [86, 356] width 172 height 86
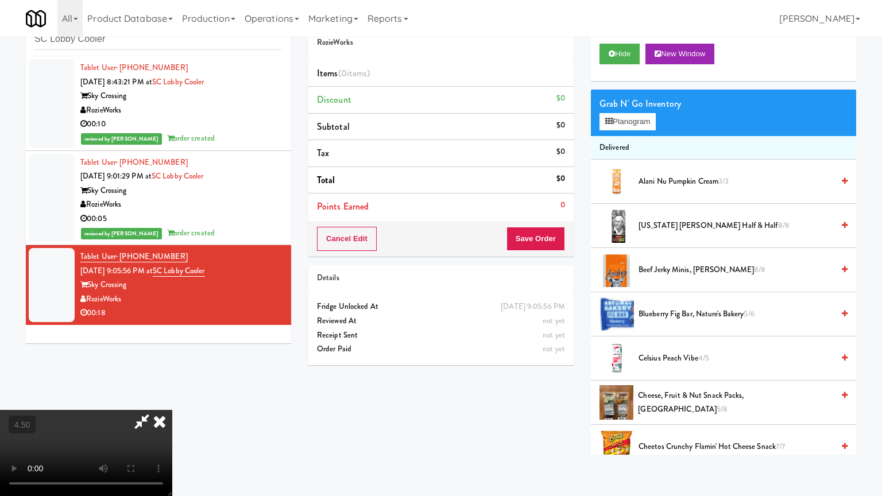
drag, startPoint x: 275, startPoint y: 334, endPoint x: 280, endPoint y: 327, distance: 8.8
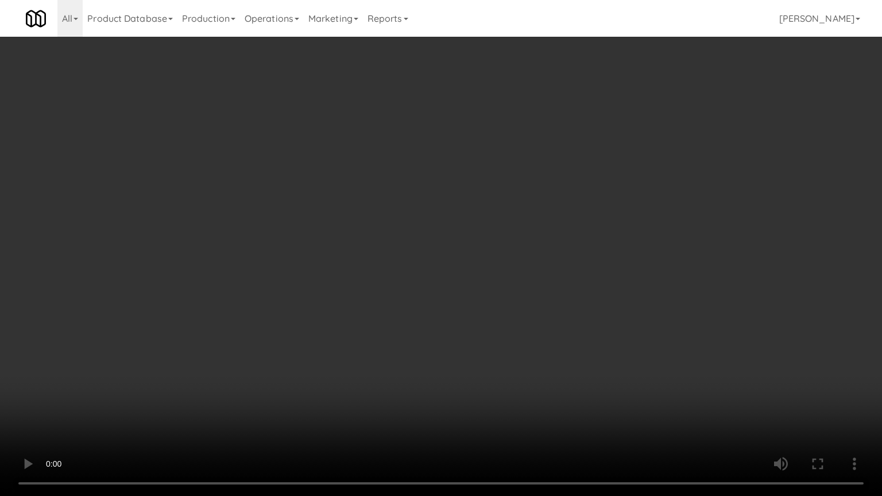
click at [275, 333] on video at bounding box center [441, 248] width 882 height 496
click at [402, 262] on video at bounding box center [441, 248] width 882 height 496
click at [404, 262] on video at bounding box center [441, 248] width 882 height 496
click at [412, 267] on video at bounding box center [441, 248] width 882 height 496
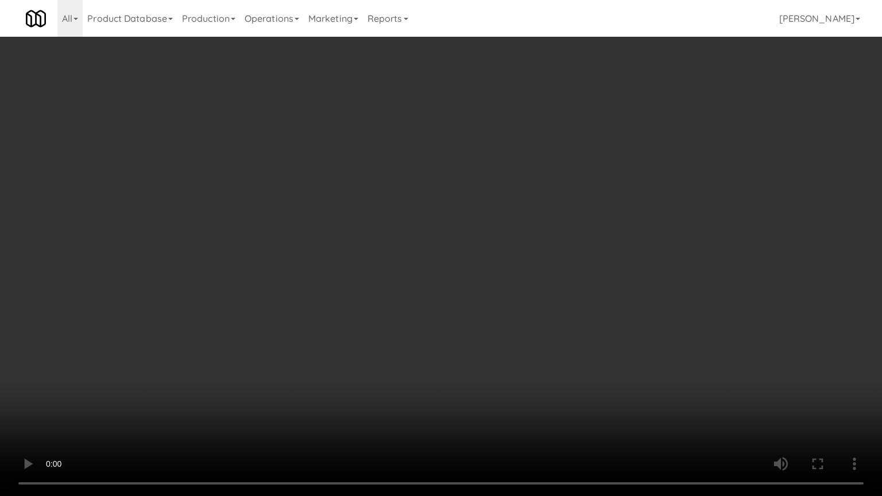
drag, startPoint x: 413, startPoint y: 267, endPoint x: 601, endPoint y: 144, distance: 224.8
click at [422, 267] on video at bounding box center [441, 248] width 882 height 496
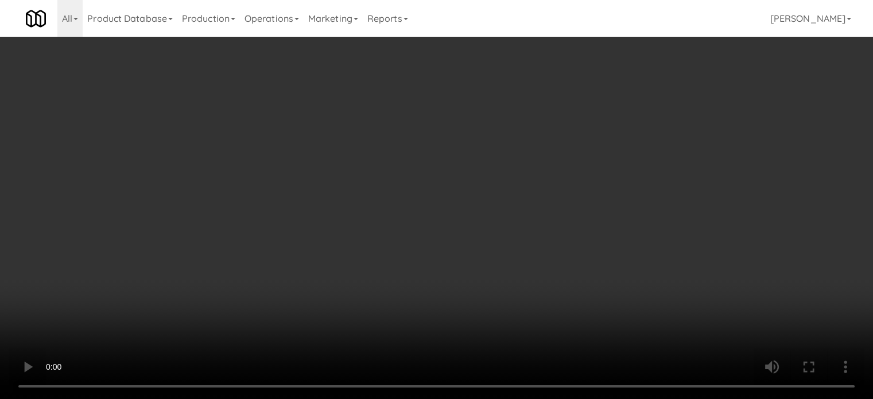
click at [619, 133] on div "Grab N' Go Inventory Planogram" at bounding box center [716, 113] width 262 height 46
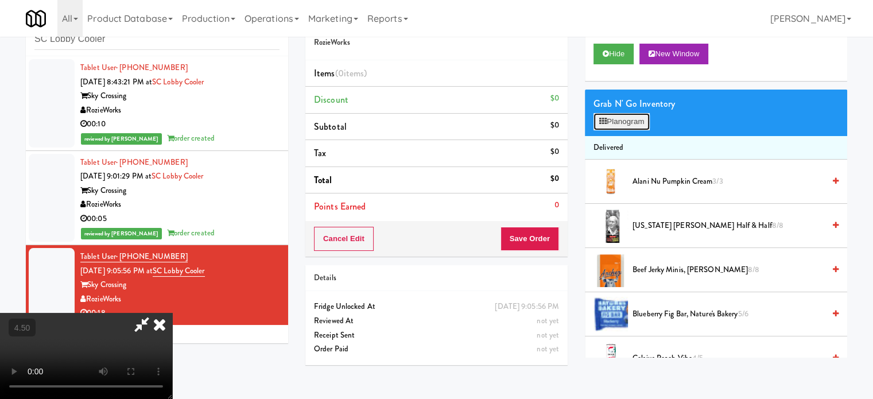
click at [620, 129] on button "Planogram" at bounding box center [621, 121] width 56 height 17
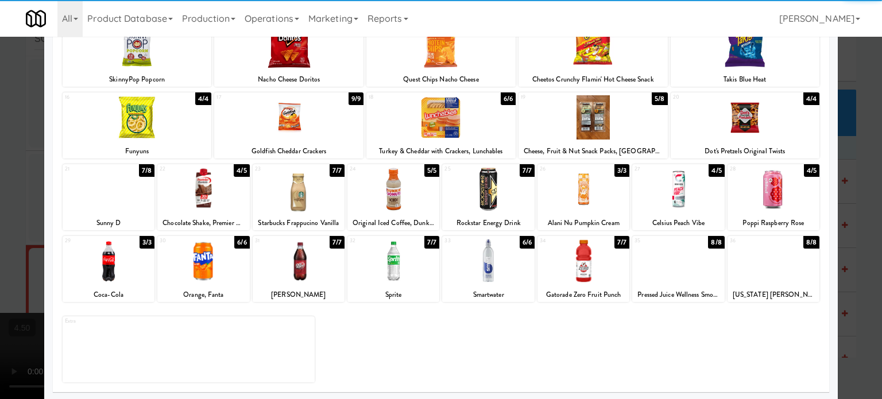
scroll to position [164, 0]
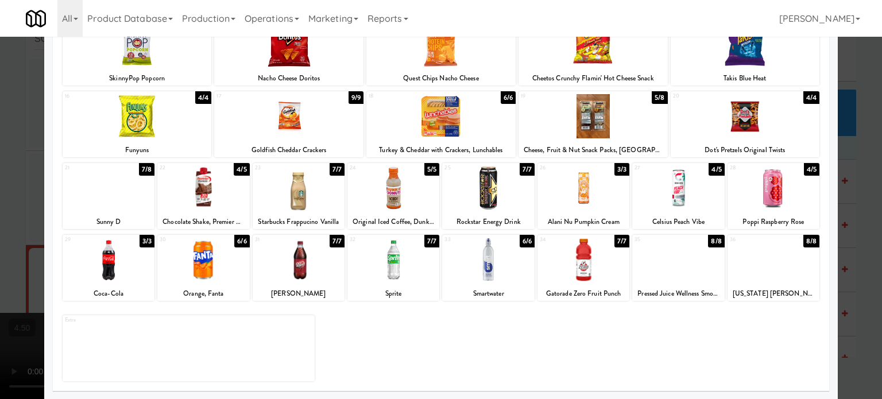
click at [149, 166] on div "7/8" at bounding box center [146, 169] width 15 height 13
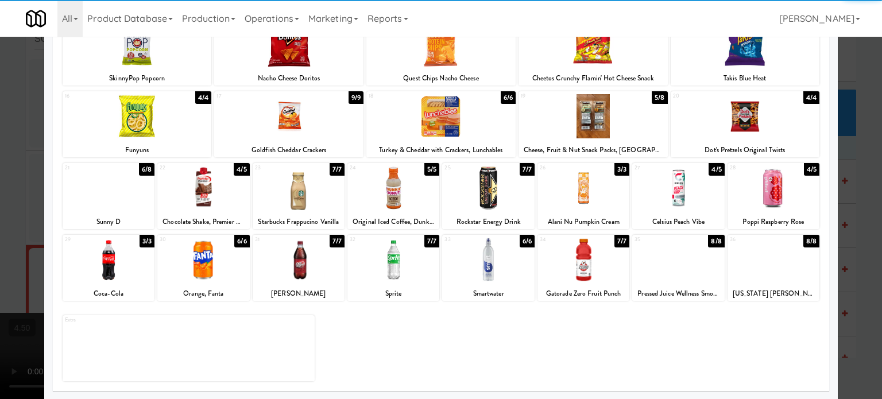
click at [848, 196] on div at bounding box center [441, 199] width 882 height 399
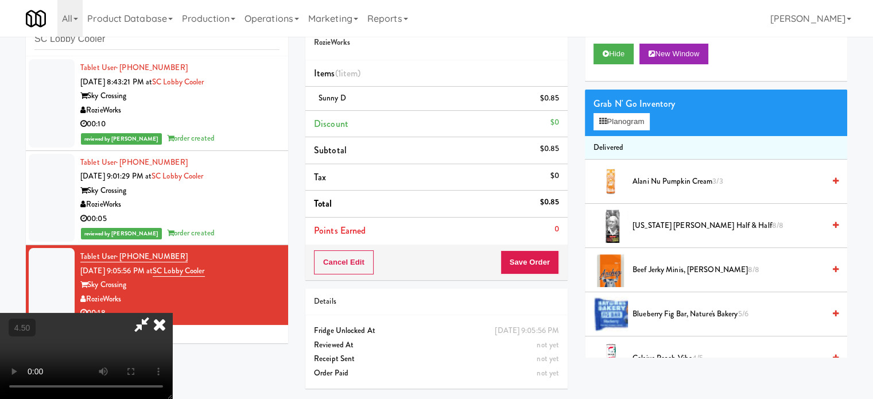
click at [172, 313] on video at bounding box center [86, 356] width 172 height 86
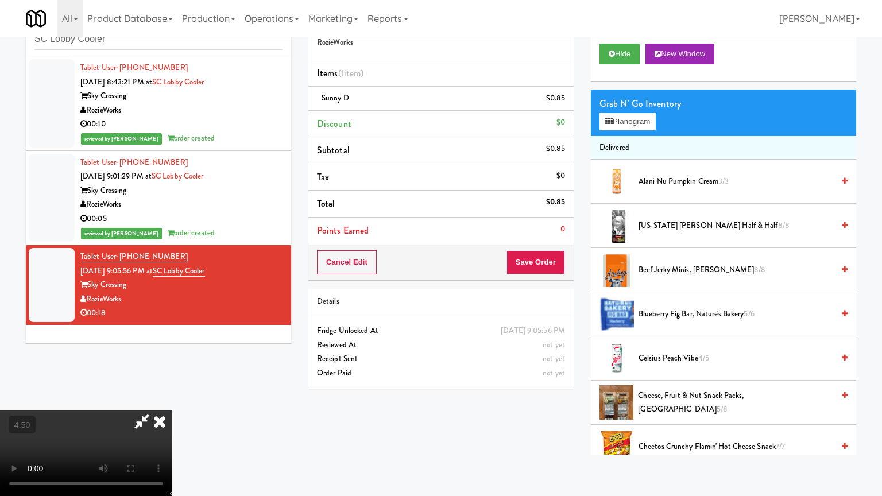
drag, startPoint x: 288, startPoint y: 280, endPoint x: 328, endPoint y: 213, distance: 78.5
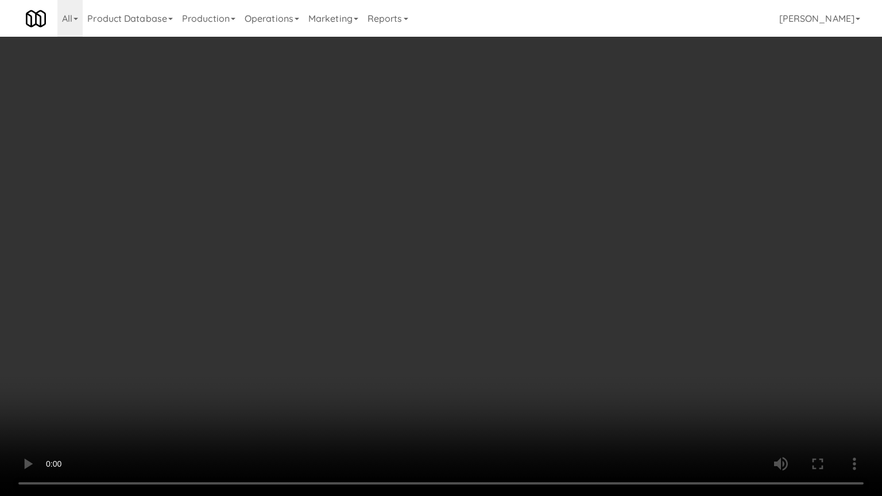
click at [288, 275] on video at bounding box center [441, 248] width 882 height 496
click at [332, 232] on video at bounding box center [441, 248] width 882 height 496
click at [337, 240] on video at bounding box center [441, 248] width 882 height 496
click at [433, 253] on video at bounding box center [441, 248] width 882 height 496
click at [422, 259] on video at bounding box center [441, 248] width 882 height 496
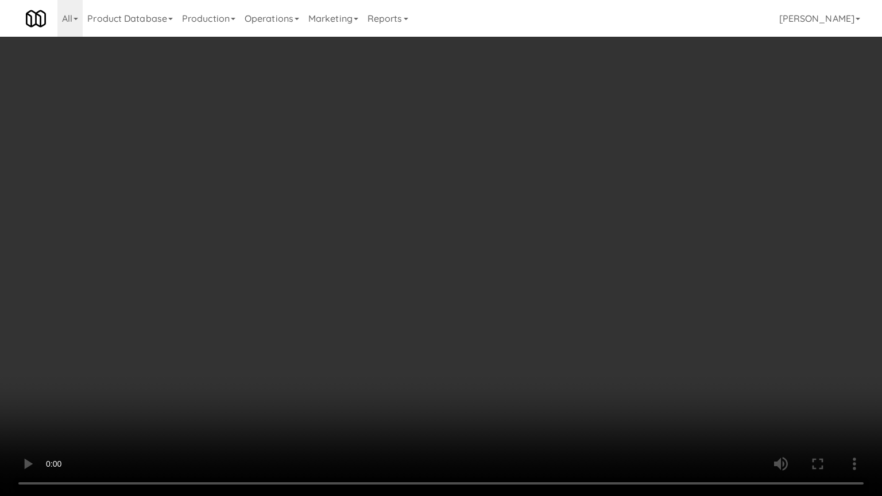
click at [508, 273] on video at bounding box center [441, 248] width 882 height 496
click at [442, 275] on video at bounding box center [441, 248] width 882 height 496
click at [522, 279] on video at bounding box center [441, 248] width 882 height 496
click at [460, 283] on video at bounding box center [441, 248] width 882 height 496
click at [471, 277] on video at bounding box center [441, 248] width 882 height 496
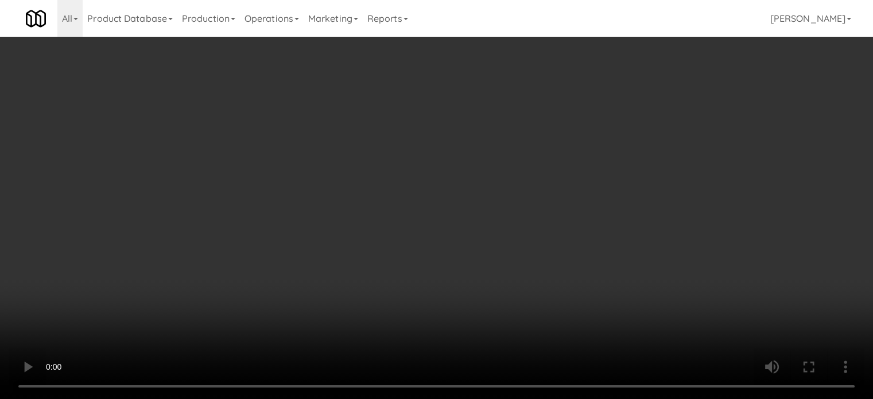
click at [590, 125] on div "Grab N' Go Inventory Planogram" at bounding box center [716, 113] width 262 height 46
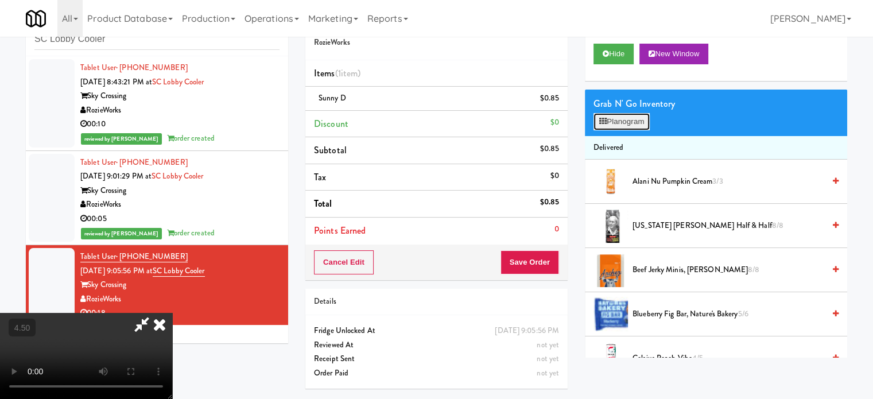
click at [636, 125] on button "Planogram" at bounding box center [621, 121] width 56 height 17
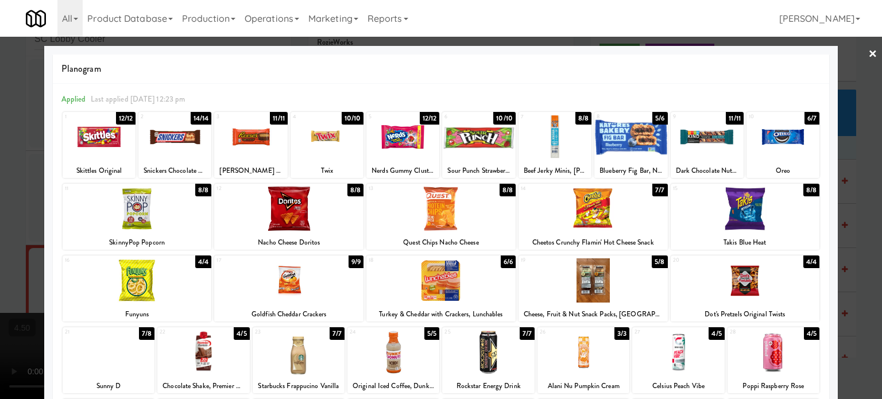
click at [804, 119] on div "6/7" at bounding box center [811, 118] width 15 height 13
click at [848, 177] on div at bounding box center [441, 199] width 882 height 399
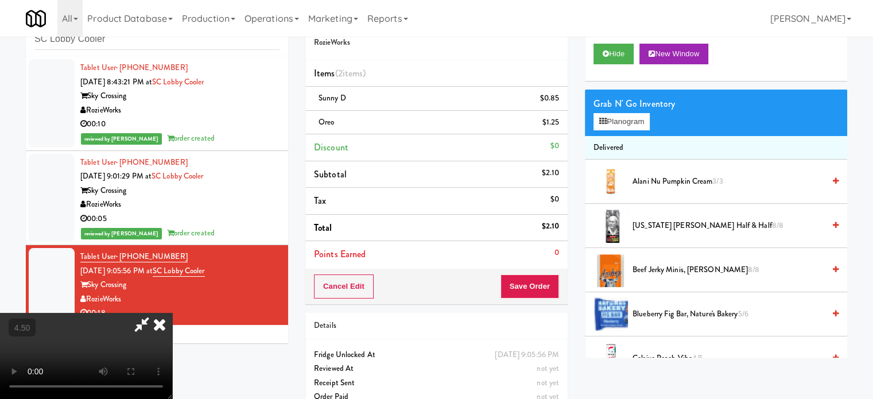
click at [172, 313] on video at bounding box center [86, 356] width 172 height 86
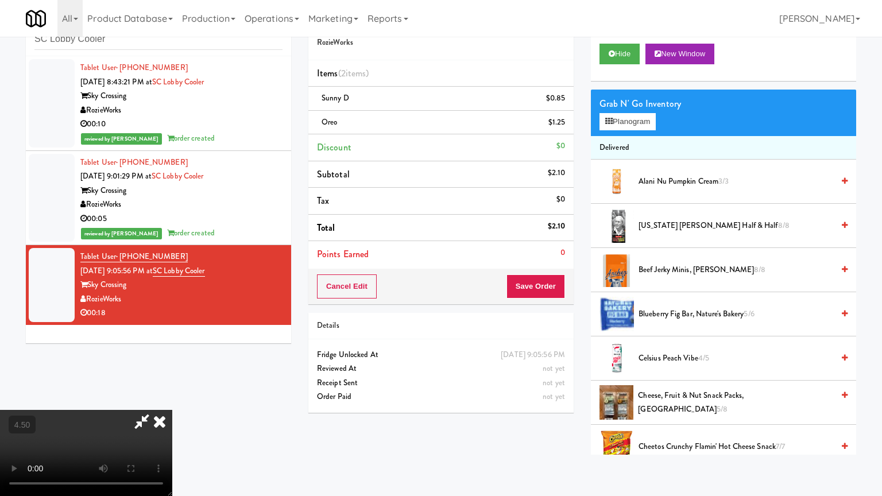
drag, startPoint x: 219, startPoint y: 294, endPoint x: 226, endPoint y: 289, distance: 8.3
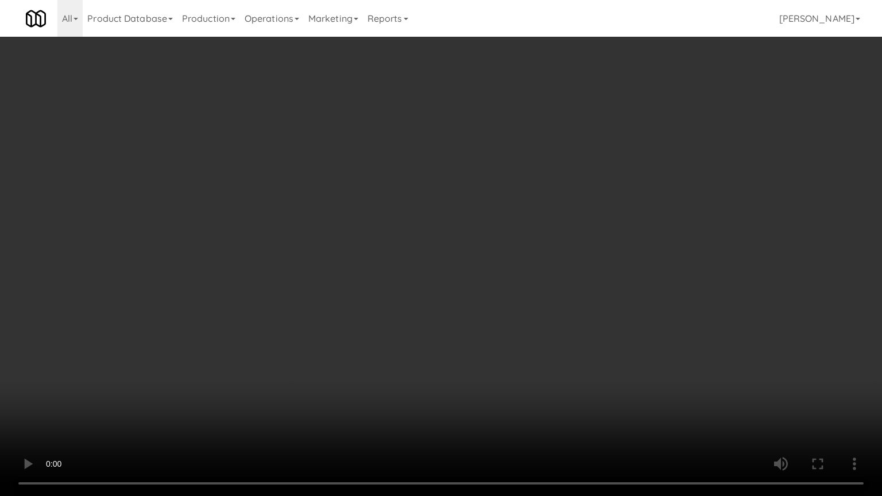
click at [219, 294] on video at bounding box center [441, 248] width 882 height 496
click at [259, 273] on video at bounding box center [441, 248] width 882 height 496
click at [264, 289] on video at bounding box center [441, 248] width 882 height 496
click at [327, 294] on video at bounding box center [441, 248] width 882 height 496
drag, startPoint x: 199, startPoint y: 366, endPoint x: 436, endPoint y: 207, distance: 285.7
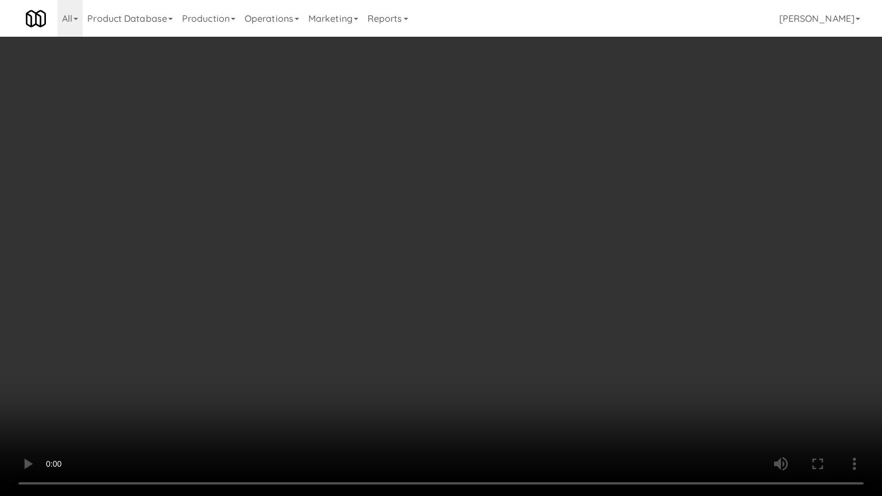
click at [200, 364] on video at bounding box center [441, 248] width 882 height 496
click at [429, 223] on video at bounding box center [441, 248] width 882 height 496
click at [430, 223] on video at bounding box center [441, 248] width 882 height 496
click at [437, 220] on video at bounding box center [441, 248] width 882 height 496
click at [445, 219] on video at bounding box center [441, 248] width 882 height 496
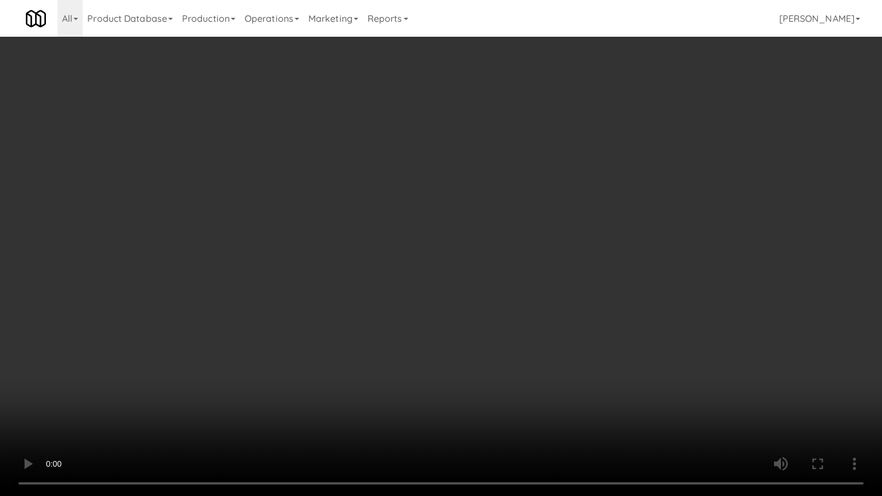
click at [479, 223] on video at bounding box center [441, 248] width 882 height 496
click at [505, 225] on video at bounding box center [441, 248] width 882 height 496
click at [505, 226] on video at bounding box center [441, 248] width 882 height 496
click at [531, 229] on video at bounding box center [441, 248] width 882 height 496
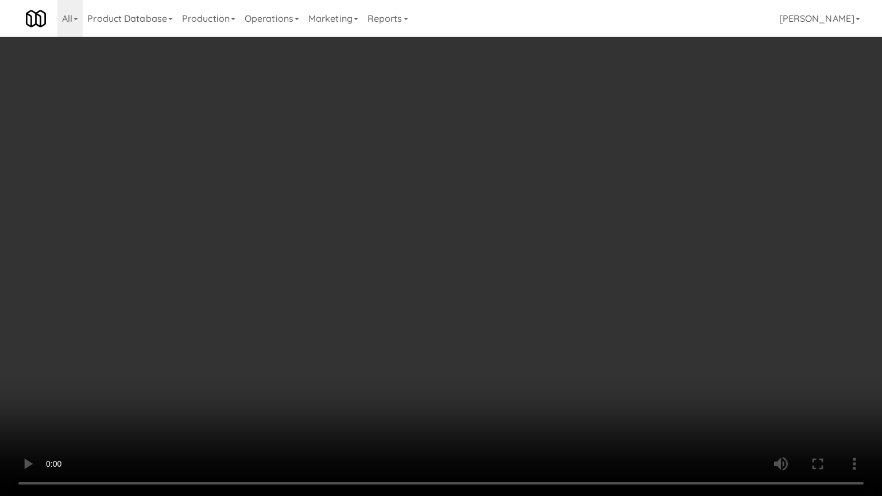
click at [531, 227] on video at bounding box center [441, 248] width 882 height 496
click at [600, 232] on video at bounding box center [441, 248] width 882 height 496
click at [576, 227] on video at bounding box center [441, 248] width 882 height 496
click at [581, 227] on video at bounding box center [441, 248] width 882 height 496
click at [582, 227] on video at bounding box center [441, 248] width 882 height 496
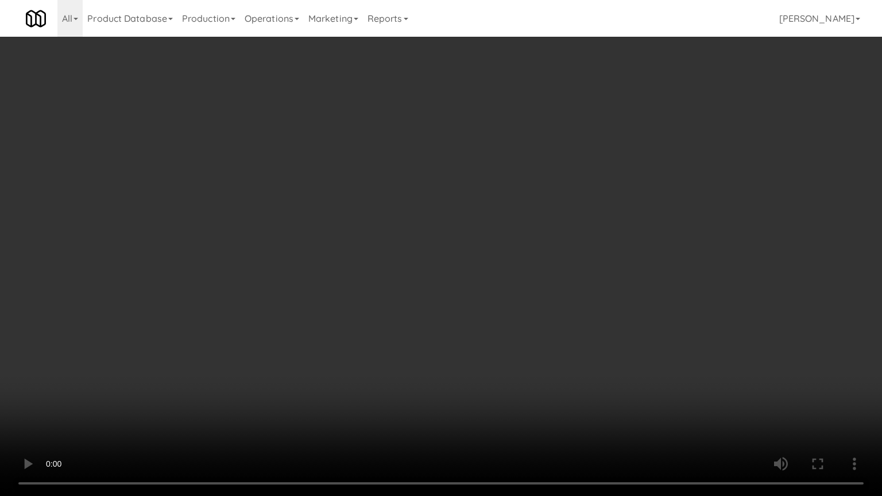
click at [603, 228] on video at bounding box center [441, 248] width 882 height 496
click at [604, 223] on video at bounding box center [441, 248] width 882 height 496
click at [630, 223] on video at bounding box center [441, 248] width 882 height 496
click at [628, 228] on video at bounding box center [441, 248] width 882 height 496
click at [645, 240] on video at bounding box center [441, 248] width 882 height 496
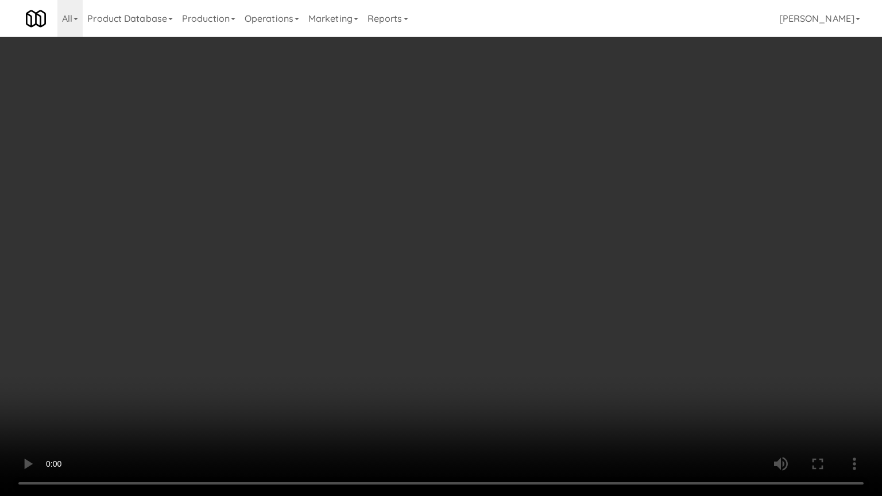
click at [643, 236] on video at bounding box center [441, 248] width 882 height 496
click at [650, 232] on video at bounding box center [441, 248] width 882 height 496
click at [650, 230] on video at bounding box center [441, 248] width 882 height 496
click at [650, 226] on video at bounding box center [441, 248] width 882 height 496
drag, startPoint x: 653, startPoint y: 227, endPoint x: 653, endPoint y: 240, distance: 12.6
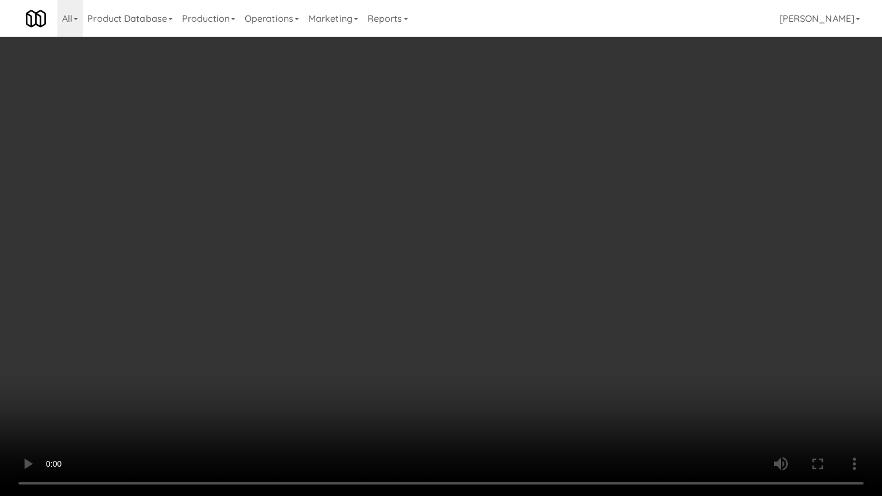
click at [653, 242] on video at bounding box center [441, 248] width 882 height 496
click at [516, 250] on video at bounding box center [441, 248] width 882 height 496
click at [528, 237] on video at bounding box center [441, 248] width 882 height 496
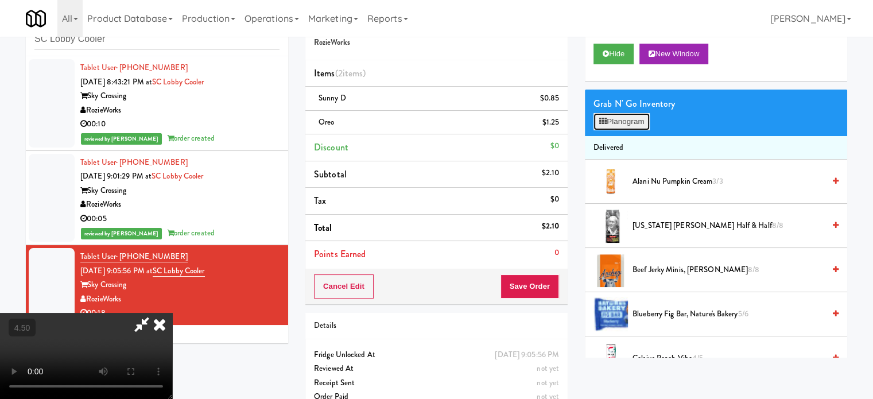
click at [631, 121] on button "Planogram" at bounding box center [621, 121] width 56 height 17
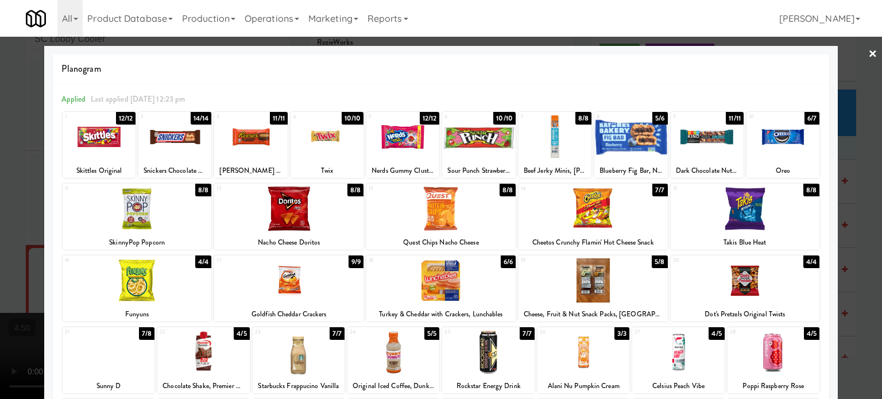
click at [147, 329] on div "7/8" at bounding box center [146, 333] width 15 height 13
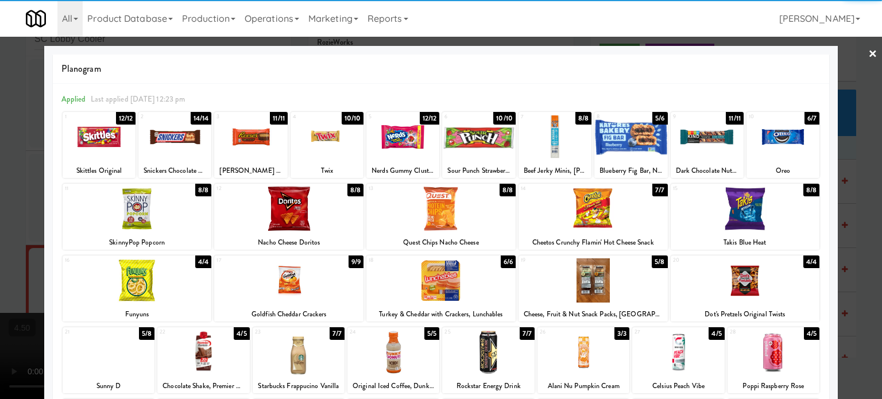
click at [852, 232] on div at bounding box center [441, 199] width 882 height 399
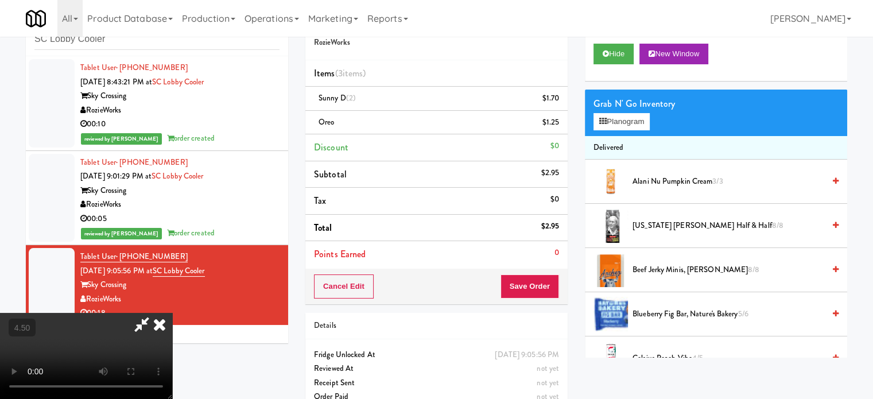
click at [172, 313] on icon at bounding box center [159, 324] width 25 height 23
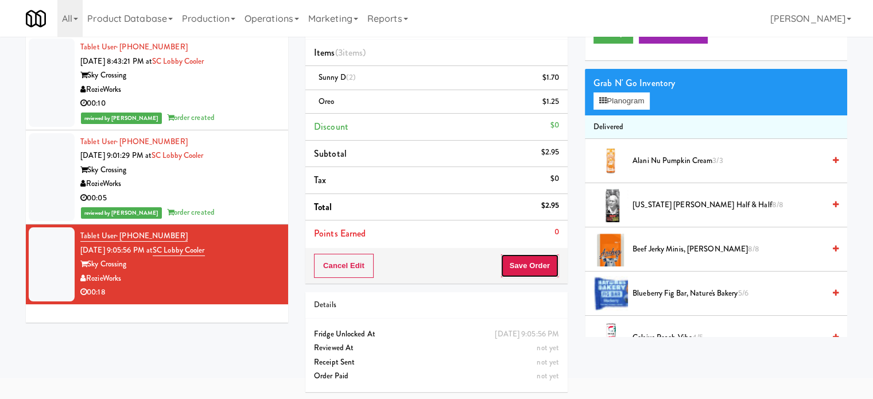
click at [533, 271] on button "Save Order" at bounding box center [529, 266] width 59 height 24
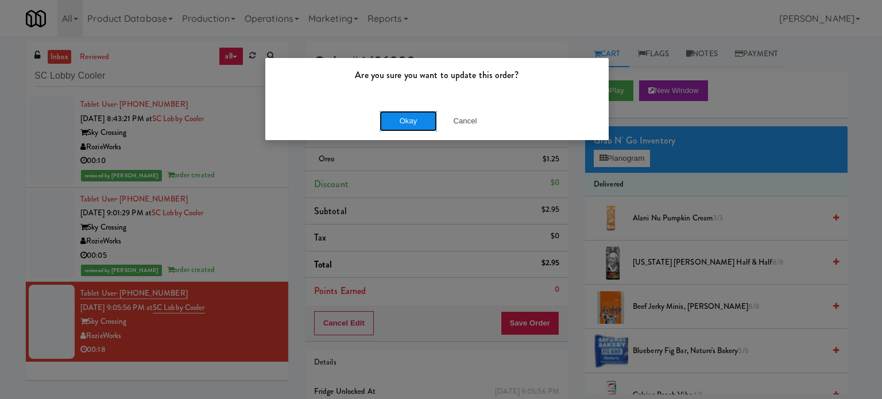
click at [407, 122] on button "Okay" at bounding box center [407, 121] width 57 height 21
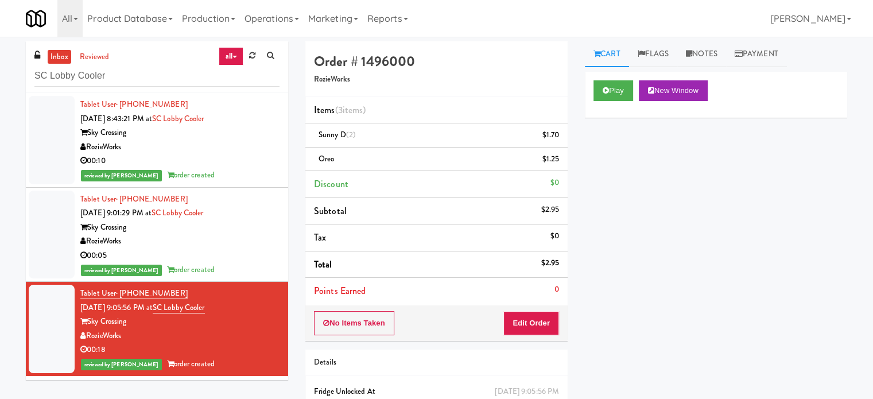
click at [129, 88] on div "inbox reviewed all all unclear take inventory issue suspicious failed recent SC…" at bounding box center [157, 67] width 262 height 52
click at [131, 79] on input "SC Lobby Cooler" at bounding box center [156, 75] width 245 height 21
paste input "Platform - Cooler - Left"
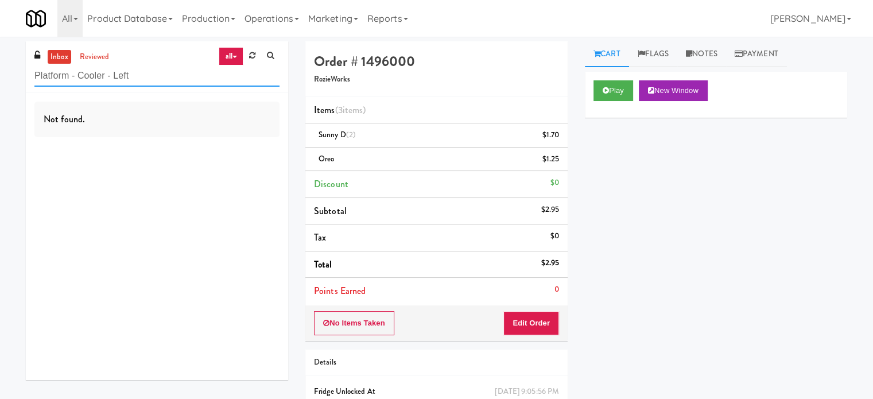
click at [138, 67] on input "Platform - Cooler - Left" at bounding box center [156, 75] width 245 height 21
paste input "Vista St. Clair - Cooler"
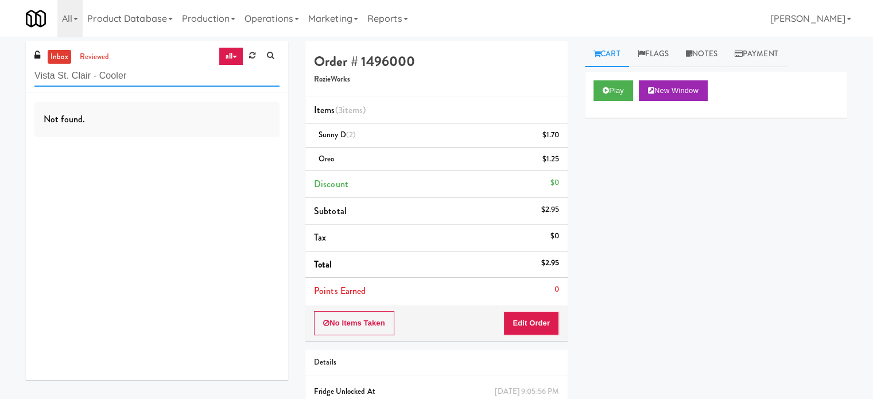
click at [147, 68] on input "Vista St. Clair - Cooler" at bounding box center [156, 75] width 245 height 21
paste input "Eleven55 - Pantry"
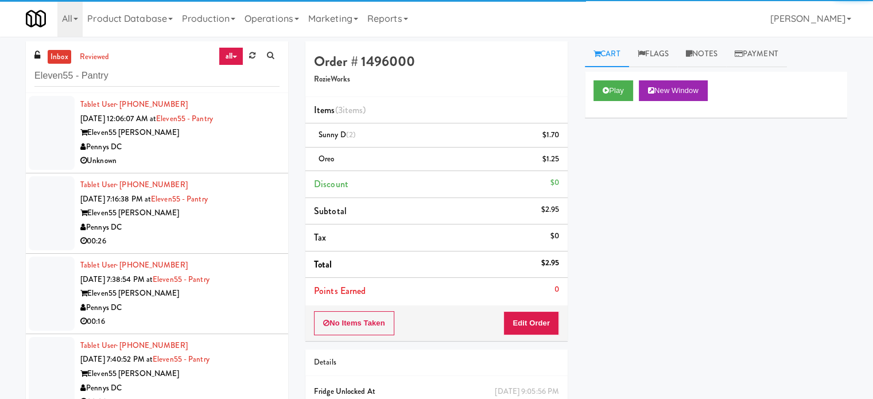
click at [232, 149] on div "Pennys DC" at bounding box center [179, 147] width 199 height 14
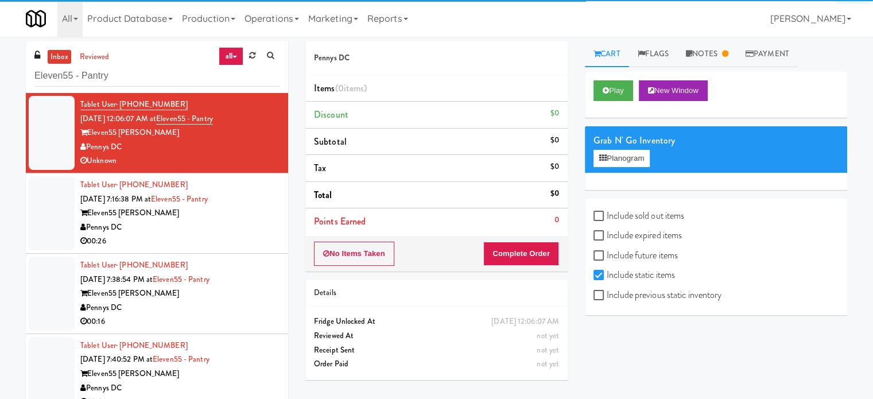
click at [238, 240] on div "00:26" at bounding box center [179, 241] width 199 height 14
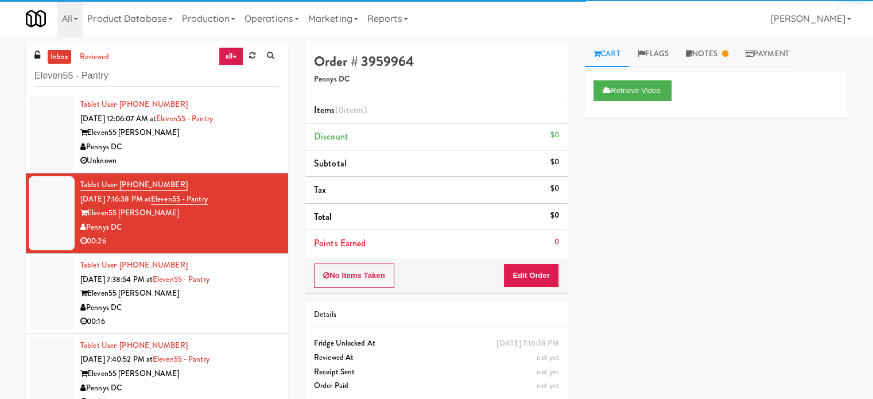
click at [202, 320] on div "00:16" at bounding box center [179, 321] width 199 height 14
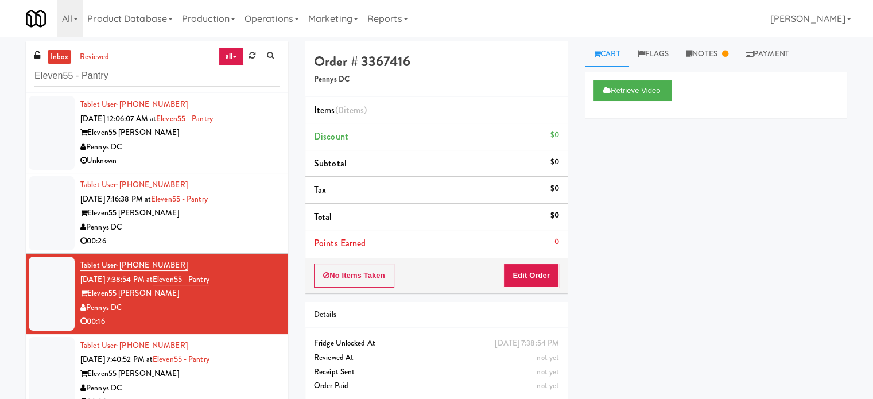
click at [253, 383] on div "Pennys DC" at bounding box center [179, 388] width 199 height 14
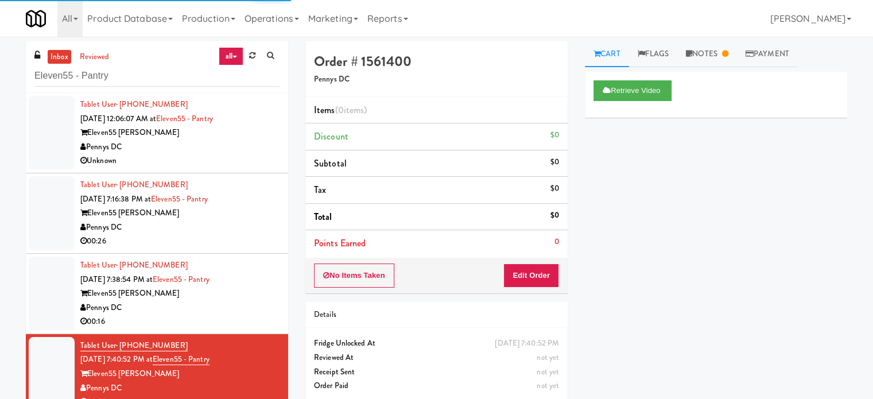
scroll to position [287, 0]
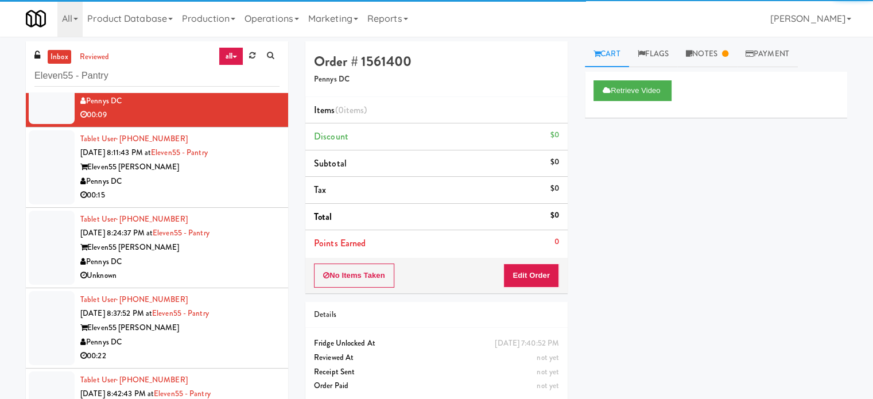
click at [243, 180] on div "Pennys DC" at bounding box center [179, 181] width 199 height 14
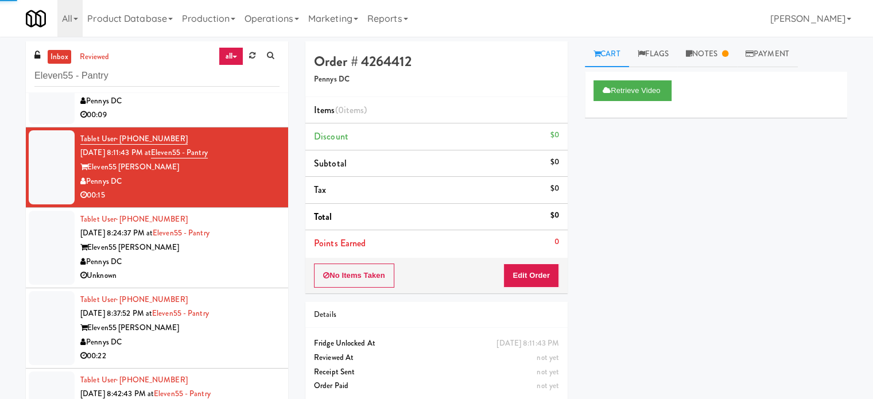
click at [242, 259] on div "Pennys DC" at bounding box center [179, 262] width 199 height 14
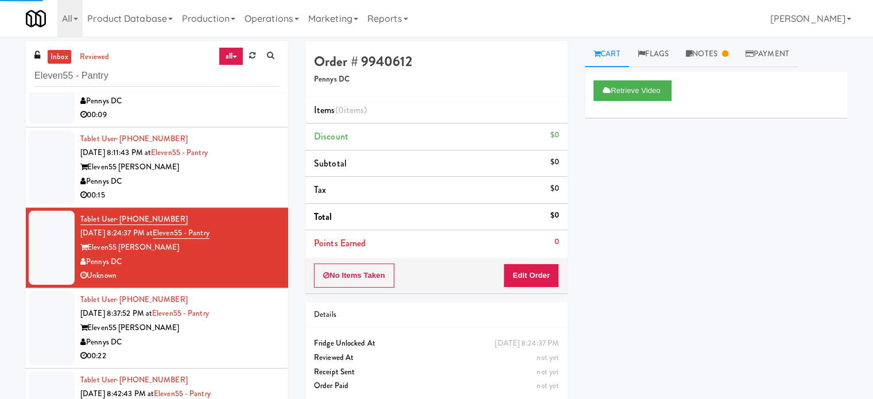
click at [243, 331] on div "Eleven55 [PERSON_NAME]" at bounding box center [179, 328] width 199 height 14
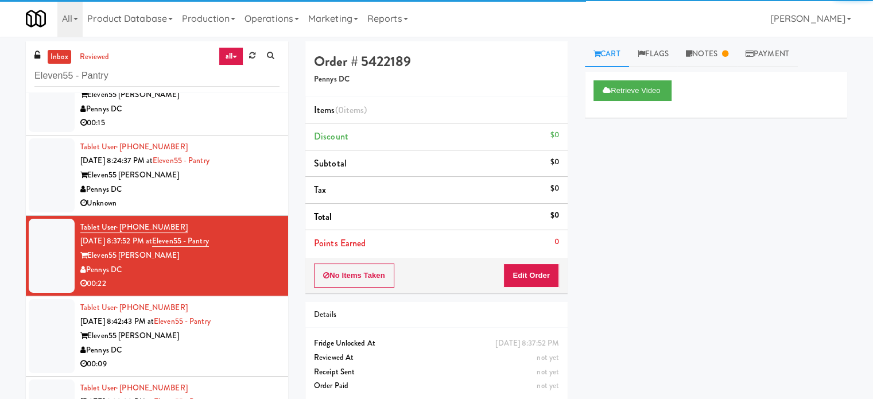
scroll to position [377, 0]
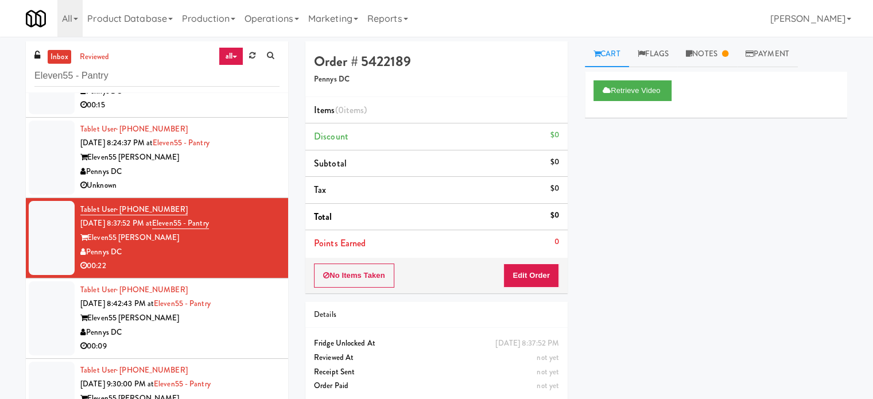
click at [250, 329] on div "Pennys DC" at bounding box center [179, 332] width 199 height 14
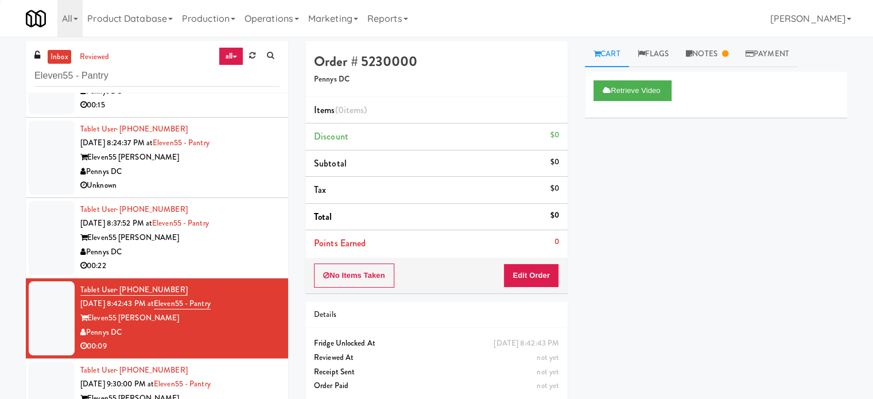
scroll to position [46, 0]
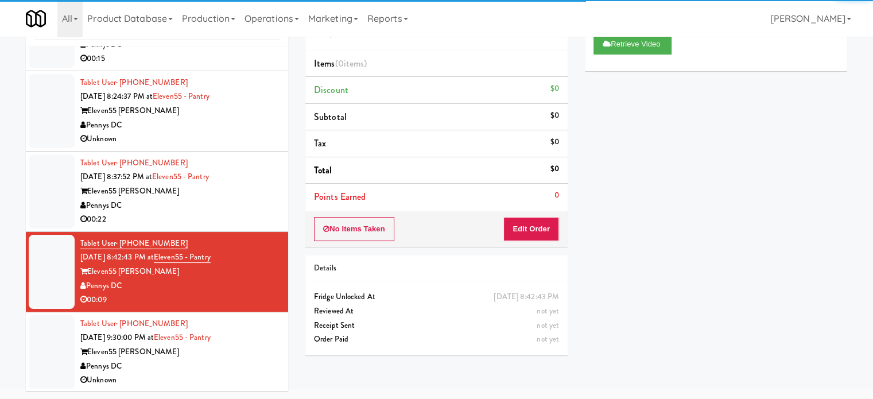
drag, startPoint x: 257, startPoint y: 348, endPoint x: 257, endPoint y: 333, distance: 14.9
click at [257, 348] on div "Eleven55 [PERSON_NAME]" at bounding box center [179, 352] width 199 height 14
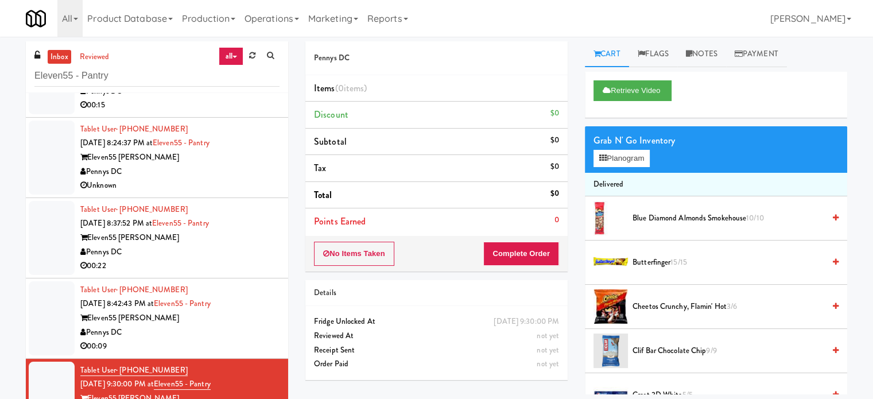
scroll to position [90, 0]
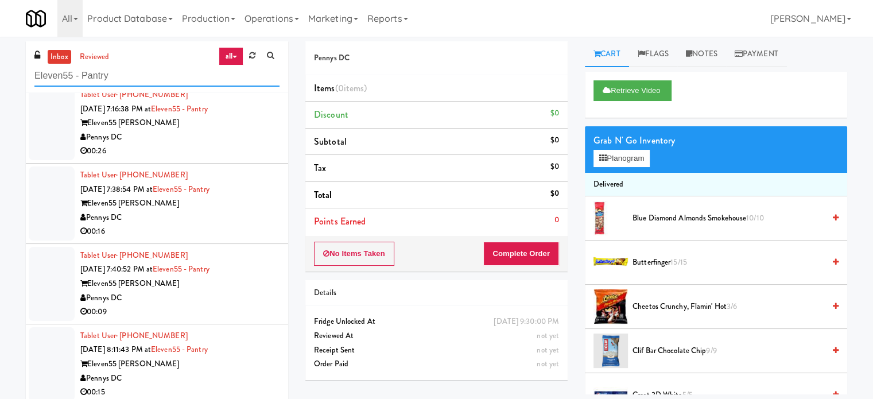
click at [142, 75] on input "Eleven55 - Pantry" at bounding box center [156, 75] width 245 height 21
paste input "[GEOGRAPHIC_DATA] - [GEOGRAPHIC_DATA]"
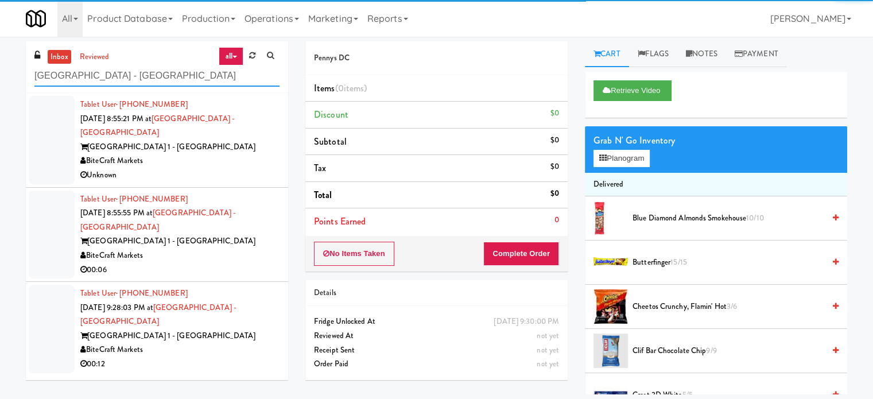
type input "[GEOGRAPHIC_DATA] - [GEOGRAPHIC_DATA]"
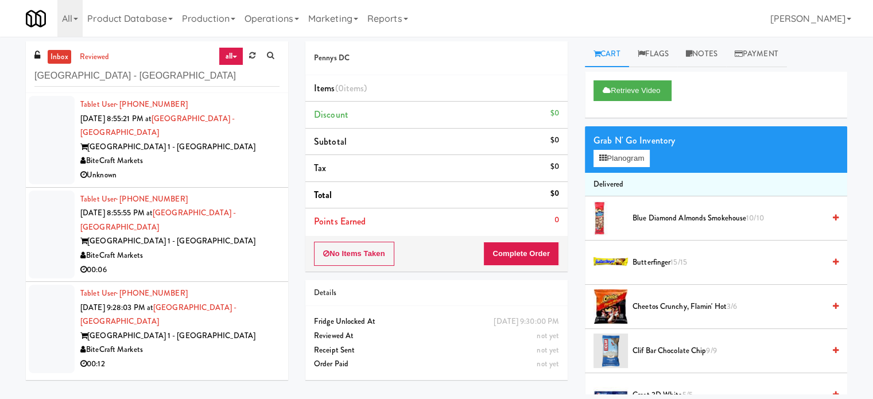
drag, startPoint x: 203, startPoint y: 159, endPoint x: 358, endPoint y: 115, distance: 161.5
click at [203, 162] on div "Tablet User · (813) 710-8431 [DATE] 8:55:21 PM at [GEOGRAPHIC_DATA] - [GEOGRAPH…" at bounding box center [179, 140] width 199 height 85
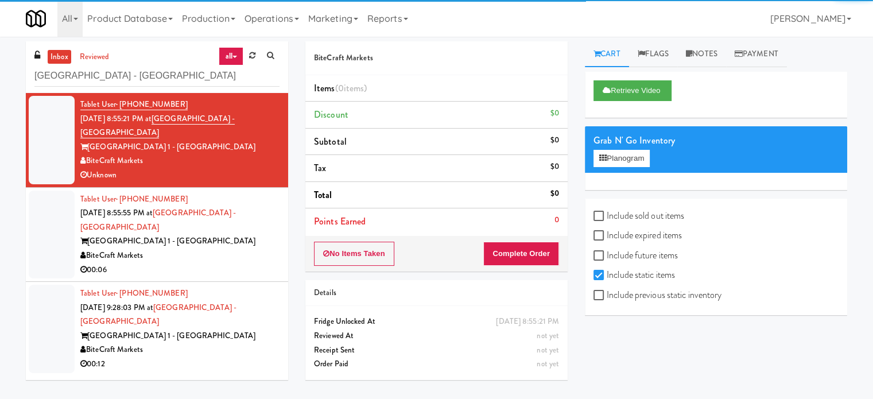
click at [186, 263] on div "00:06" at bounding box center [179, 270] width 199 height 14
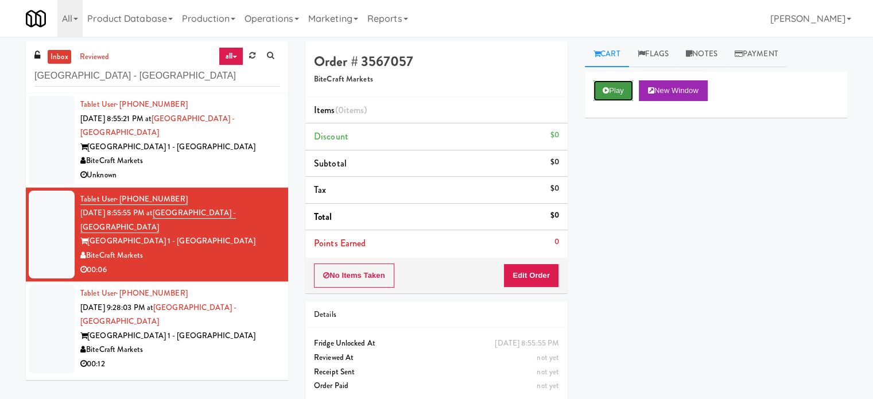
click at [604, 86] on button "Play" at bounding box center [613, 90] width 40 height 21
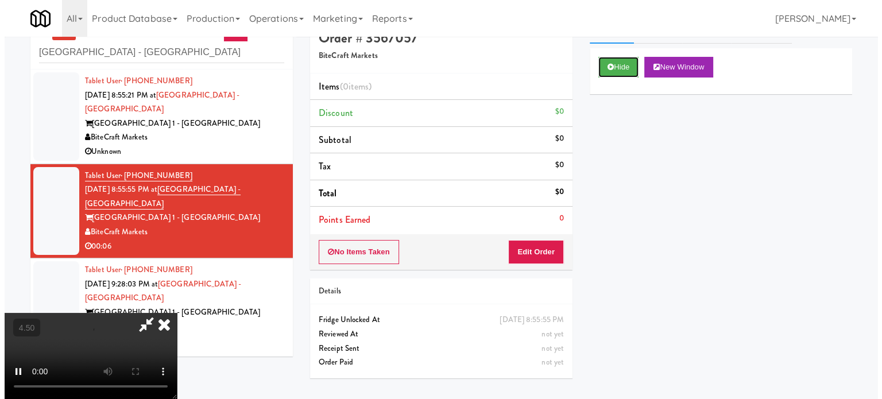
scroll to position [37, 0]
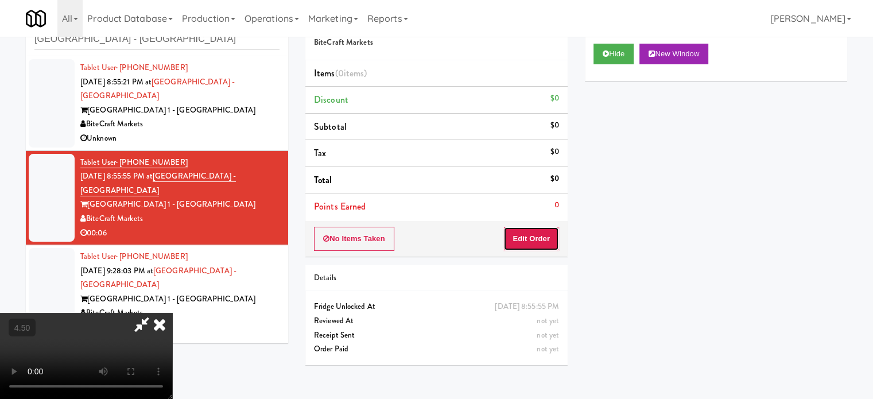
click at [543, 231] on button "Edit Order" at bounding box center [531, 239] width 56 height 24
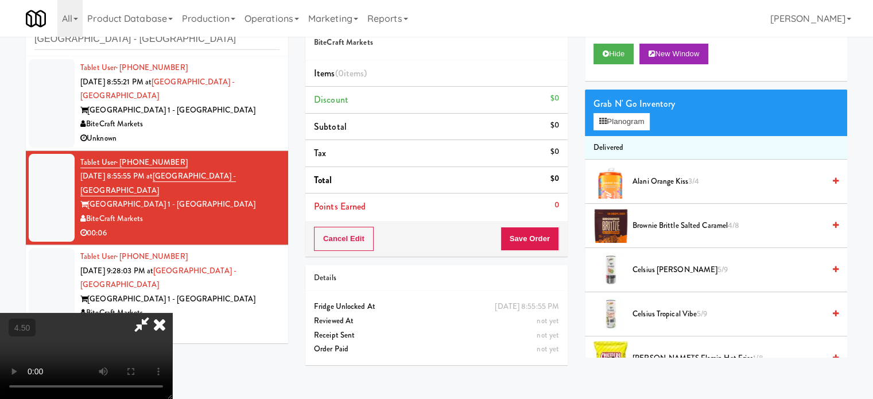
drag, startPoint x: 328, startPoint y: 247, endPoint x: 331, endPoint y: 241, distance: 6.7
click at [172, 313] on video at bounding box center [86, 356] width 172 height 86
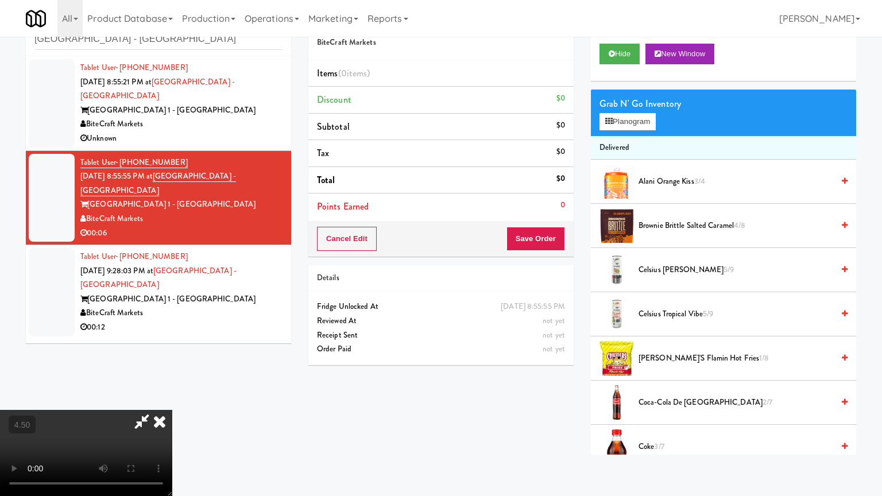
click at [172, 398] on video at bounding box center [86, 453] width 172 height 86
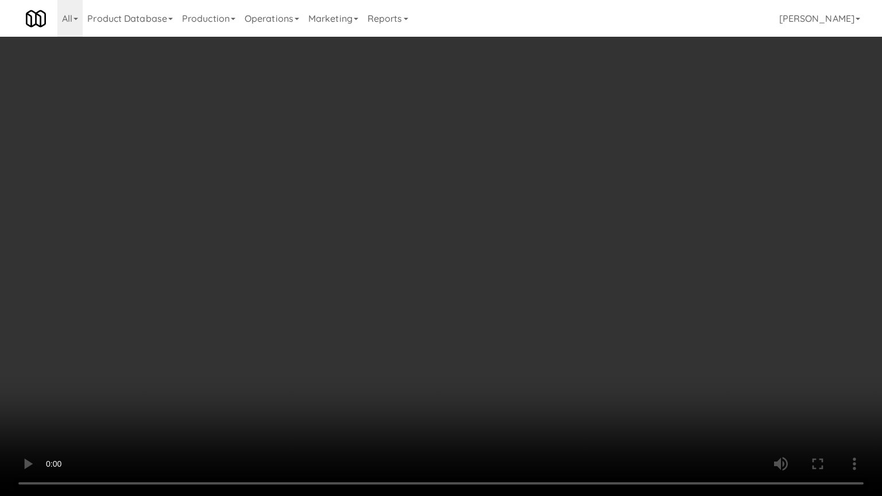
click at [362, 241] on video at bounding box center [441, 248] width 882 height 496
click at [413, 269] on video at bounding box center [441, 248] width 882 height 496
drag, startPoint x: 416, startPoint y: 266, endPoint x: 420, endPoint y: 261, distance: 7.0
click at [417, 266] on video at bounding box center [441, 248] width 882 height 496
click at [420, 261] on video at bounding box center [441, 248] width 882 height 496
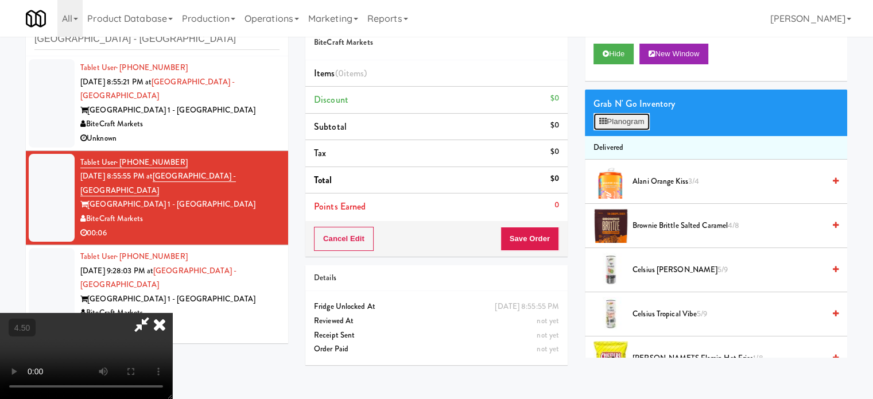
click at [620, 118] on button "Planogram" at bounding box center [621, 121] width 56 height 17
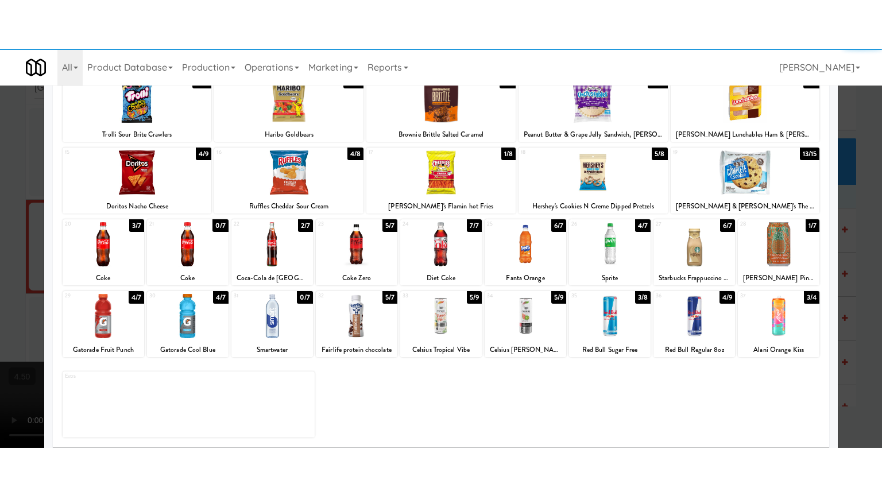
scroll to position [164, 0]
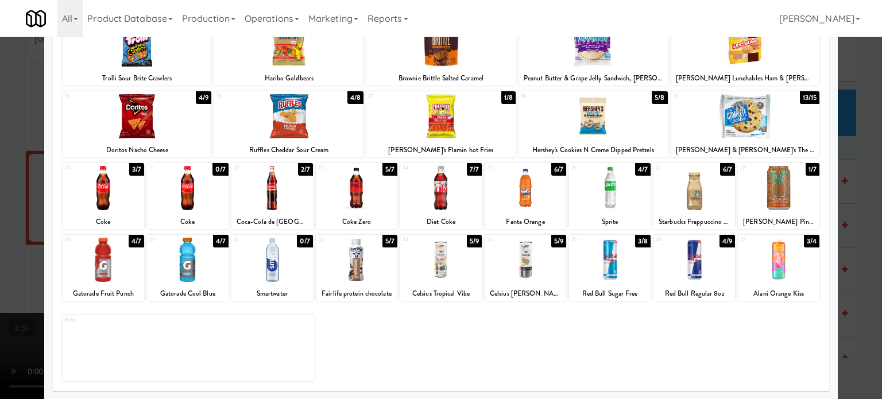
click at [135, 170] on div "3/7" at bounding box center [136, 169] width 15 height 13
click at [15, 213] on div at bounding box center [441, 199] width 882 height 399
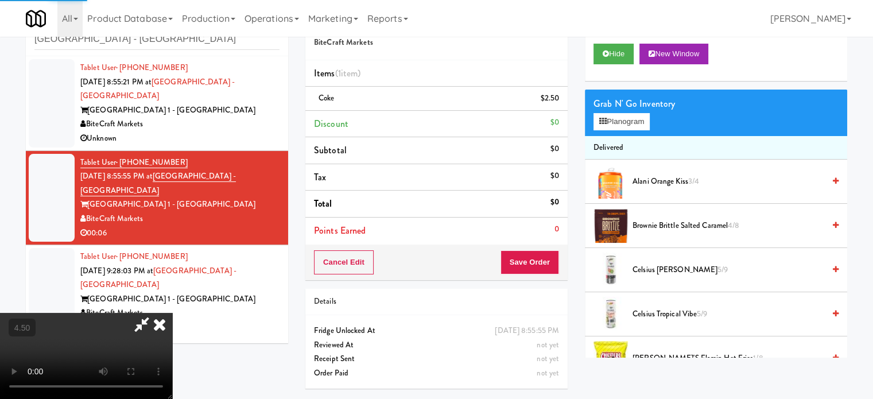
click at [129, 313] on video at bounding box center [86, 356] width 172 height 86
click at [134, 313] on video at bounding box center [86, 356] width 172 height 86
